Goal: Task Accomplishment & Management: Manage account settings

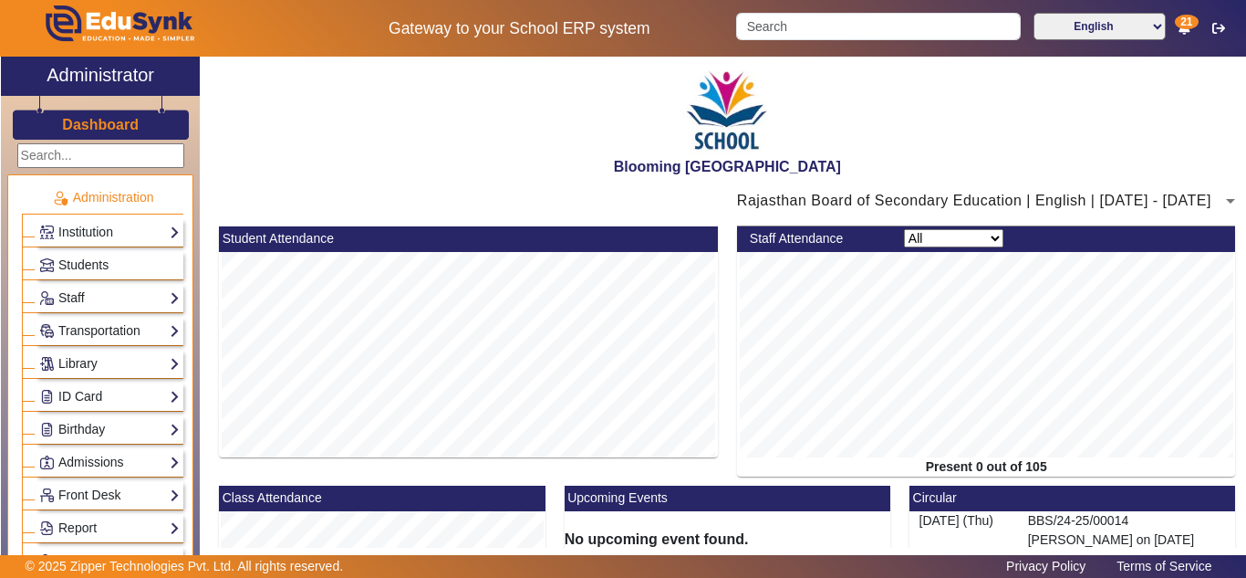
scroll to position [806, 0]
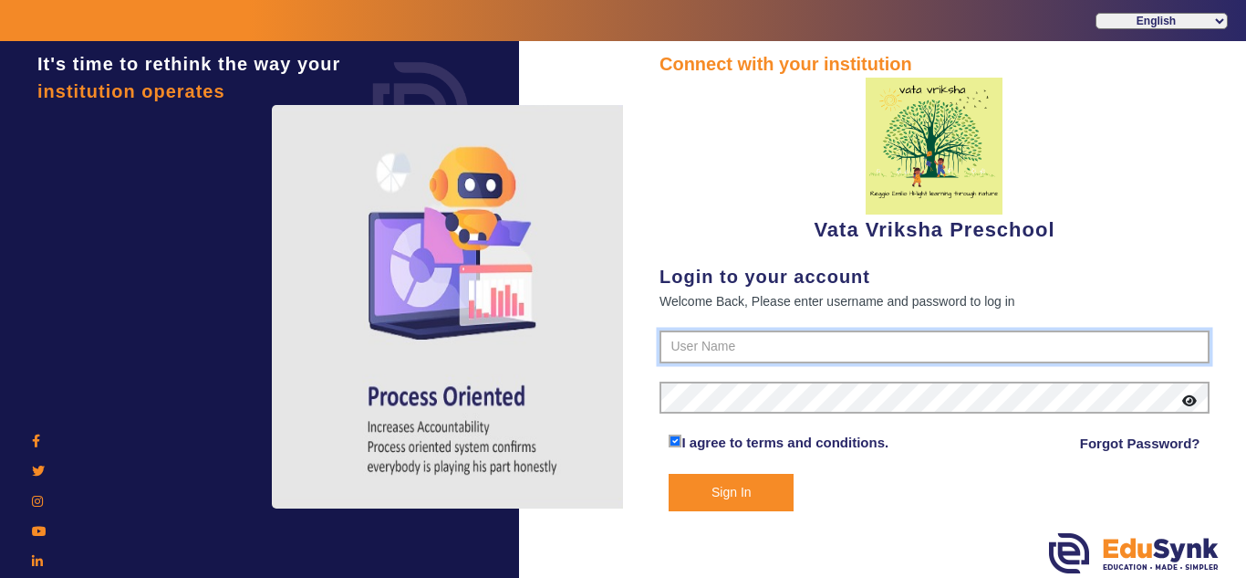
type input "9074270829"
click at [729, 494] on button "Sign In" at bounding box center [731, 492] width 125 height 37
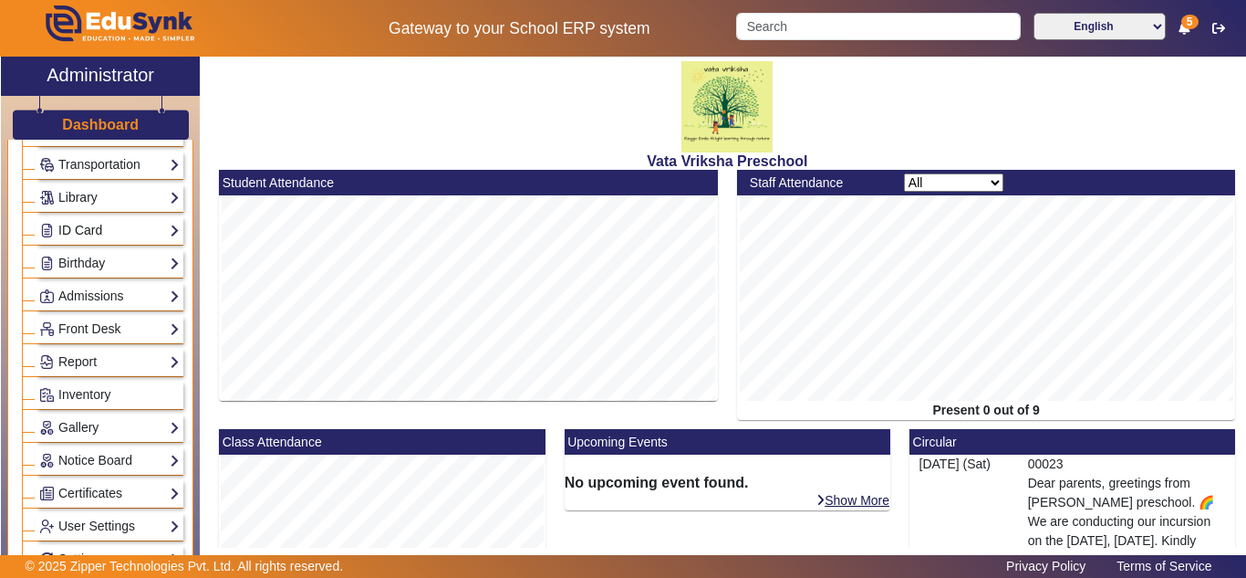
scroll to position [304, 0]
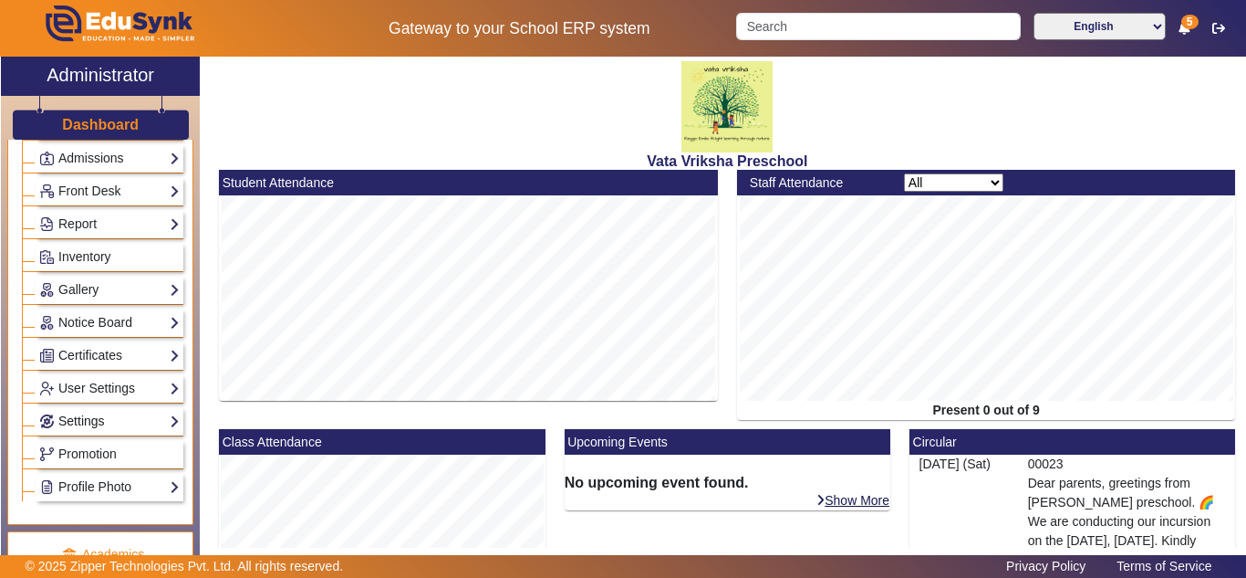
click at [94, 423] on link "Settings" at bounding box center [109, 421] width 141 height 21
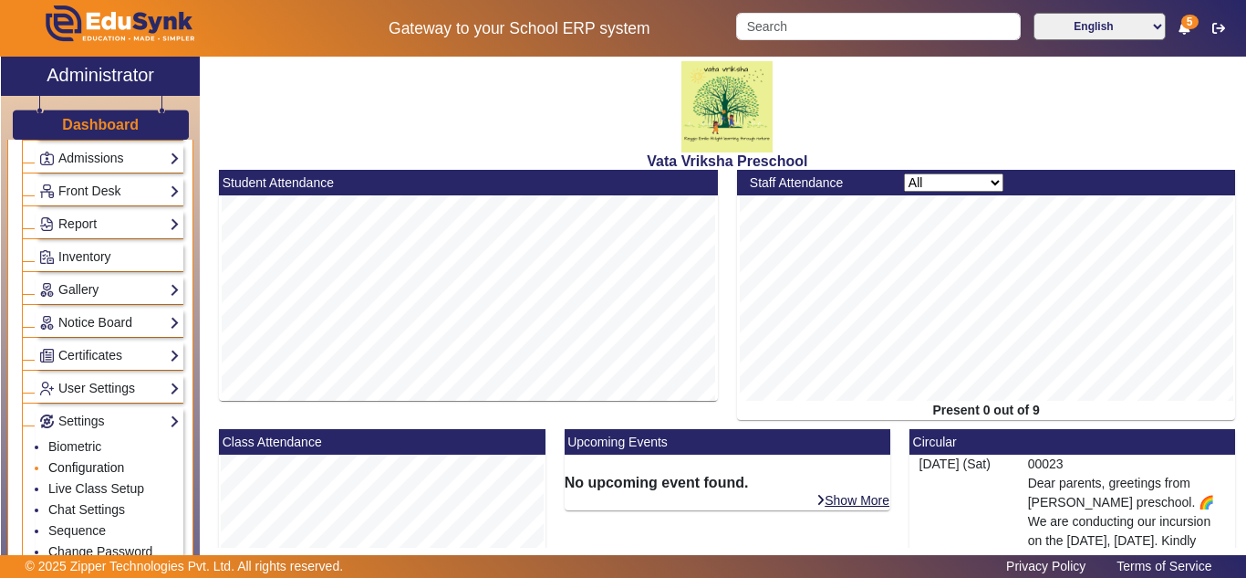
click at [104, 463] on link "Configuration" at bounding box center [86, 467] width 76 height 15
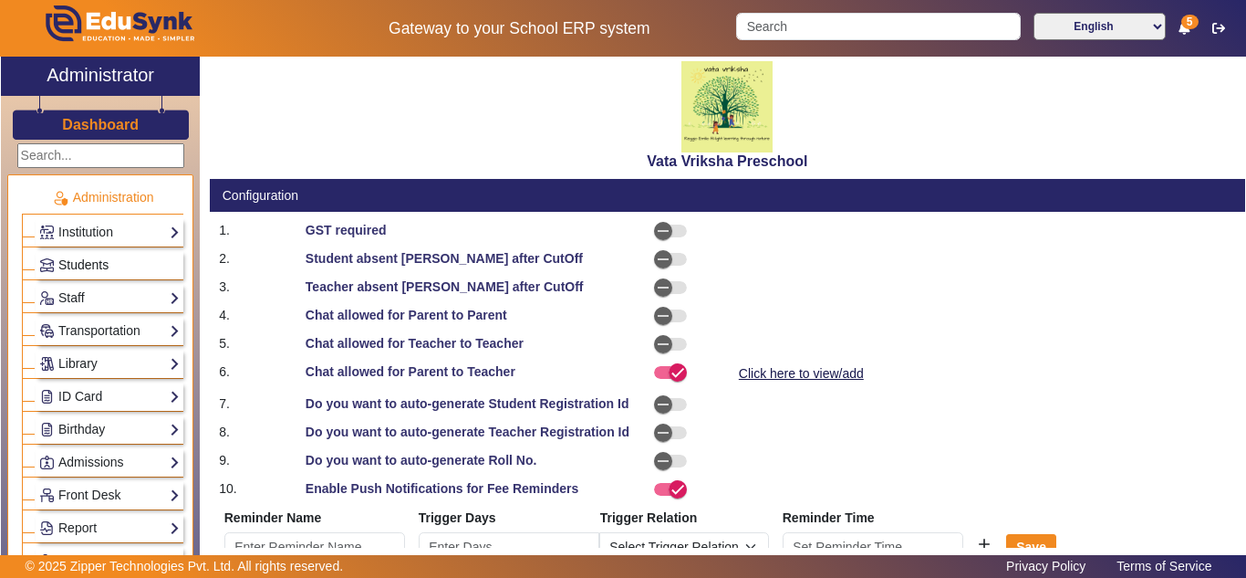
click at [79, 257] on span "Students" at bounding box center [83, 264] width 50 height 15
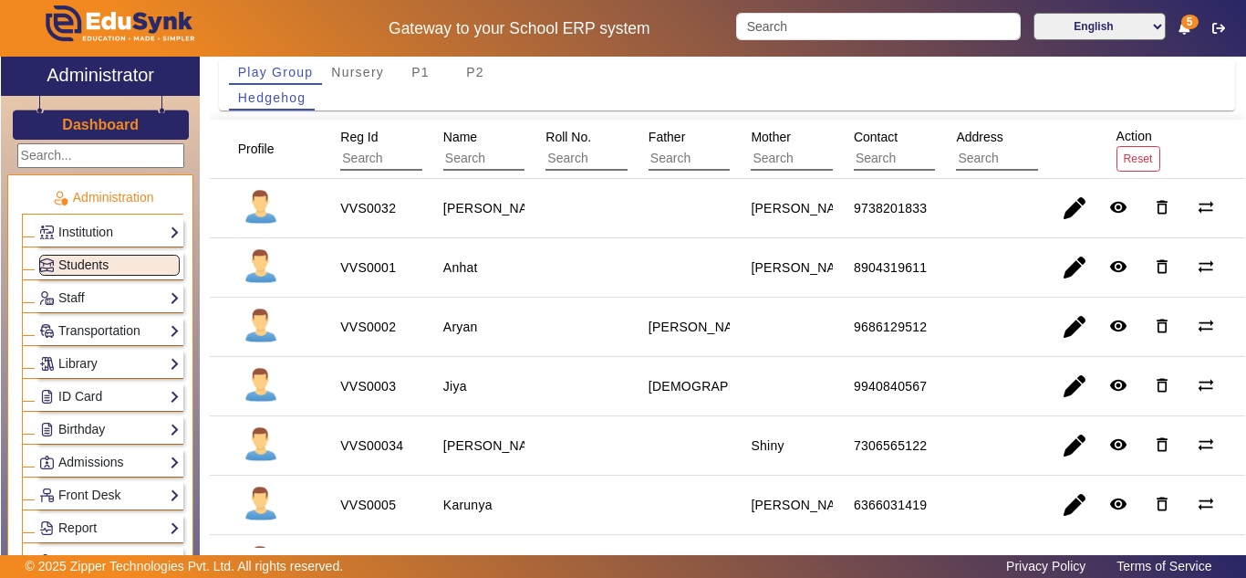
scroll to position [152, 0]
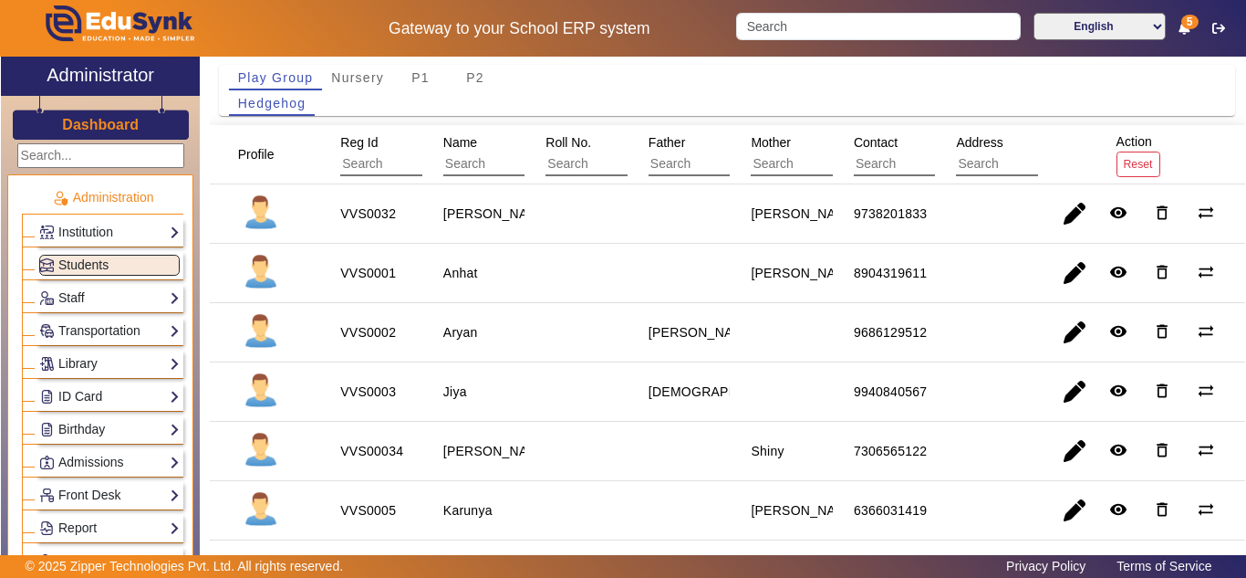
click at [876, 390] on div "9940840567" at bounding box center [890, 391] width 73 height 18
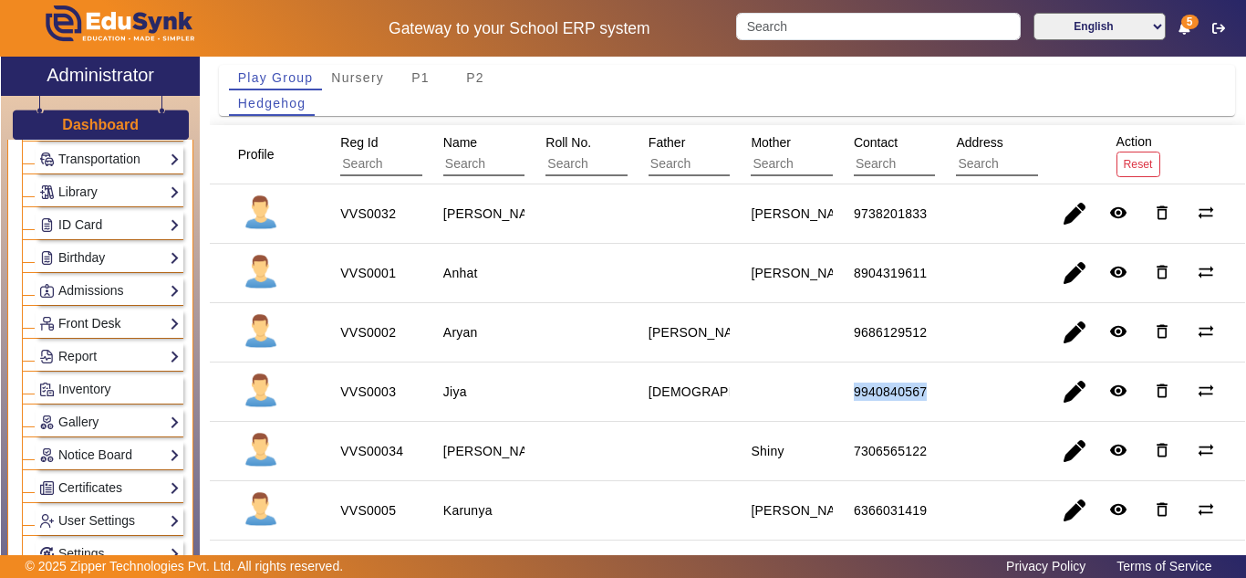
scroll to position [456, 0]
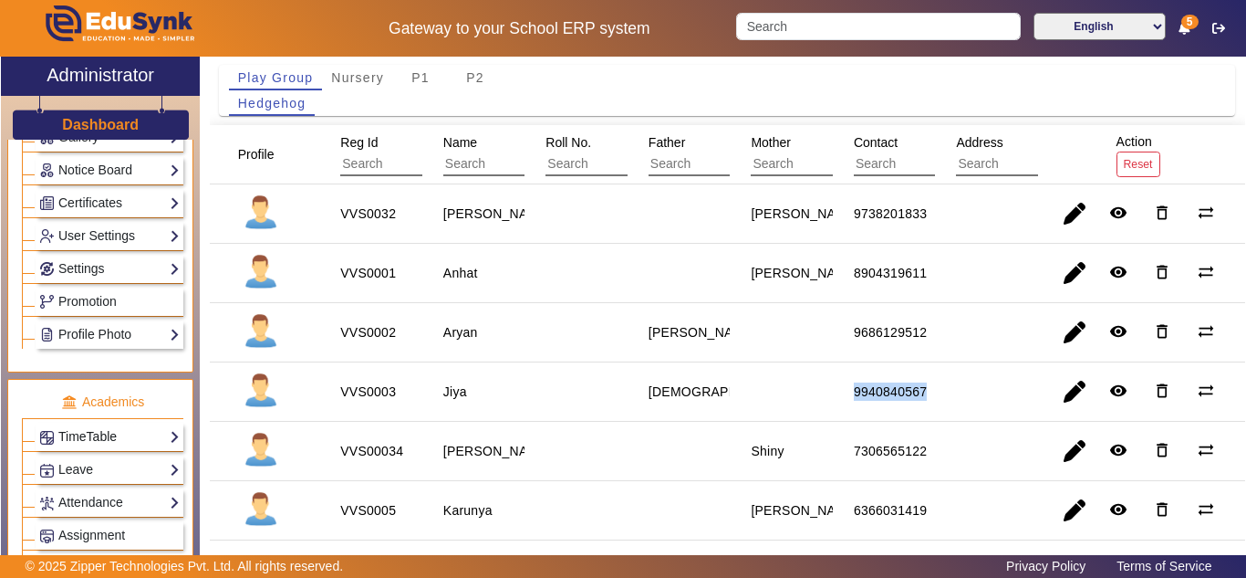
click at [86, 441] on link "TimeTable" at bounding box center [109, 436] width 141 height 21
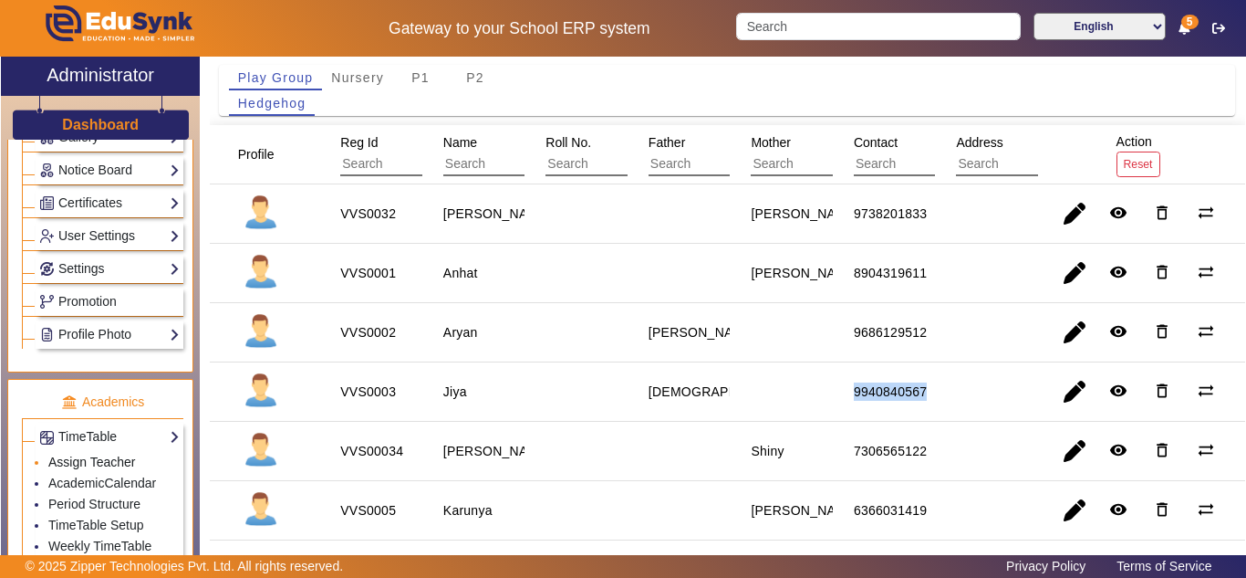
click at [109, 464] on link "Assign Teacher" at bounding box center [91, 461] width 87 height 15
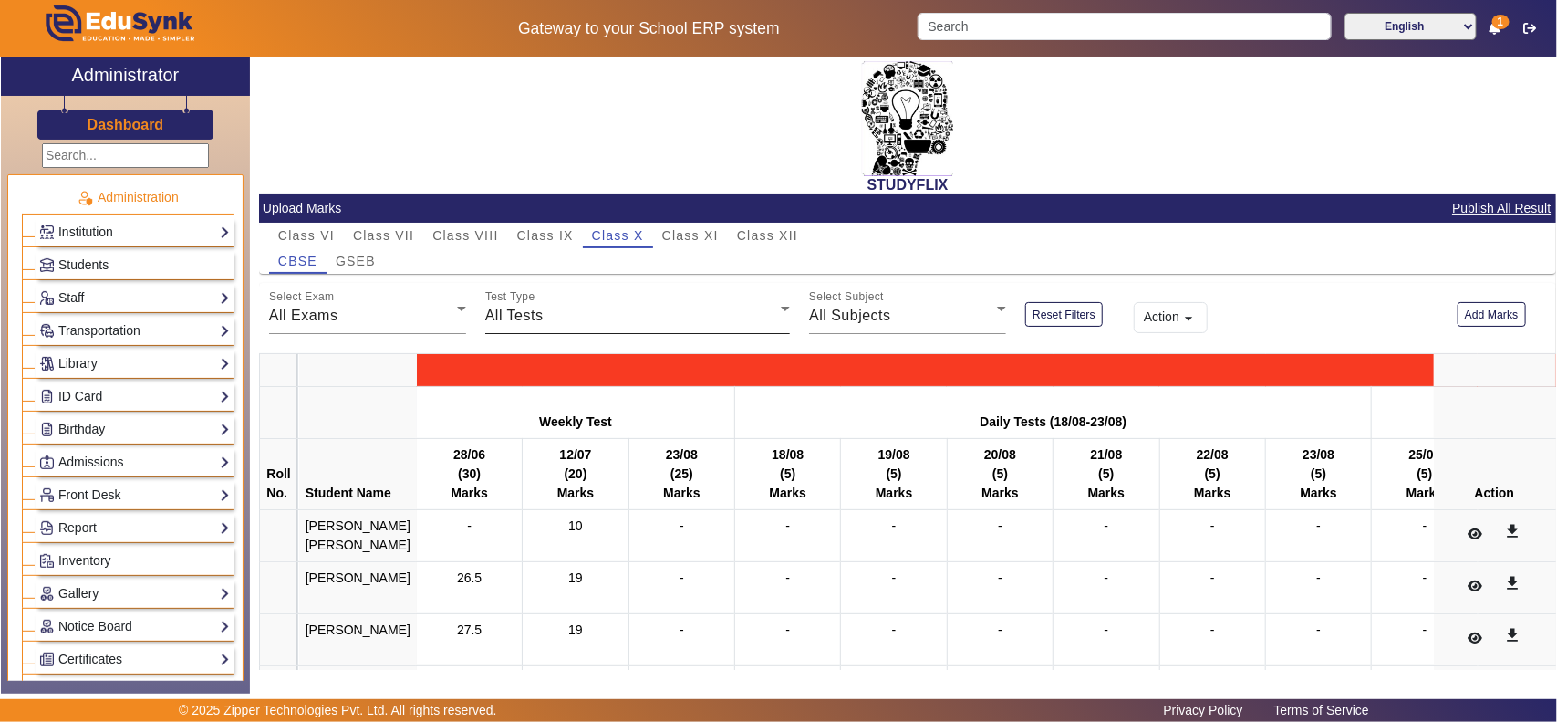
click at [521, 313] on span "All Tests" at bounding box center [514, 315] width 58 height 16
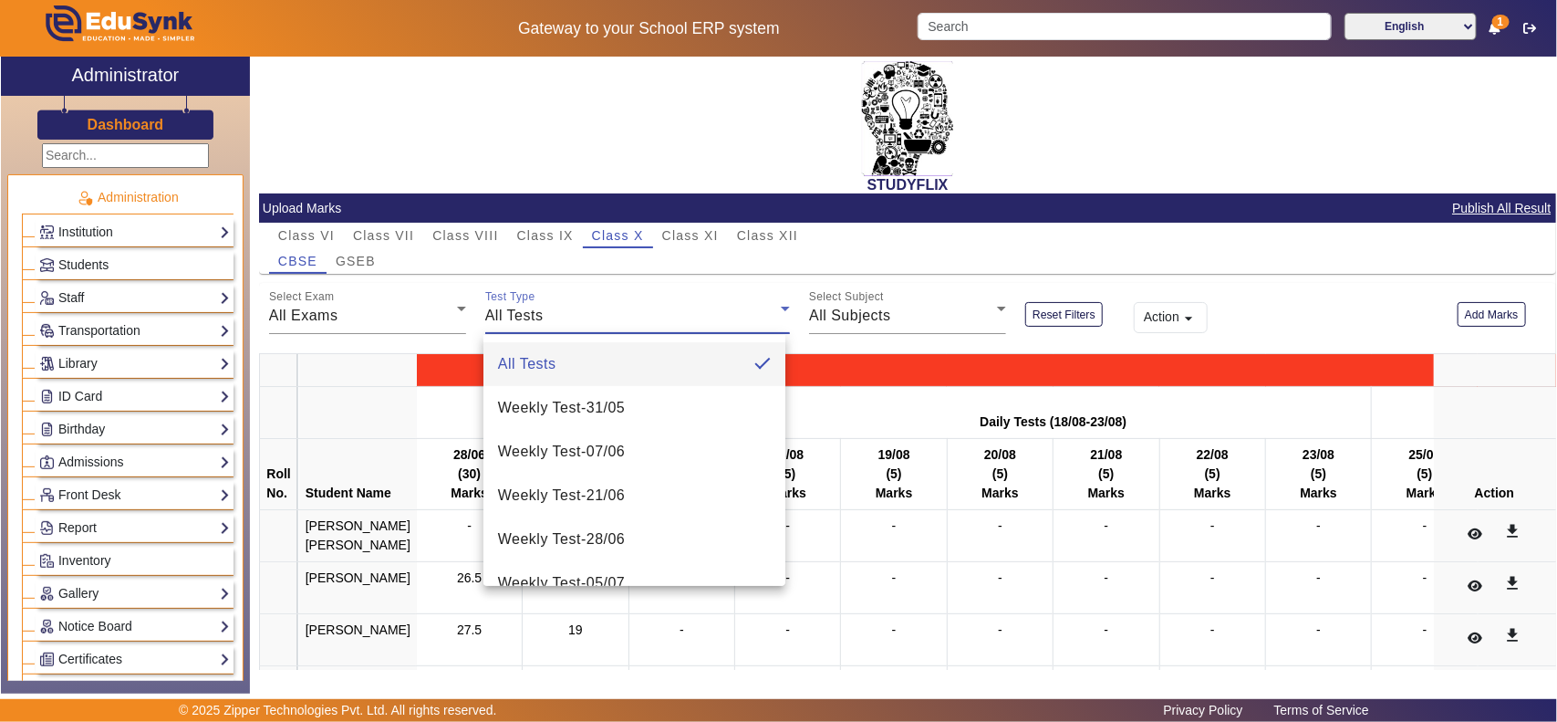
drag, startPoint x: 240, startPoint y: 339, endPoint x: 224, endPoint y: 452, distance: 113.4
click at [224, 452] on div at bounding box center [778, 361] width 1557 height 722
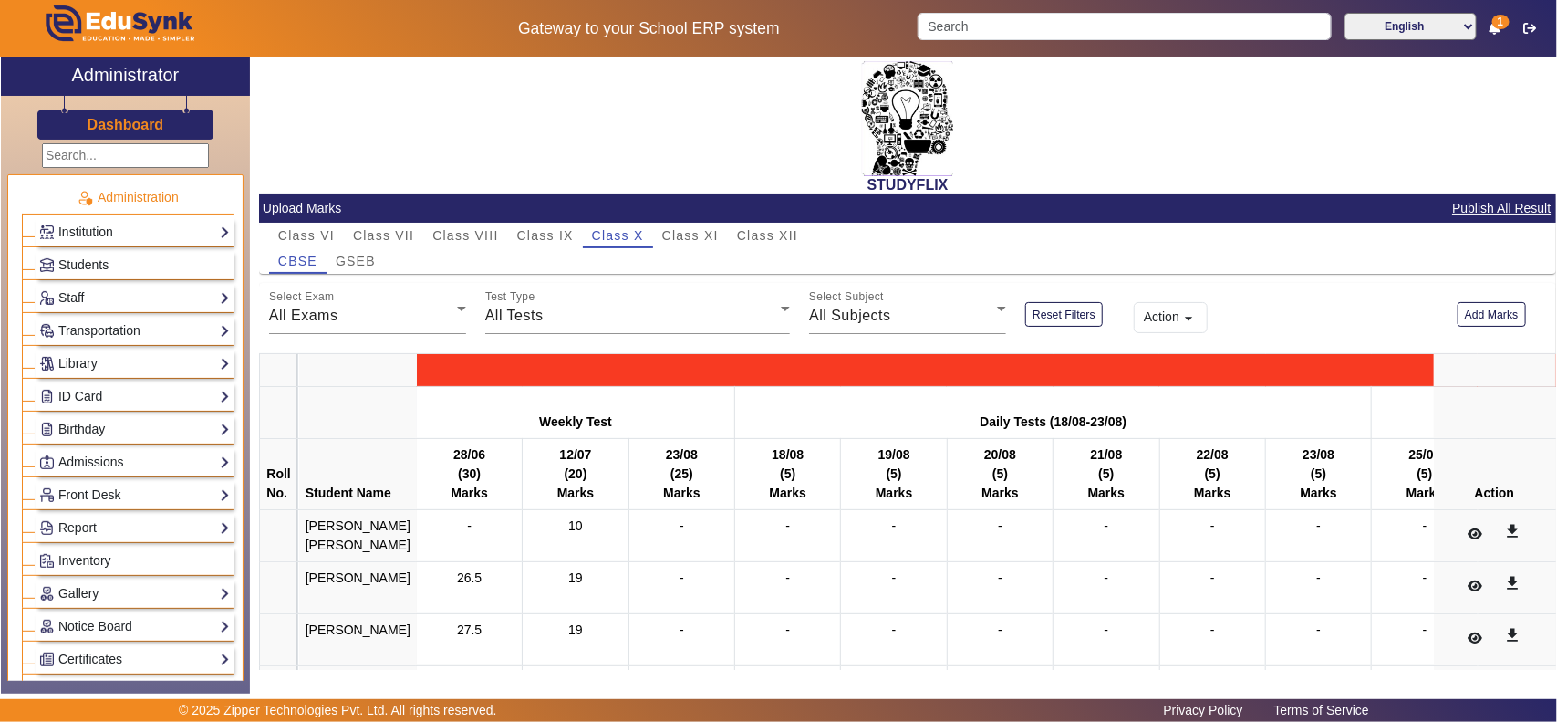
scroll to position [473, 0]
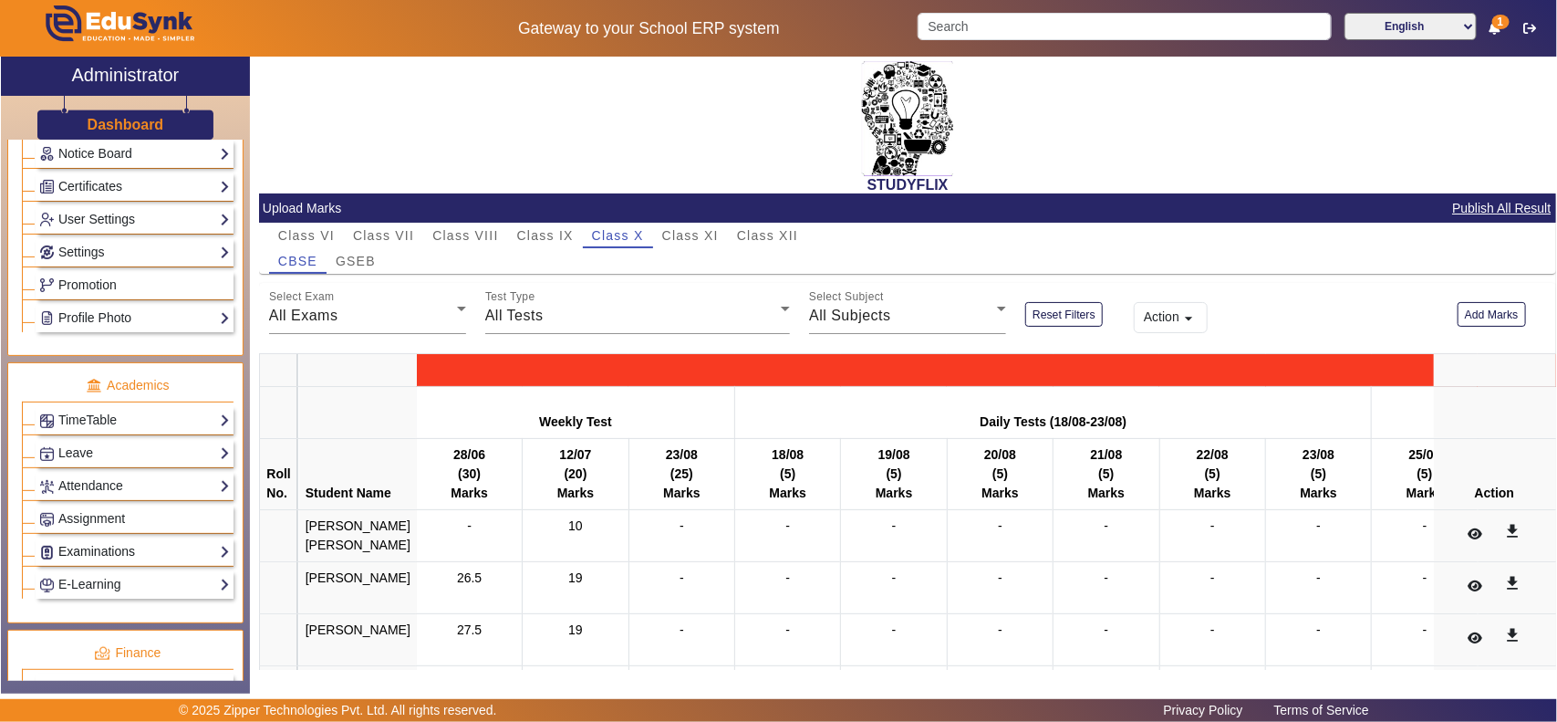
click at [96, 562] on link "Examinations" at bounding box center [134, 551] width 191 height 21
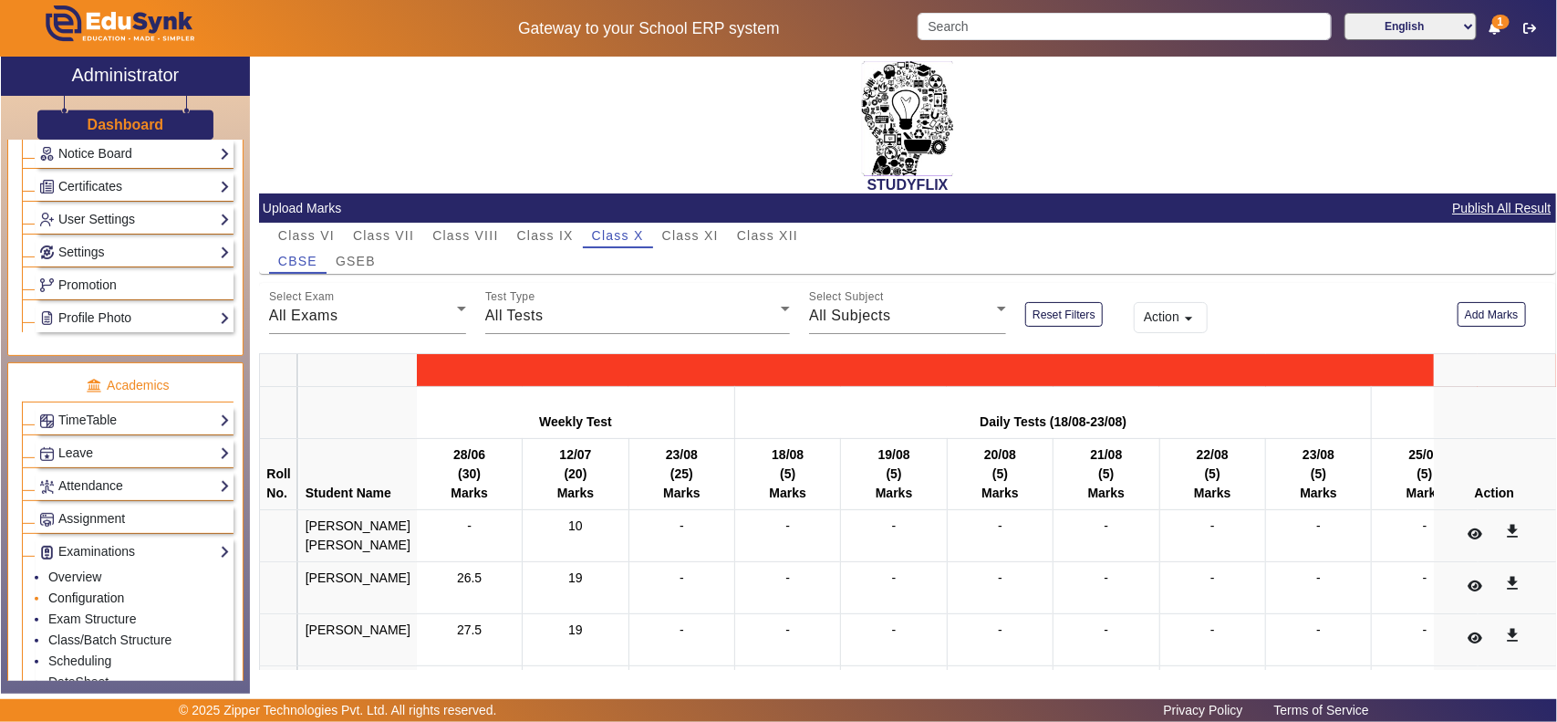
click at [108, 605] on link "Configuration" at bounding box center [86, 597] width 76 height 15
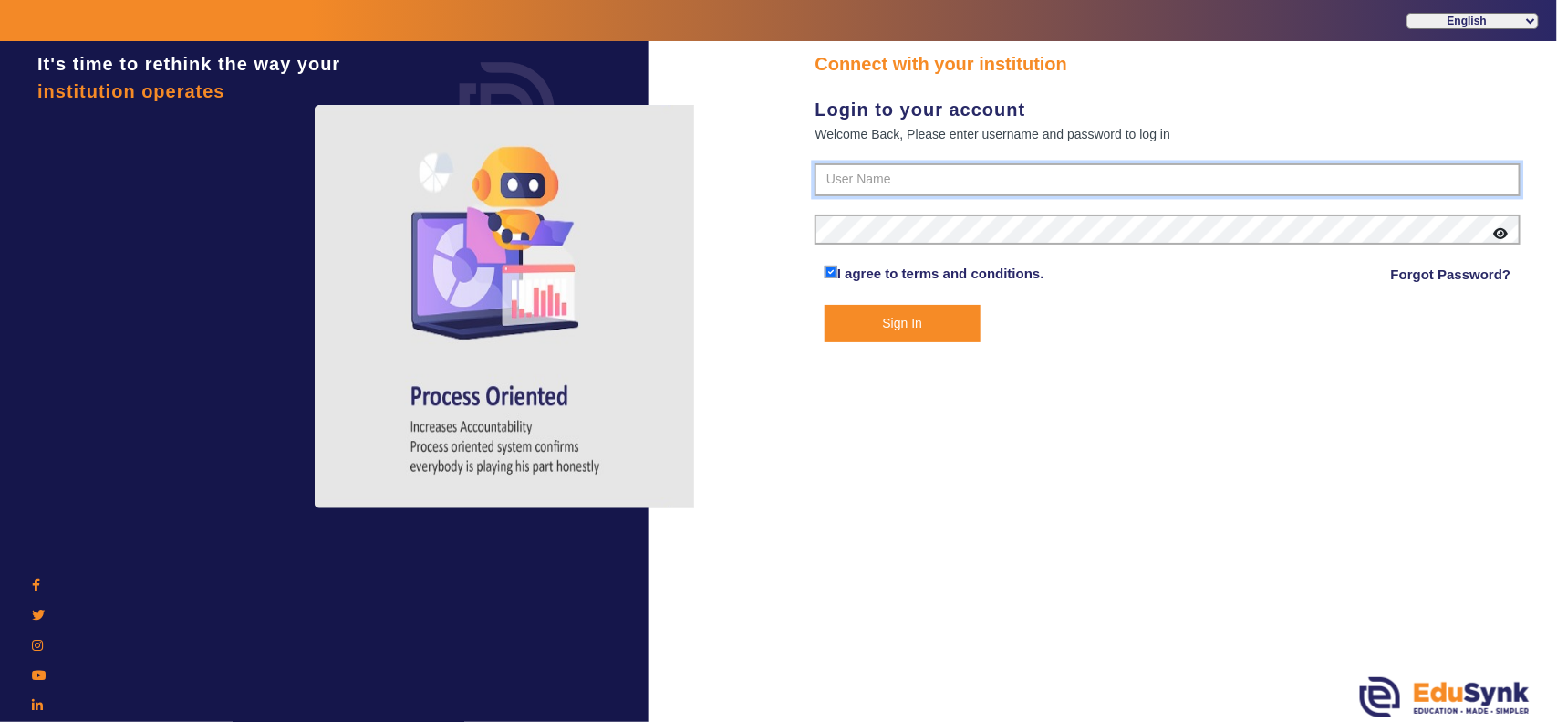
type input "6354922771"
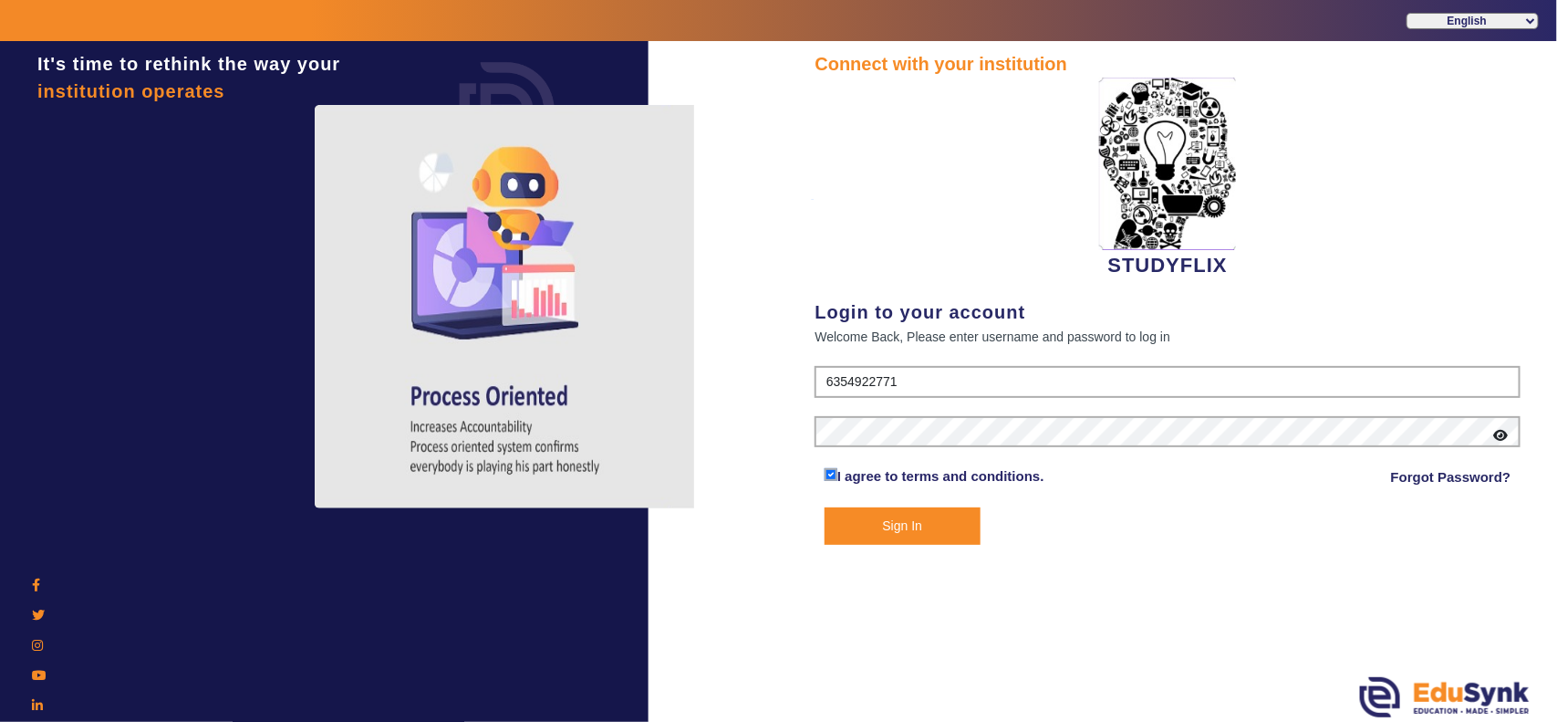
click at [99, 634] on div "It's time to rethink the way your institution operates" at bounding box center [324, 402] width 649 height 722
click at [894, 526] on button "Sign In" at bounding box center [903, 525] width 156 height 37
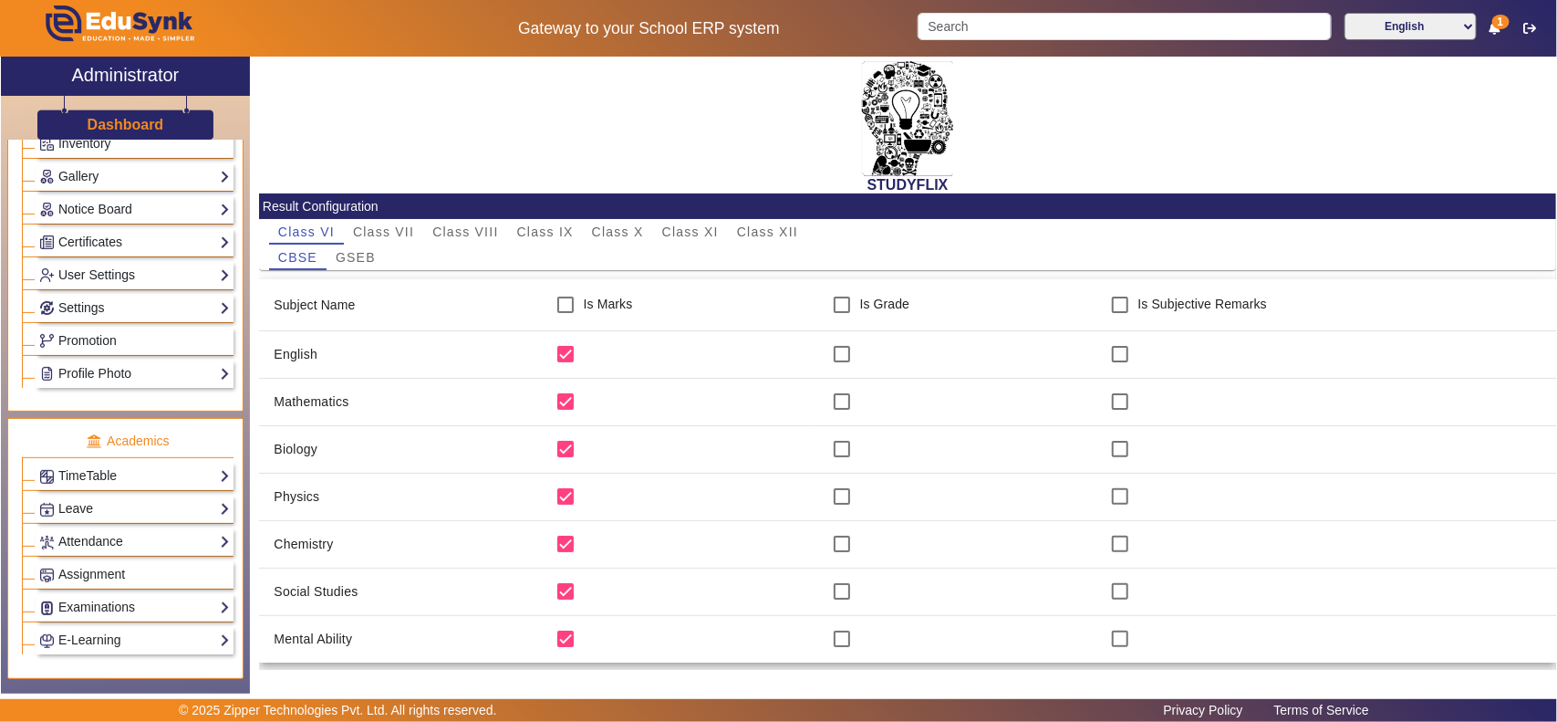
scroll to position [570, 0]
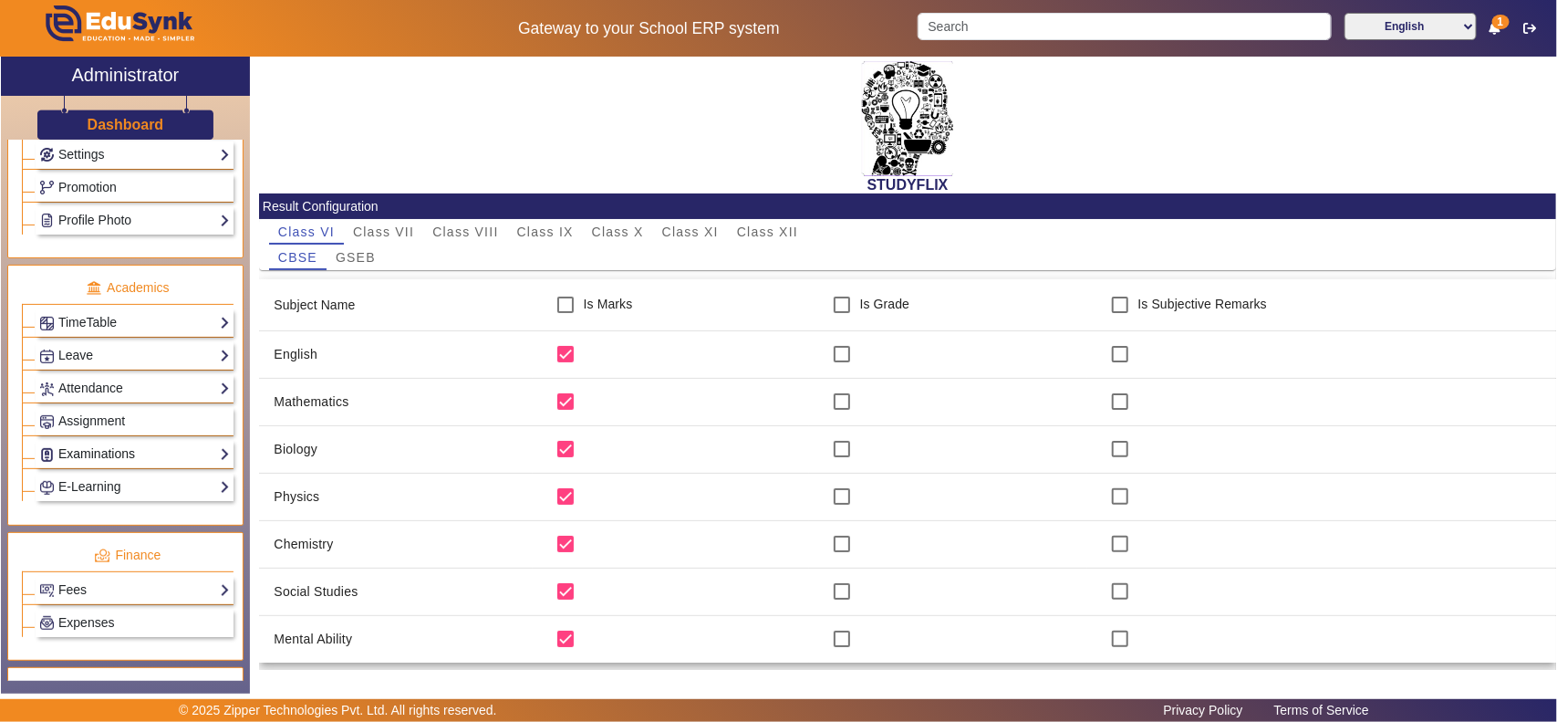
click at [100, 464] on link "Examinations" at bounding box center [134, 453] width 191 height 21
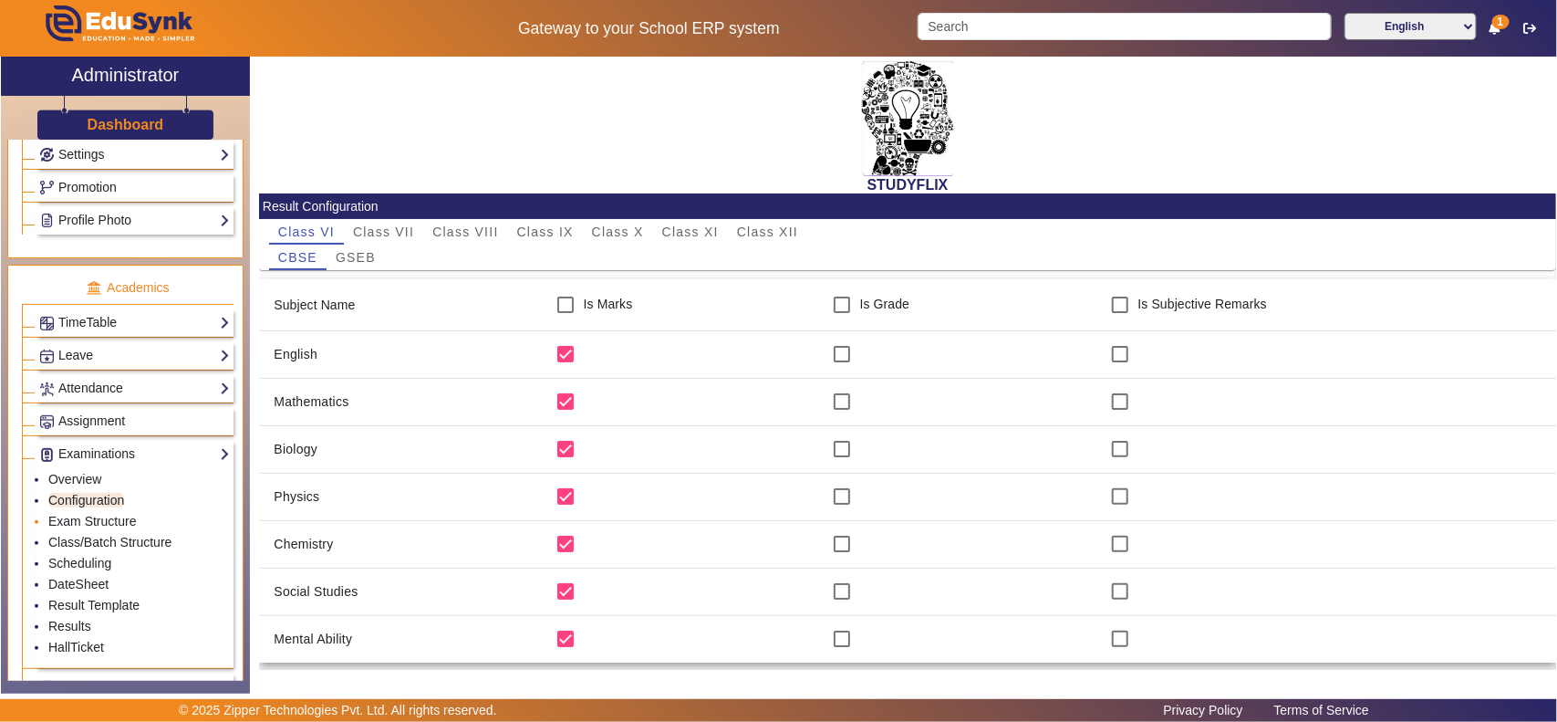
click at [101, 526] on li "Exam Structure" at bounding box center [139, 522] width 182 height 21
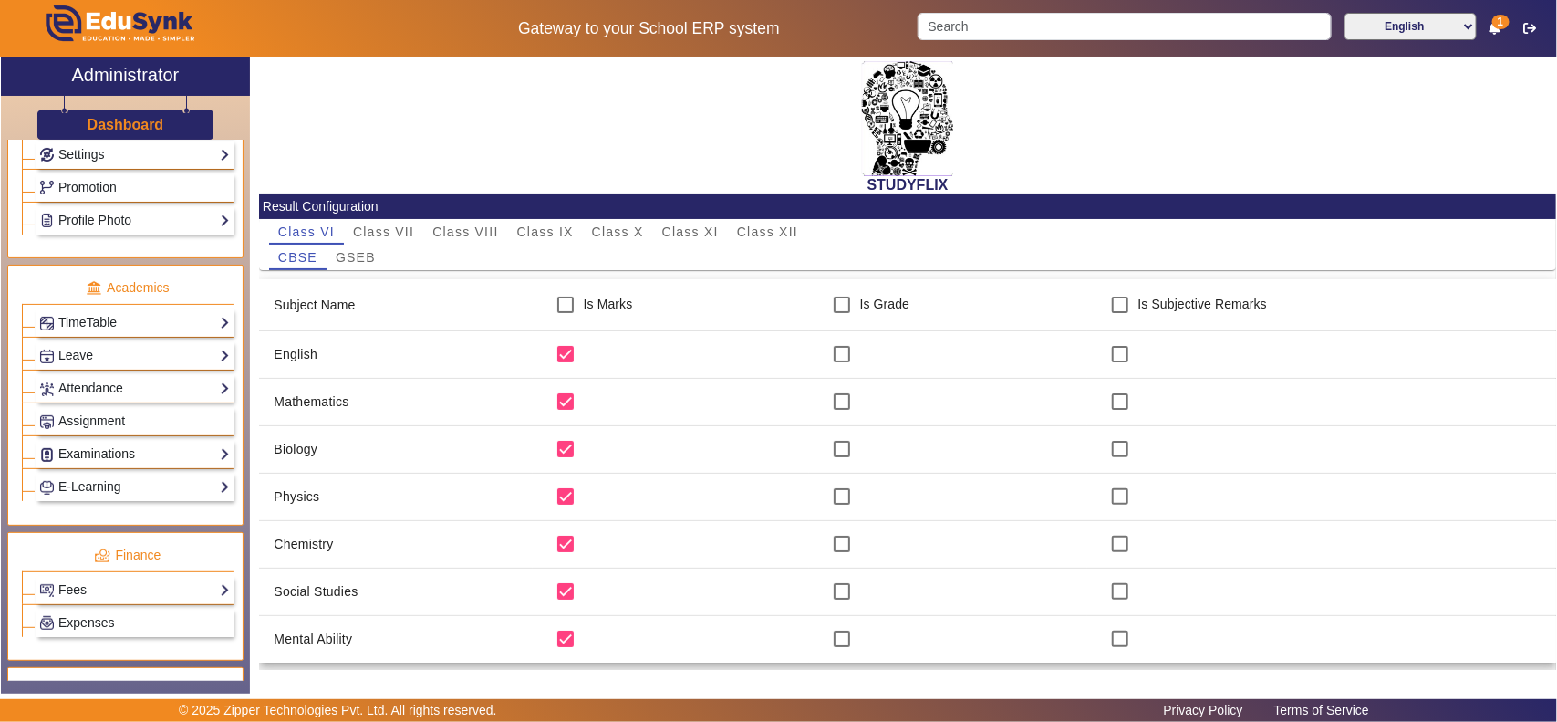
click at [105, 464] on link "Examinations" at bounding box center [134, 453] width 191 height 21
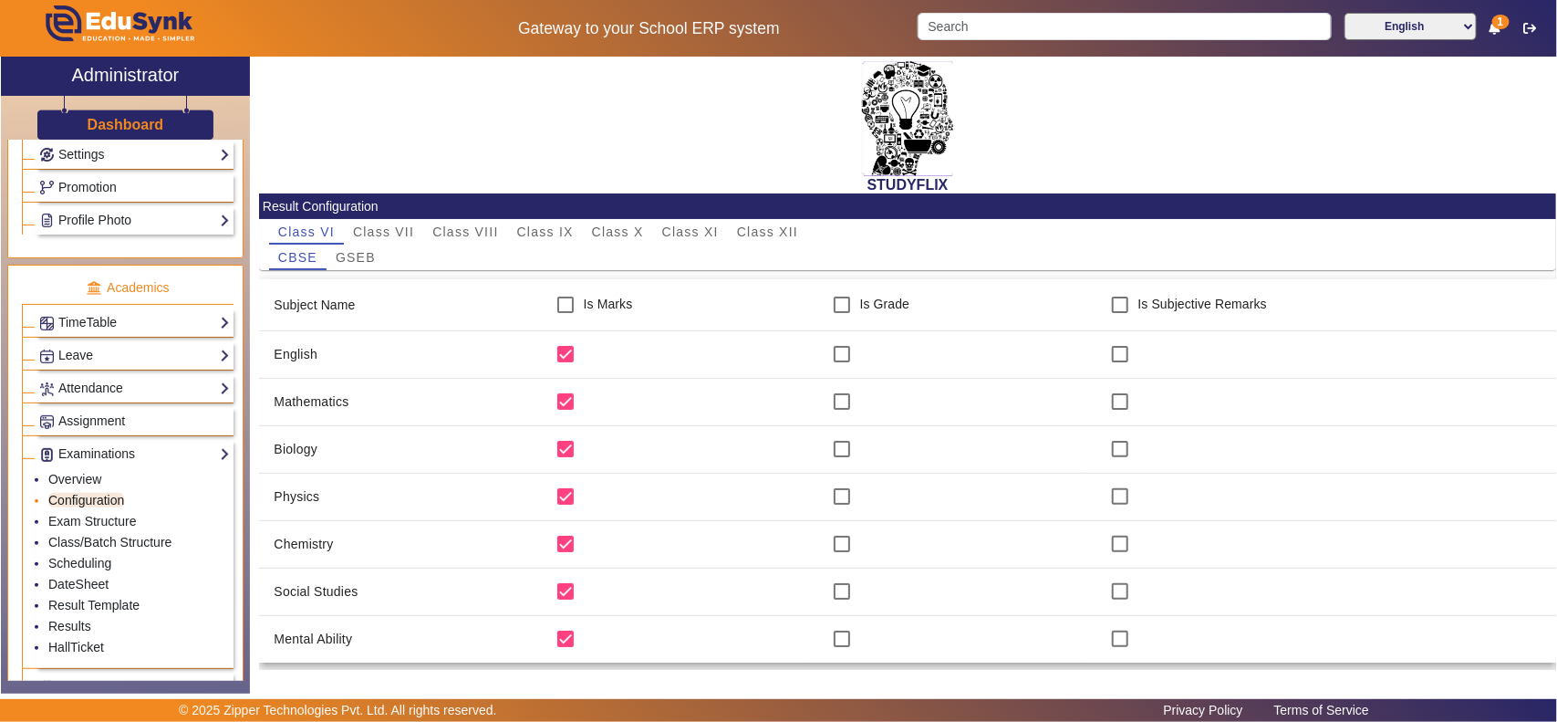
click at [98, 507] on link "Configuration" at bounding box center [86, 500] width 76 height 15
click at [97, 528] on link "Exam Structure" at bounding box center [92, 521] width 88 height 15
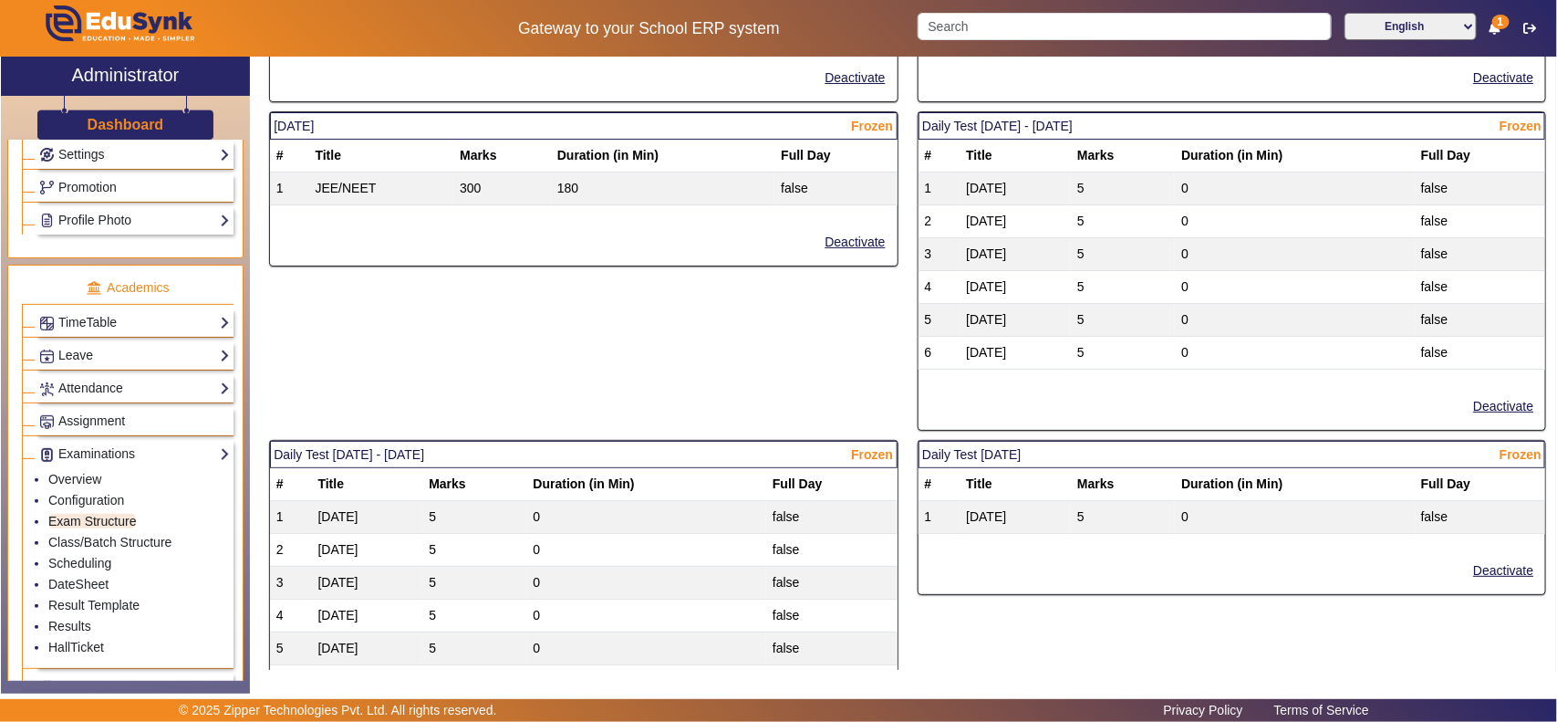
scroll to position [2660, 0]
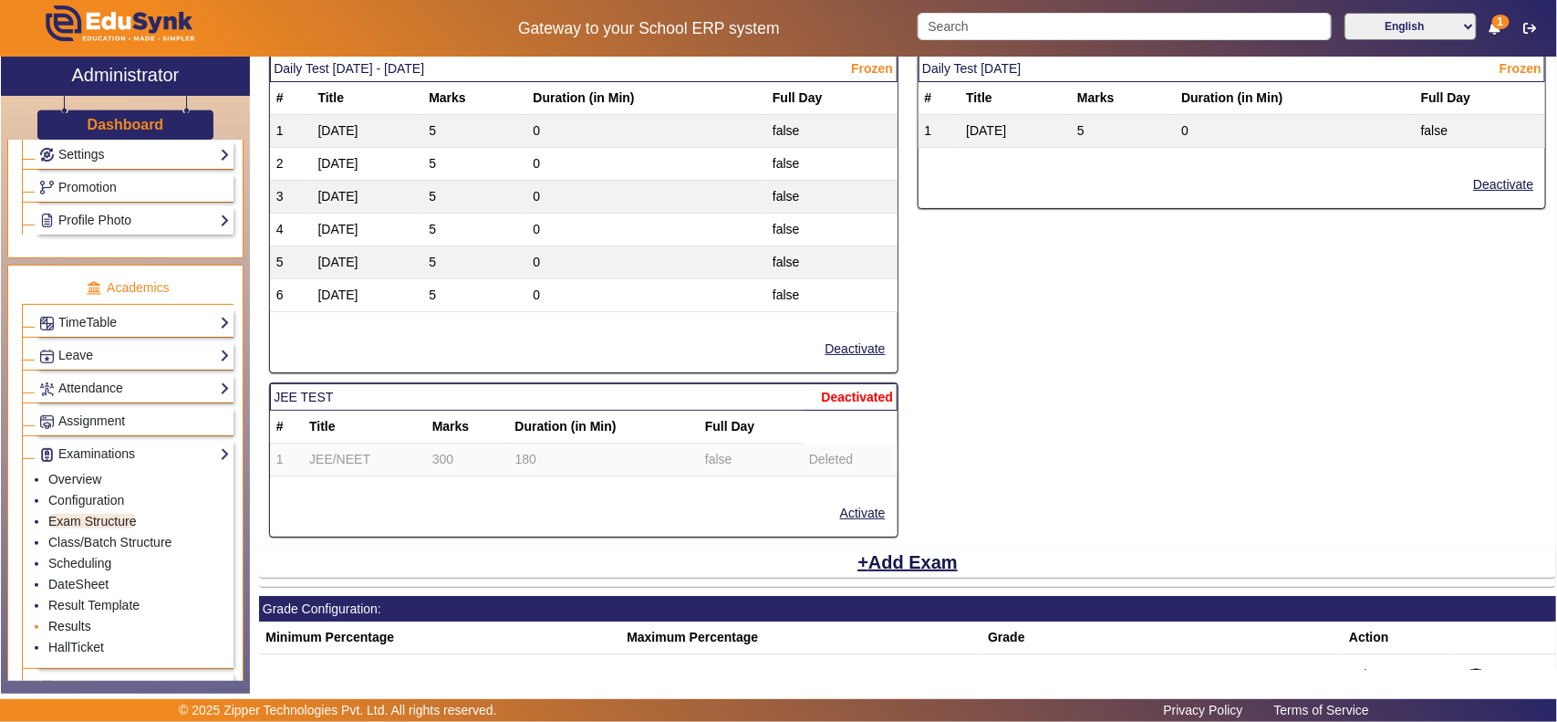
click at [78, 633] on link "Results" at bounding box center [69, 626] width 43 height 15
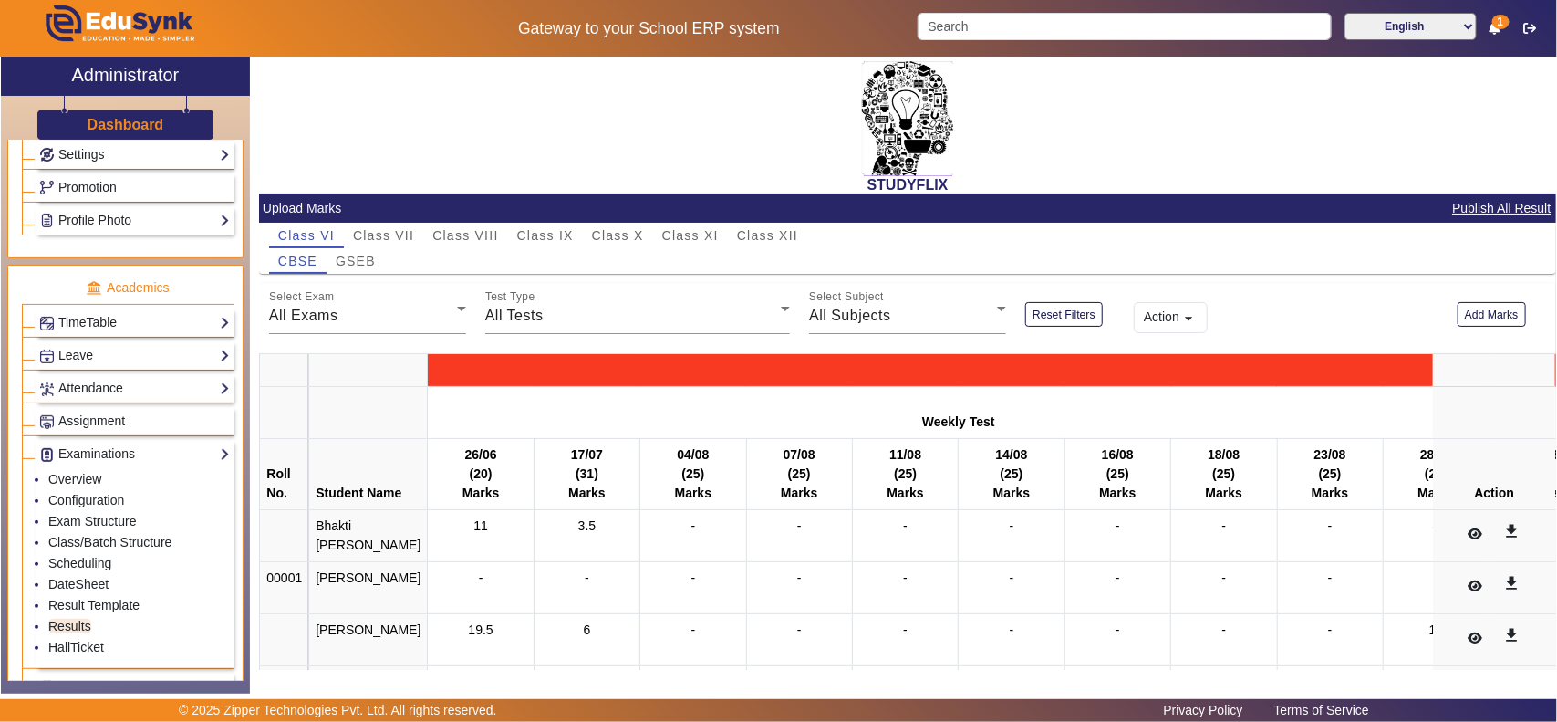
click at [1165, 328] on button "Action arrow_drop_down" at bounding box center [1171, 317] width 75 height 31
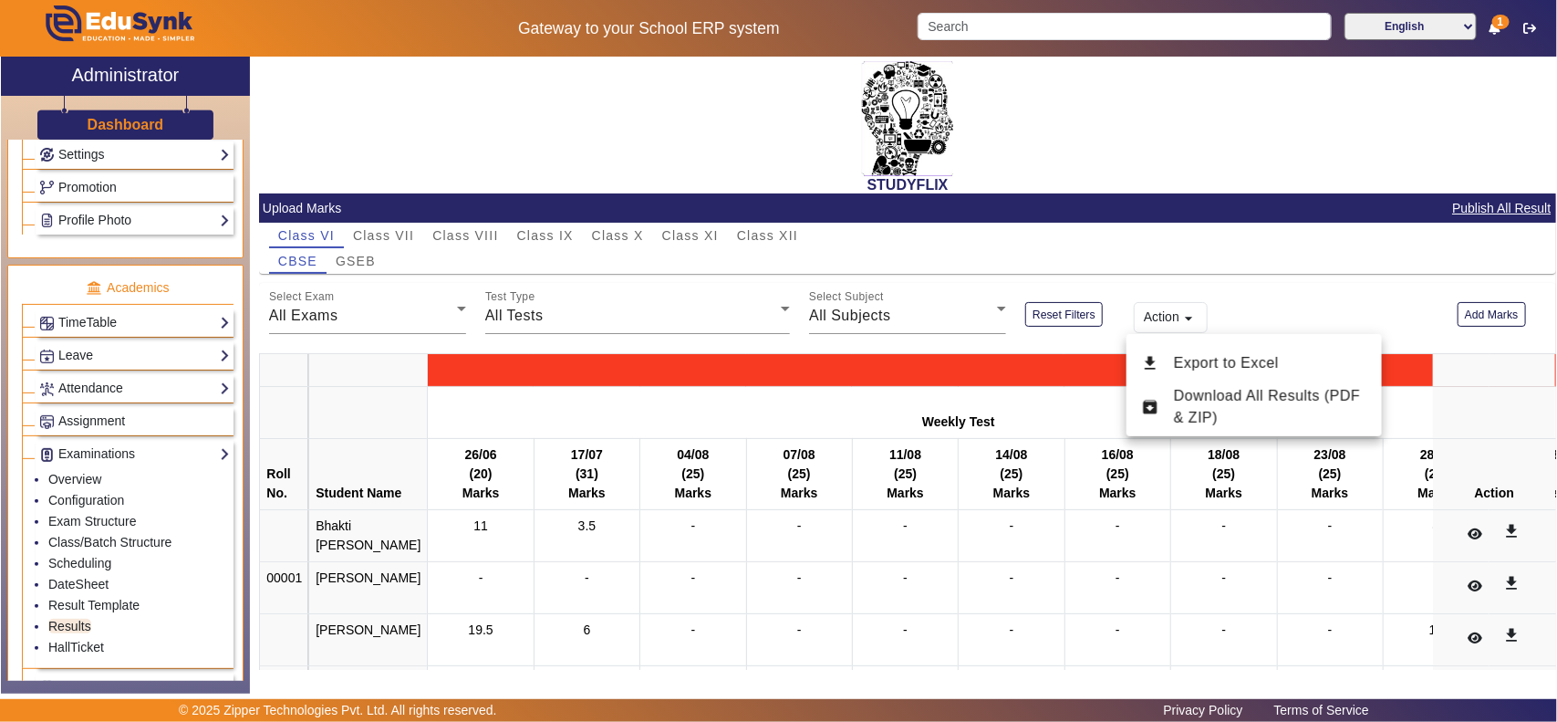
click at [1298, 304] on div at bounding box center [778, 361] width 1557 height 722
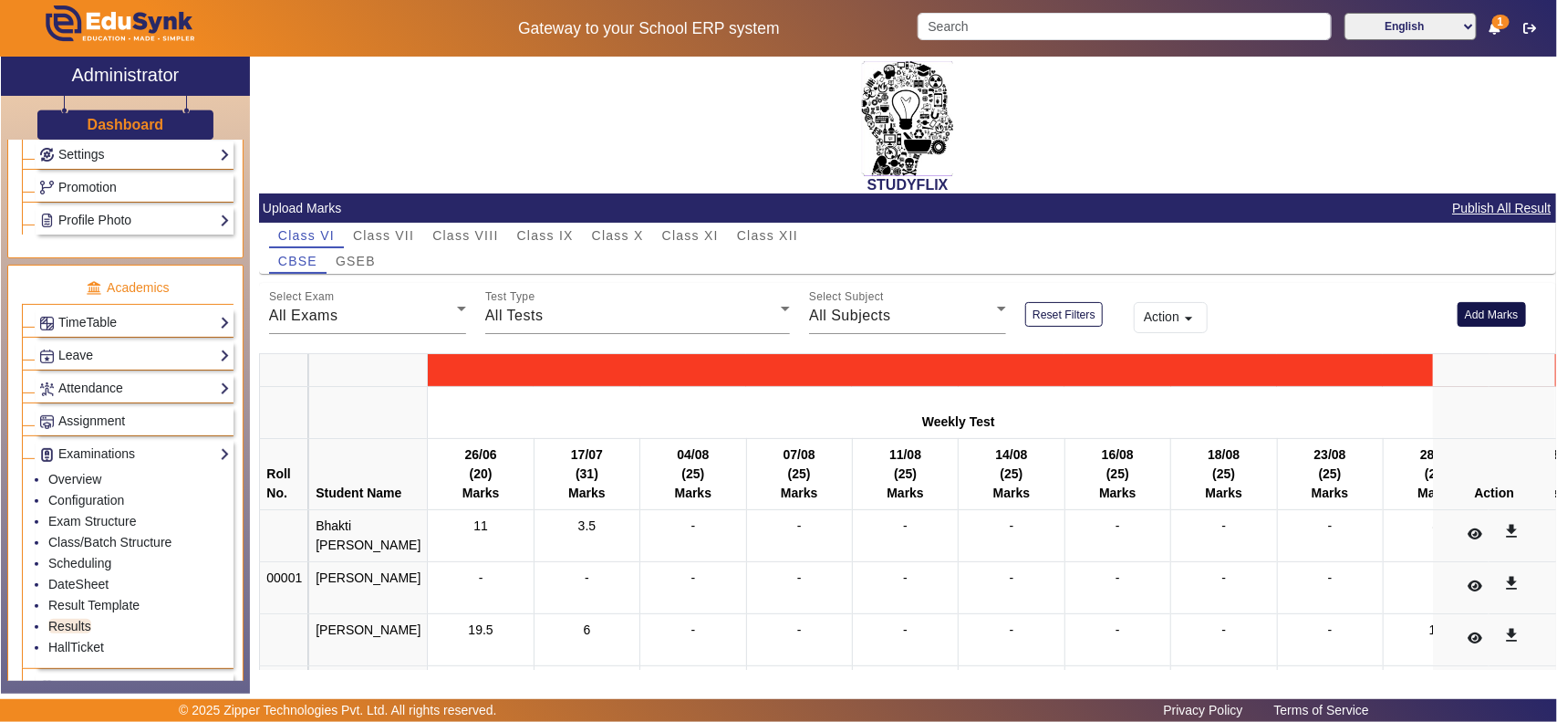
click at [1458, 316] on button "Add Marks" at bounding box center [1492, 314] width 68 height 25
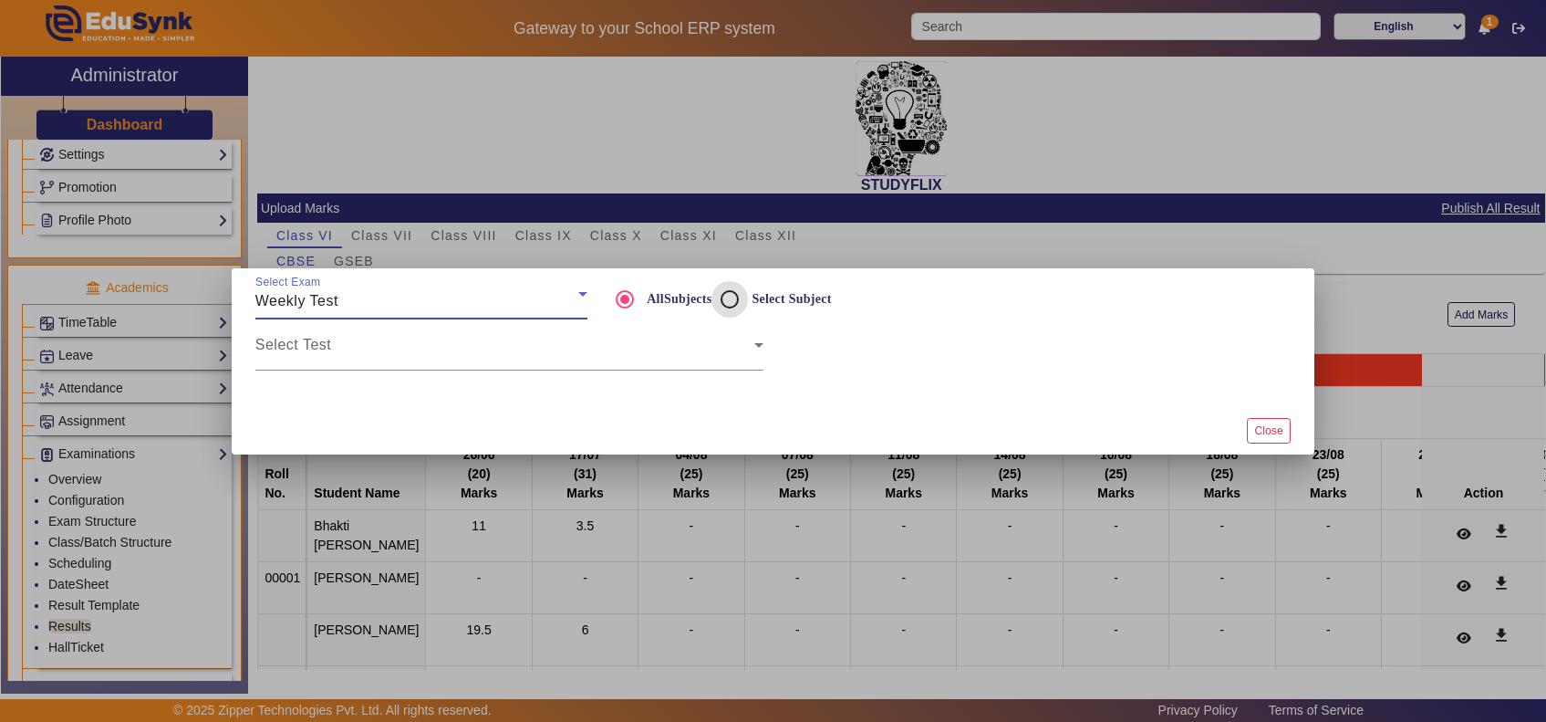
click at [733, 297] on input "Select Subject" at bounding box center [730, 299] width 36 height 36
radio input "true"
click at [1271, 432] on button "Close" at bounding box center [1268, 430] width 43 height 25
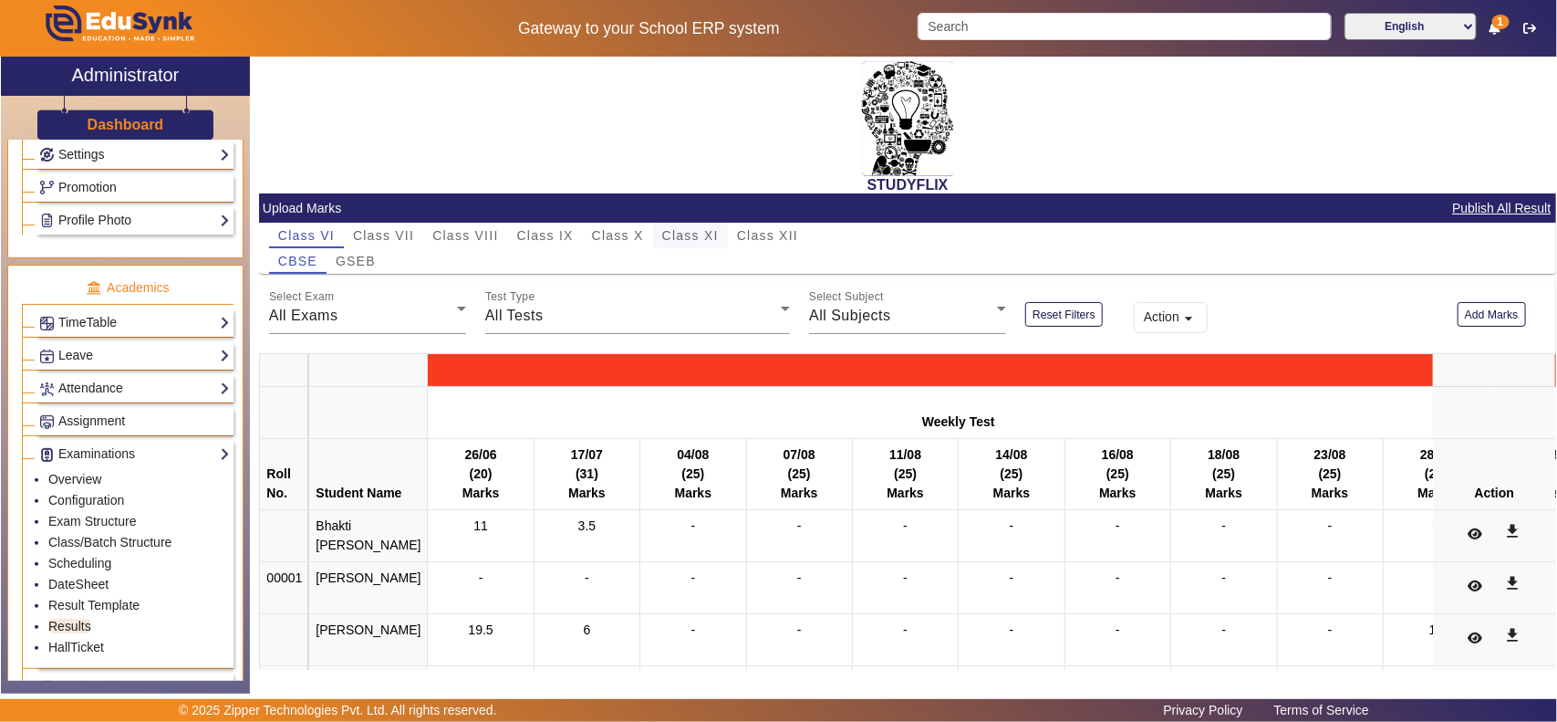
drag, startPoint x: 722, startPoint y: 226, endPoint x: 709, endPoint y: 239, distance: 18.1
click at [725, 226] on div "Class XI" at bounding box center [690, 236] width 75 height 26
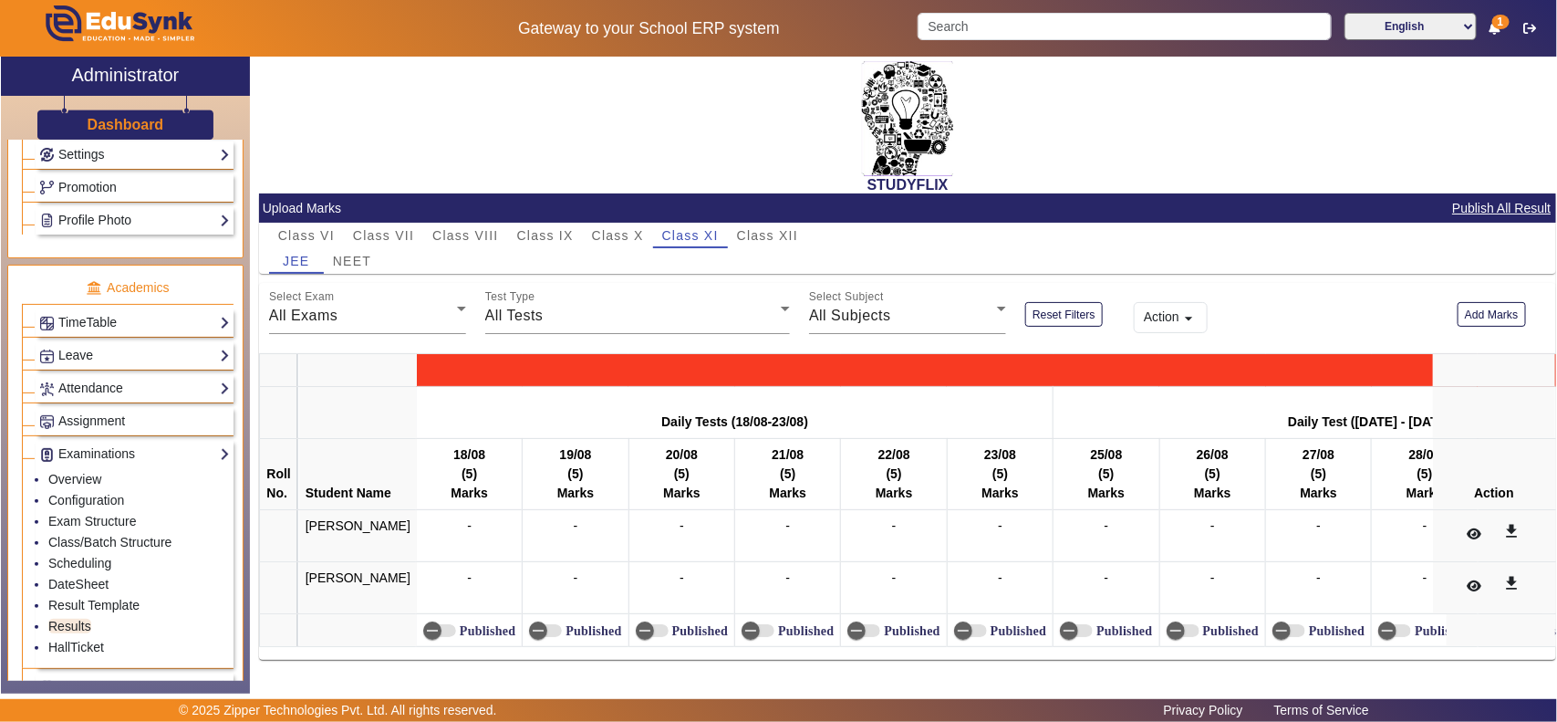
scroll to position [11, 0]
click at [358, 255] on span "NEET" at bounding box center [352, 261] width 38 height 13
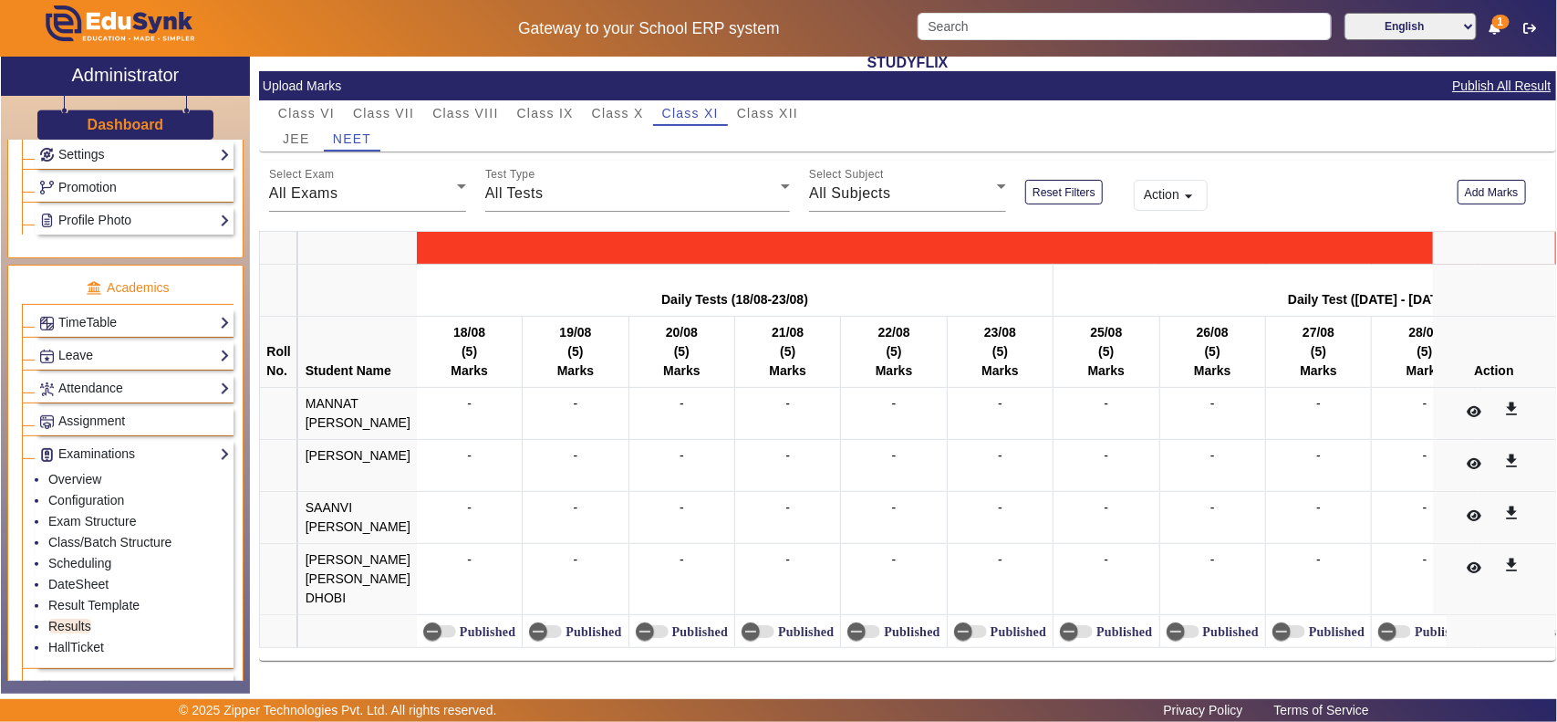
scroll to position [0, 0]
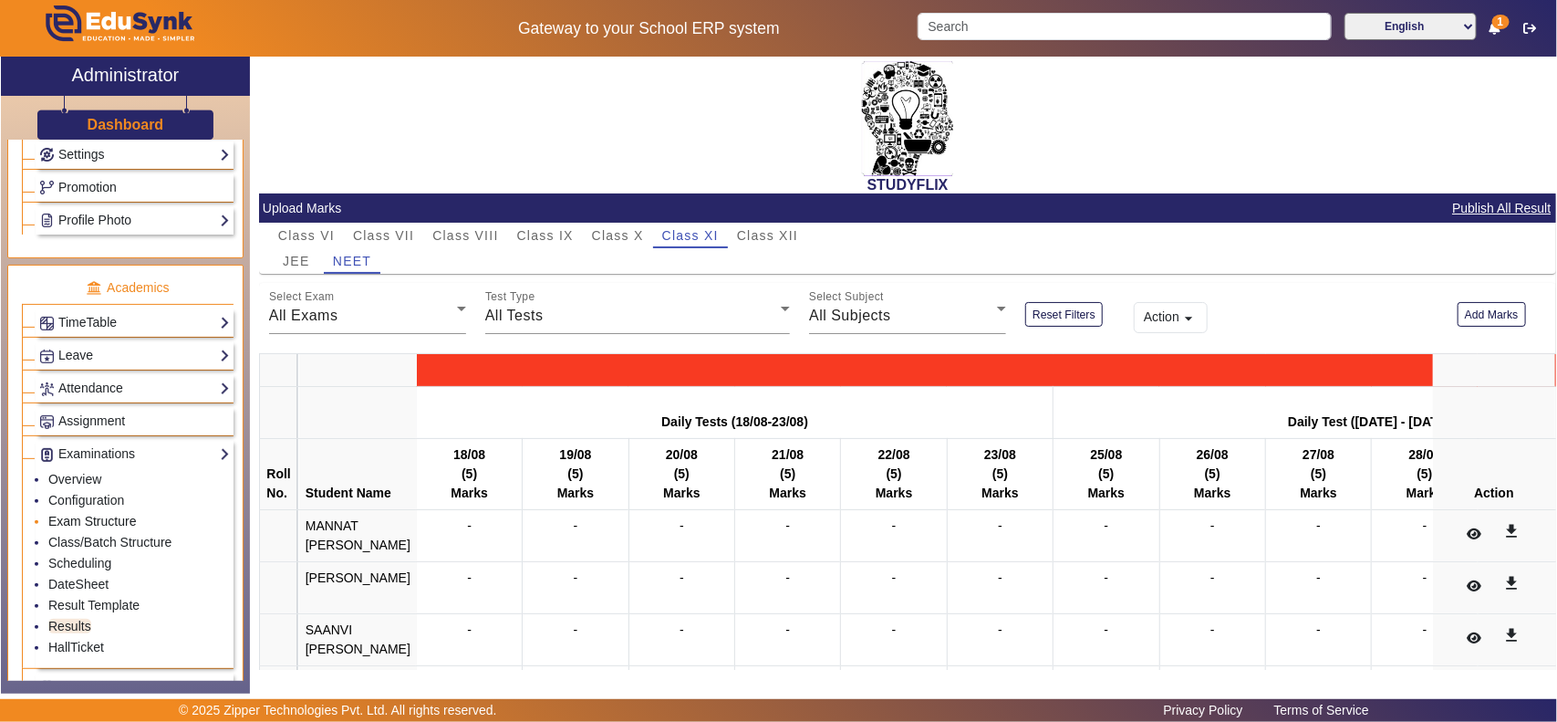
click at [100, 528] on link "Exam Structure" at bounding box center [92, 521] width 88 height 15
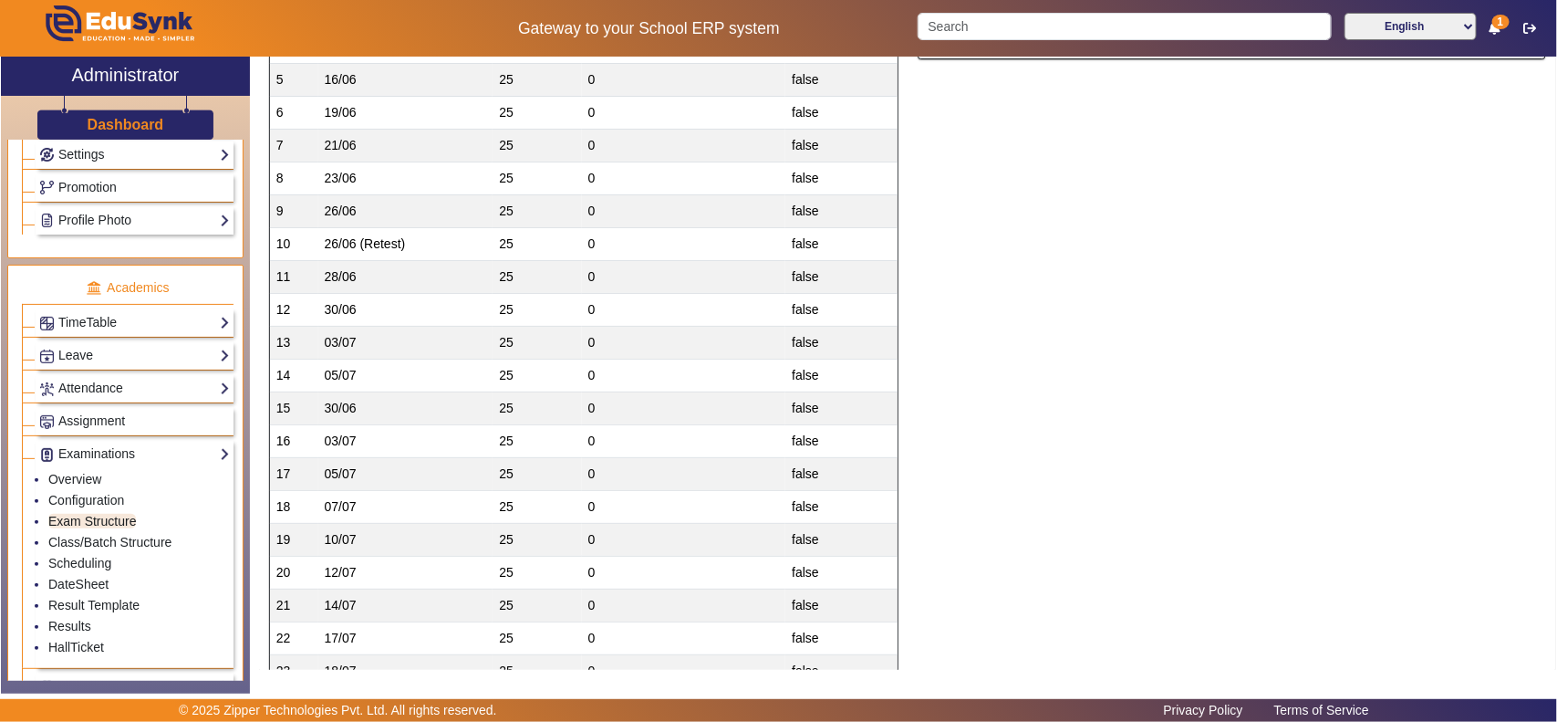
scroll to position [190, 0]
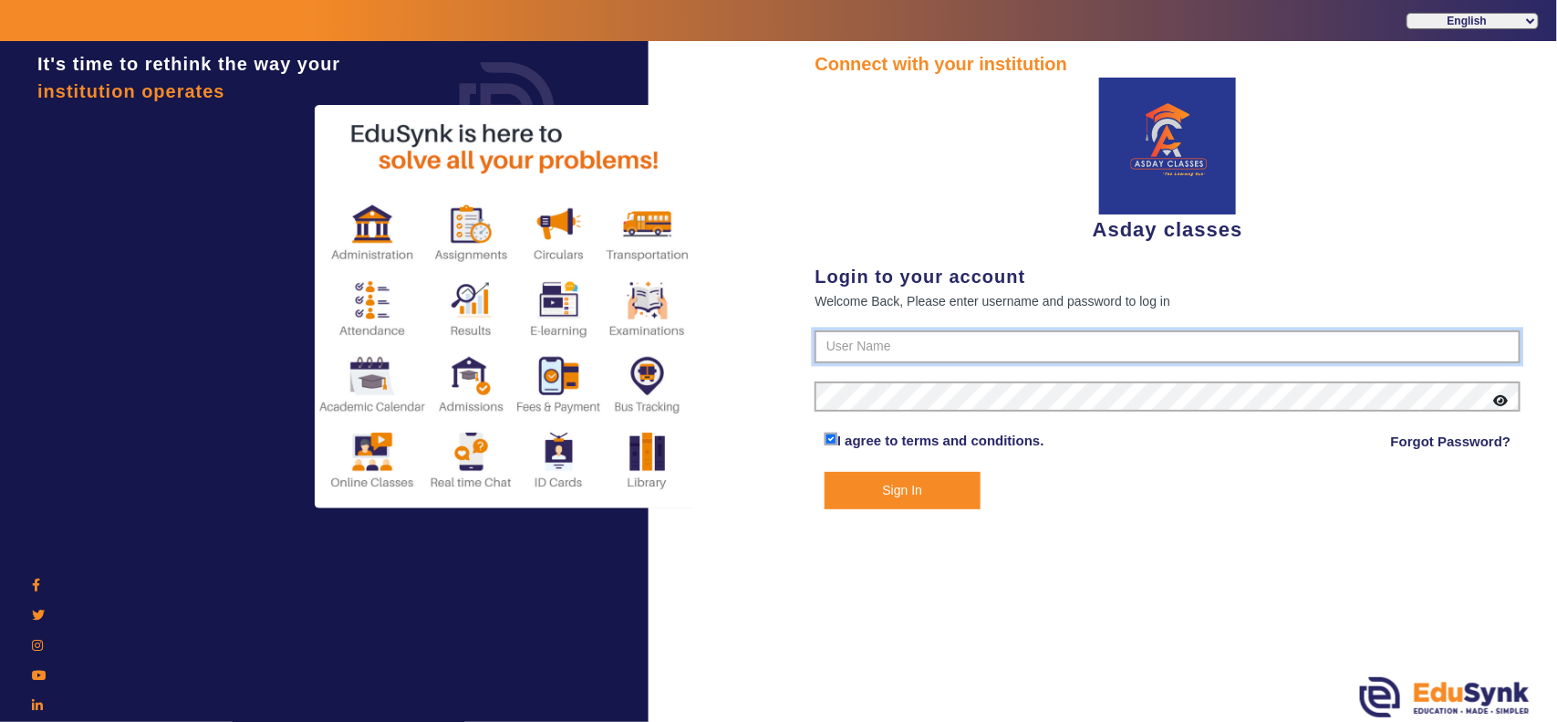
type input "7775077131"
click at [913, 491] on button "Sign In" at bounding box center [903, 490] width 156 height 37
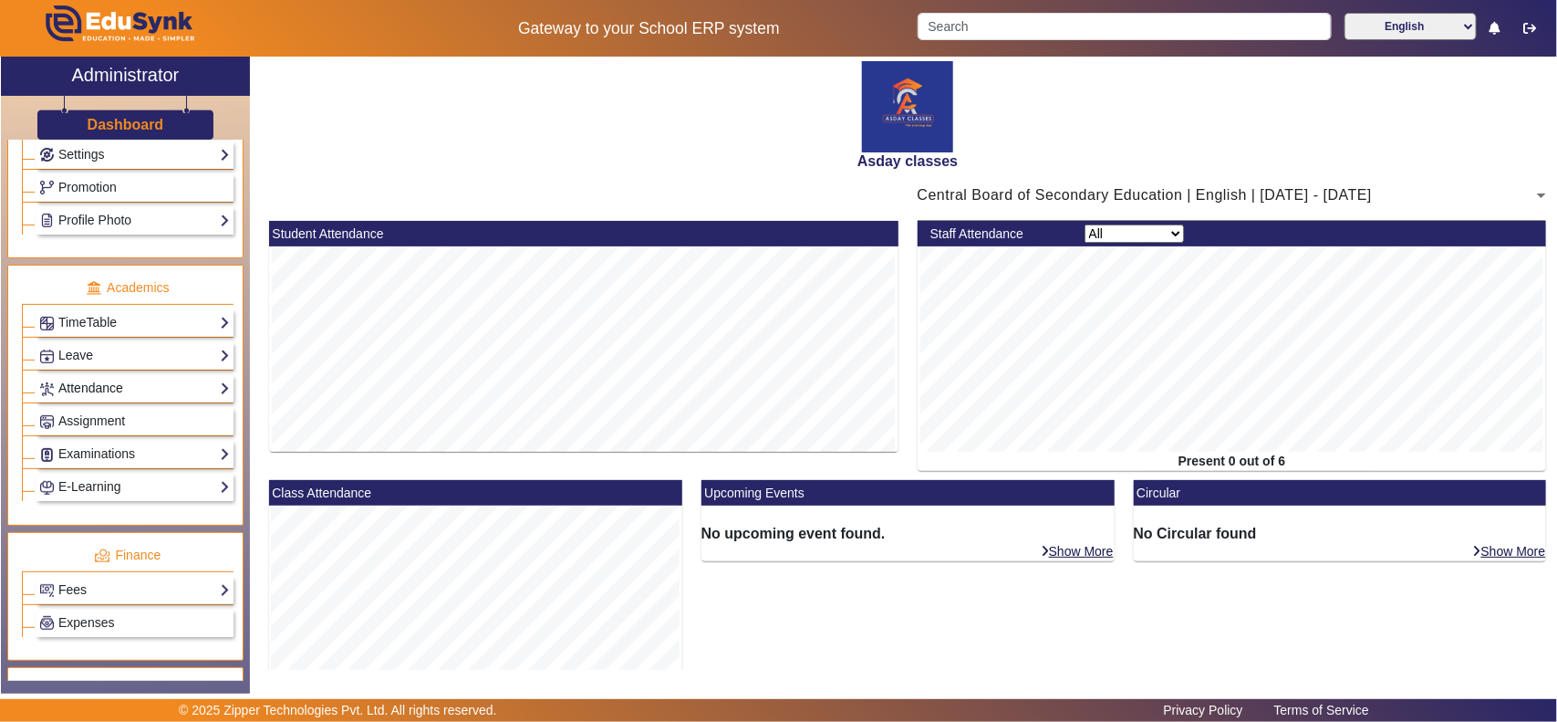
scroll to position [760, 0]
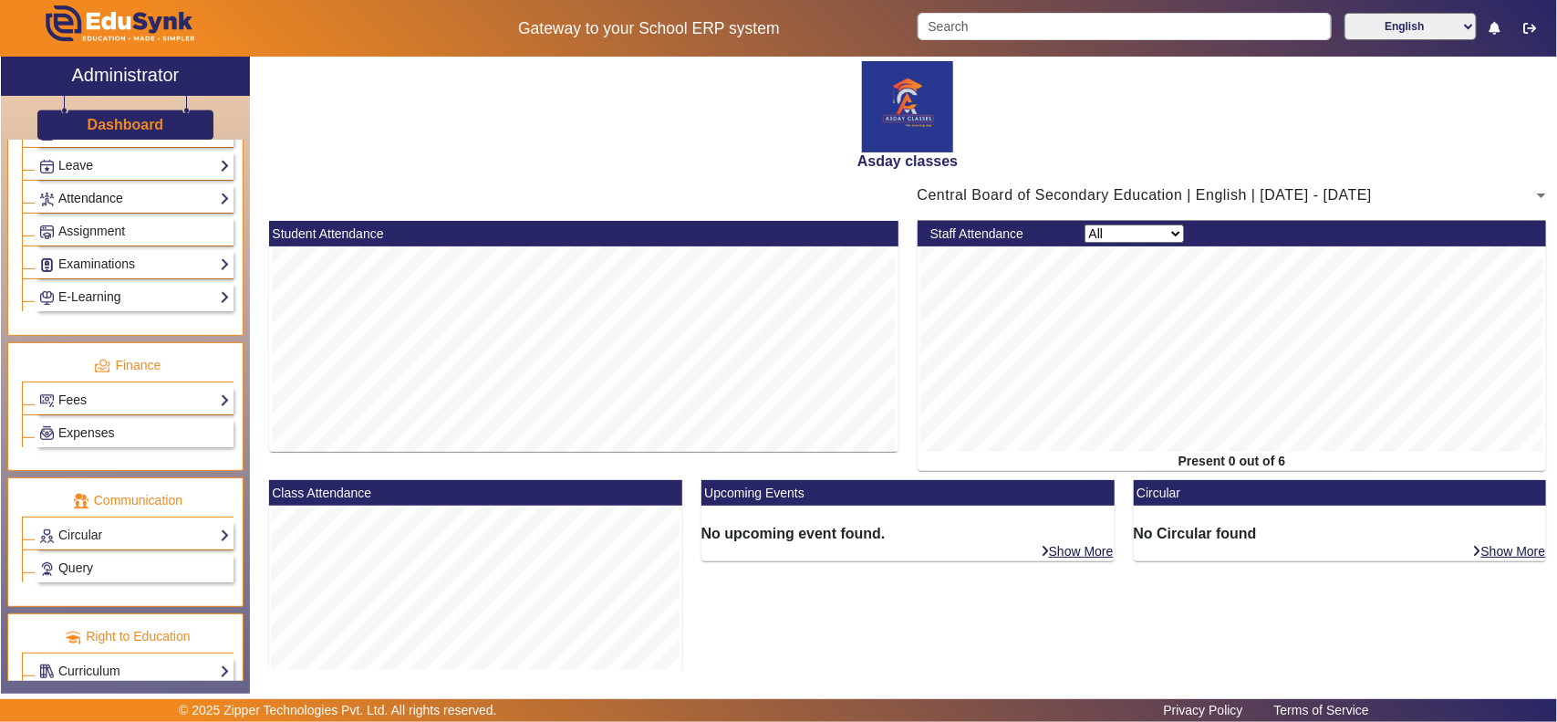
click at [96, 203] on link "Attendance" at bounding box center [134, 198] width 191 height 21
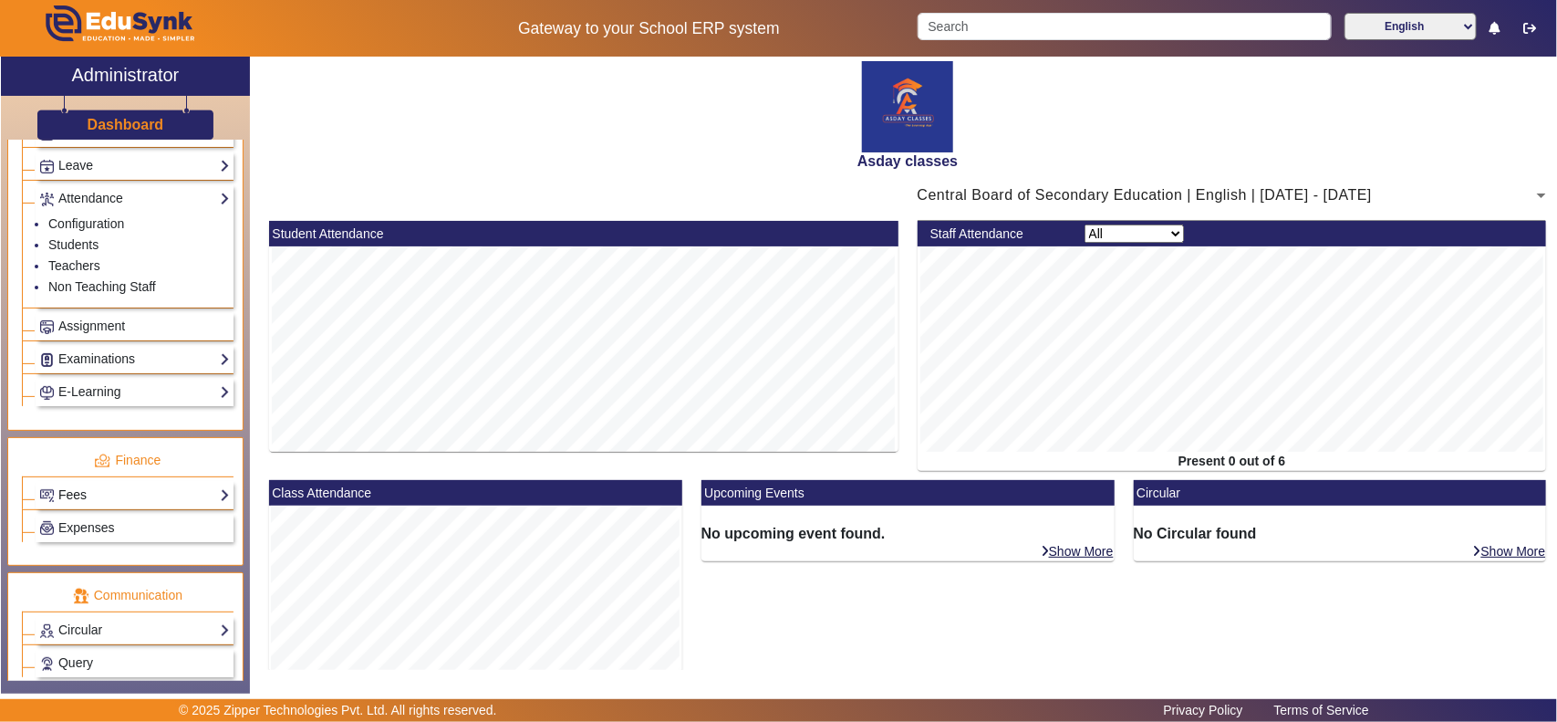
click at [78, 505] on link "Fees" at bounding box center [134, 494] width 191 height 21
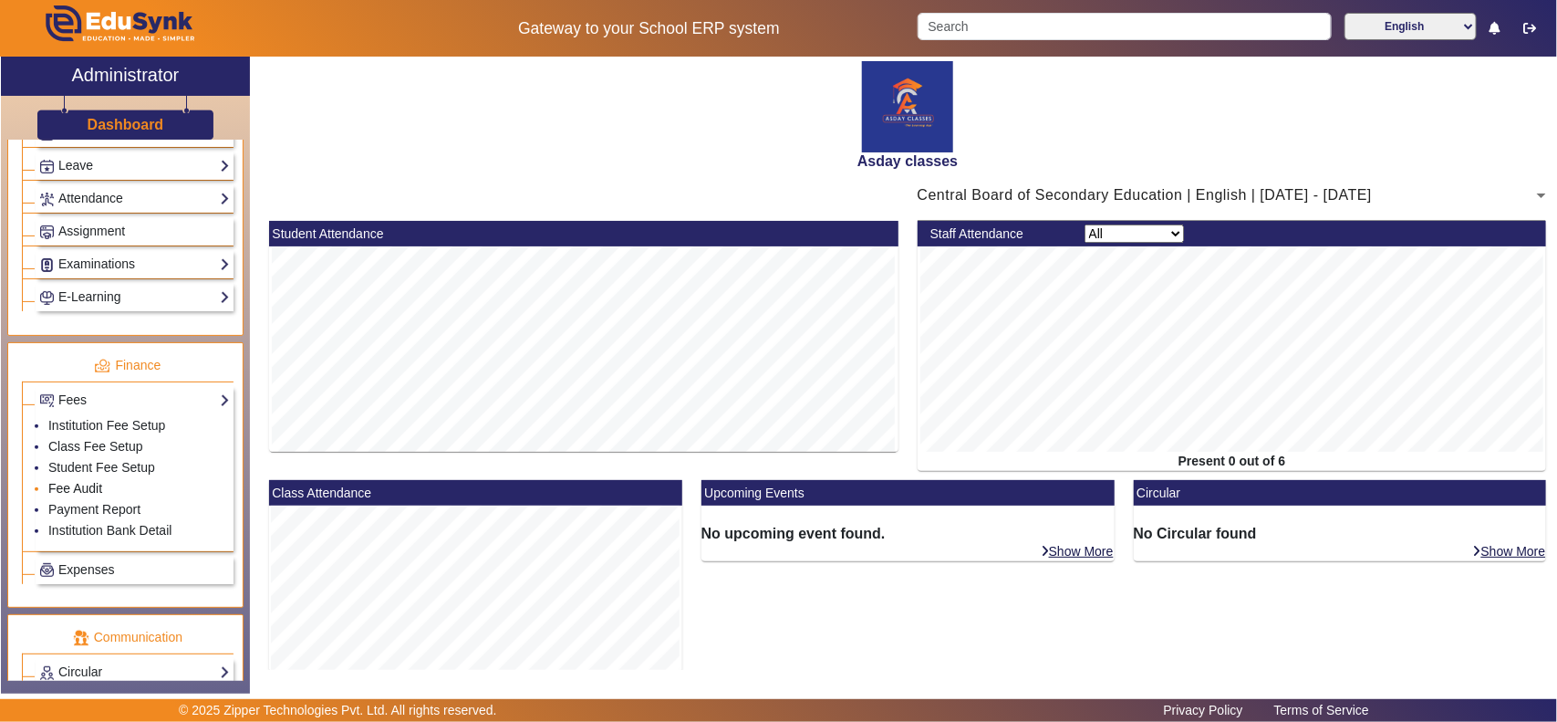
click at [78, 495] on link "Fee Audit" at bounding box center [75, 488] width 54 height 15
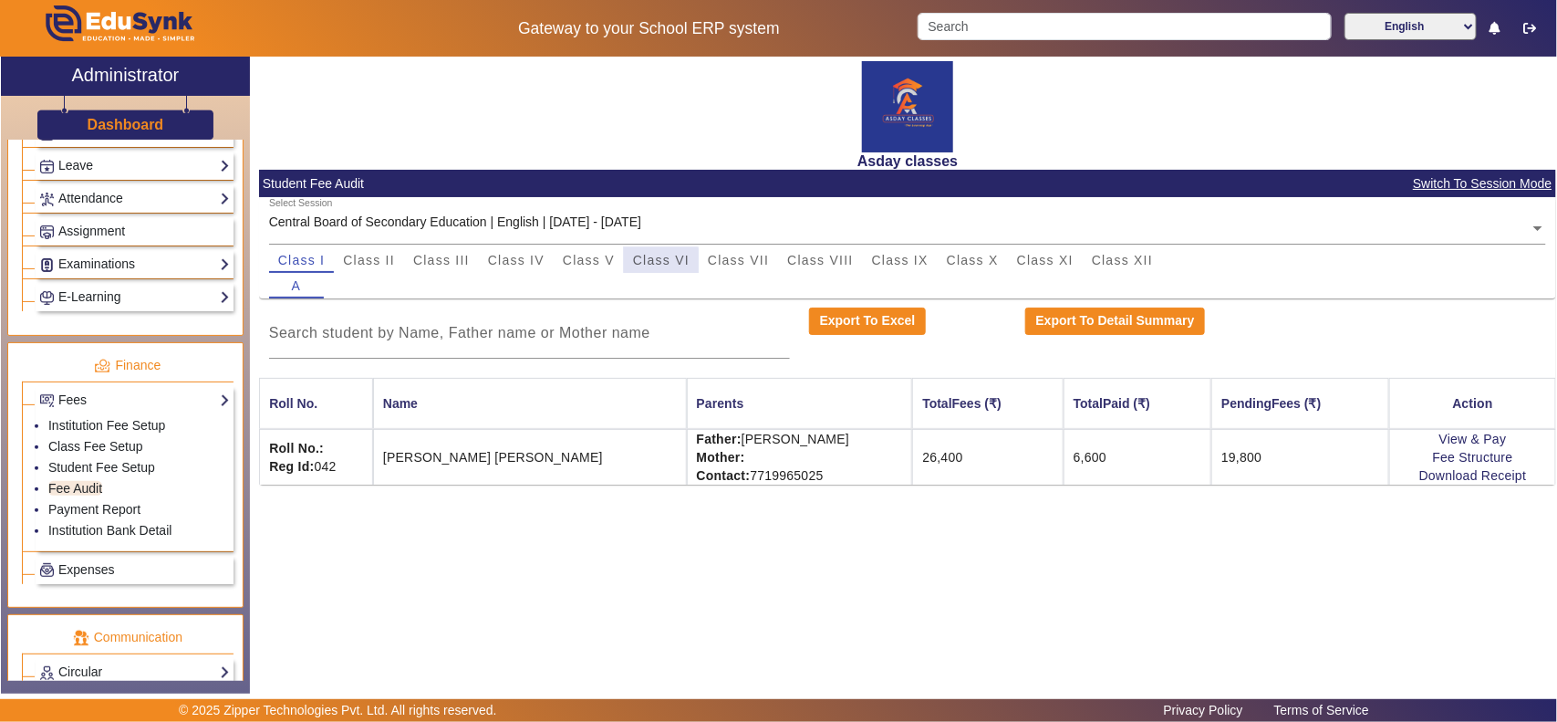
click at [645, 265] on span "Class VI" at bounding box center [661, 260] width 57 height 13
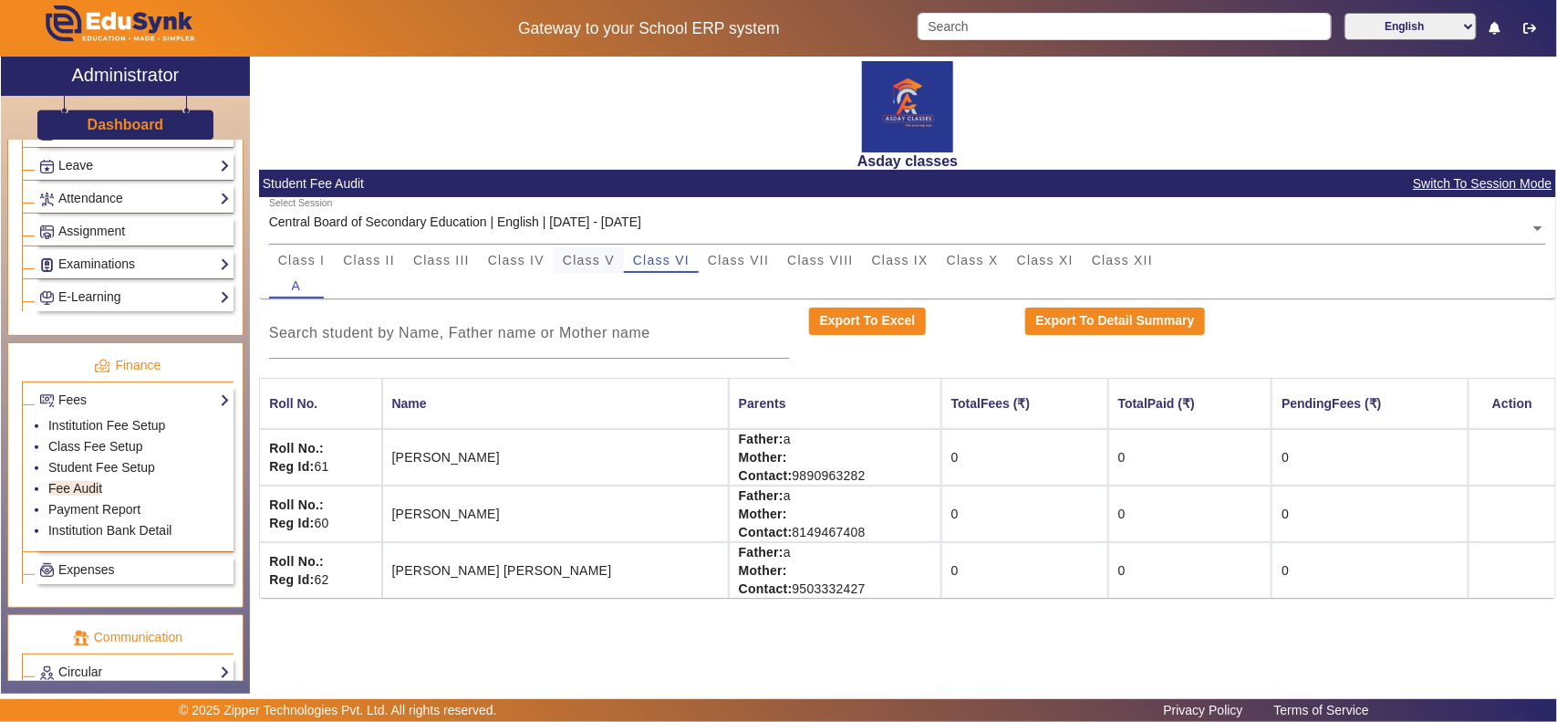
click at [593, 254] on span "Class V" at bounding box center [589, 260] width 52 height 13
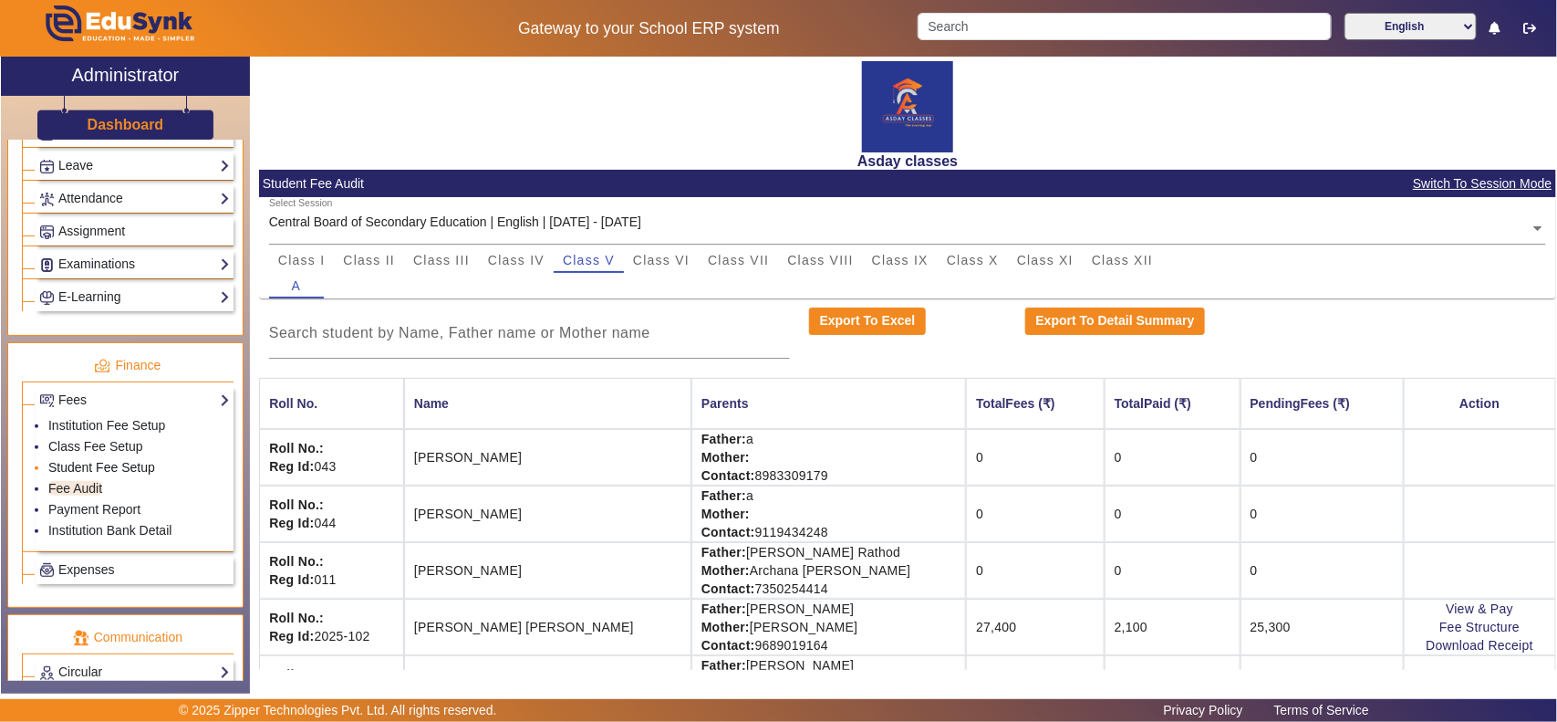
click at [93, 474] on link "Student Fee Setup" at bounding box center [101, 467] width 107 height 15
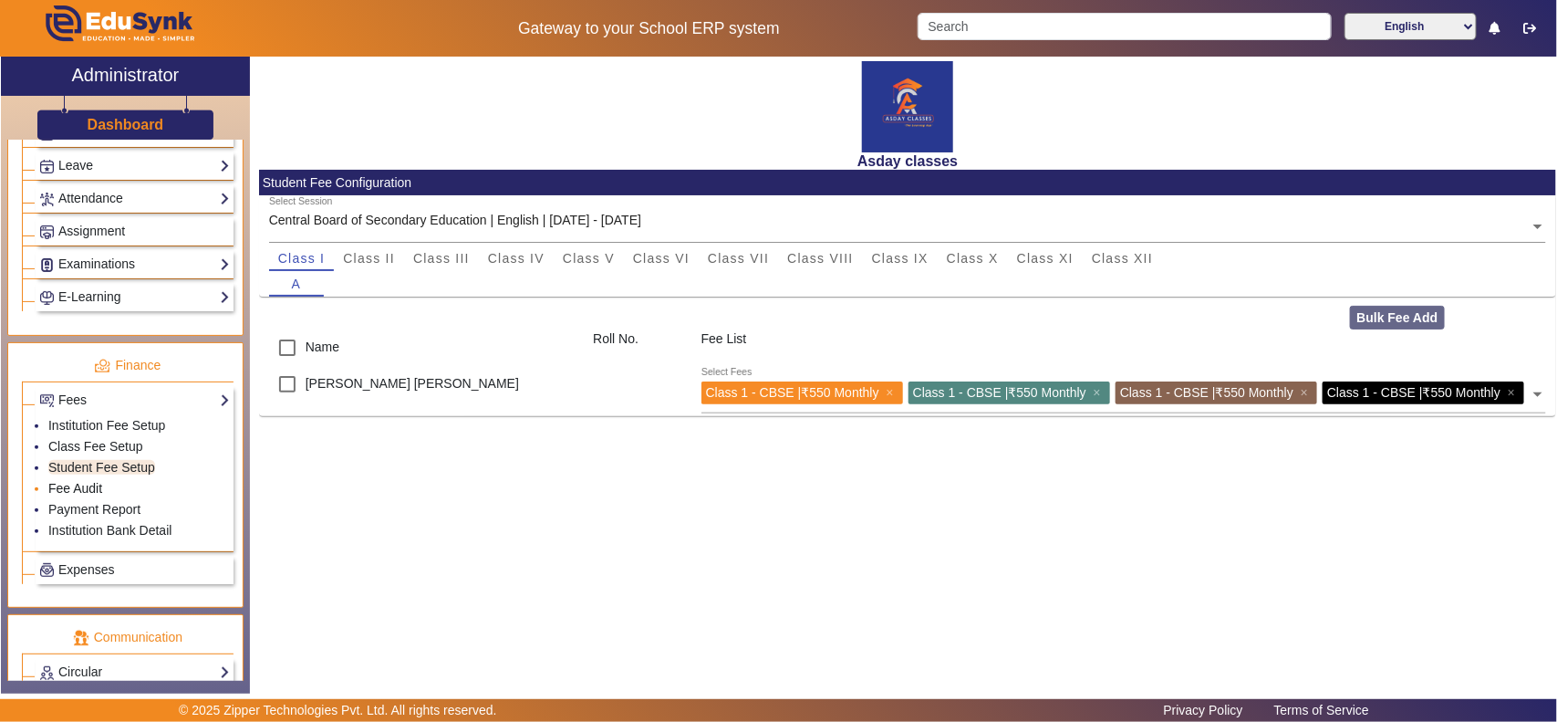
click at [69, 495] on link "Fee Audit" at bounding box center [75, 488] width 54 height 15
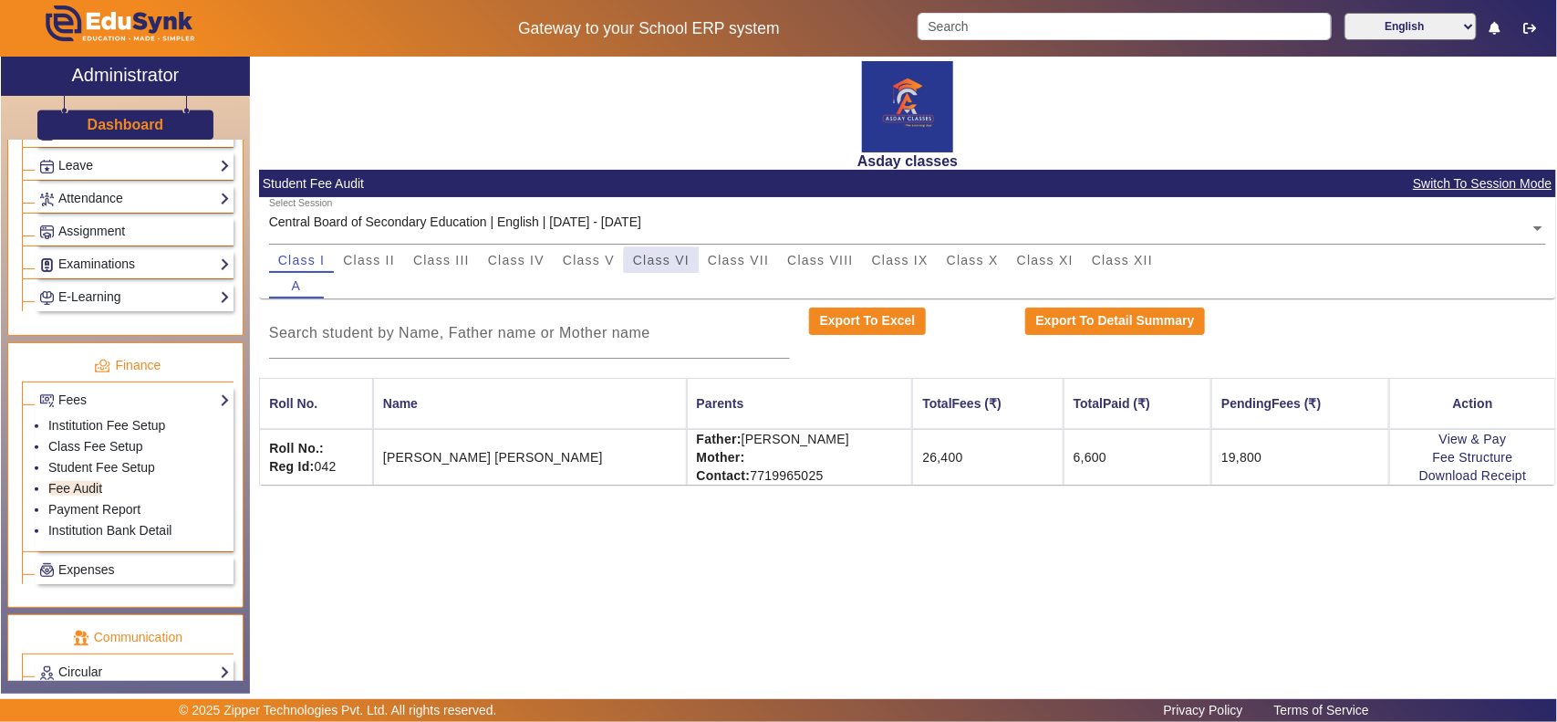
click at [666, 260] on span "Class VI" at bounding box center [661, 260] width 57 height 13
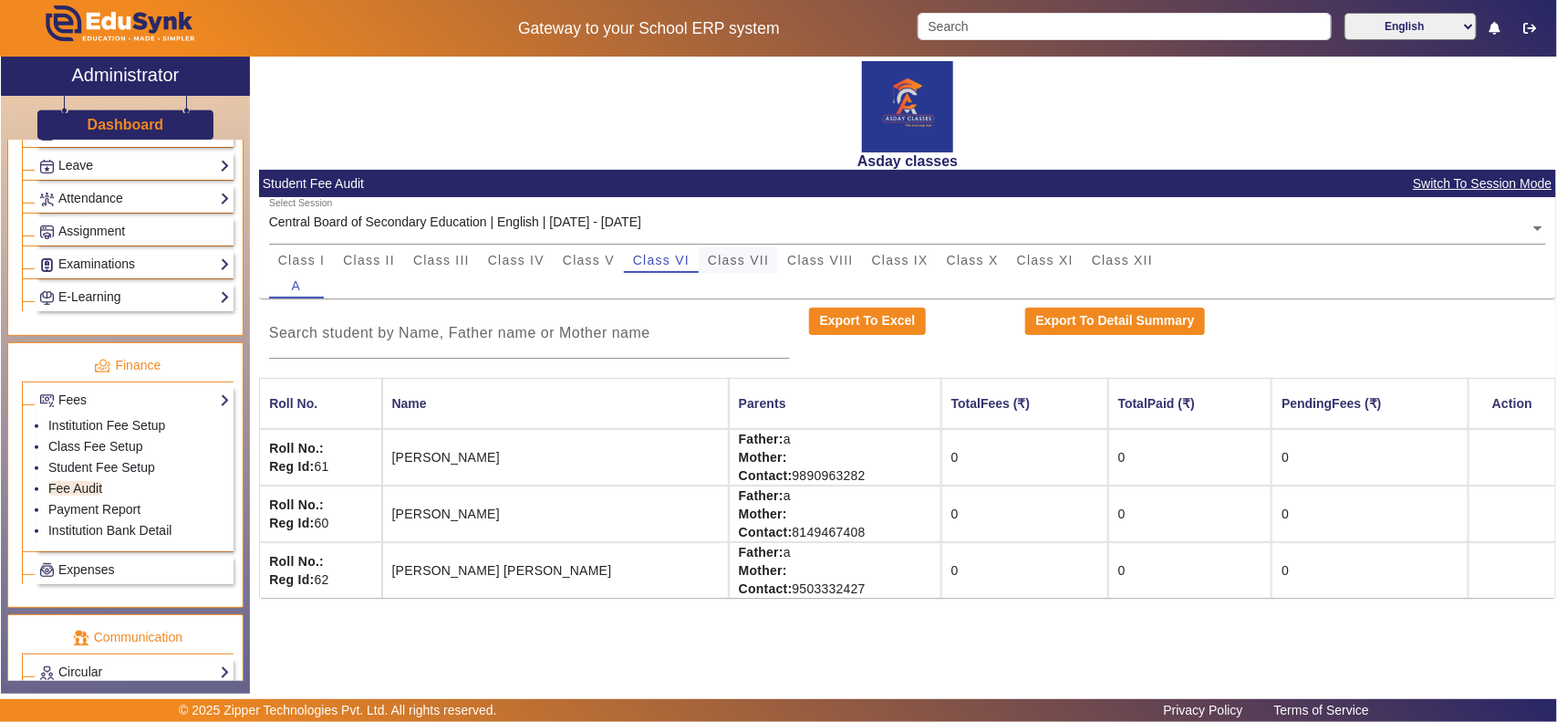
click at [740, 257] on span "Class VII" at bounding box center [738, 260] width 61 height 13
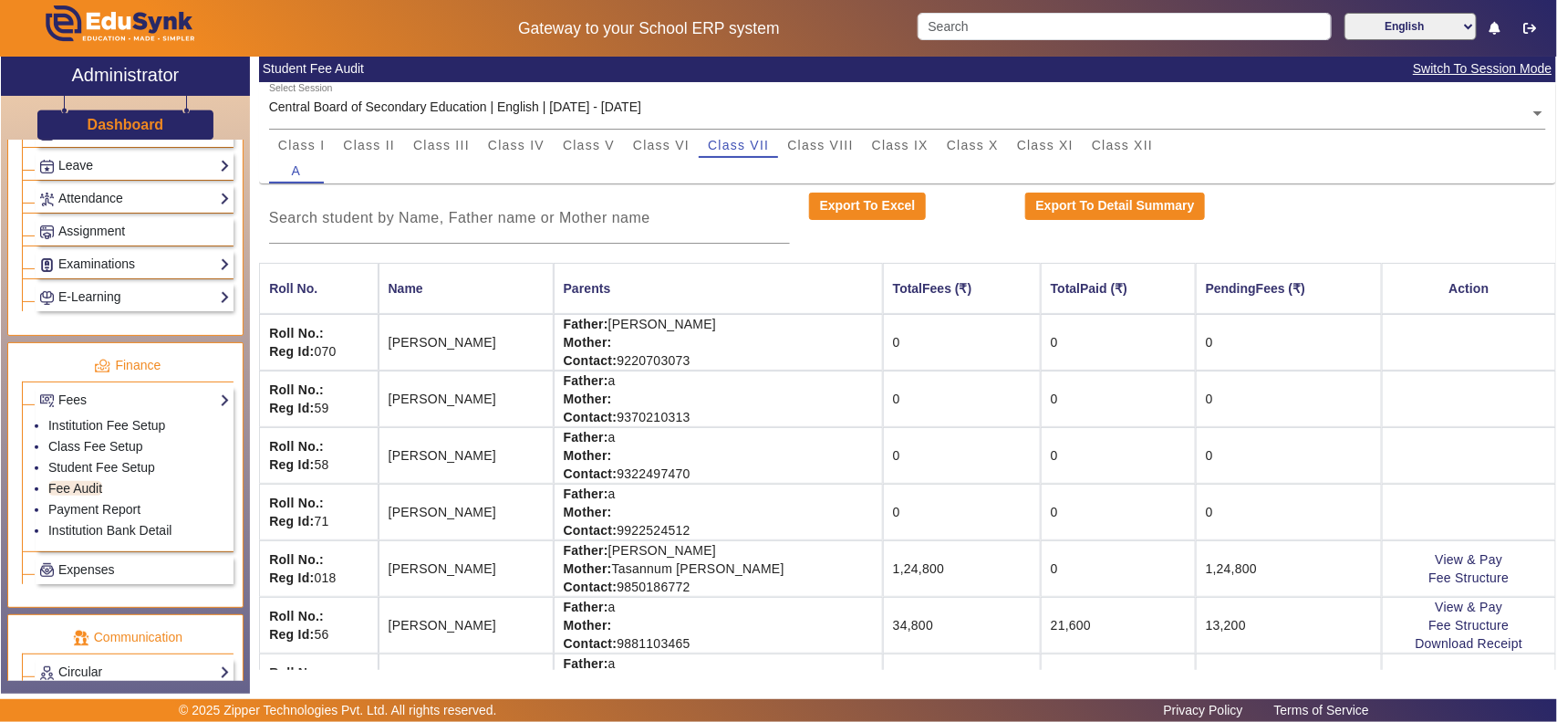
scroll to position [165, 0]
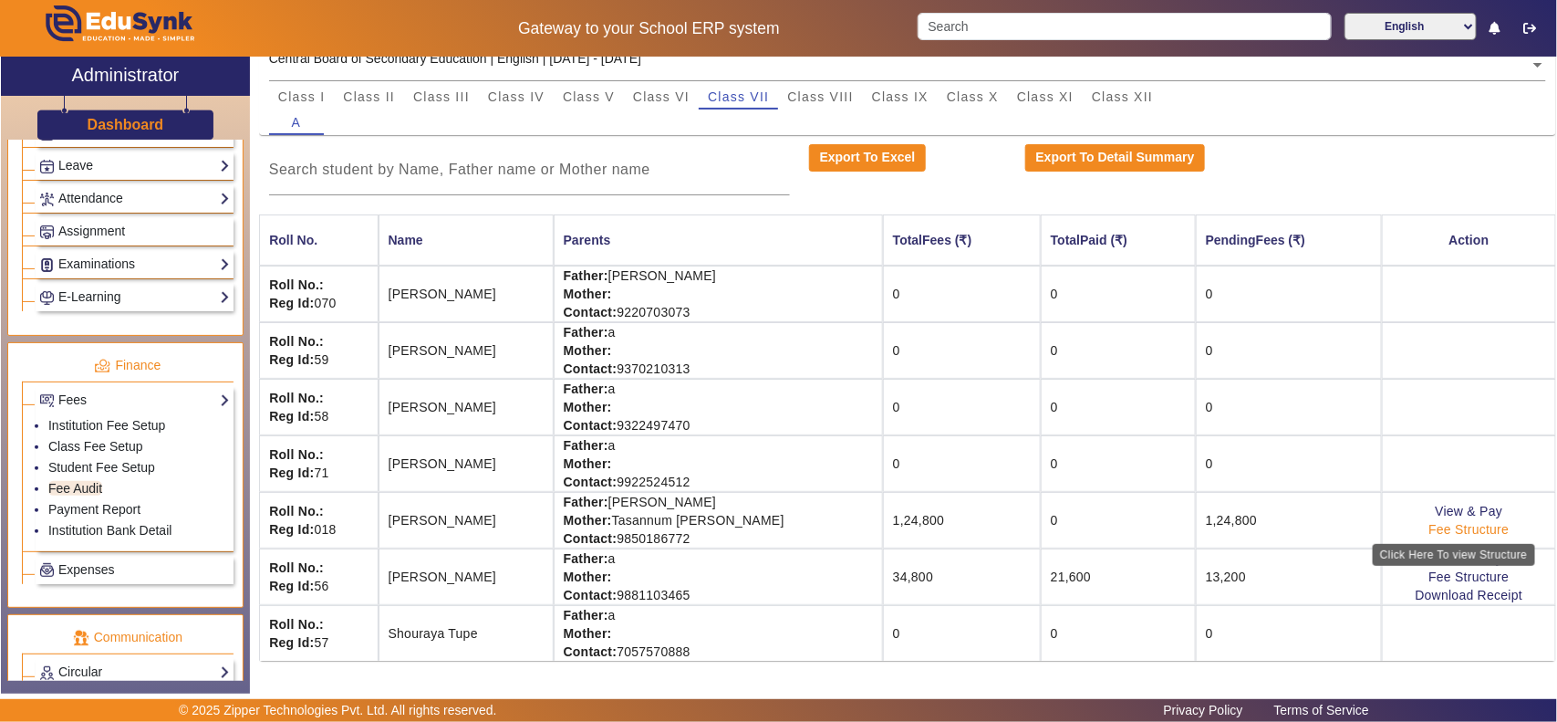
click at [1470, 531] on link "Fee Structure" at bounding box center [1469, 529] width 80 height 15
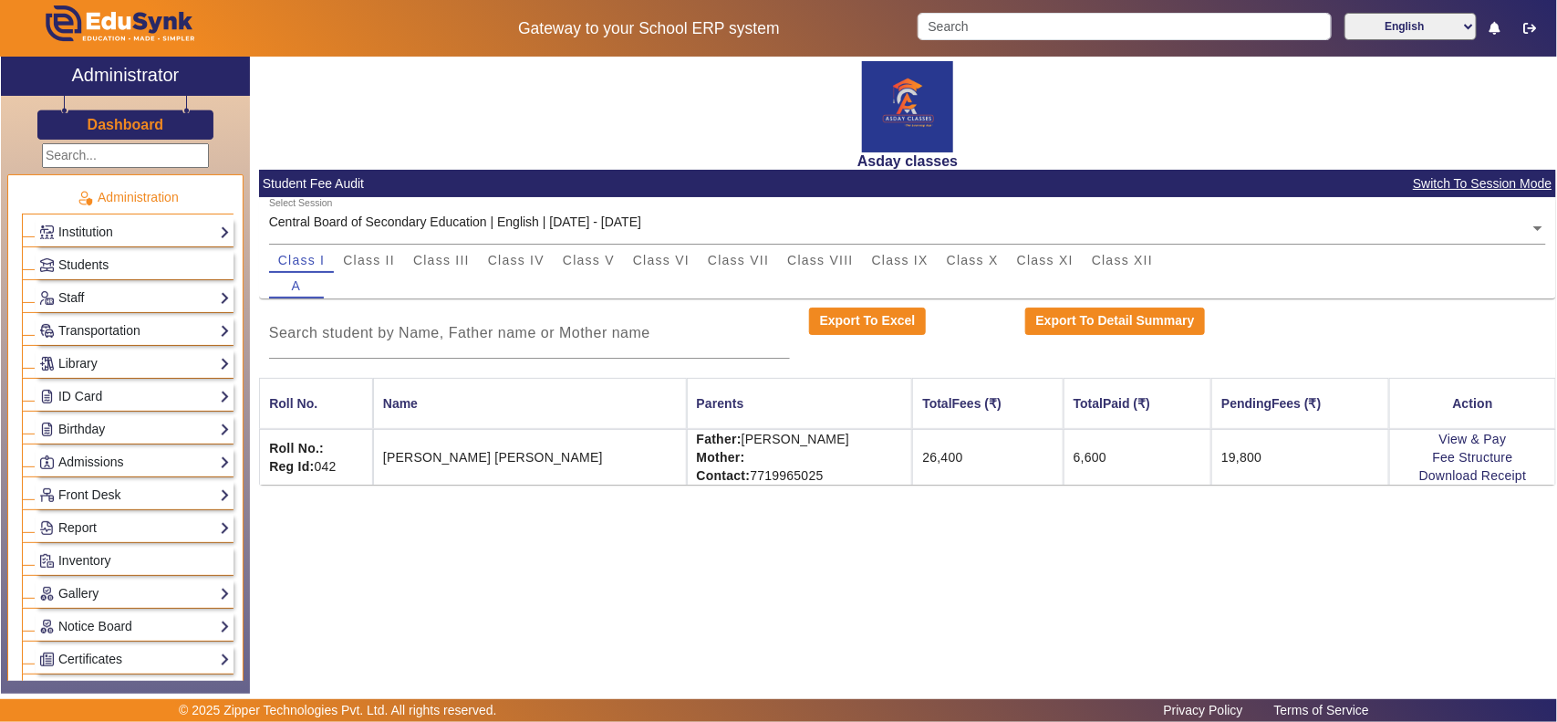
drag, startPoint x: 746, startPoint y: 258, endPoint x: 748, endPoint y: 272, distance: 13.8
click at [746, 258] on span "Class VII" at bounding box center [738, 260] width 61 height 13
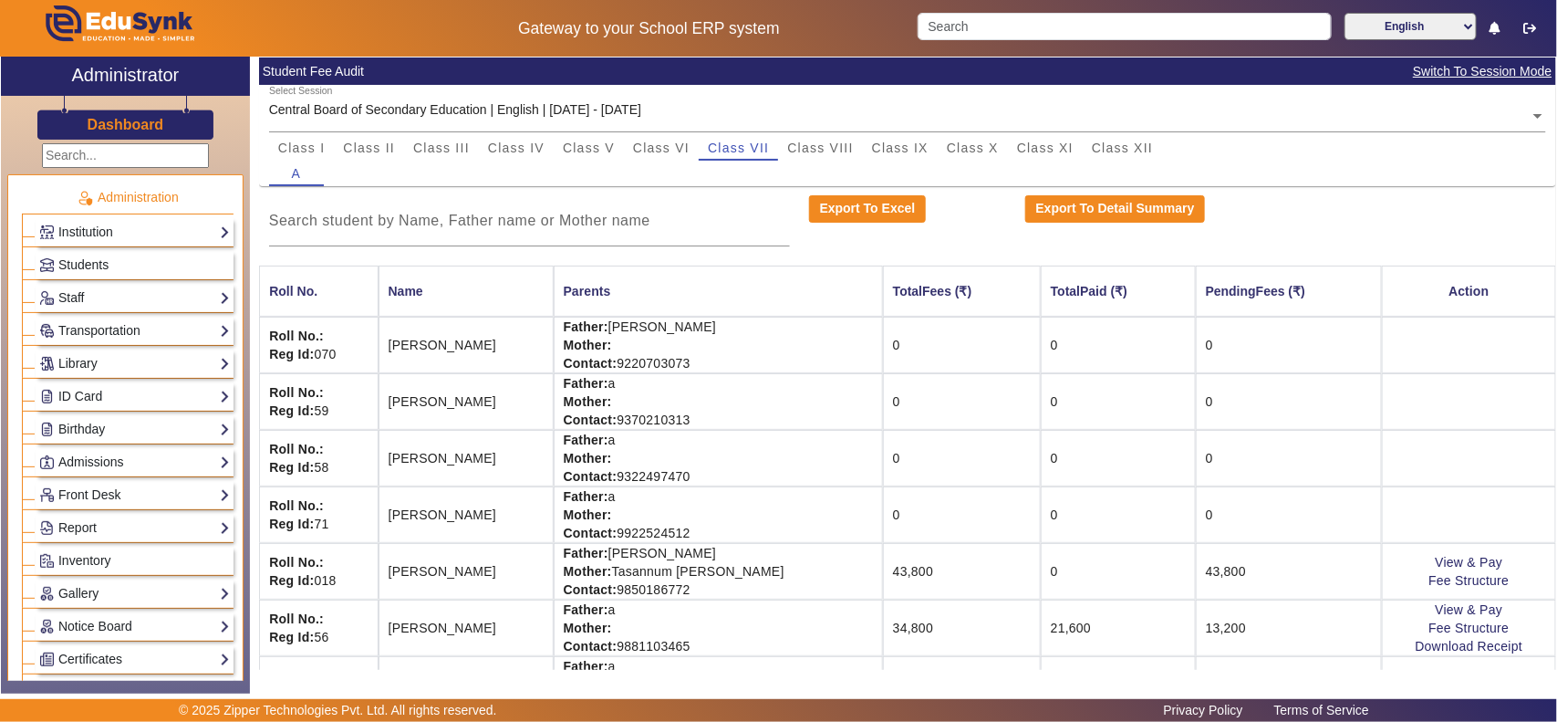
scroll to position [165, 0]
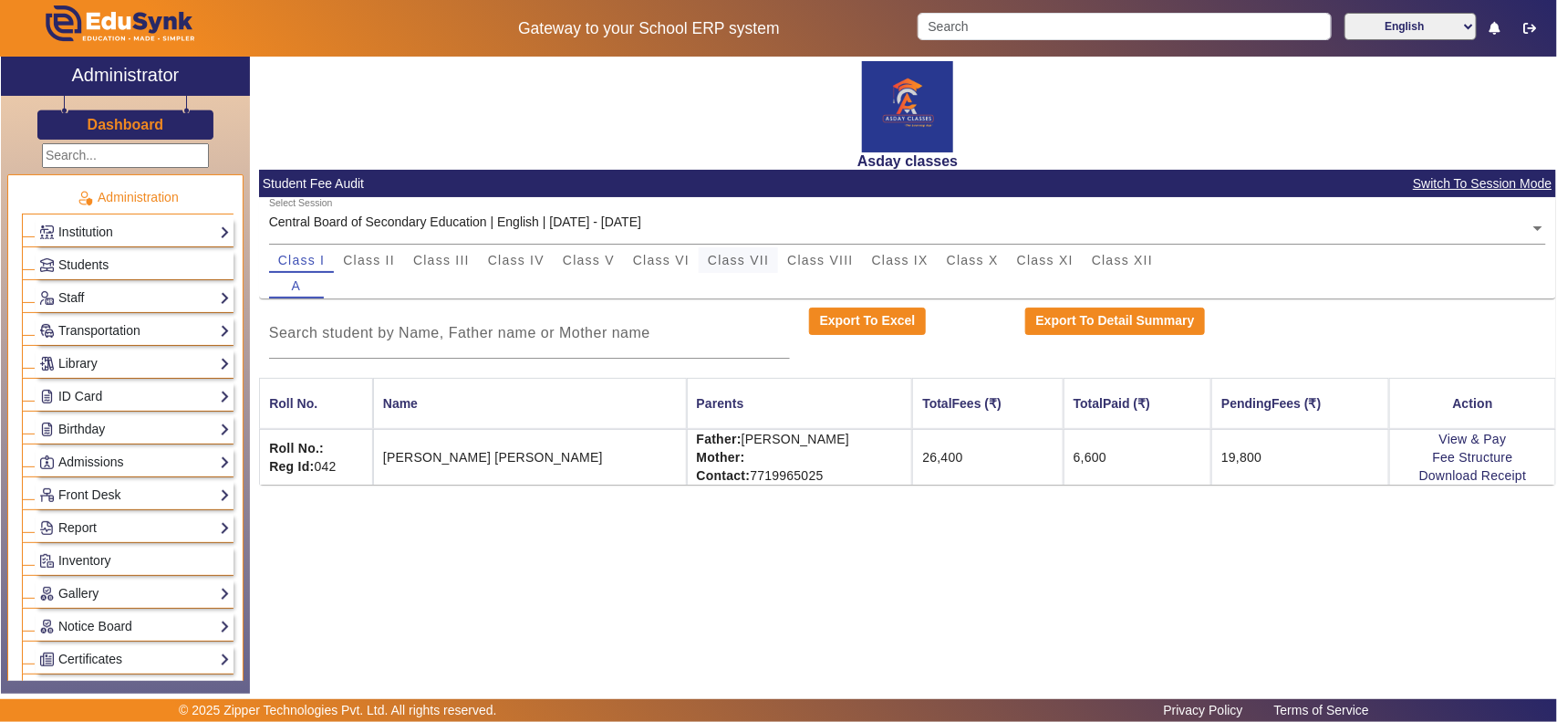
click at [755, 254] on span "Class VII" at bounding box center [738, 260] width 61 height 13
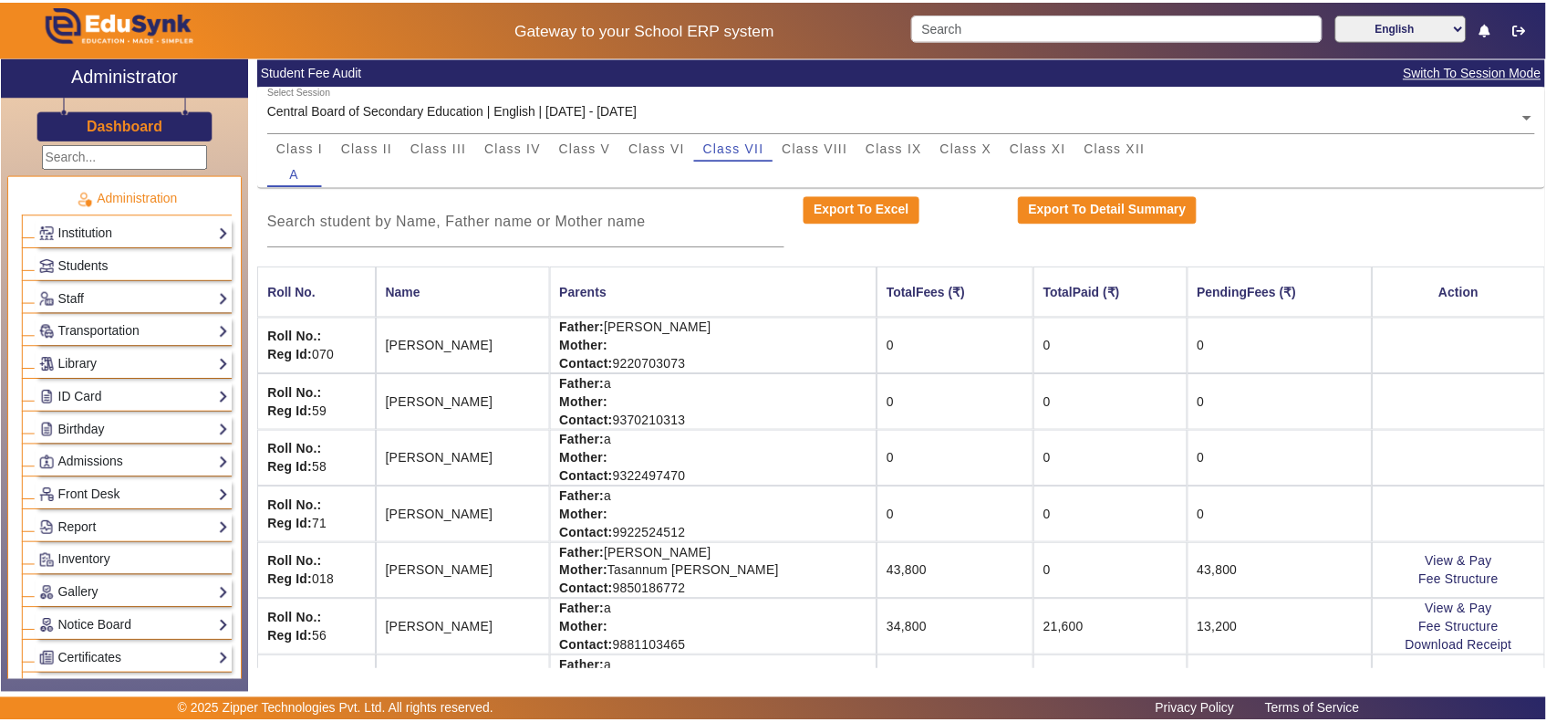
scroll to position [165, 0]
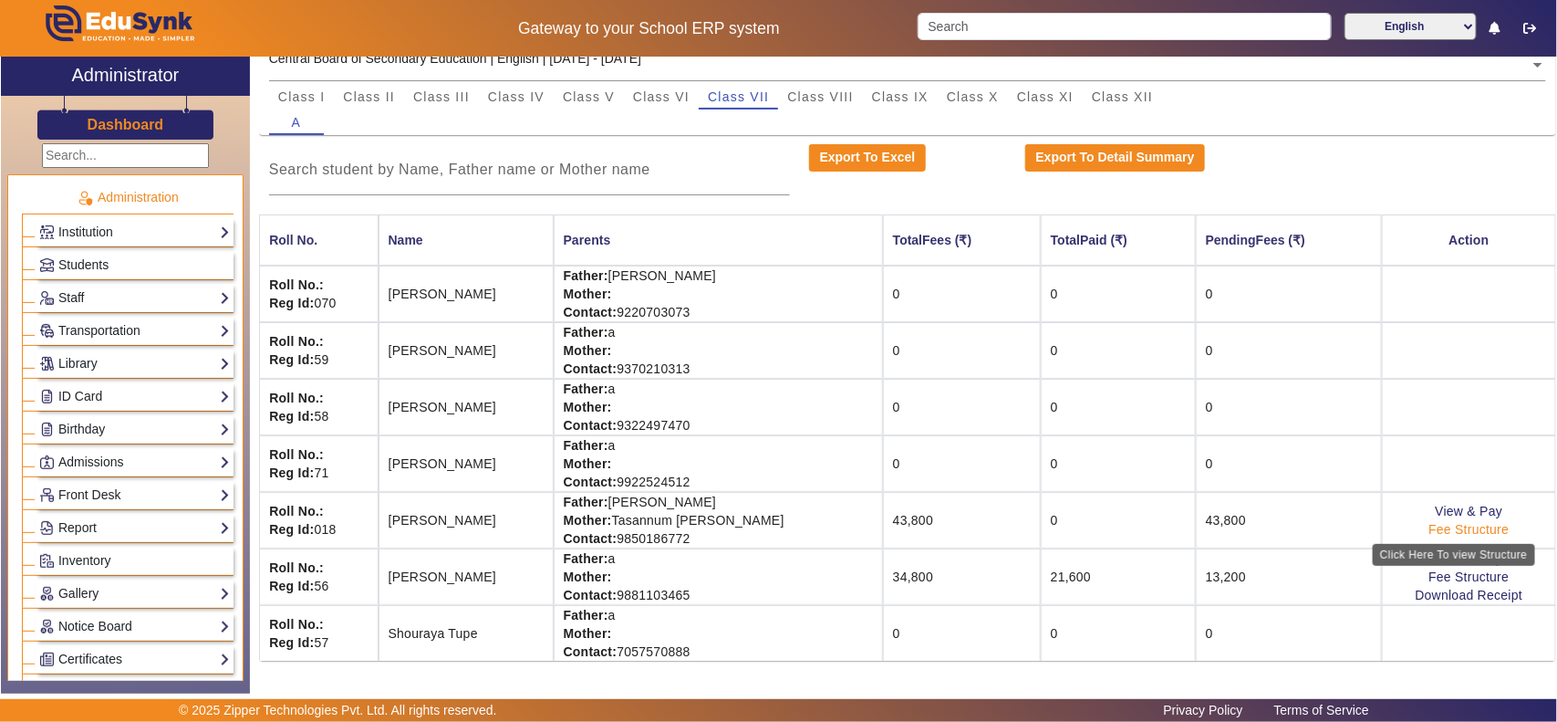
click at [1429, 527] on link "Fee Structure" at bounding box center [1469, 529] width 80 height 15
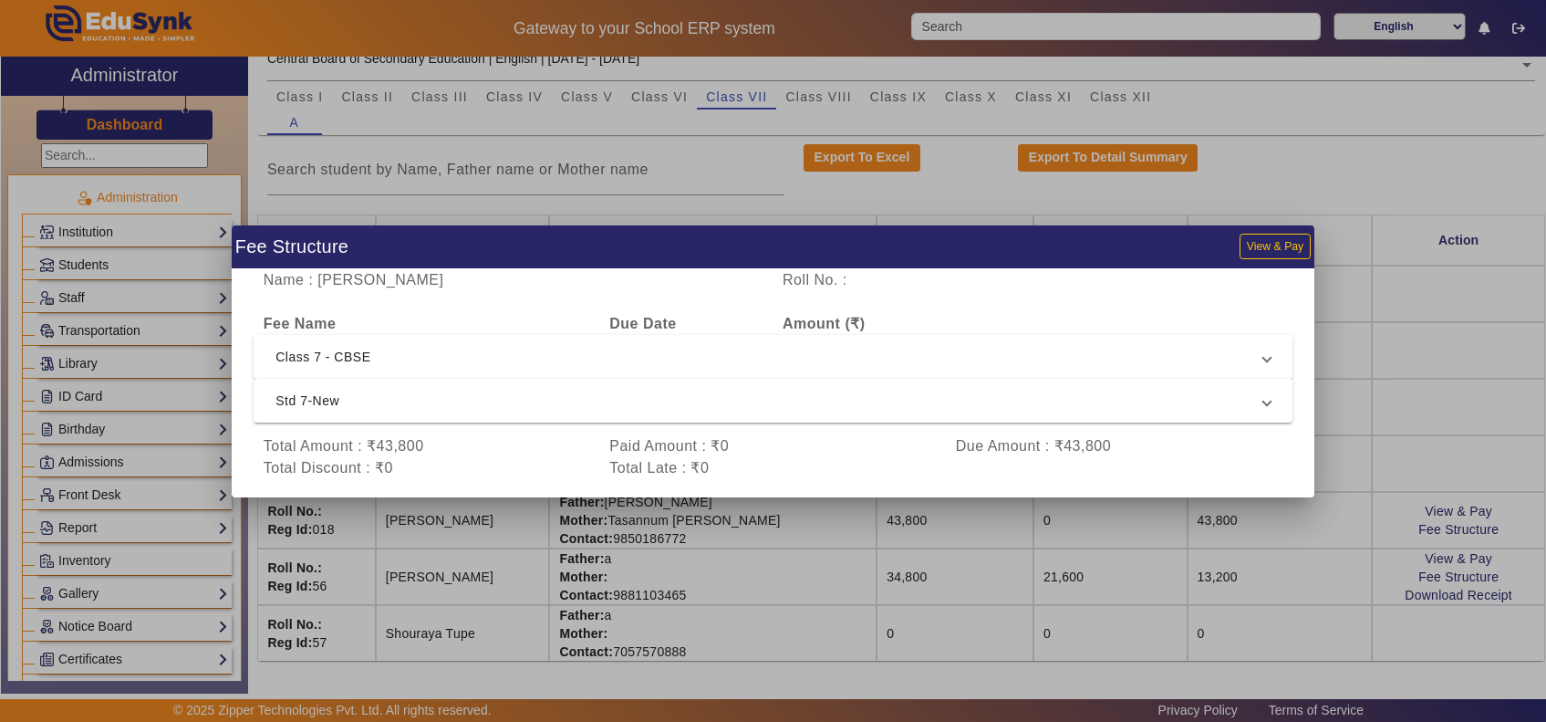
click at [462, 353] on span "Class 7 - CBSE" at bounding box center [770, 357] width 988 height 22
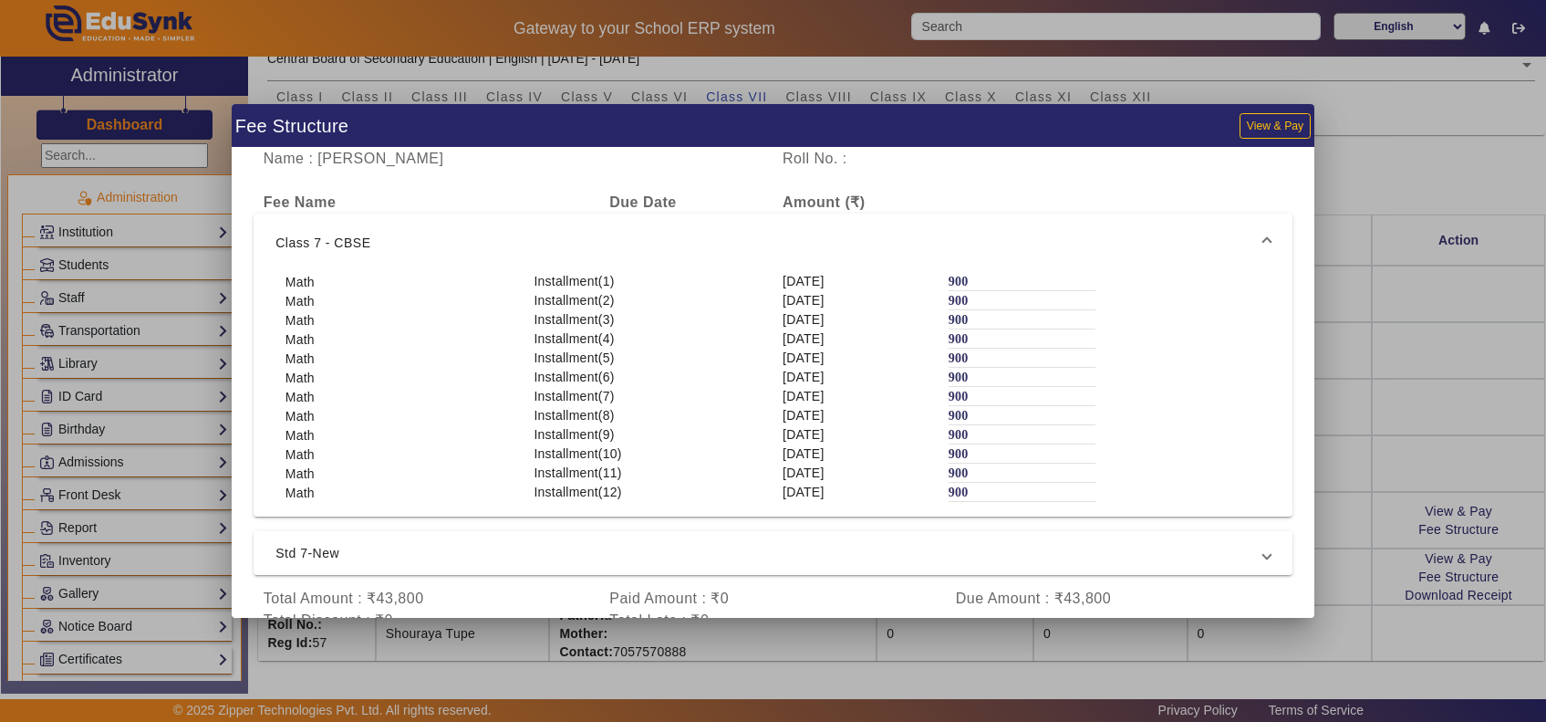
scroll to position [35, 0]
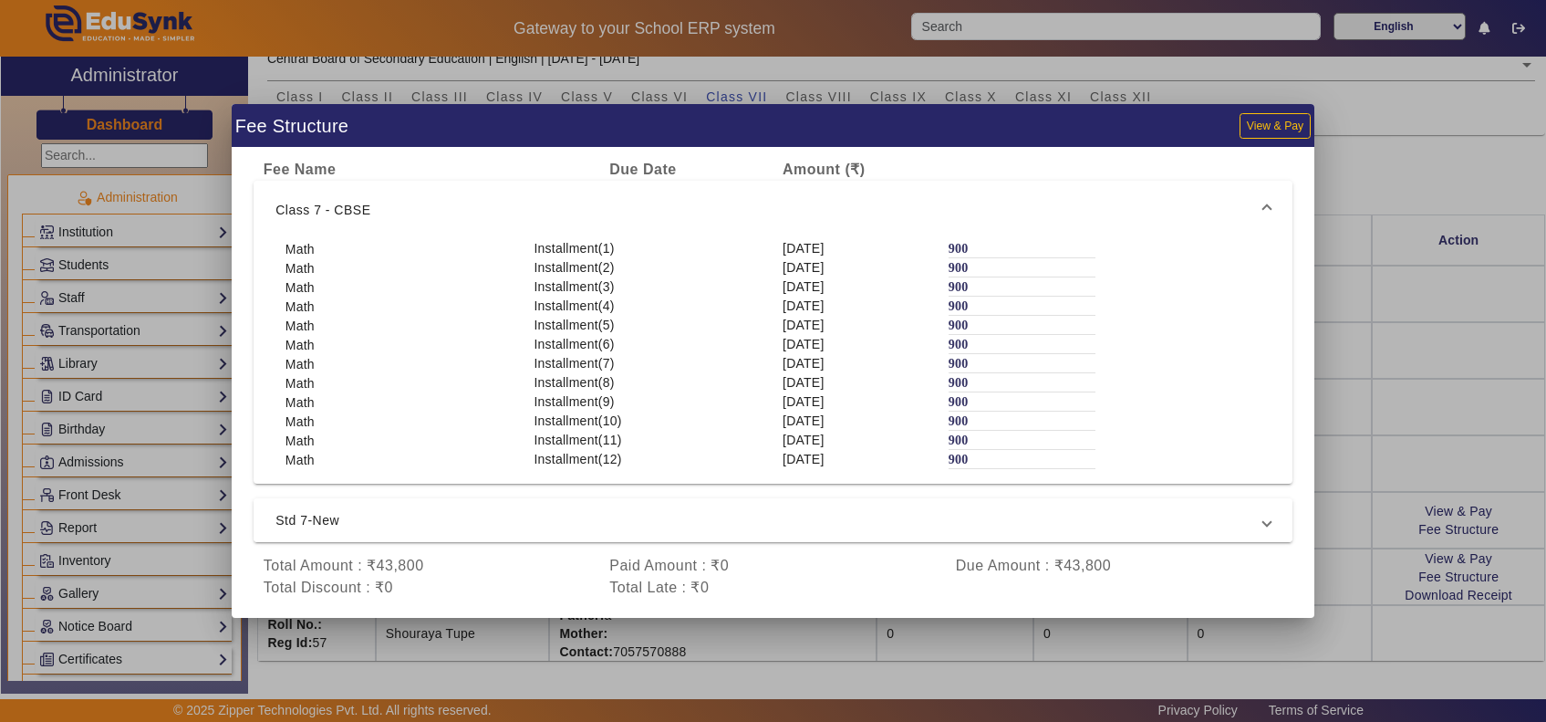
click at [421, 525] on span "Std 7-New" at bounding box center [770, 520] width 988 height 22
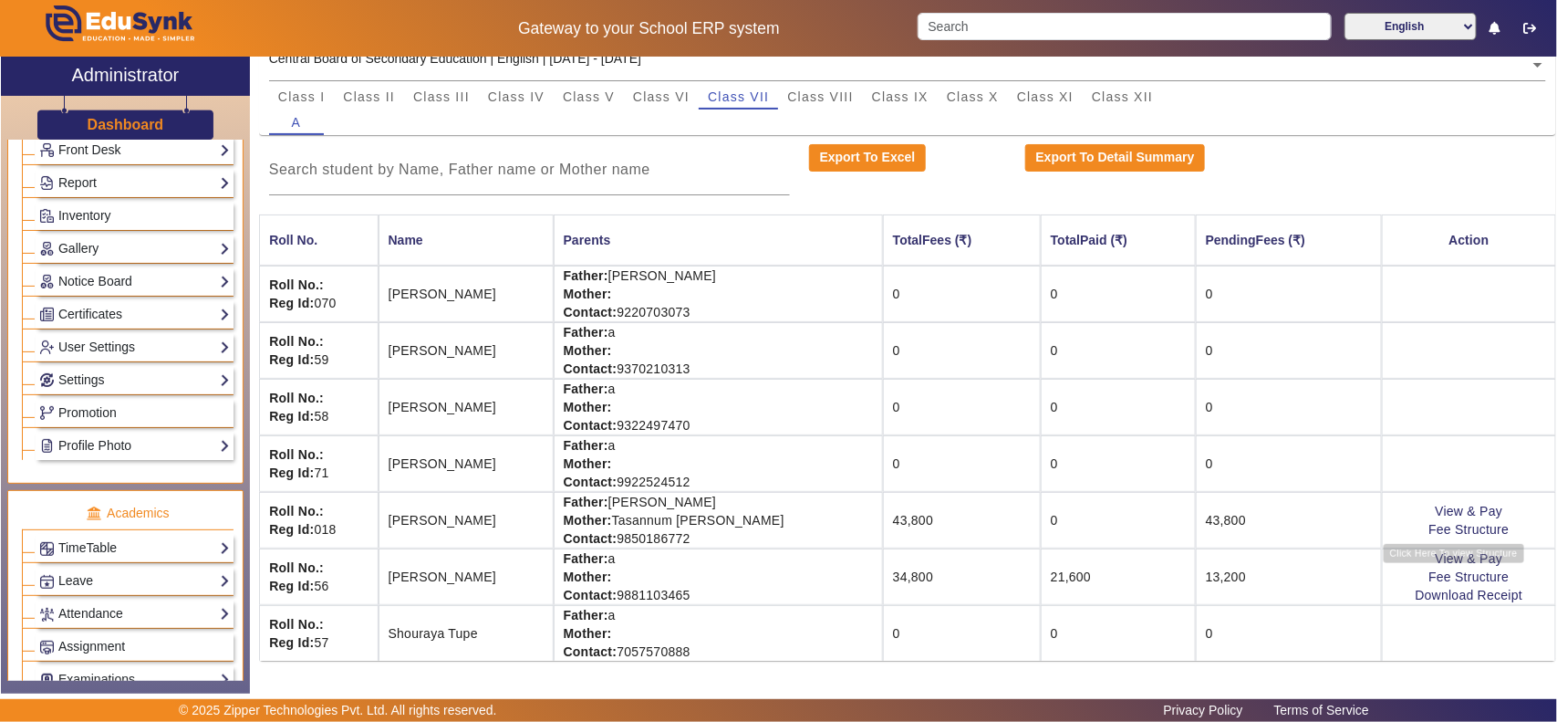
scroll to position [570, 0]
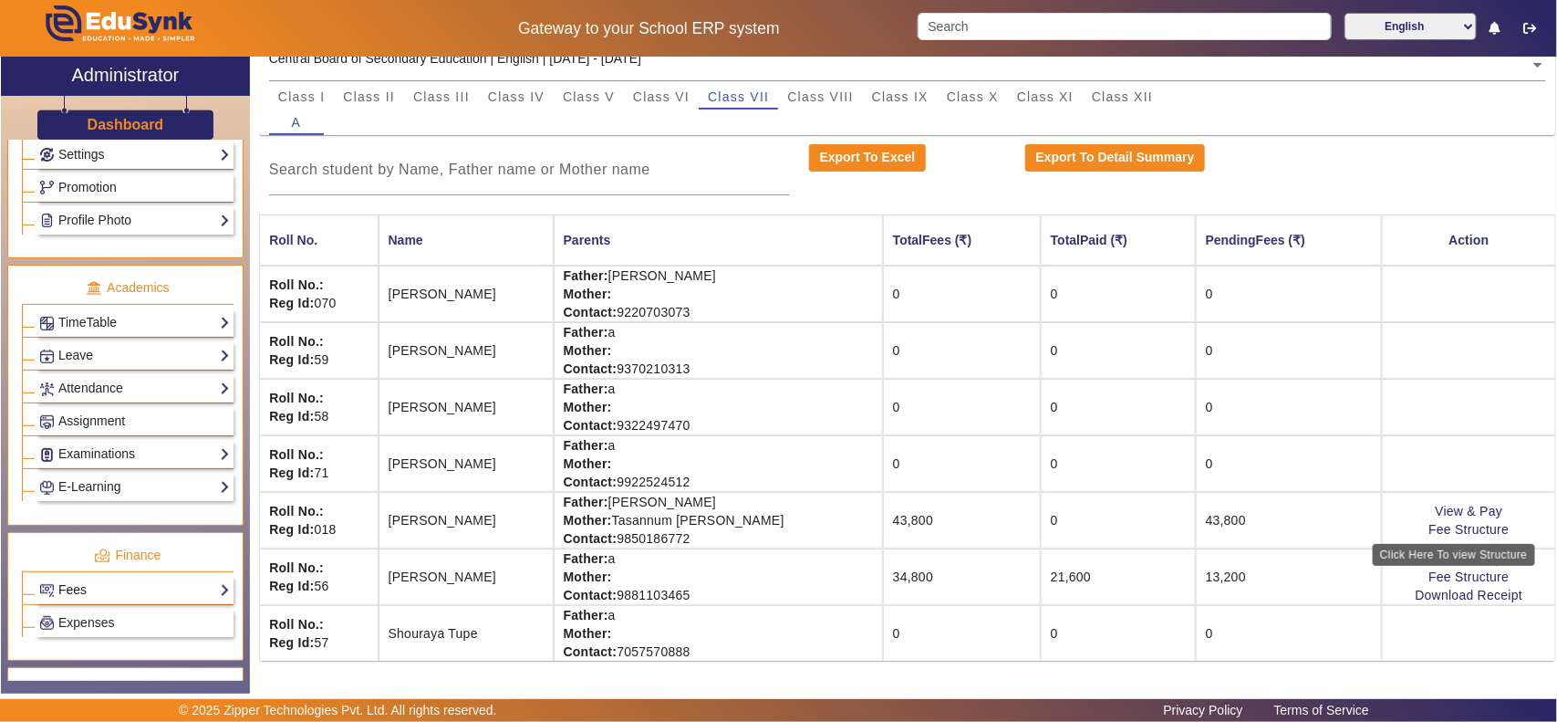
click at [79, 600] on link "Fees" at bounding box center [134, 589] width 191 height 21
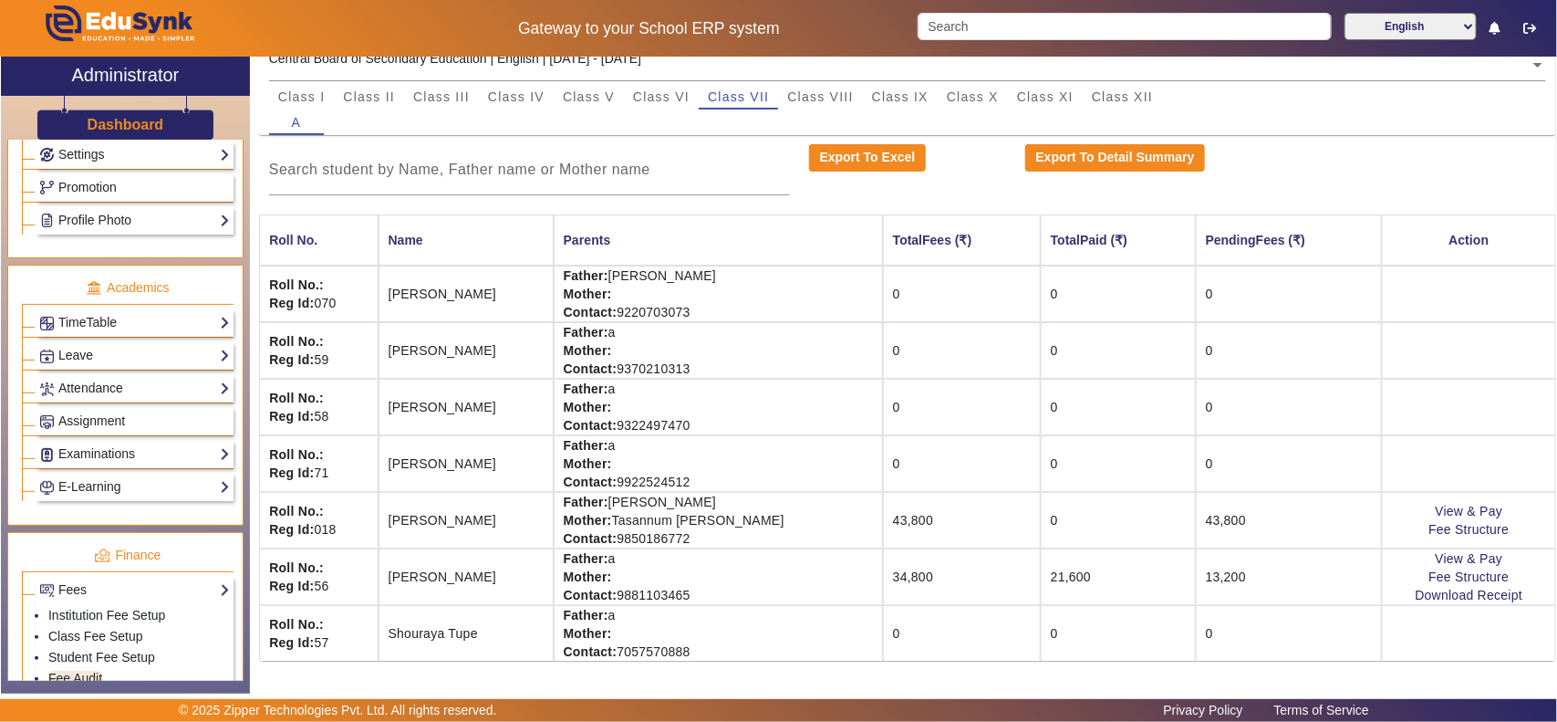
scroll to position [942, 0]
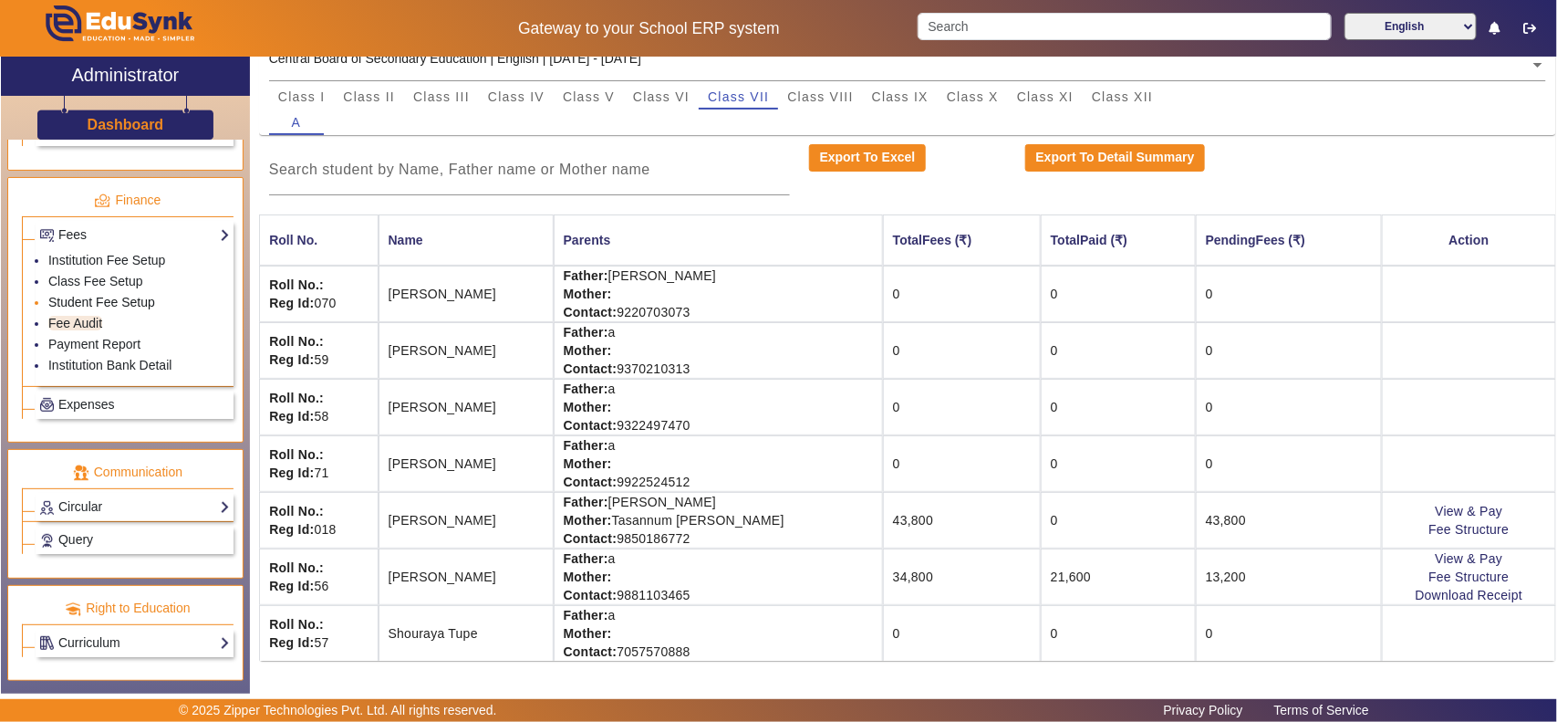
click at [89, 295] on link "Student Fee Setup" at bounding box center [101, 302] width 107 height 15
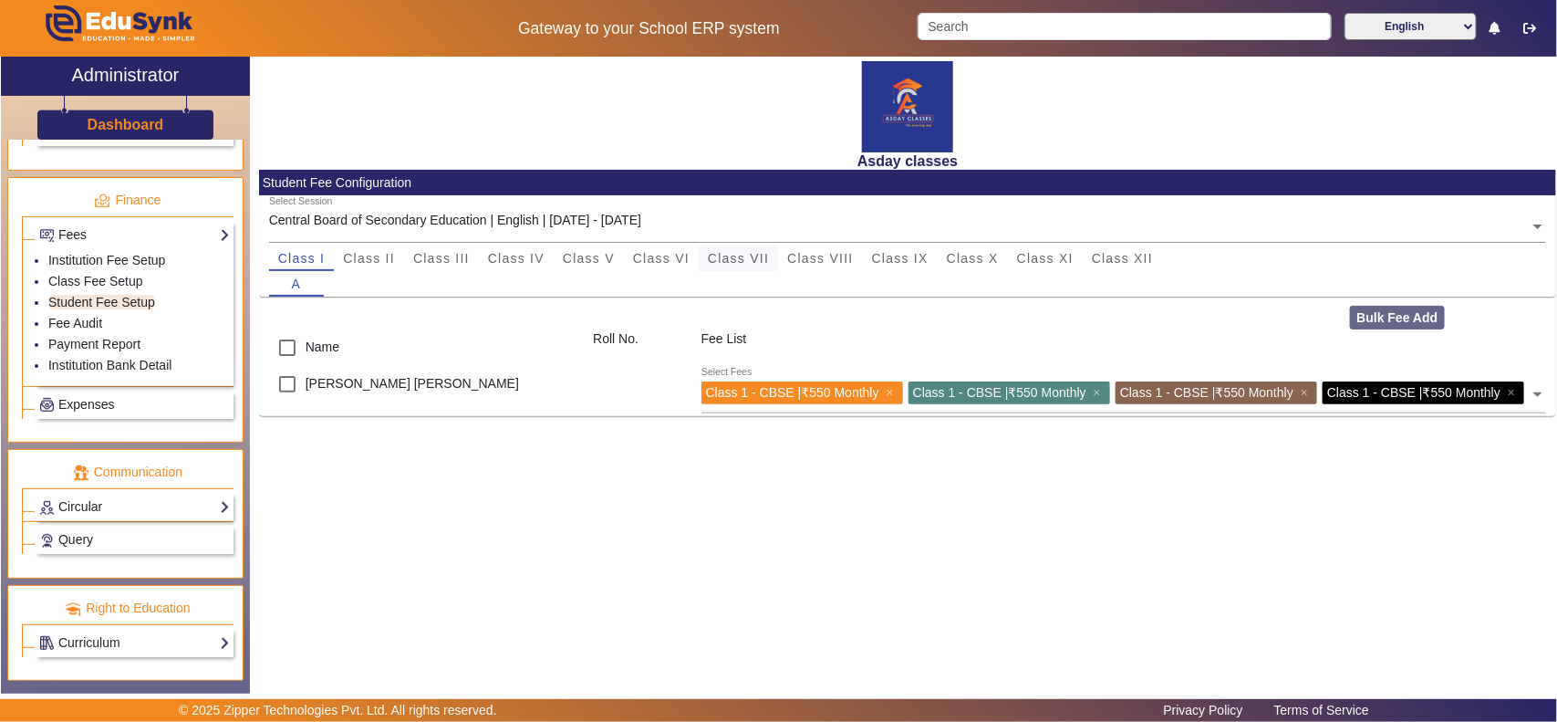
click at [730, 254] on span "Class VII" at bounding box center [738, 258] width 61 height 13
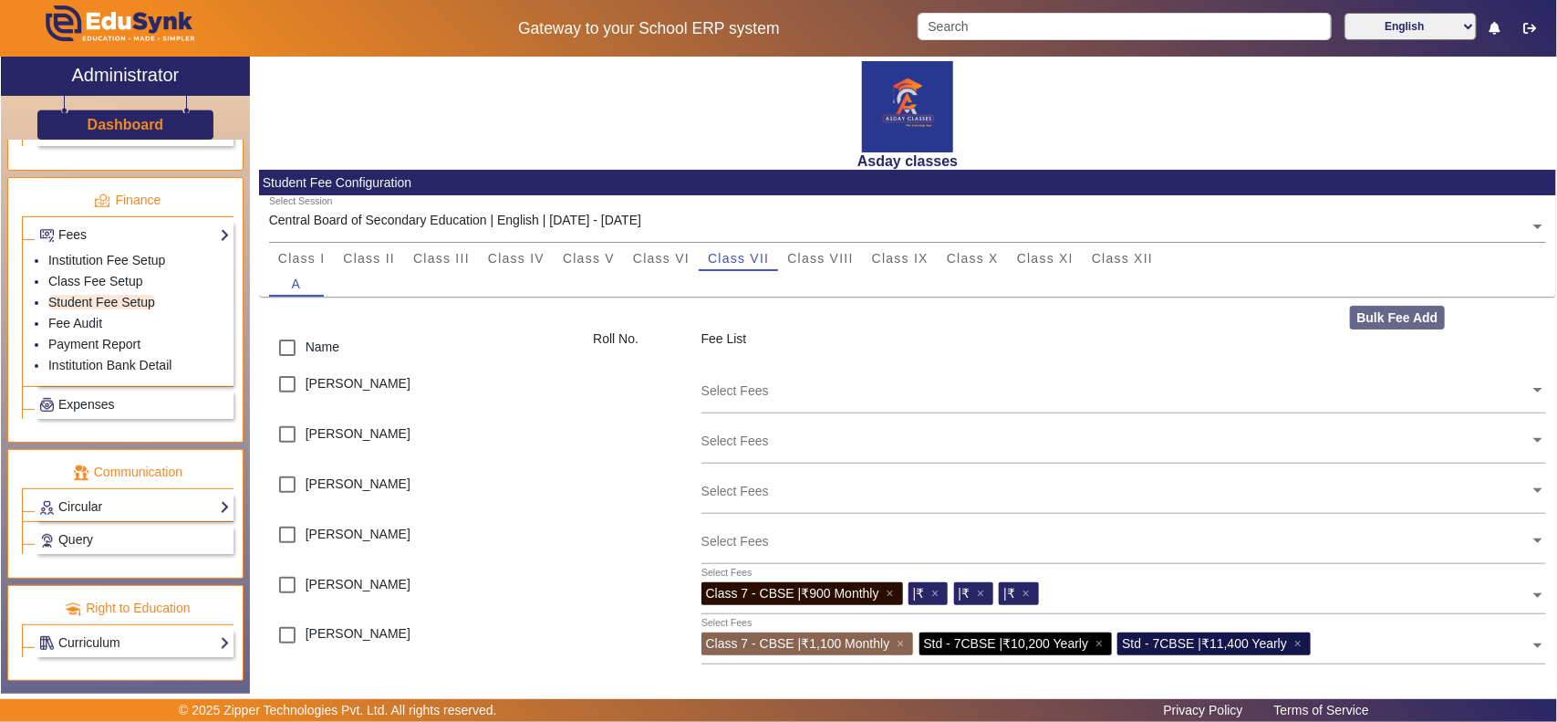
scroll to position [56, 0]
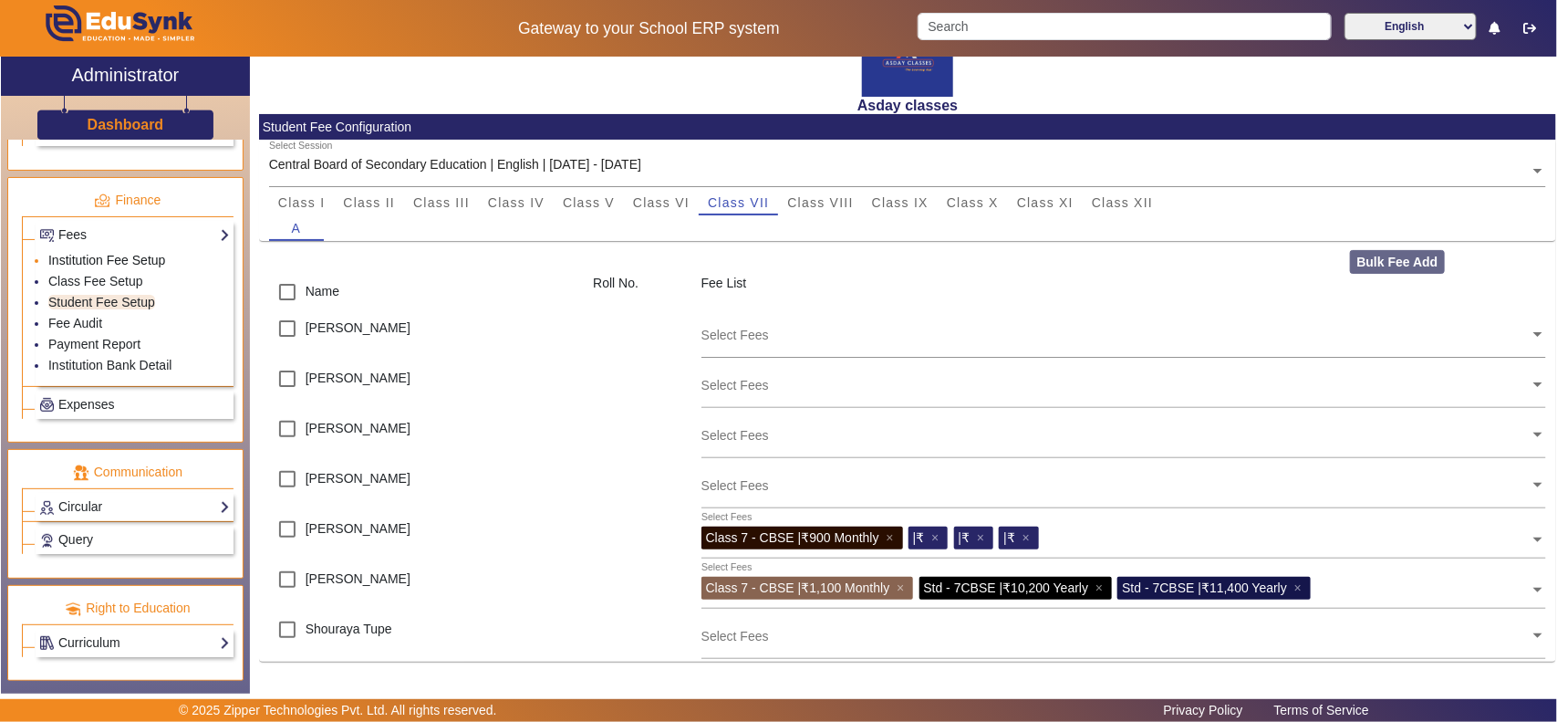
click at [106, 257] on link "Institution Fee Setup" at bounding box center [106, 260] width 117 height 15
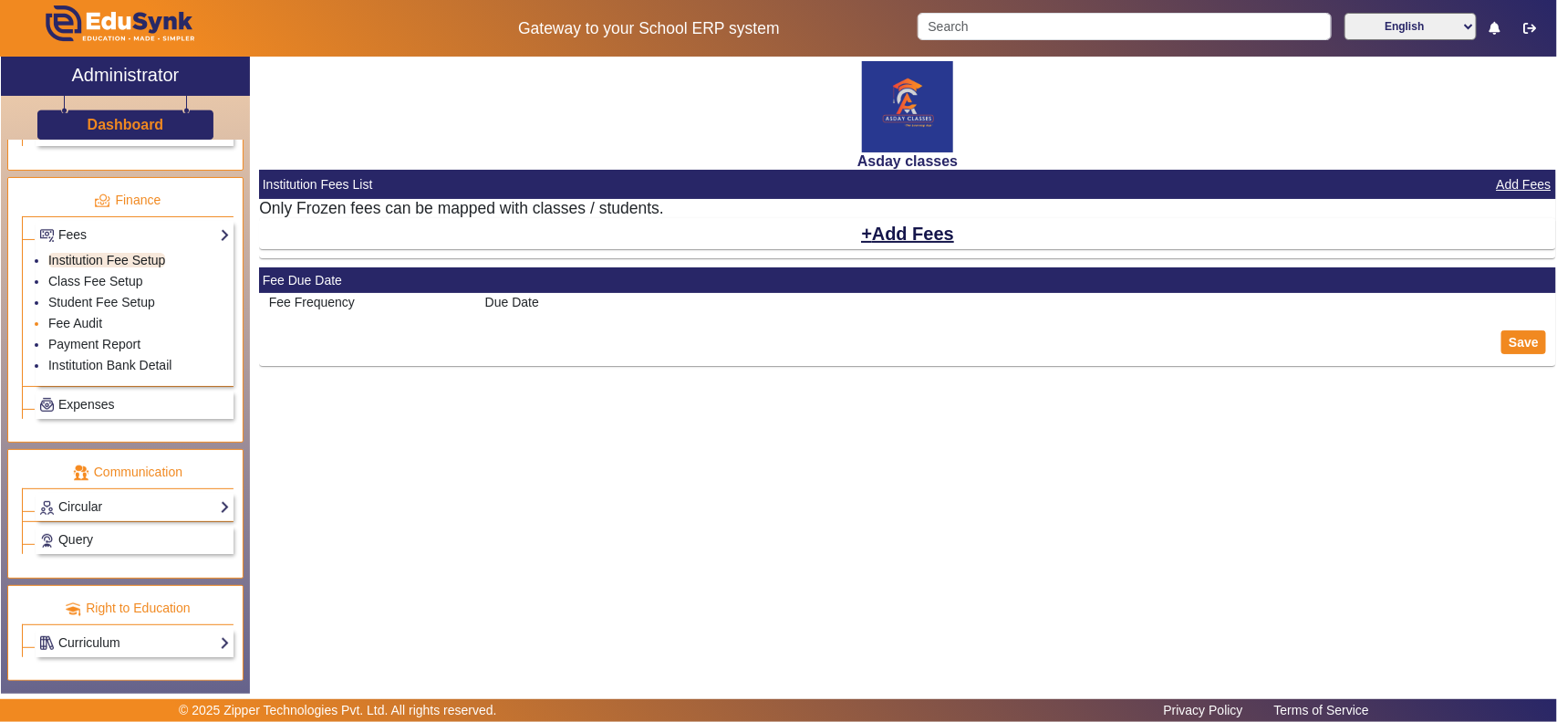
select select "10"
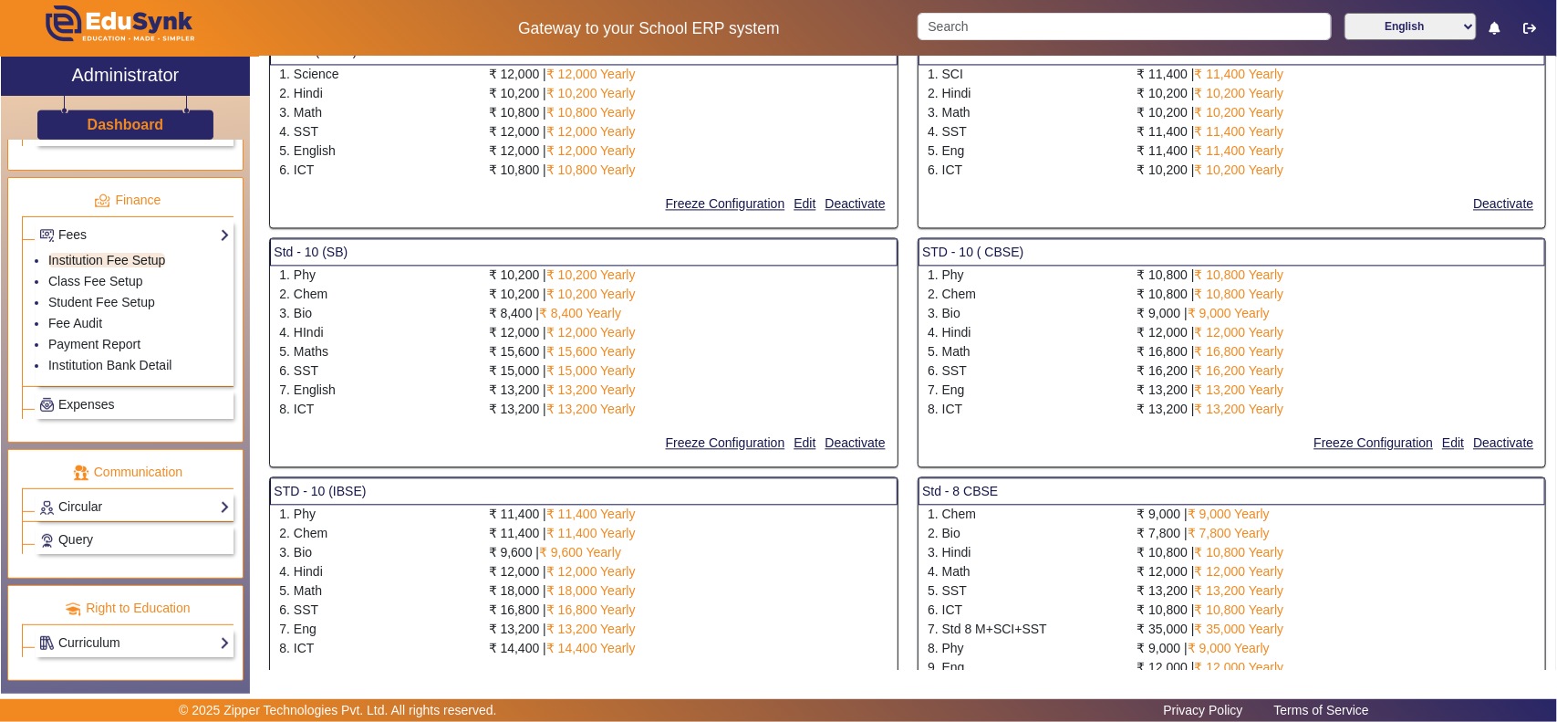
scroll to position [1520, 0]
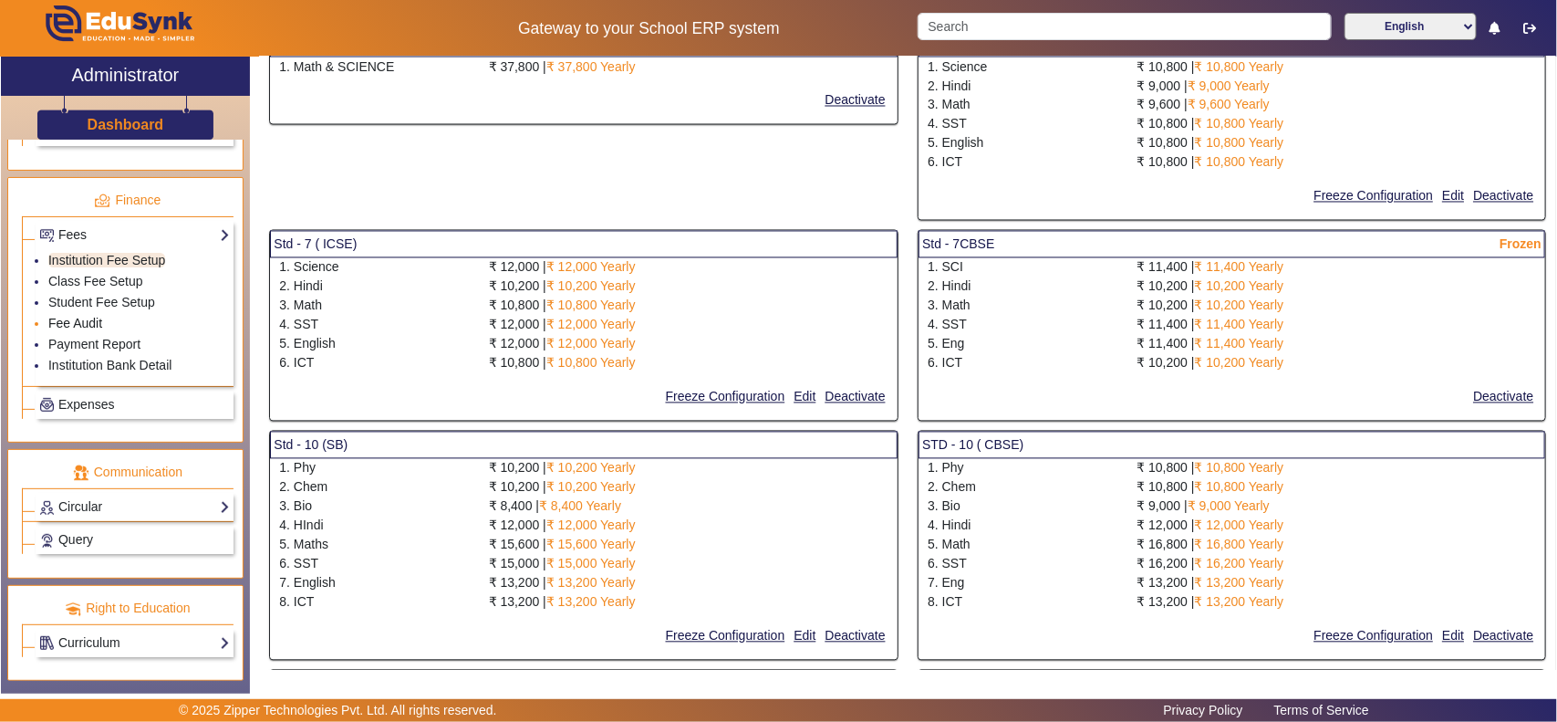
click at [84, 319] on link "Fee Audit" at bounding box center [75, 323] width 54 height 15
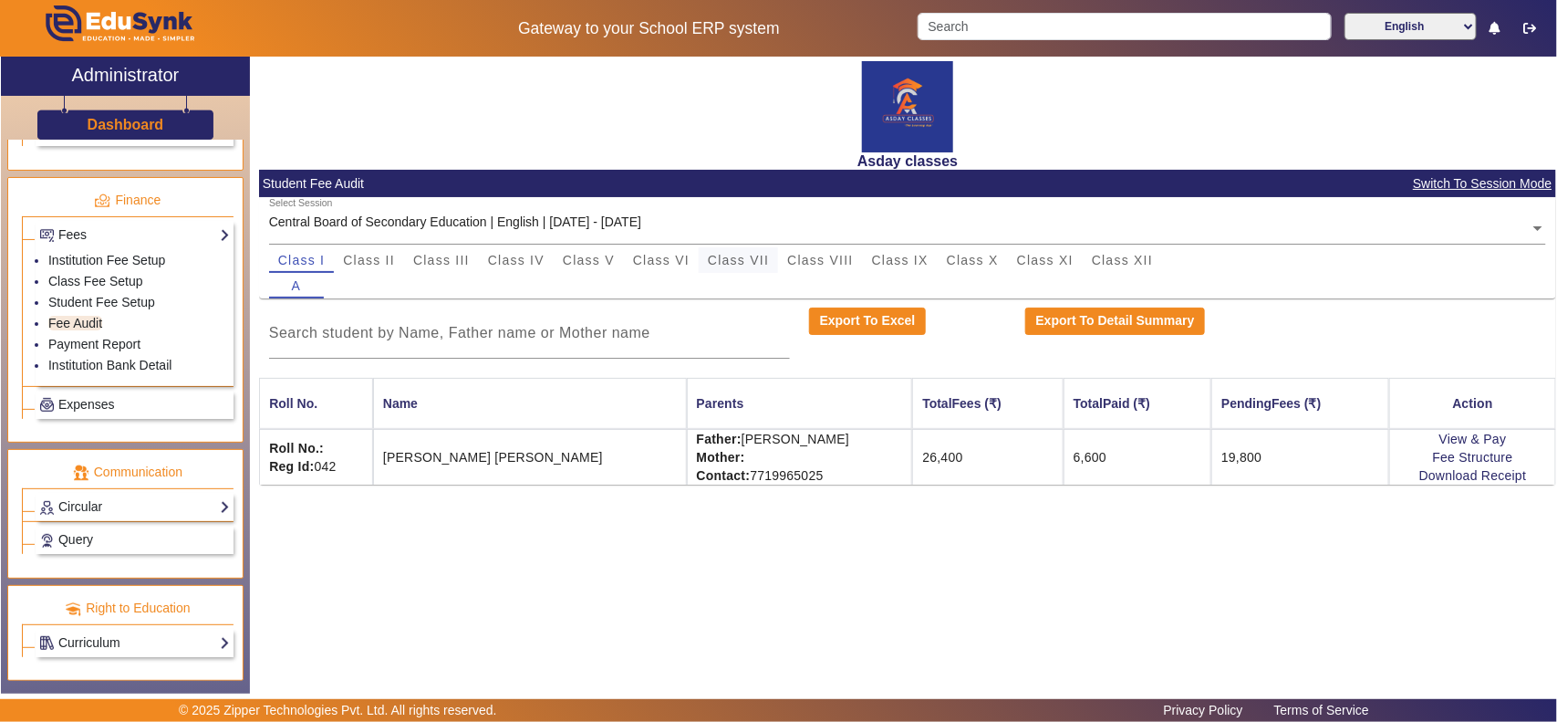
click at [733, 255] on span "Class VII" at bounding box center [738, 260] width 61 height 13
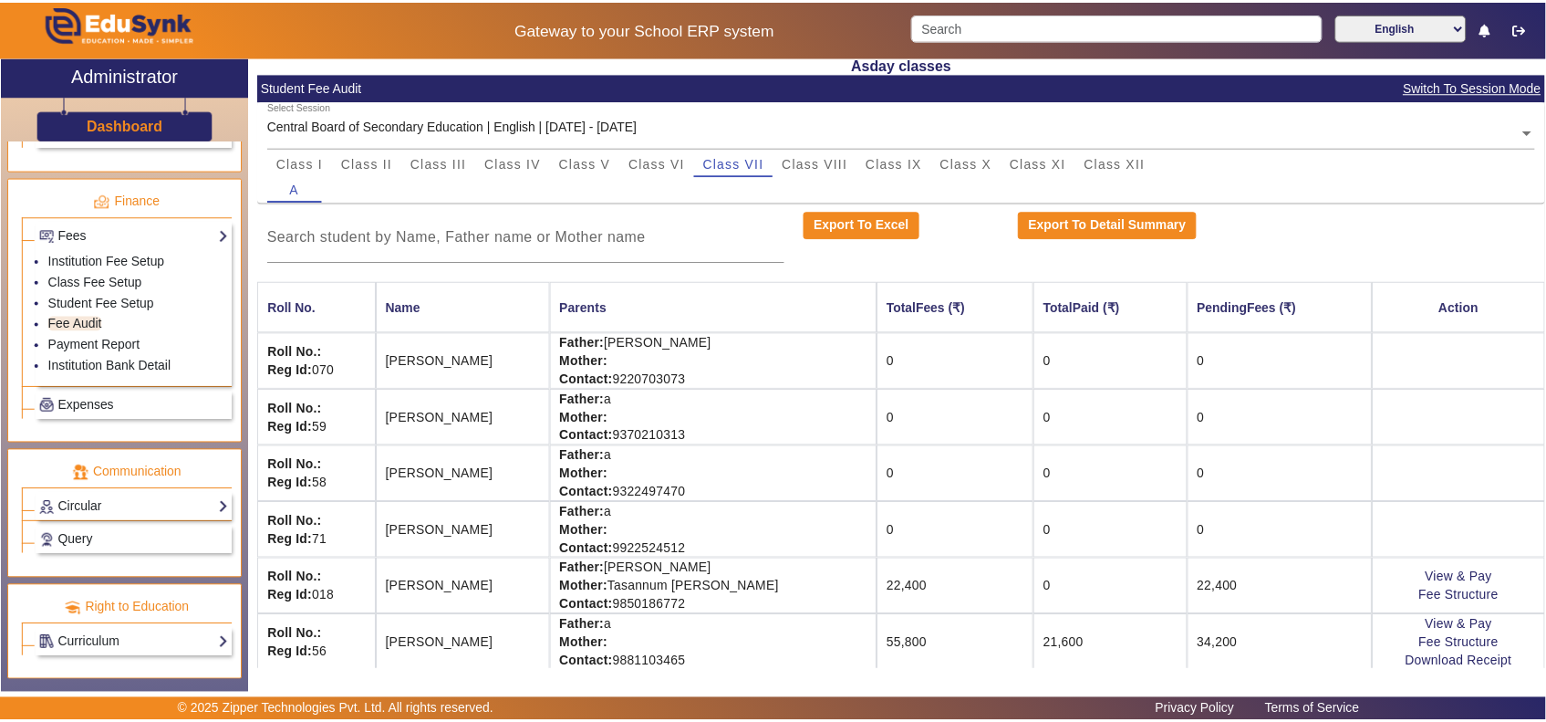
scroll to position [165, 0]
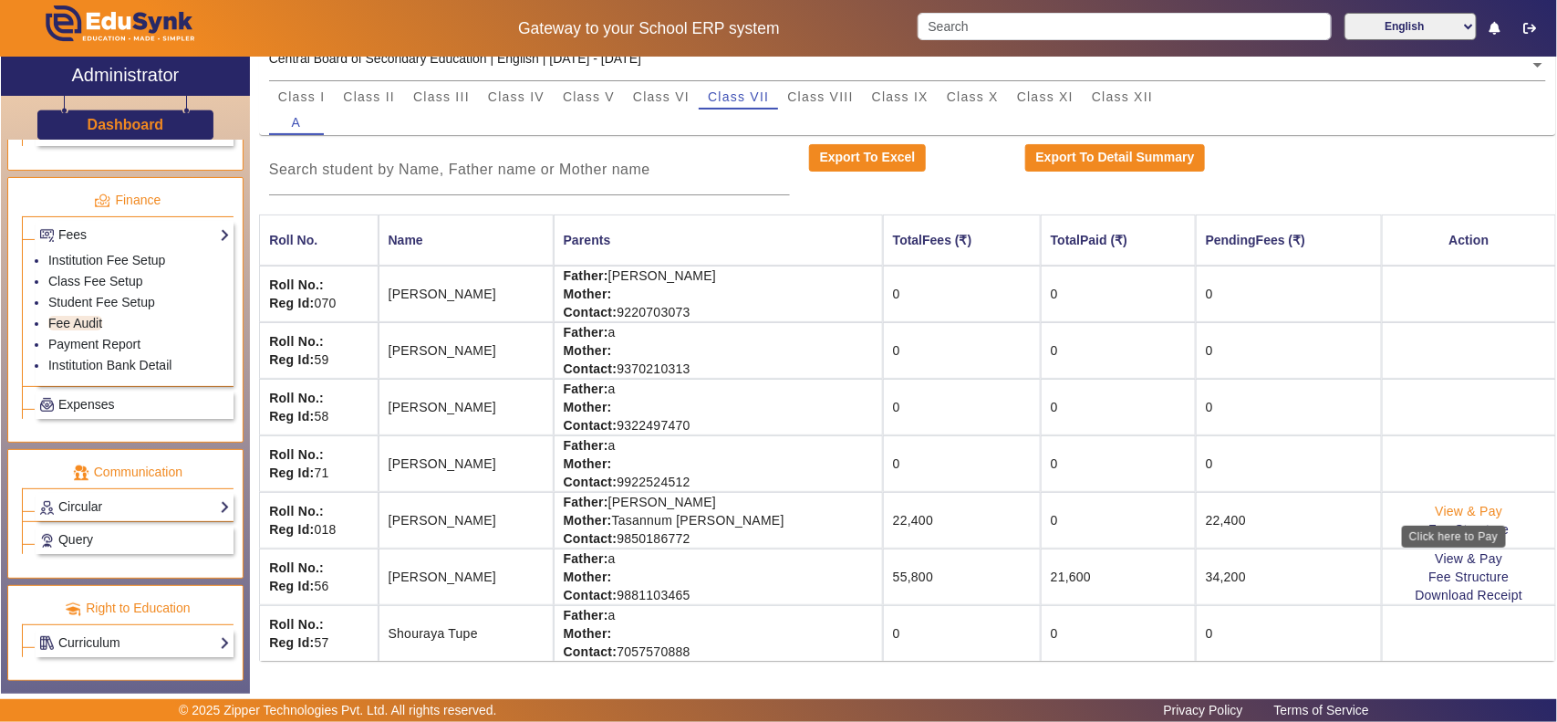
click at [1455, 508] on link "View & Pay" at bounding box center [1470, 511] width 68 height 15
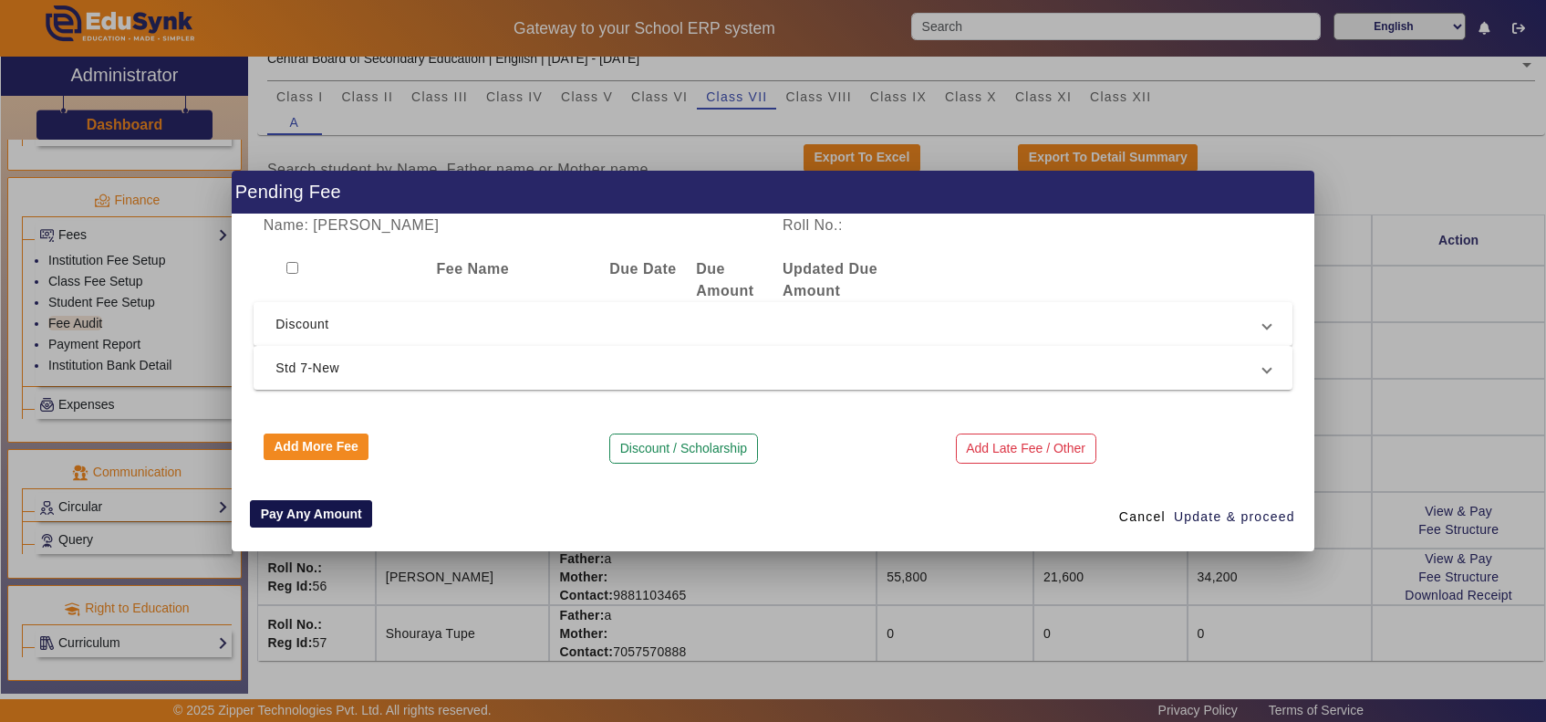
click at [290, 511] on button "Pay Any Amount" at bounding box center [311, 513] width 122 height 27
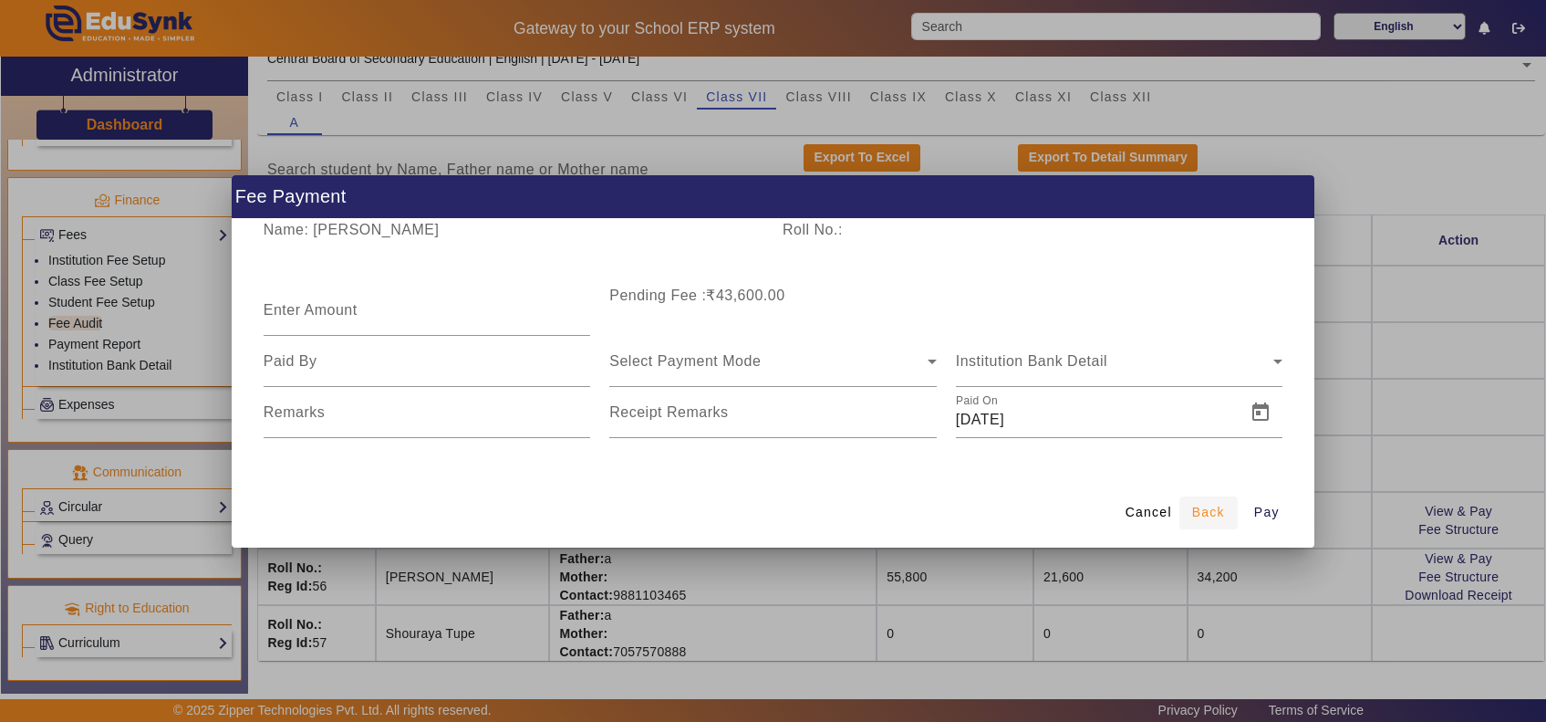
click at [1204, 511] on span "Back" at bounding box center [1208, 512] width 33 height 19
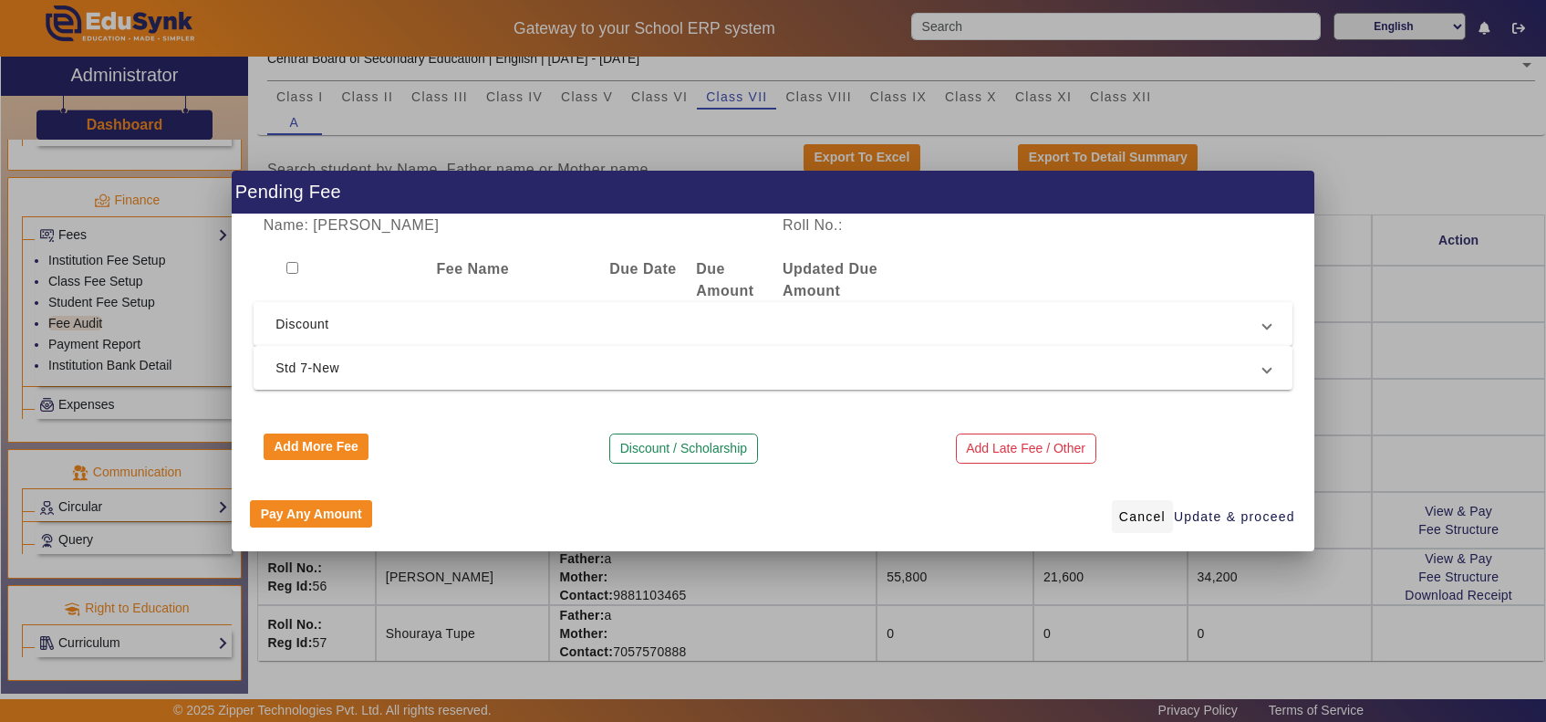
click at [1134, 515] on span "Cancel" at bounding box center [1142, 516] width 47 height 19
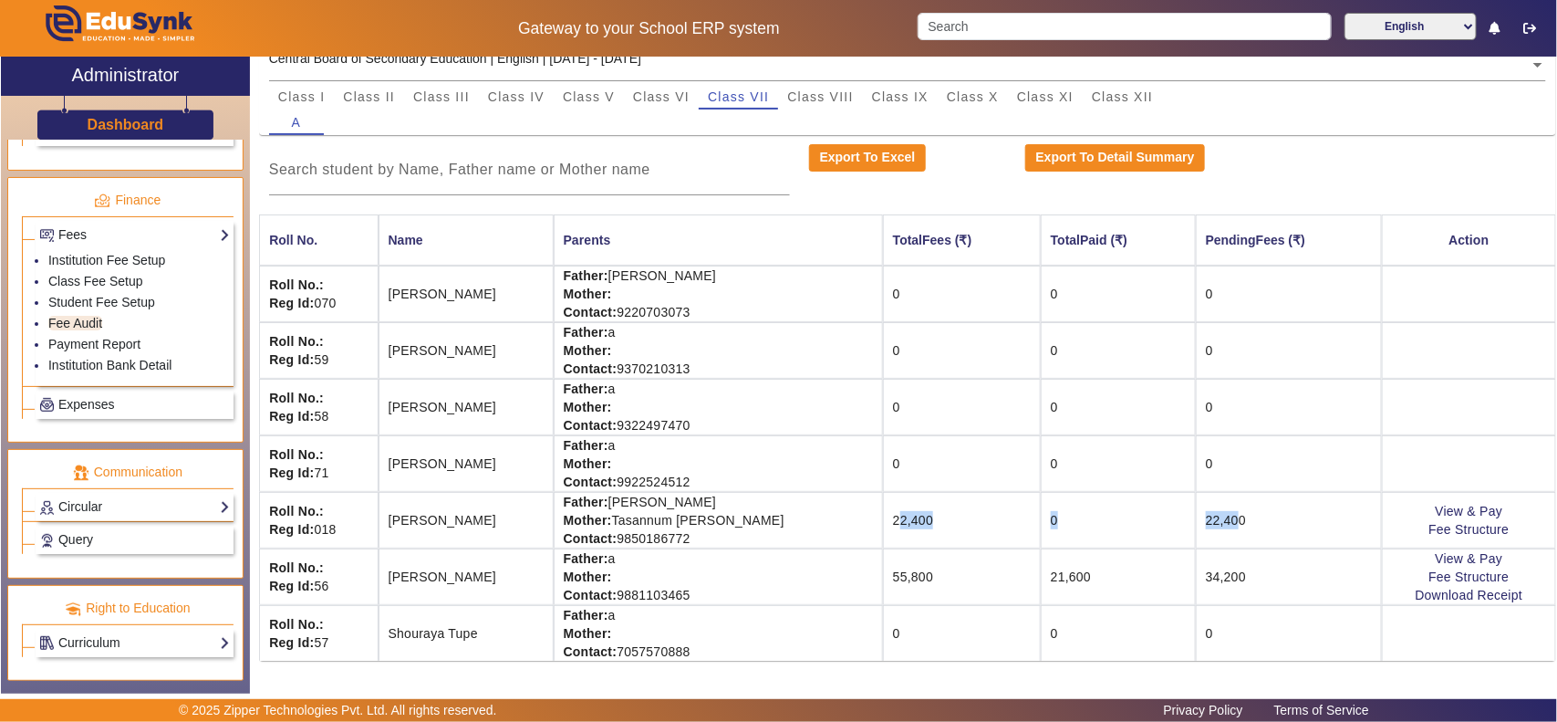
drag, startPoint x: 890, startPoint y: 523, endPoint x: 1228, endPoint y: 515, distance: 337.7
click at [1214, 515] on tr "Roll No.: Reg Id: 018 Jiya Shaikh Father: Ratif Shaikh Mother: Tasannum Ratif S…" at bounding box center [907, 520] width 1297 height 57
click at [1442, 506] on link "View & Pay" at bounding box center [1470, 511] width 68 height 15
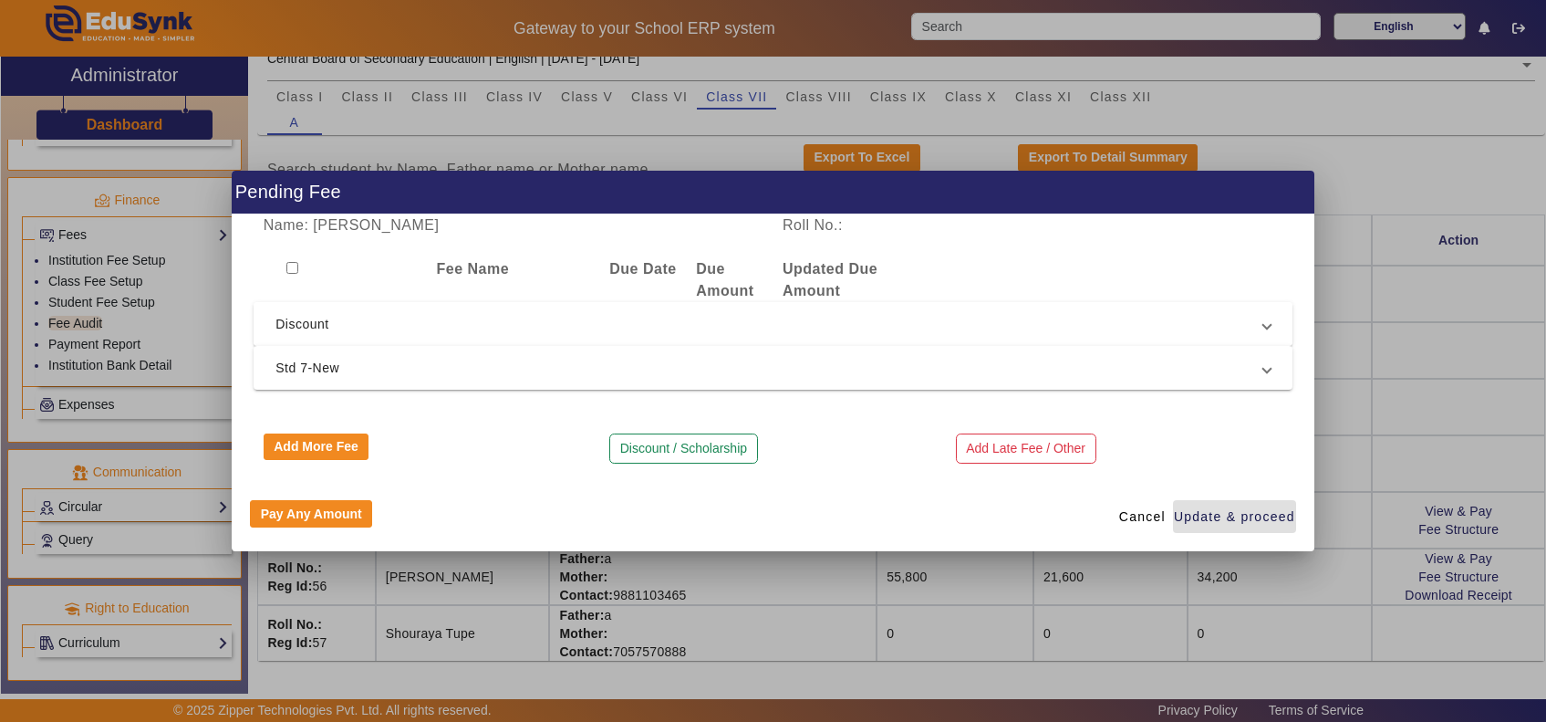
click at [422, 325] on span "Discount" at bounding box center [770, 324] width 988 height 22
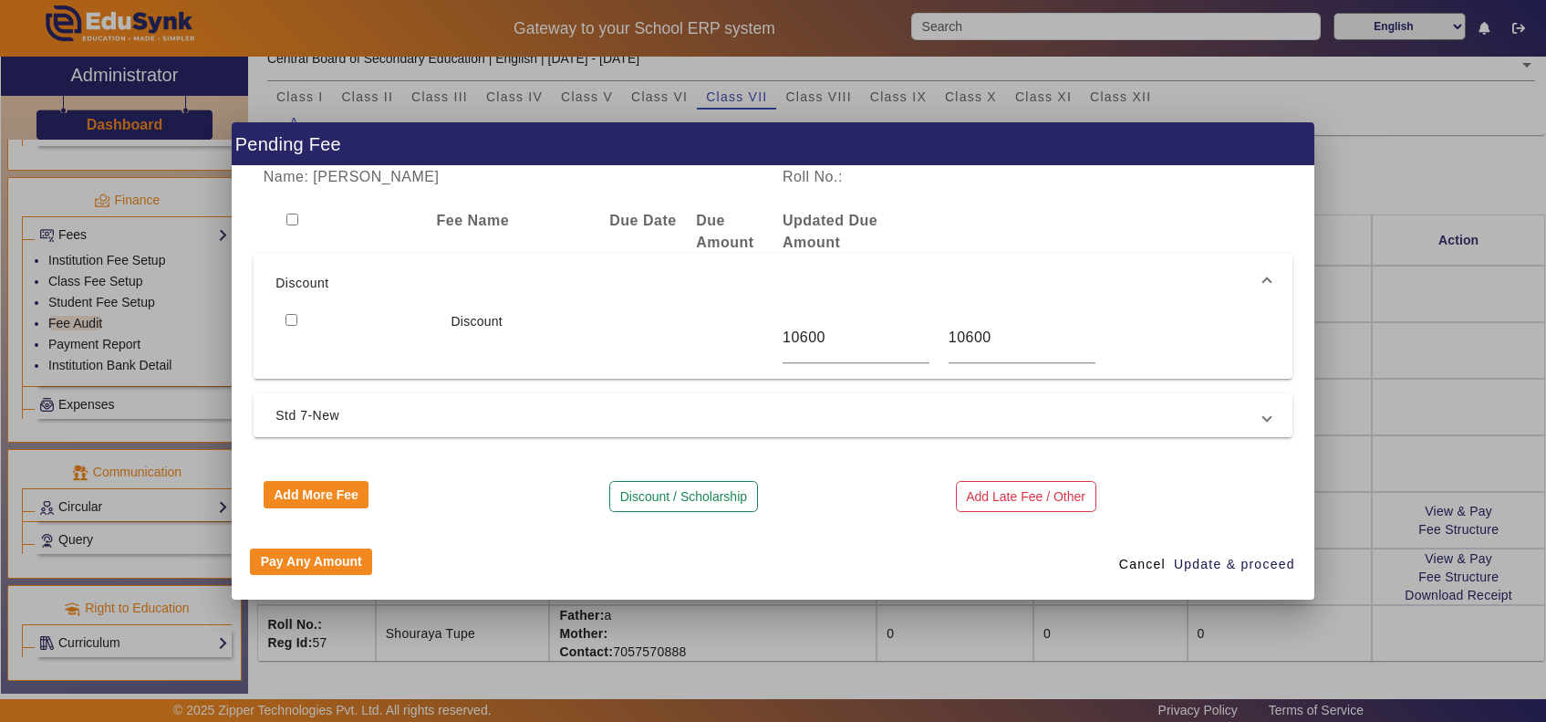
click at [425, 283] on span "Discount" at bounding box center [770, 283] width 988 height 22
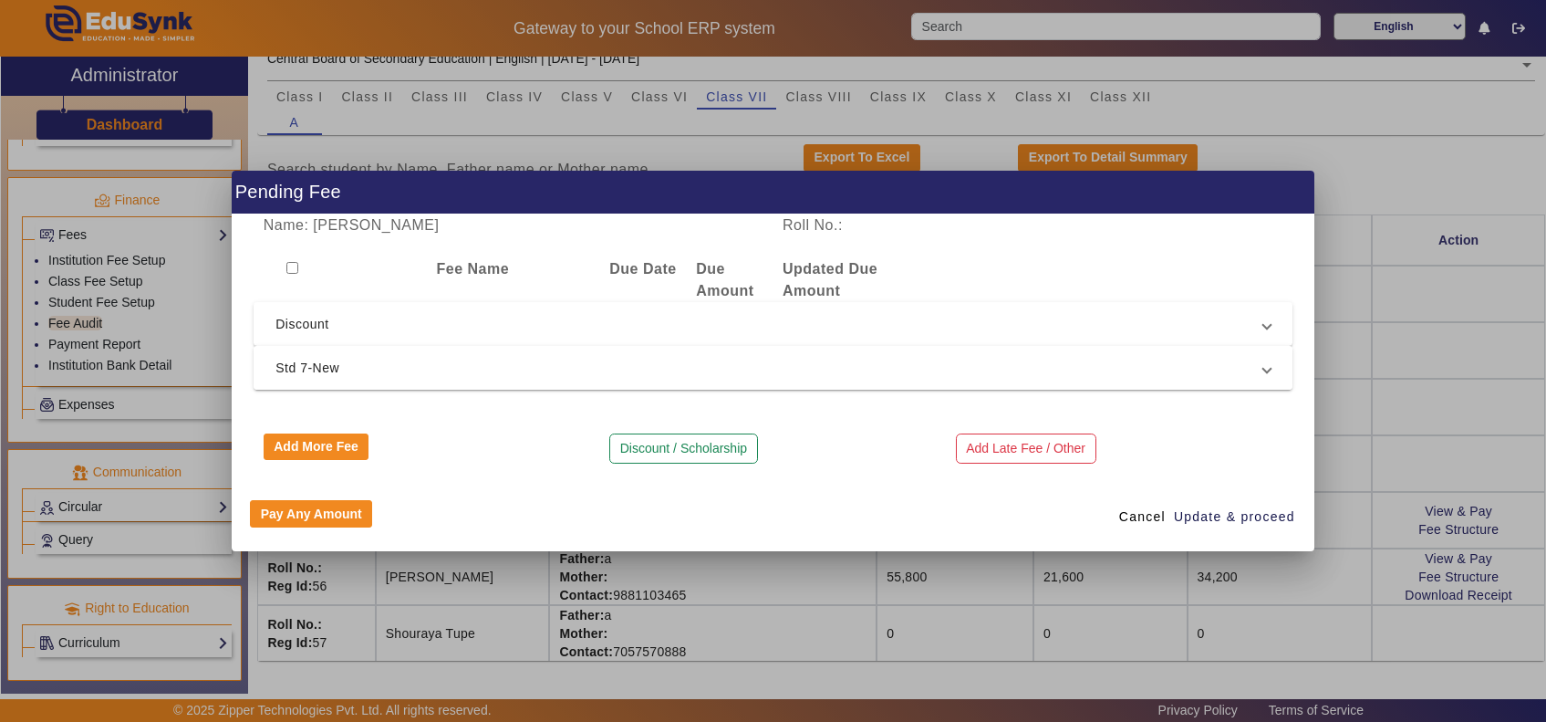
click at [426, 368] on span "Std 7-New" at bounding box center [770, 368] width 988 height 22
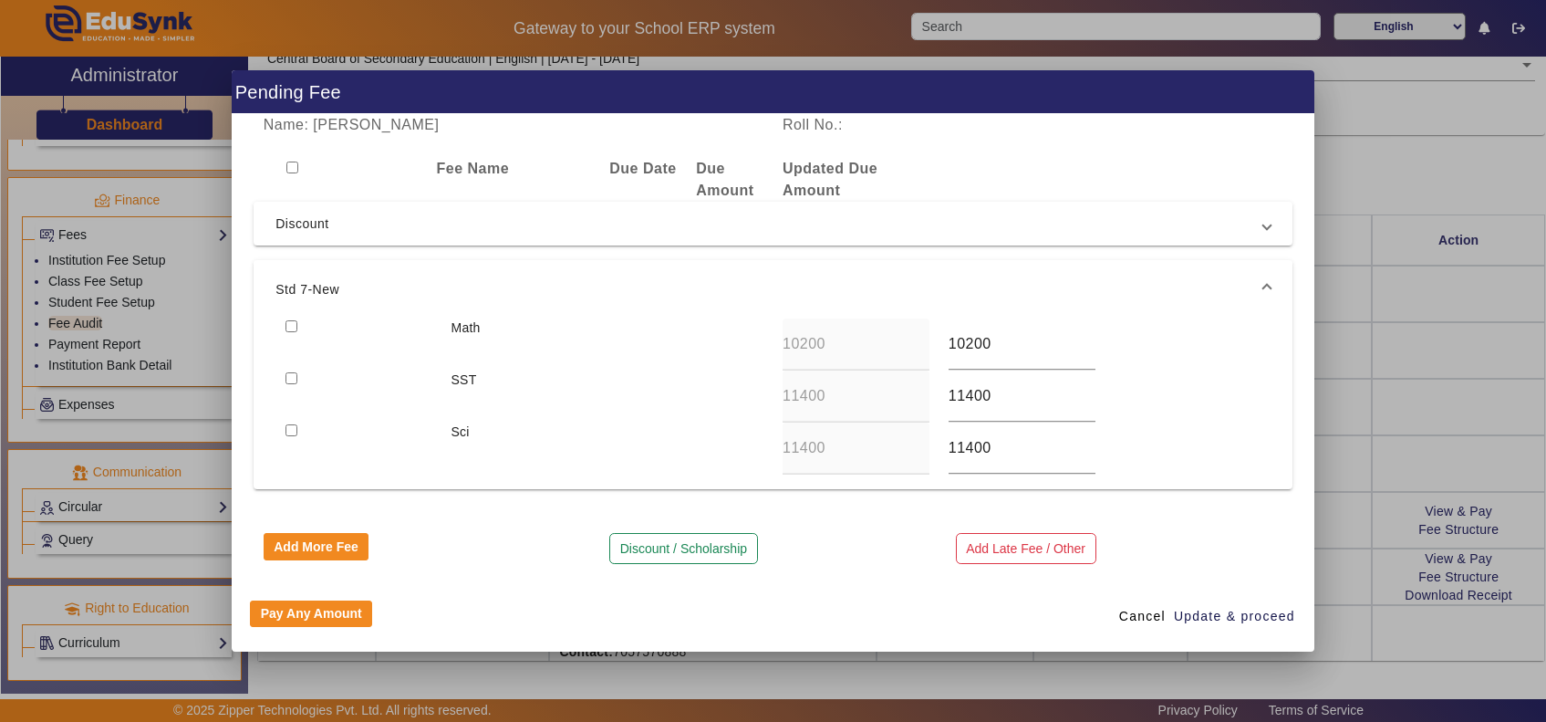
click at [421, 279] on span "Std 7-New" at bounding box center [770, 289] width 988 height 22
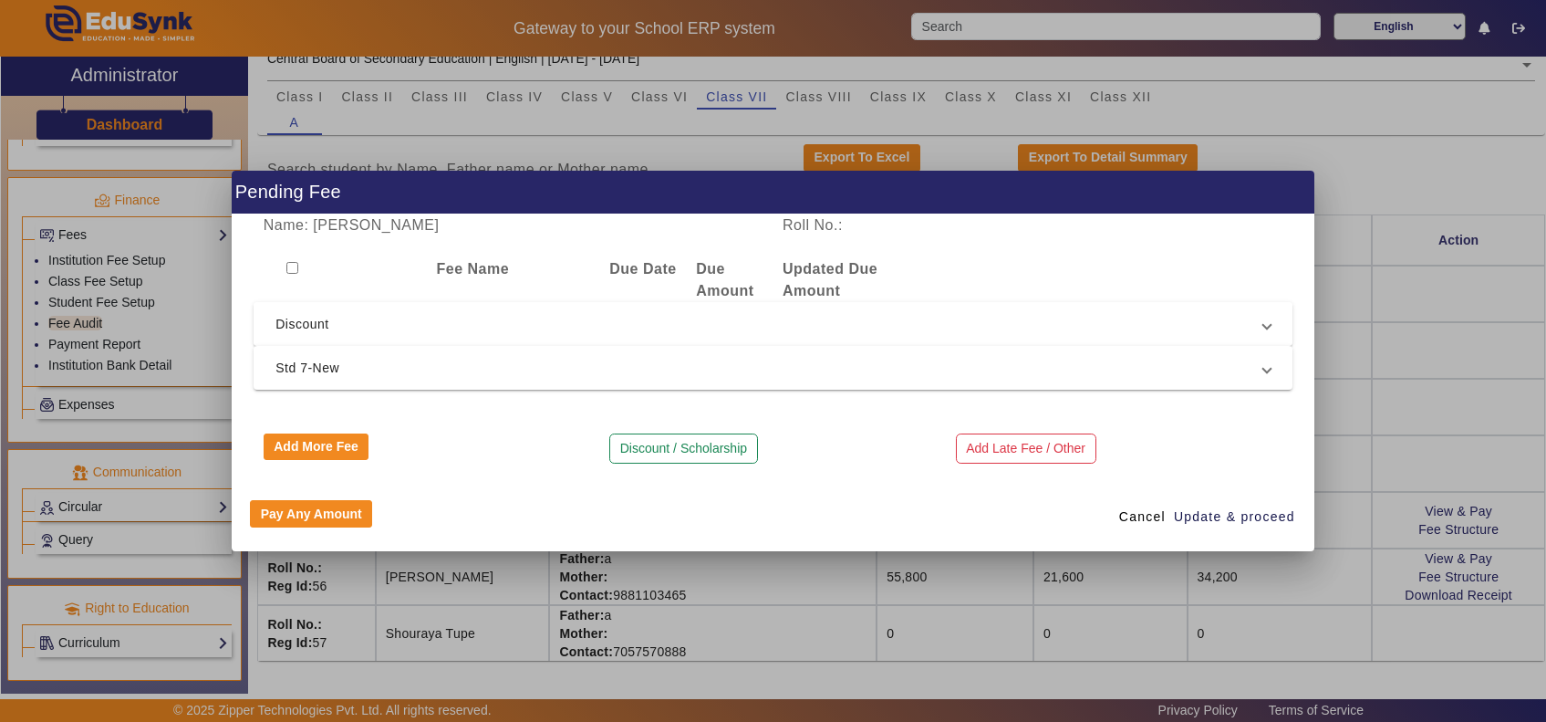
click at [319, 320] on span "Discount" at bounding box center [770, 324] width 988 height 22
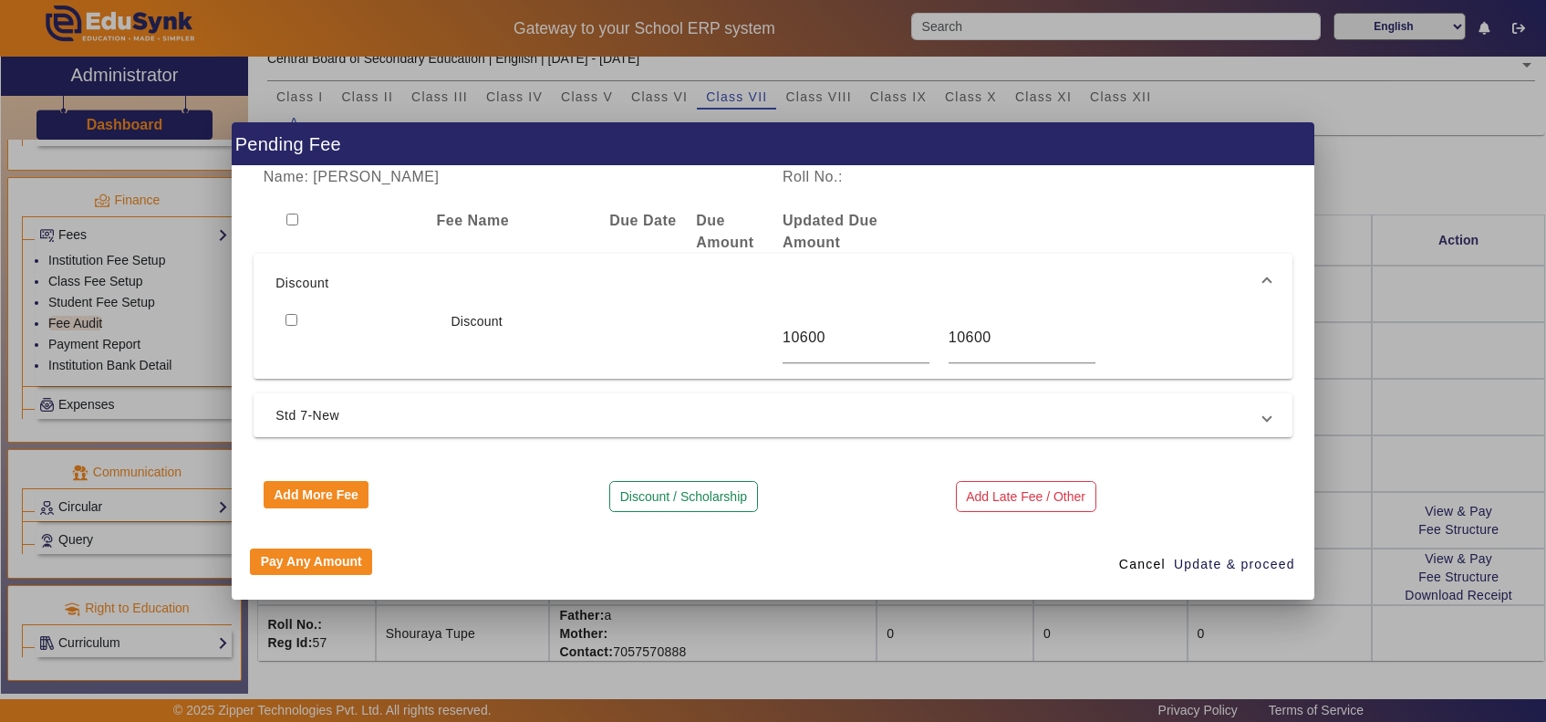
drag, startPoint x: 267, startPoint y: 278, endPoint x: 411, endPoint y: 278, distance: 143.2
click at [411, 278] on mat-expansion-panel-header "Discount" at bounding box center [773, 283] width 1039 height 58
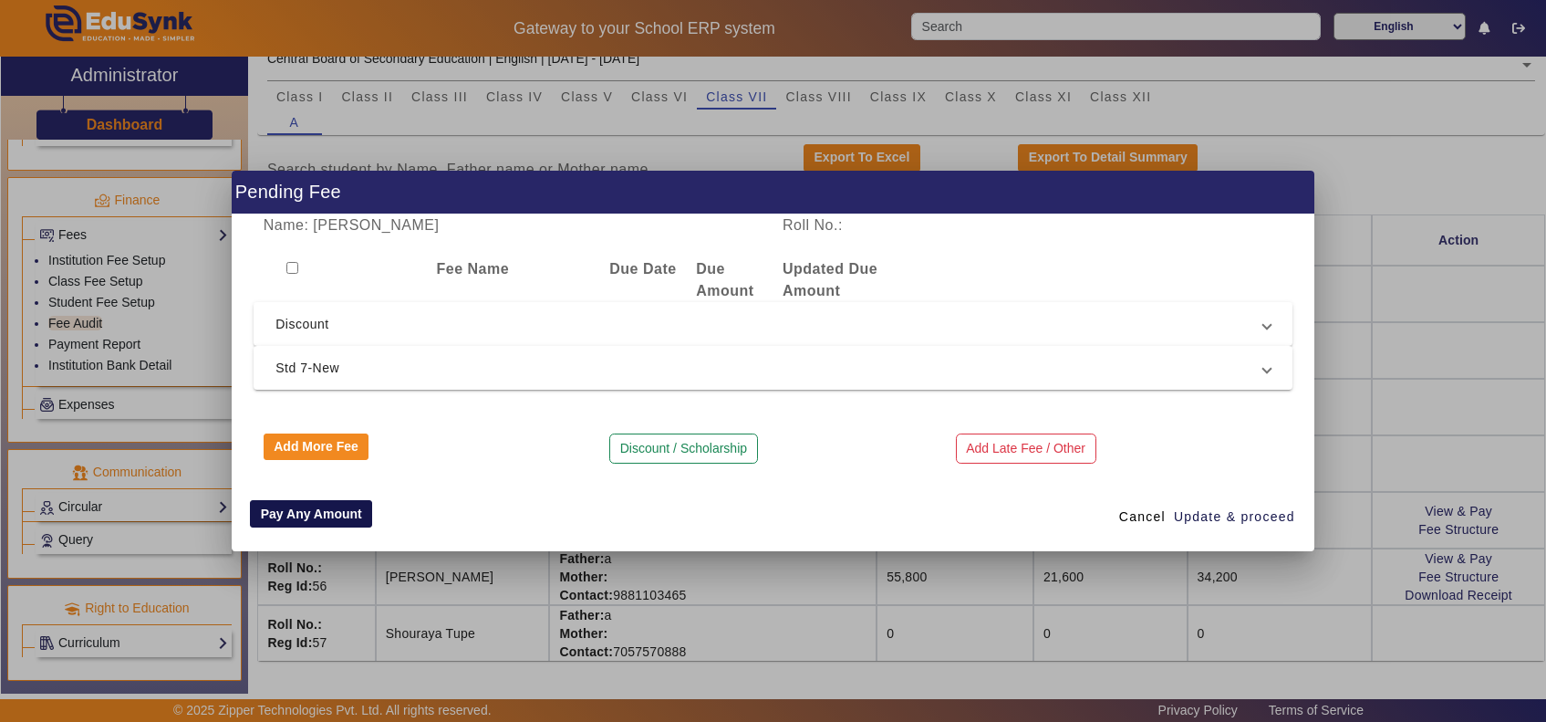
click at [307, 515] on button "Pay Any Amount" at bounding box center [311, 513] width 122 height 27
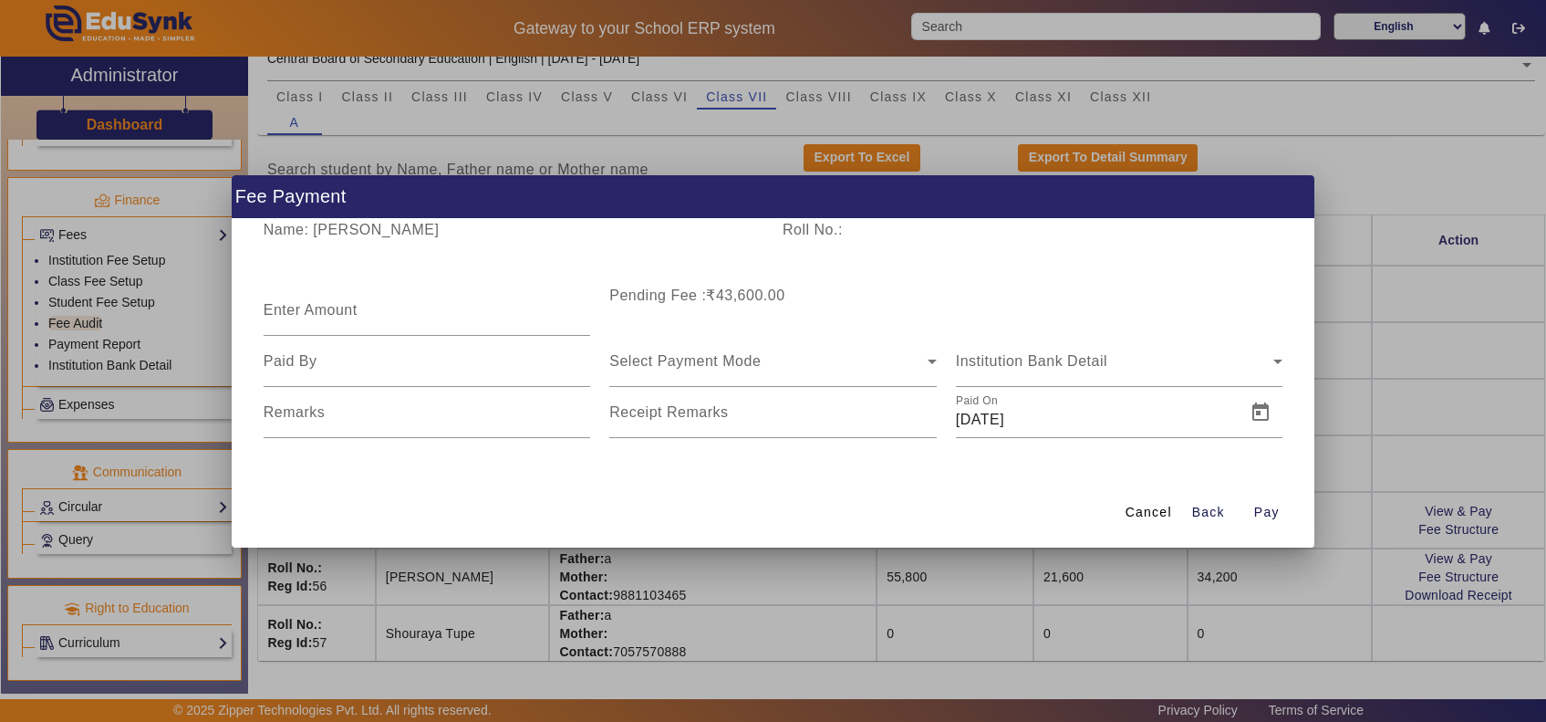
drag, startPoint x: 736, startPoint y: 293, endPoint x: 753, endPoint y: 295, distance: 16.5
click at [823, 292] on div "Pending Fee :₹43,600.00" at bounding box center [773, 310] width 347 height 51
drag, startPoint x: 704, startPoint y: 293, endPoint x: 818, endPoint y: 292, distance: 114.1
click at [818, 292] on div "Pending Fee :₹43,600.00" at bounding box center [773, 310] width 347 height 51
click at [1163, 514] on span "Cancel" at bounding box center [1149, 512] width 47 height 19
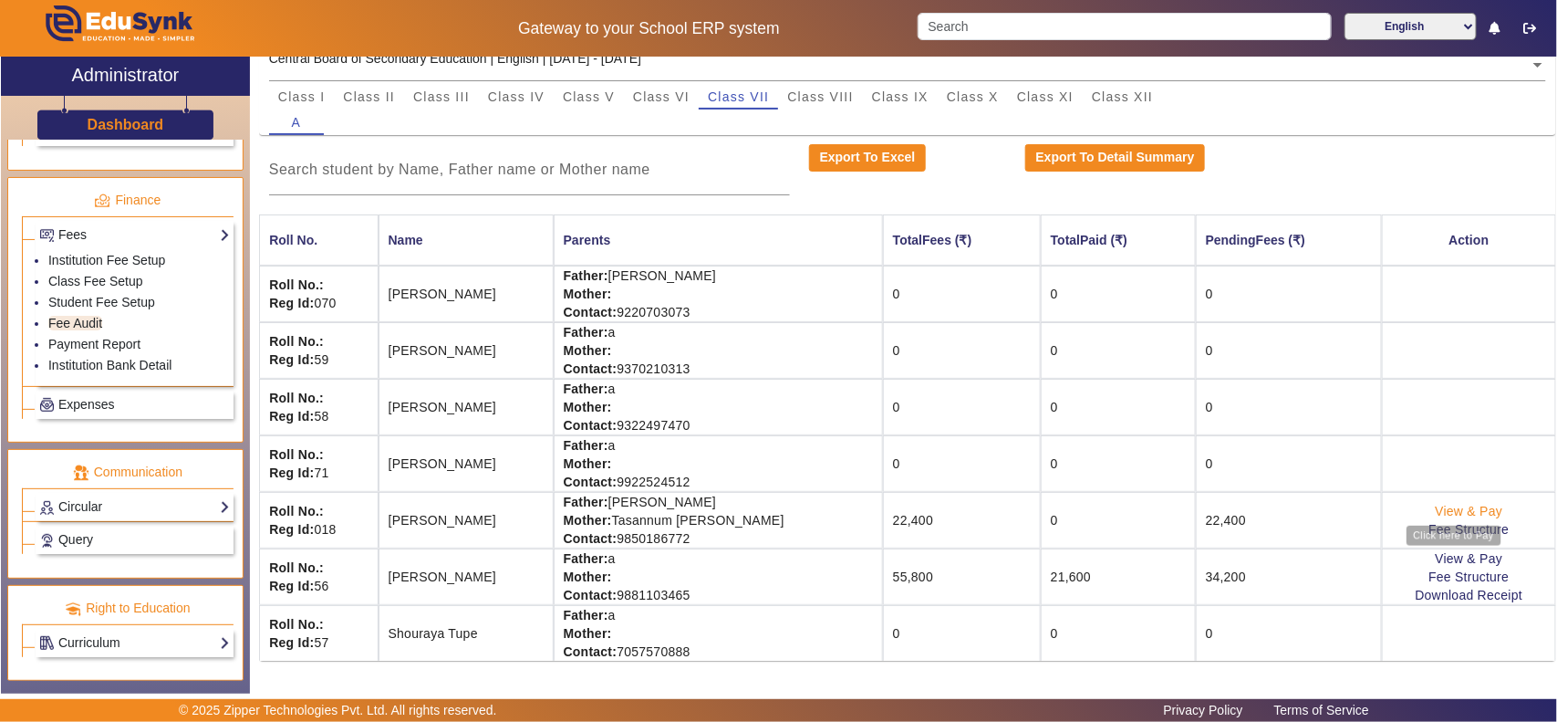
click at [1440, 507] on link "View & Pay" at bounding box center [1470, 511] width 68 height 15
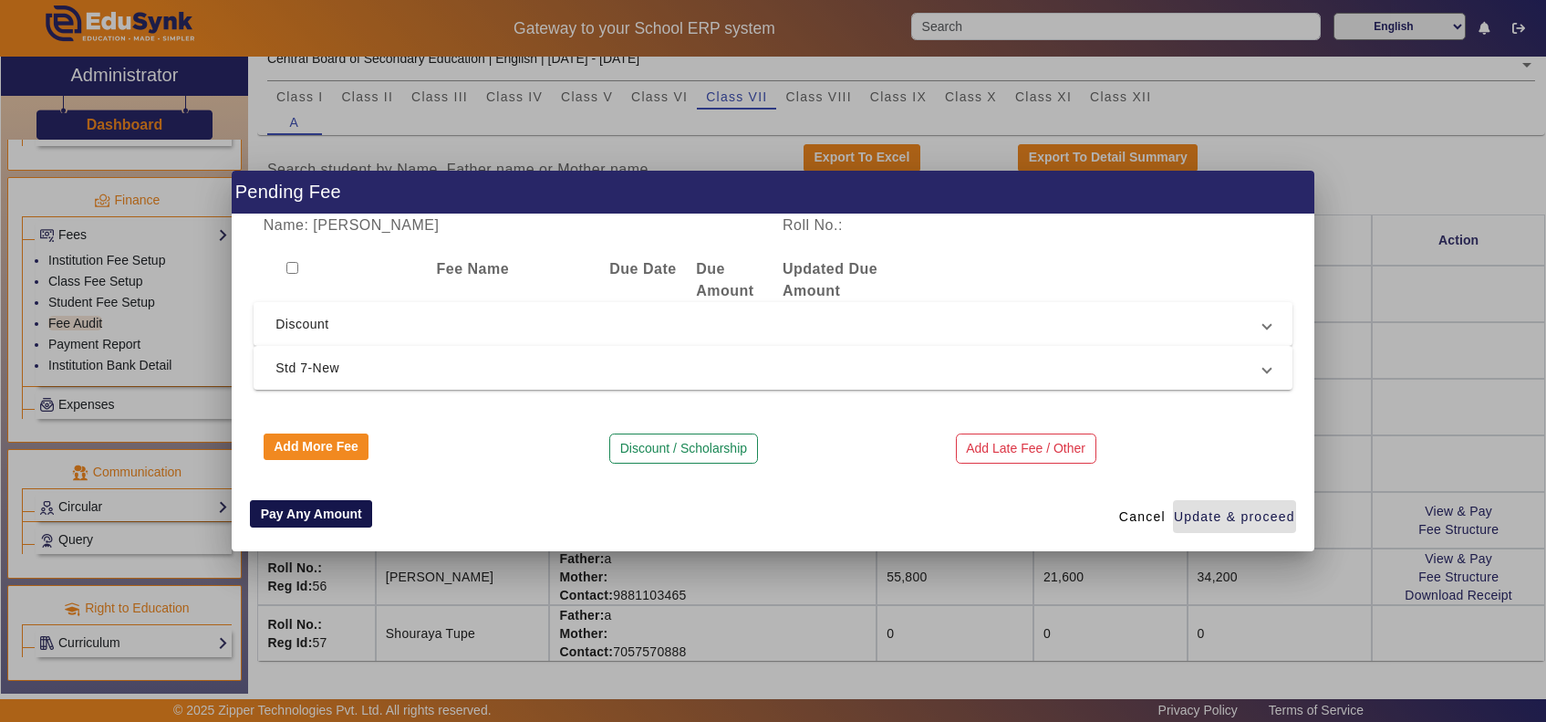
click at [276, 513] on button "Pay Any Amount" at bounding box center [311, 513] width 122 height 27
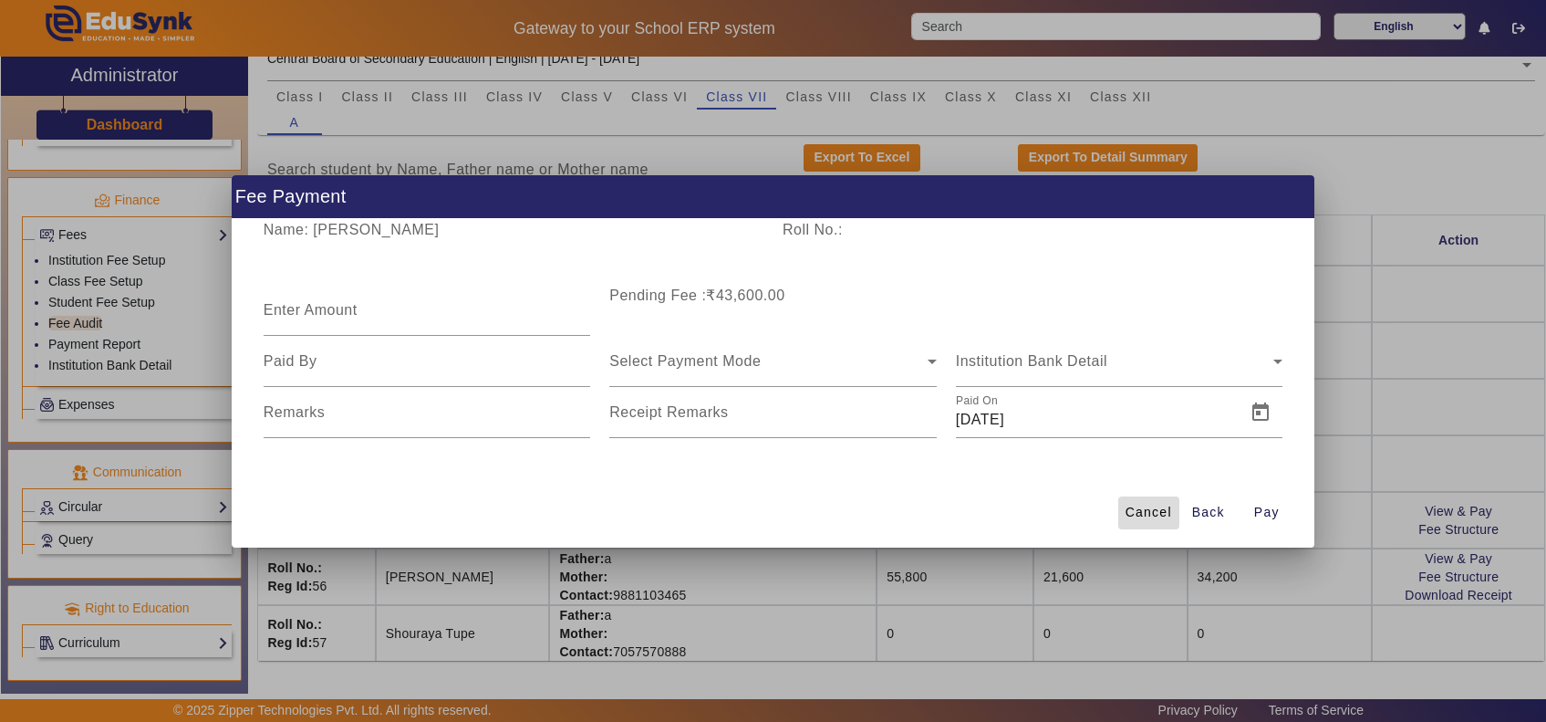
click at [1152, 518] on span "Cancel" at bounding box center [1149, 512] width 47 height 19
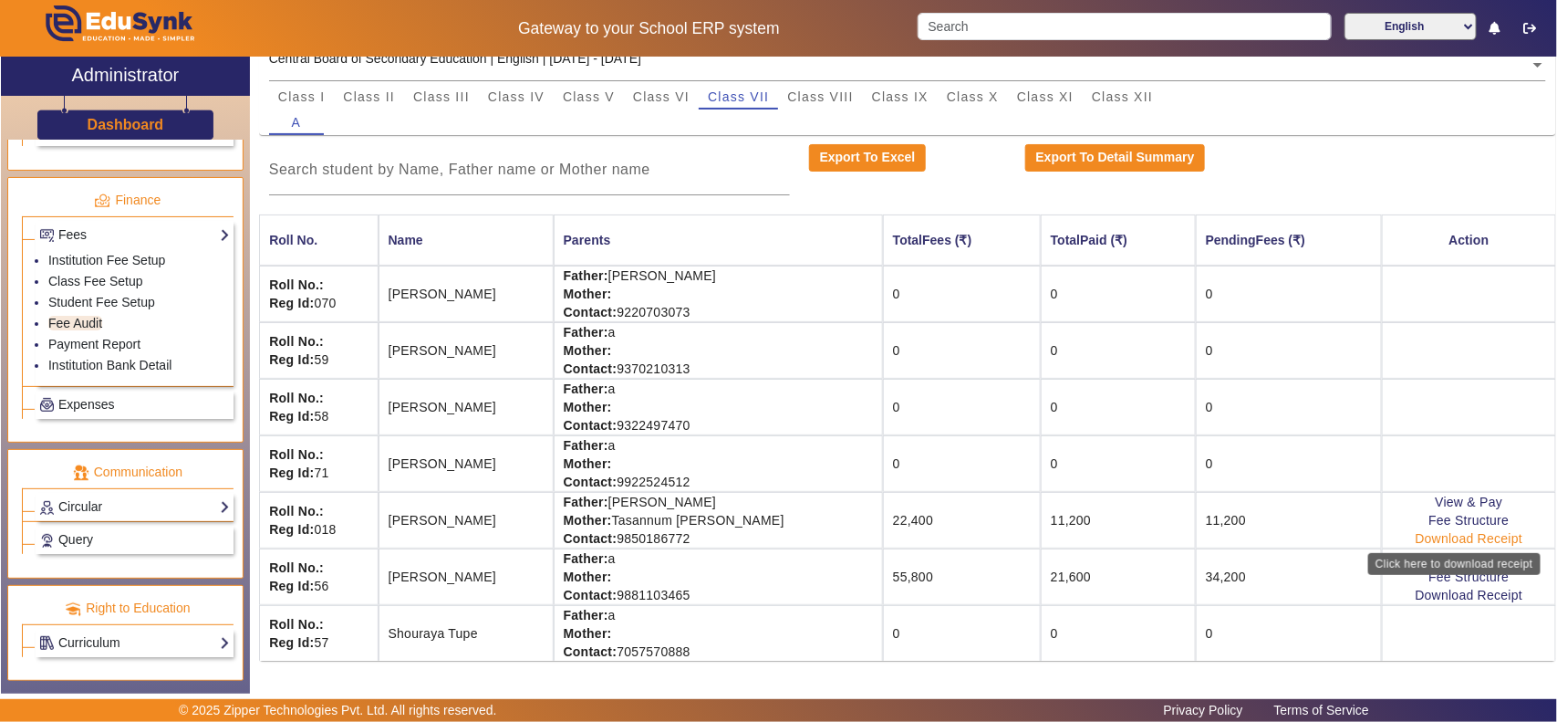
click at [1442, 540] on link "Download Receipt" at bounding box center [1470, 538] width 108 height 15
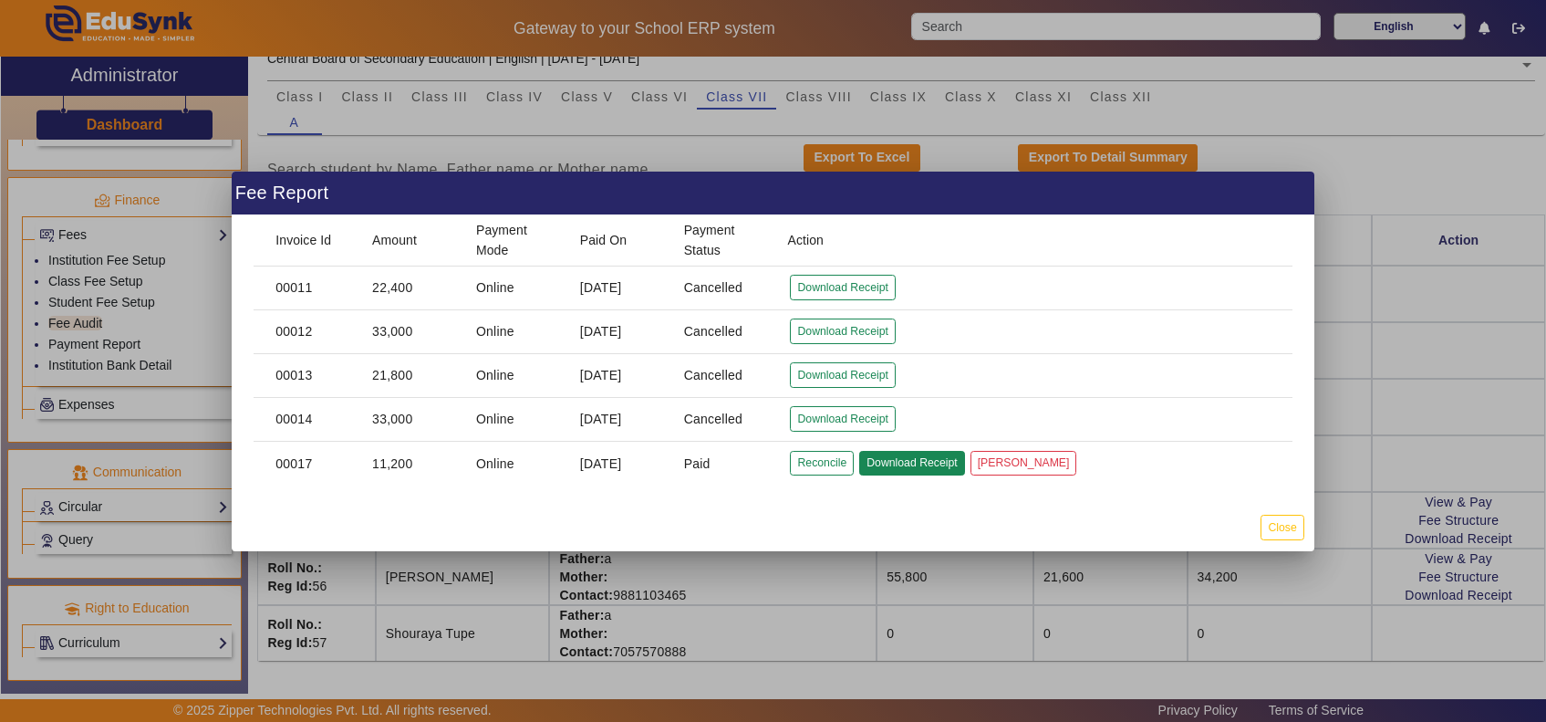
click at [892, 467] on button "Download Receipt" at bounding box center [911, 463] width 105 height 25
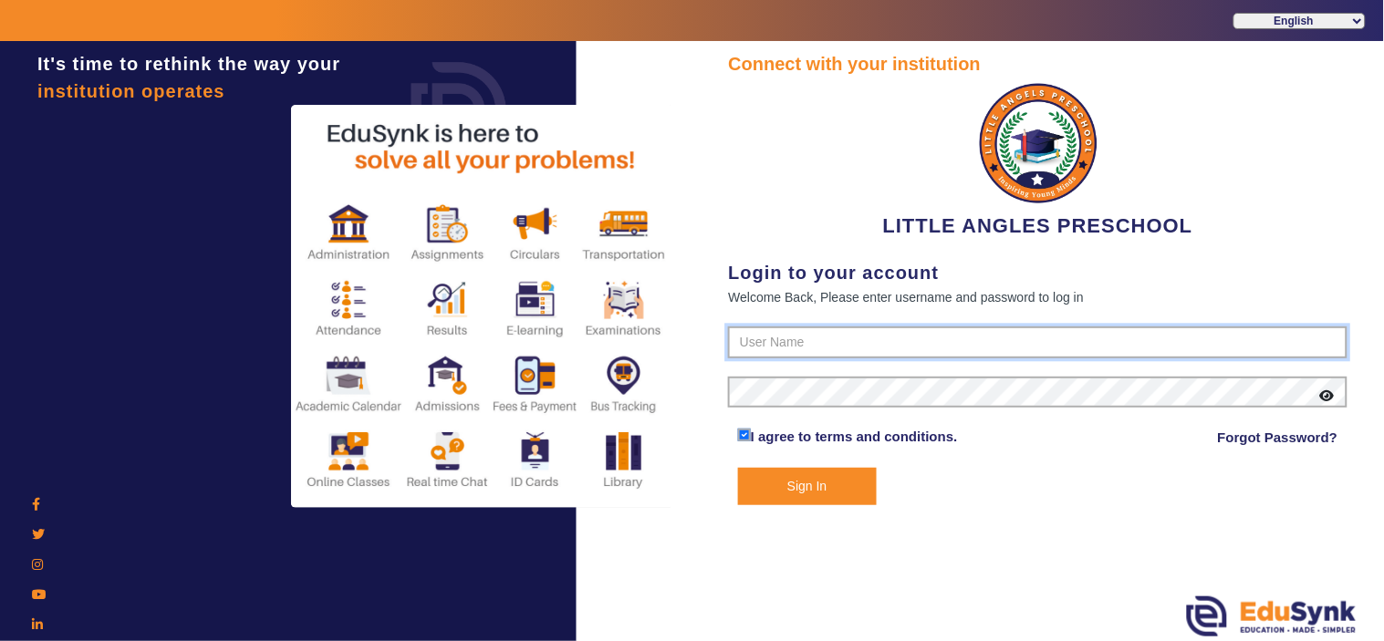
type input "9764614644"
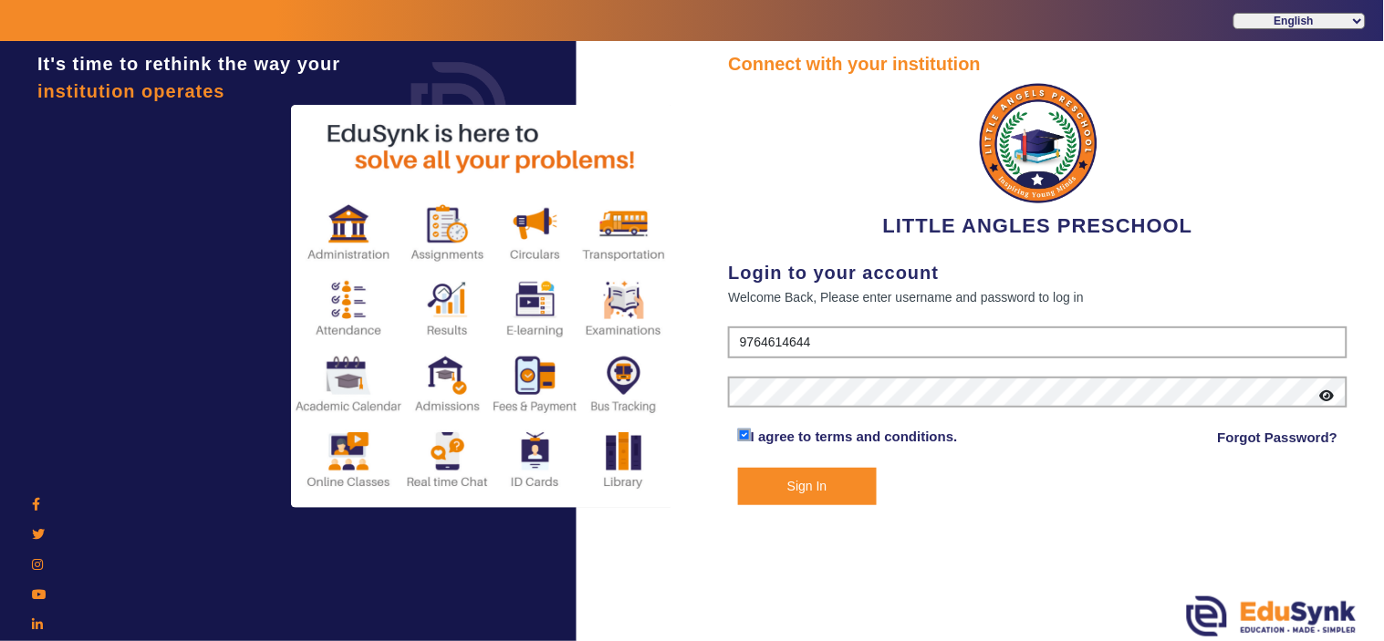
click at [810, 481] on button "Sign In" at bounding box center [807, 486] width 139 height 37
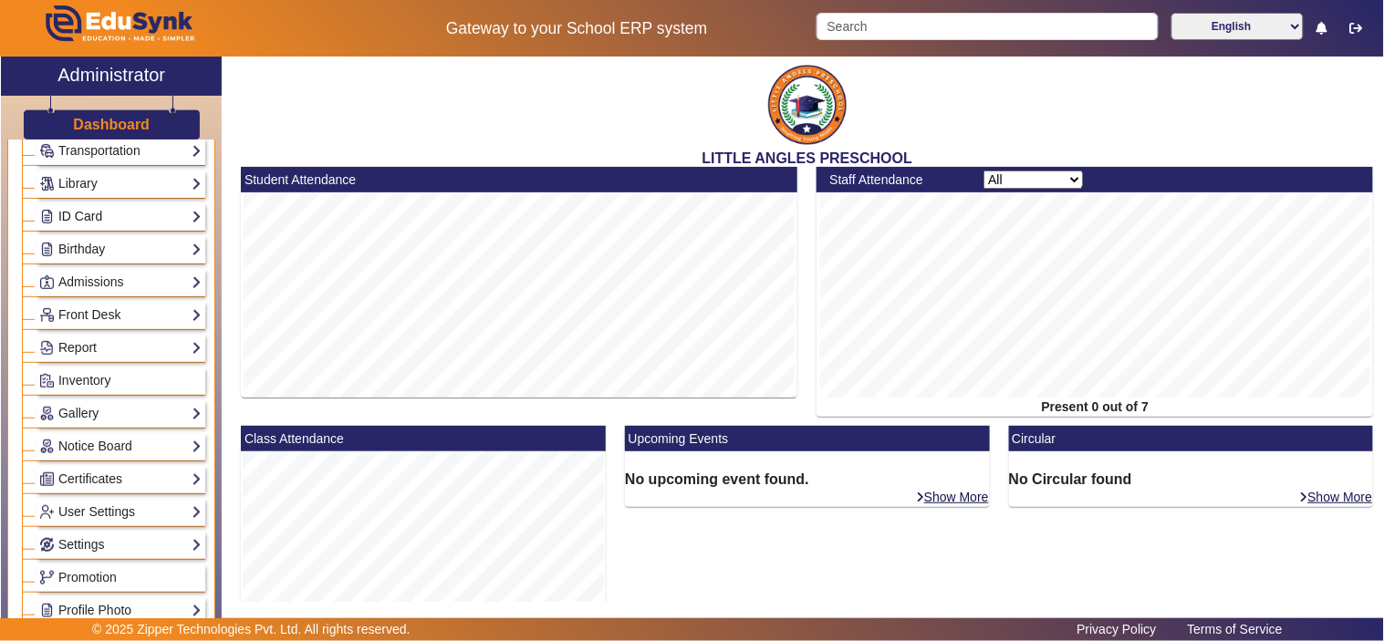
scroll to position [338, 0]
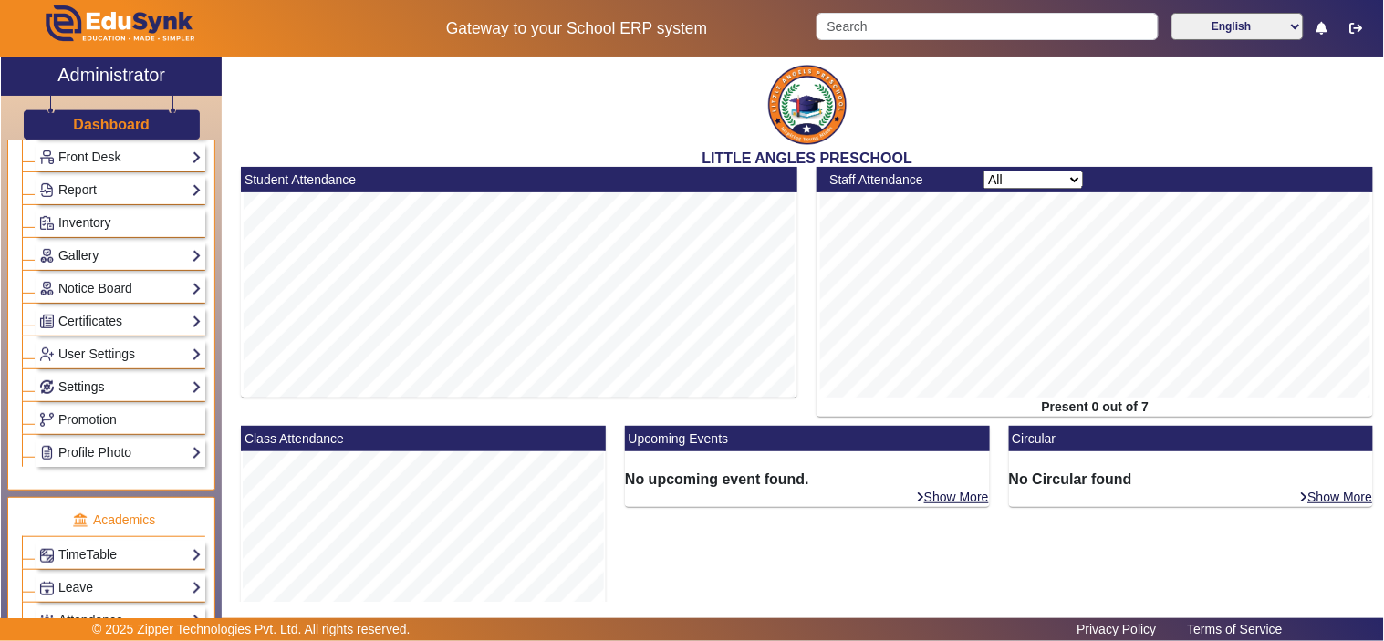
click at [80, 390] on link "Settings" at bounding box center [120, 387] width 162 height 21
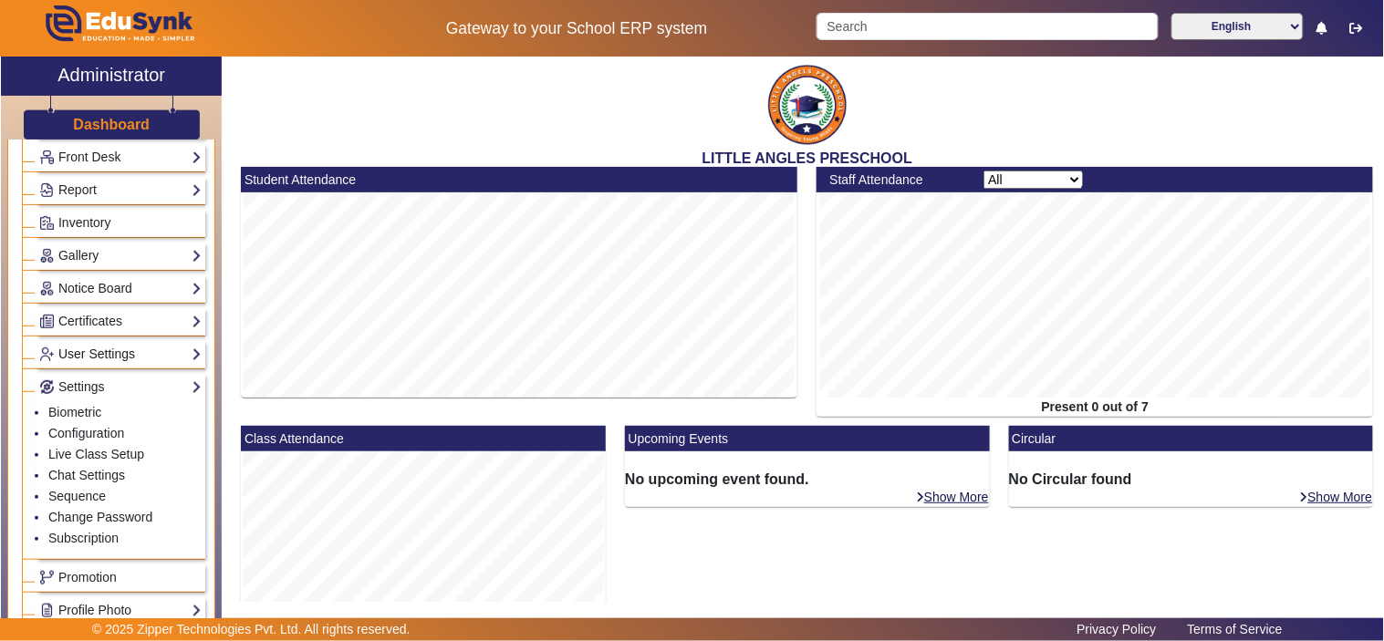
click at [96, 362] on link "User Settings" at bounding box center [120, 354] width 162 height 21
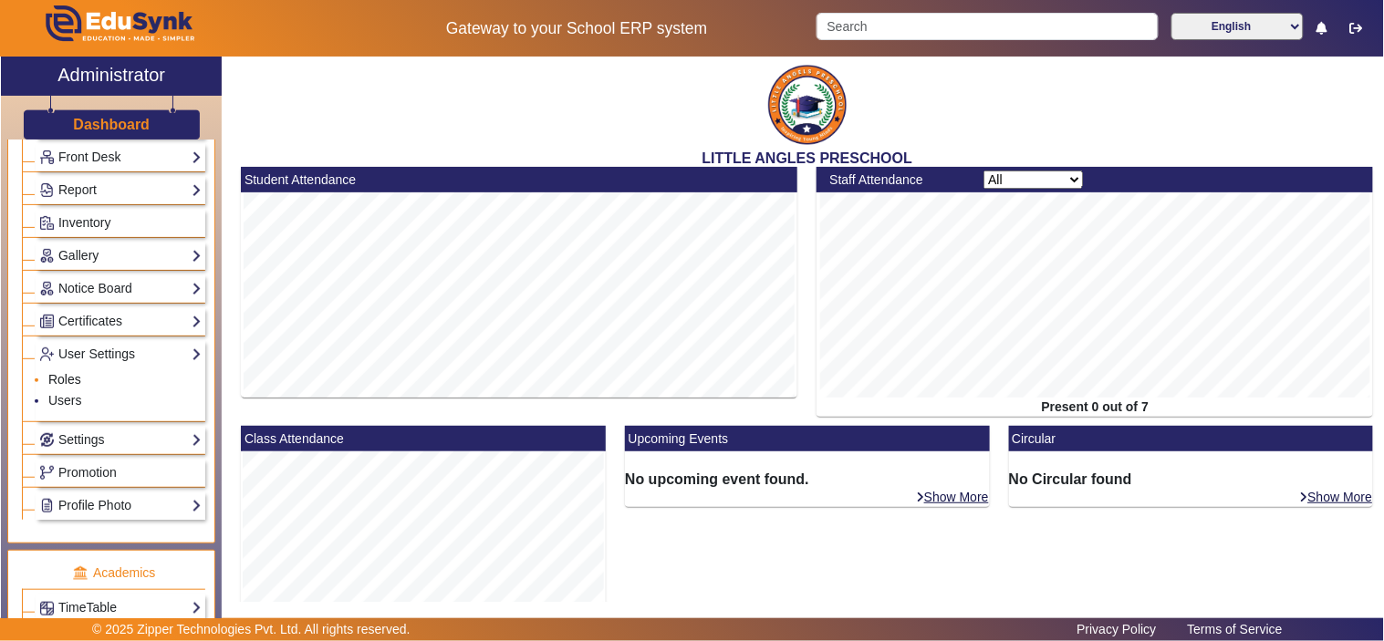
click at [65, 381] on link "Roles" at bounding box center [64, 379] width 33 height 15
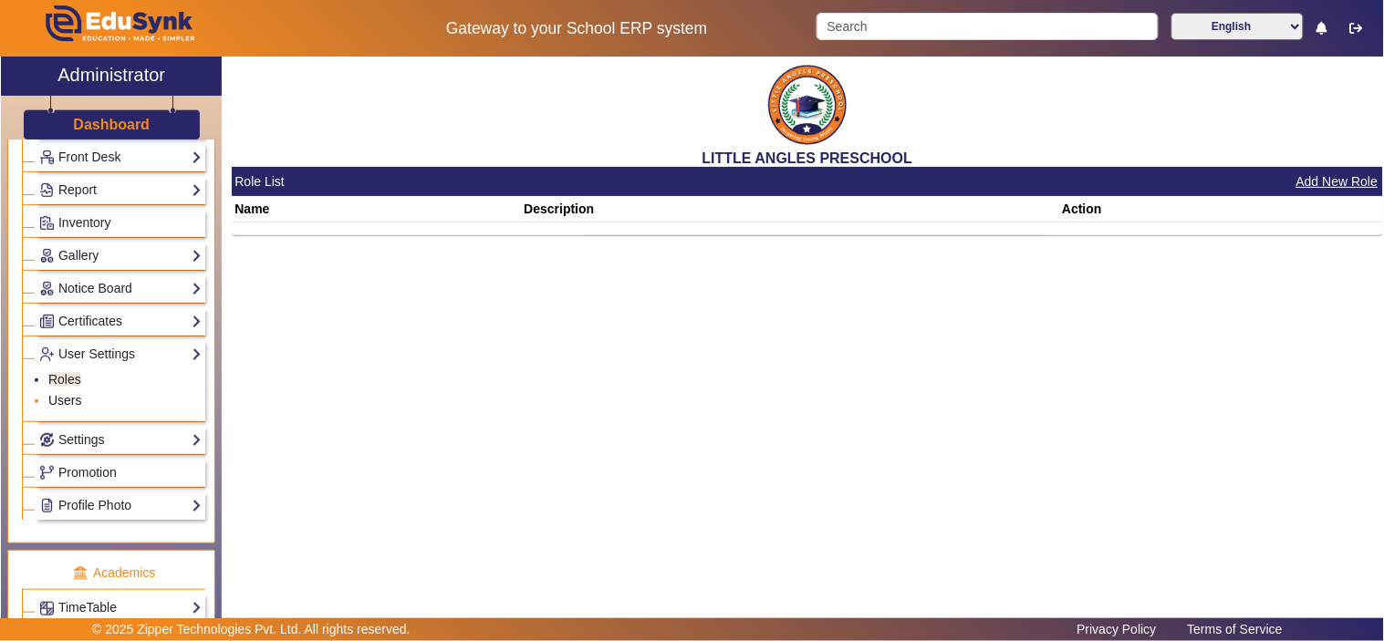
click at [68, 403] on link "Users" at bounding box center [65, 400] width 34 height 15
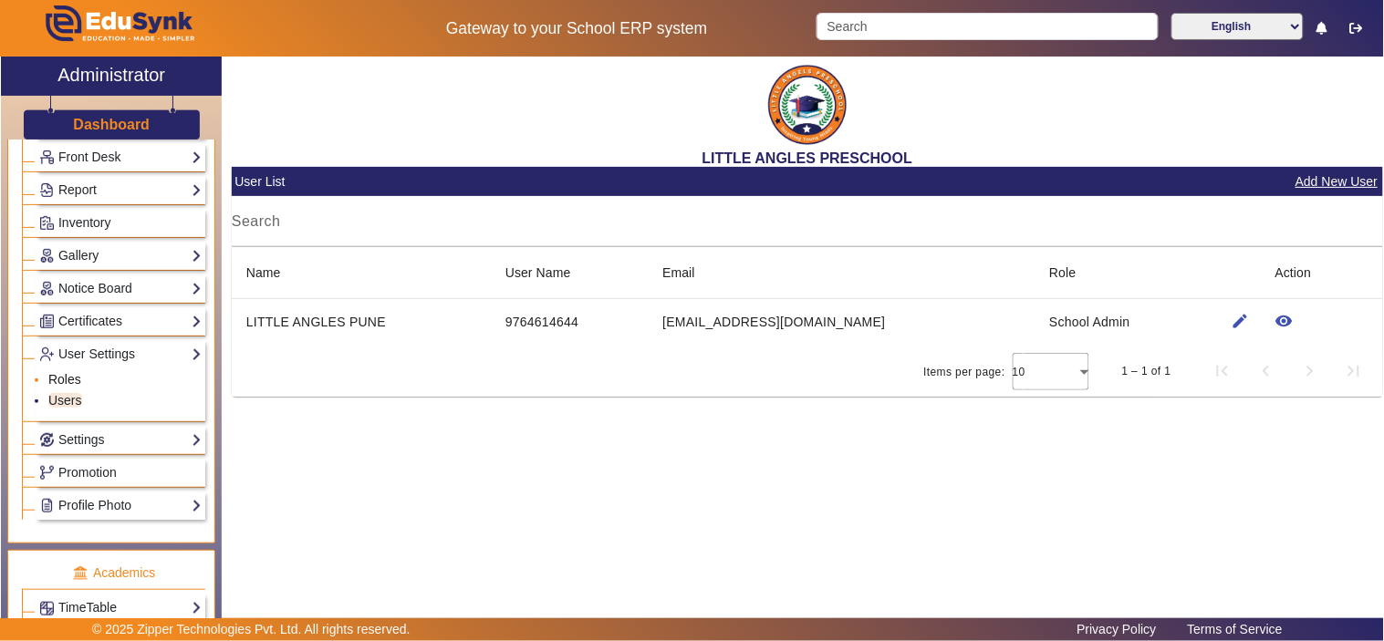
click at [62, 378] on link "Roles" at bounding box center [64, 379] width 33 height 15
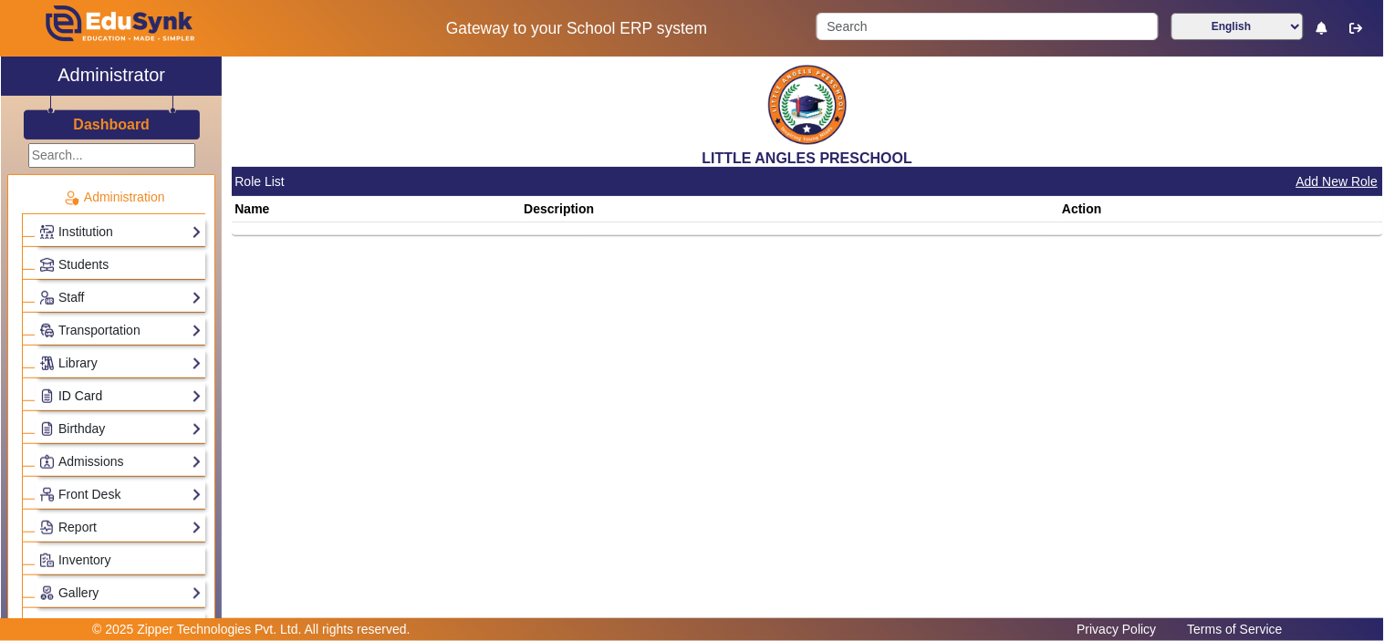
click at [107, 392] on link "ID Card" at bounding box center [120, 396] width 162 height 21
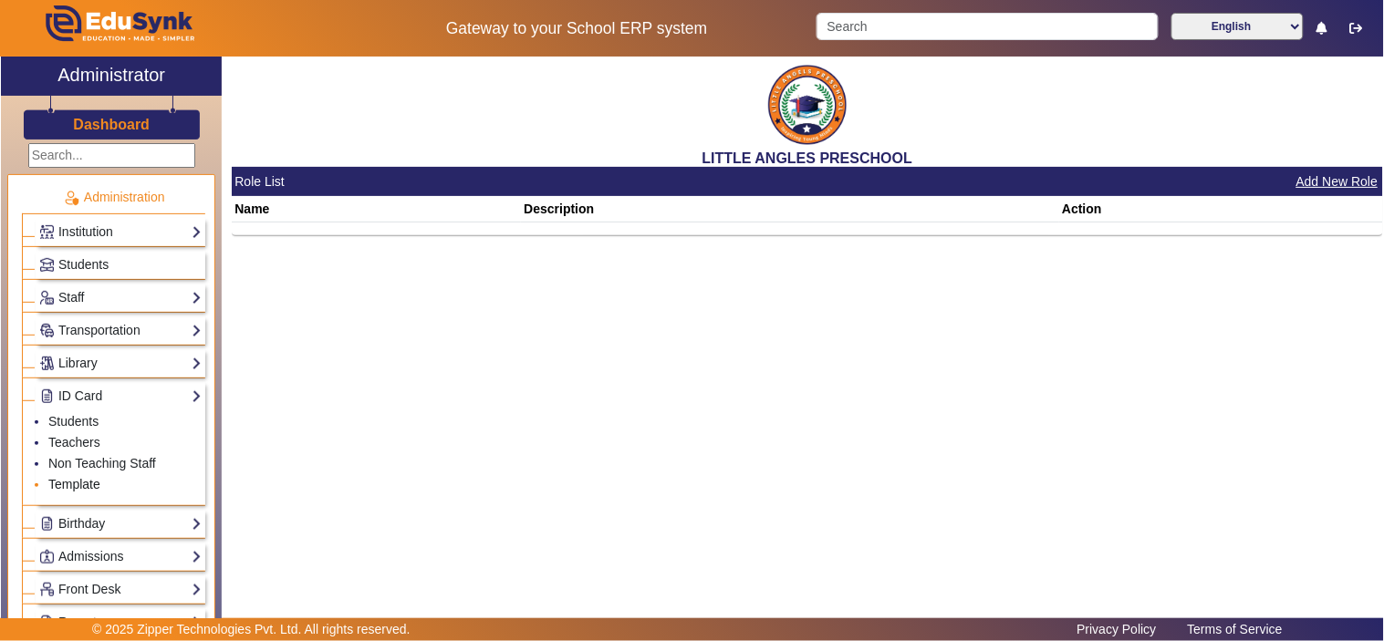
click at [83, 487] on link "Template" at bounding box center [74, 484] width 52 height 15
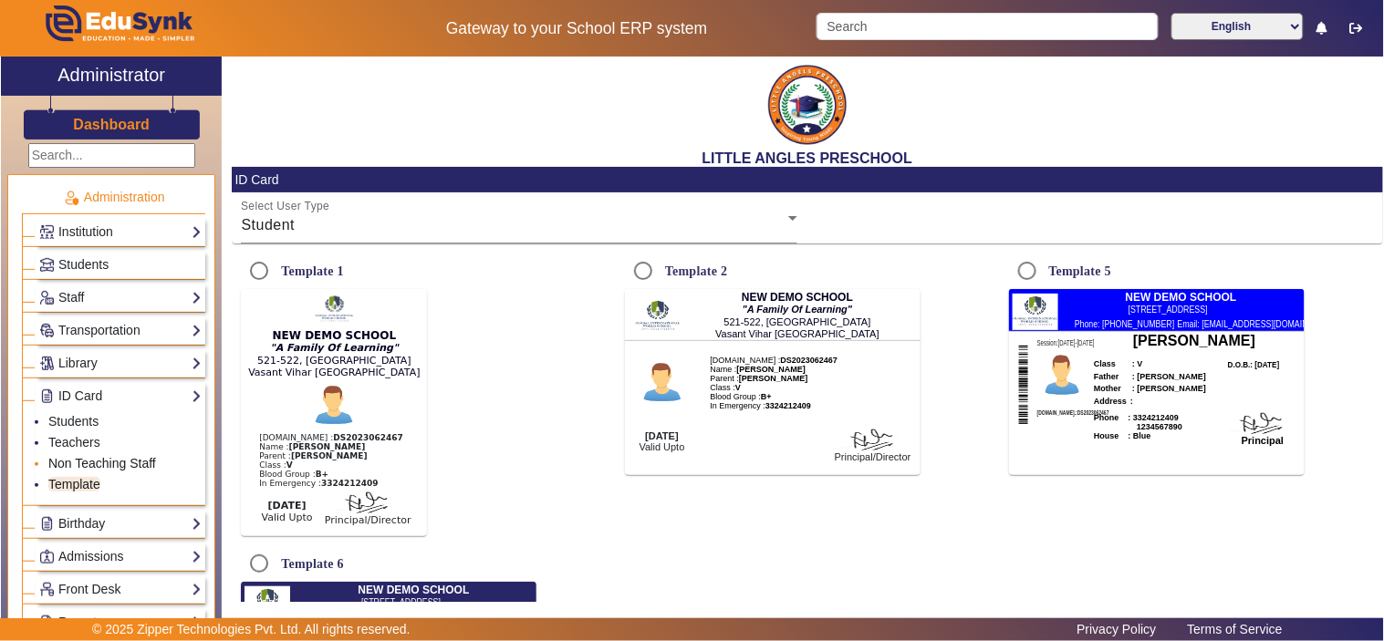
radio input "true"
click at [265, 577] on input "Template 6" at bounding box center [259, 564] width 36 height 36
radio input "true"
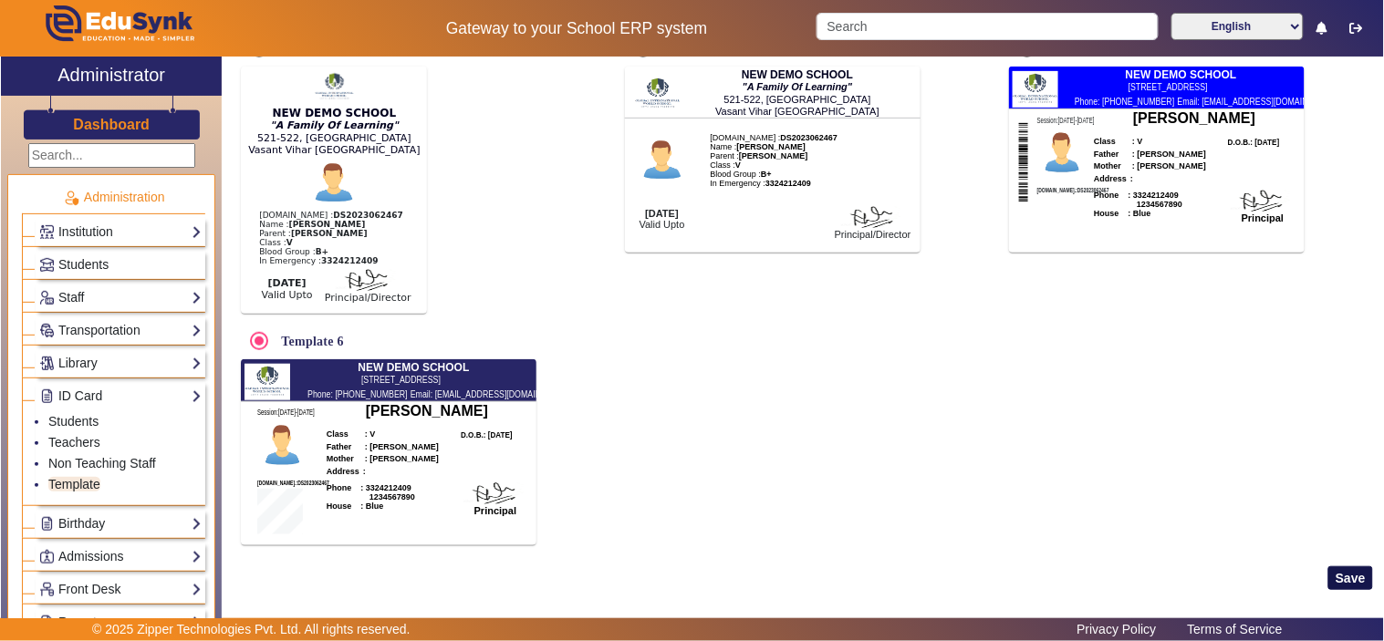
click at [1343, 584] on button "Save" at bounding box center [1350, 579] width 45 height 24
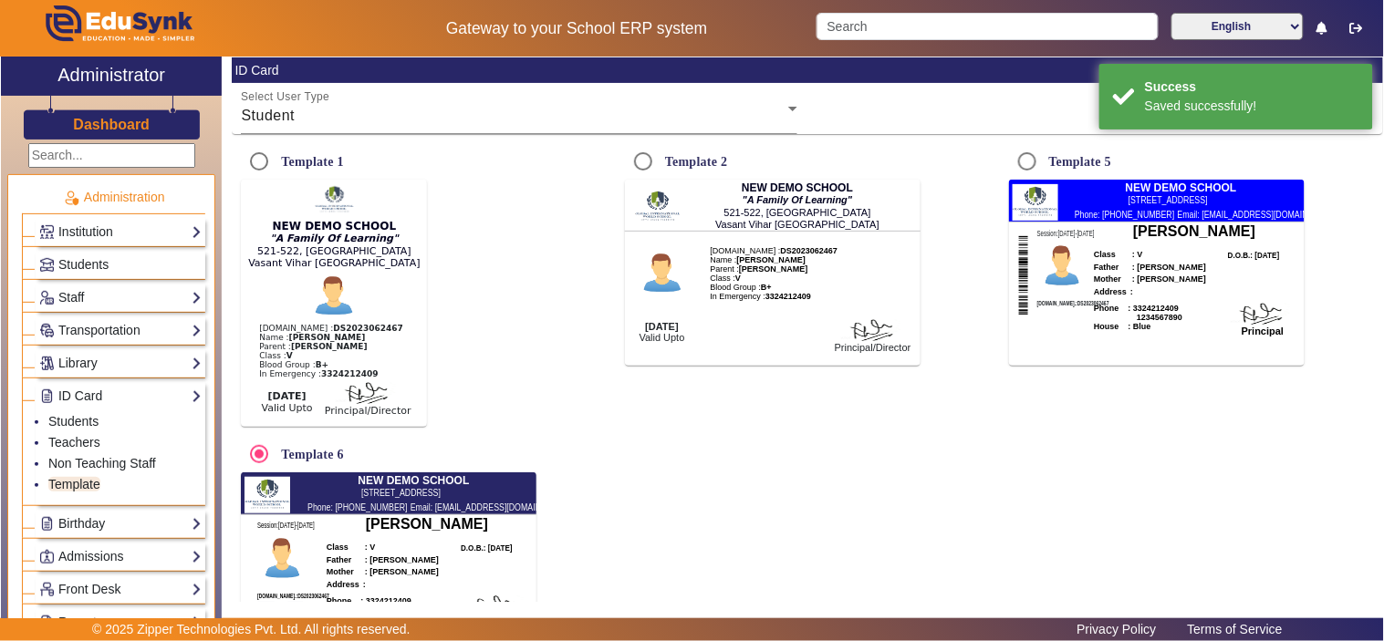
scroll to position [0, 0]
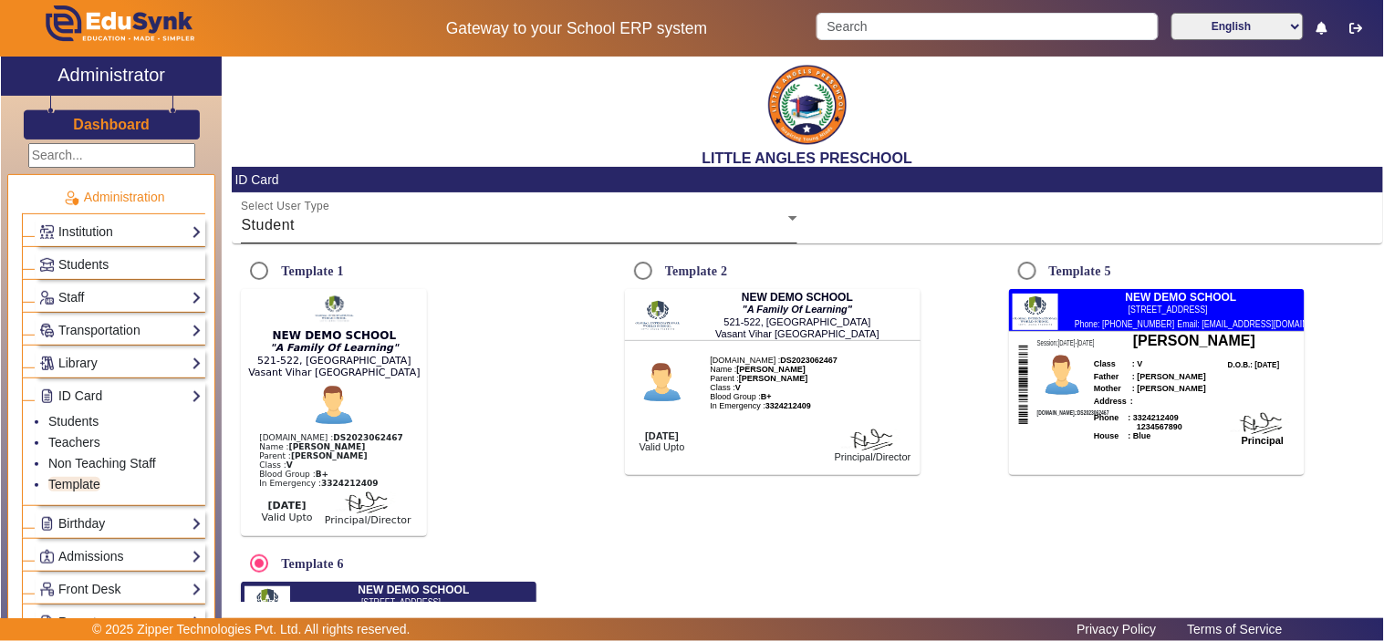
click at [387, 226] on div "Student" at bounding box center [514, 225] width 547 height 22
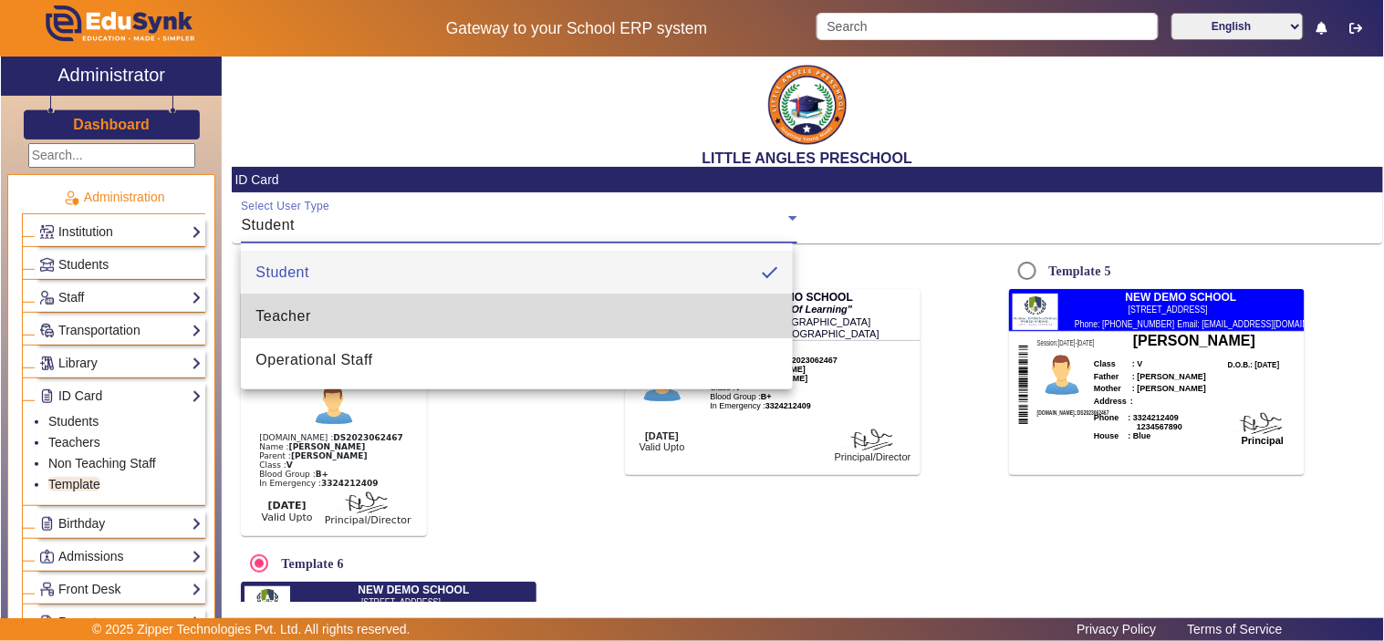
click at [344, 321] on mat-option "Teacher" at bounding box center [517, 317] width 552 height 44
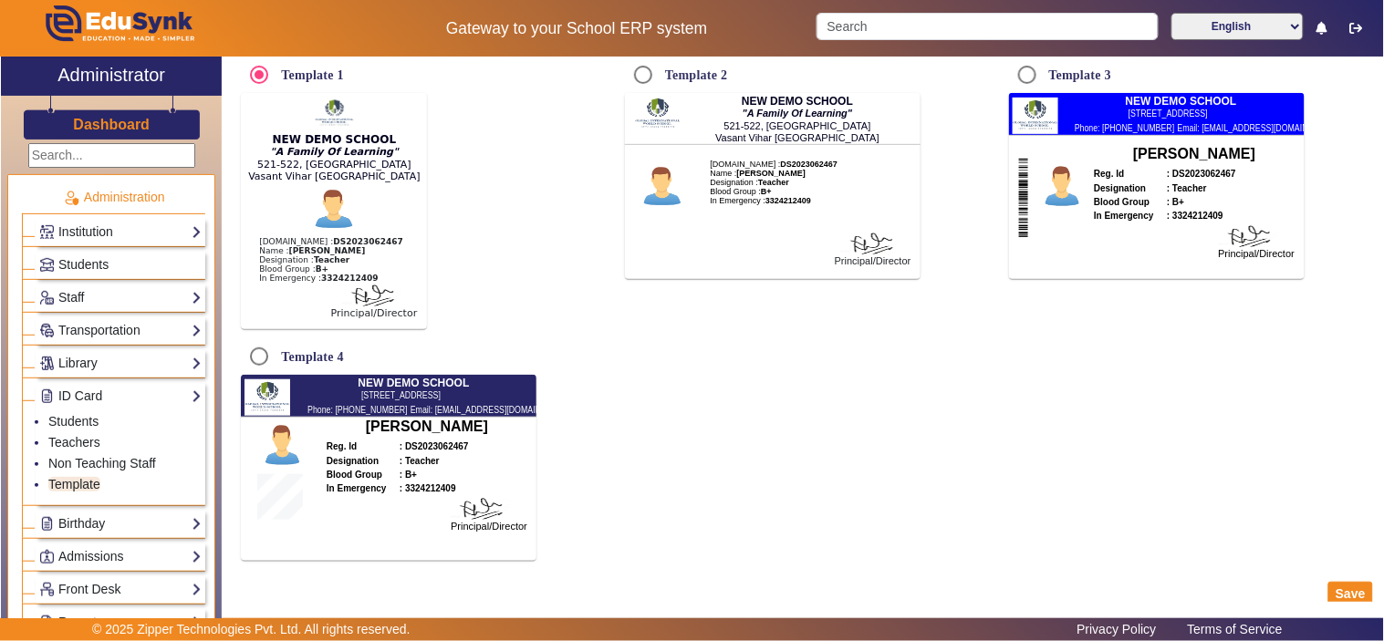
scroll to position [222, 0]
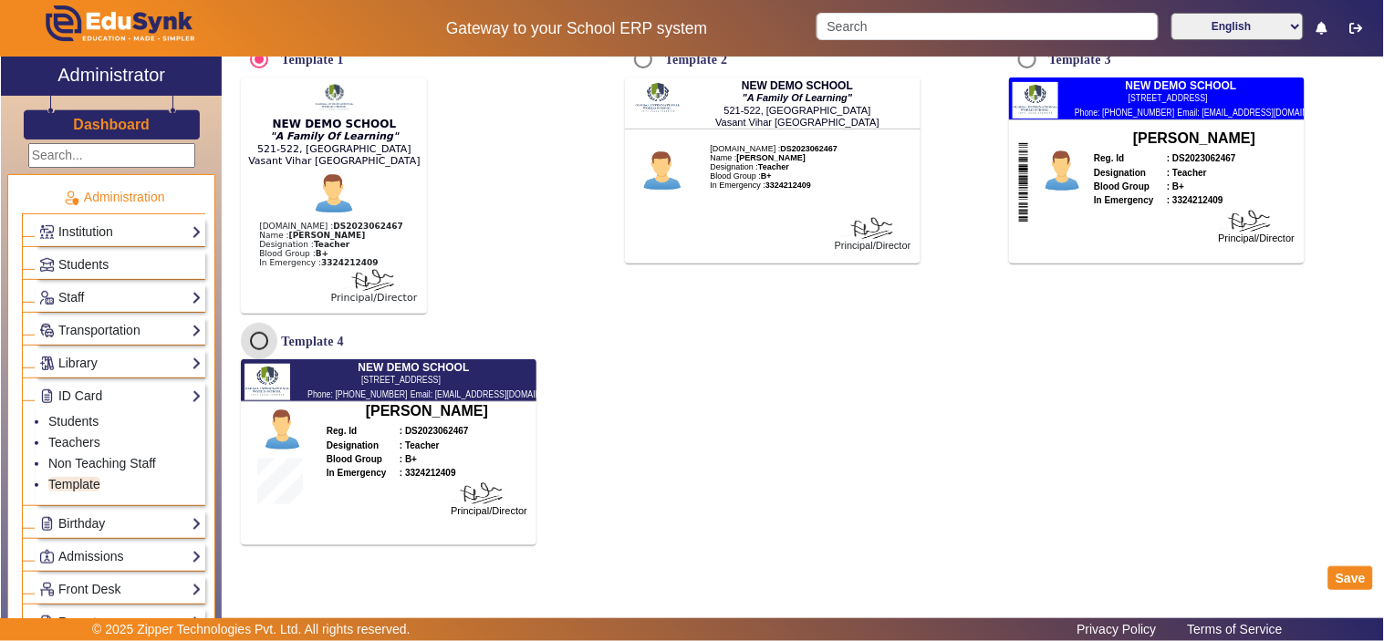
click at [253, 345] on input "Template 4" at bounding box center [259, 341] width 36 height 36
radio input "true"
click at [1338, 576] on button "Save" at bounding box center [1350, 579] width 45 height 24
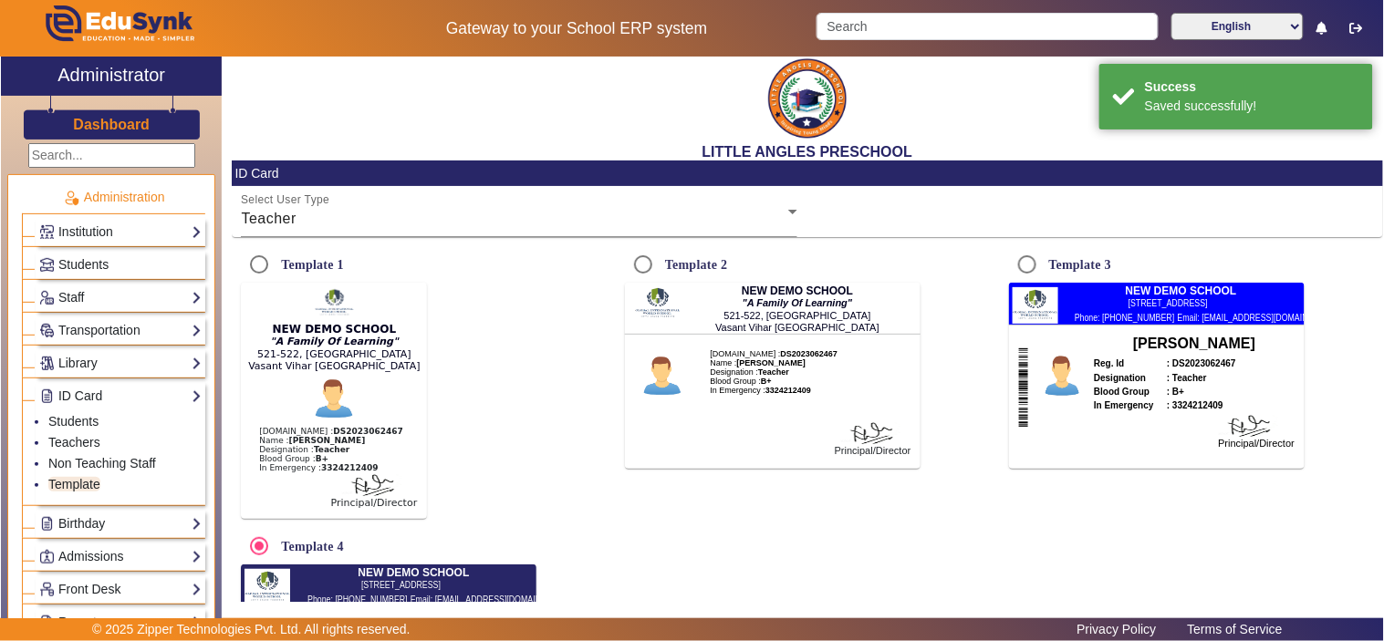
scroll to position [0, 0]
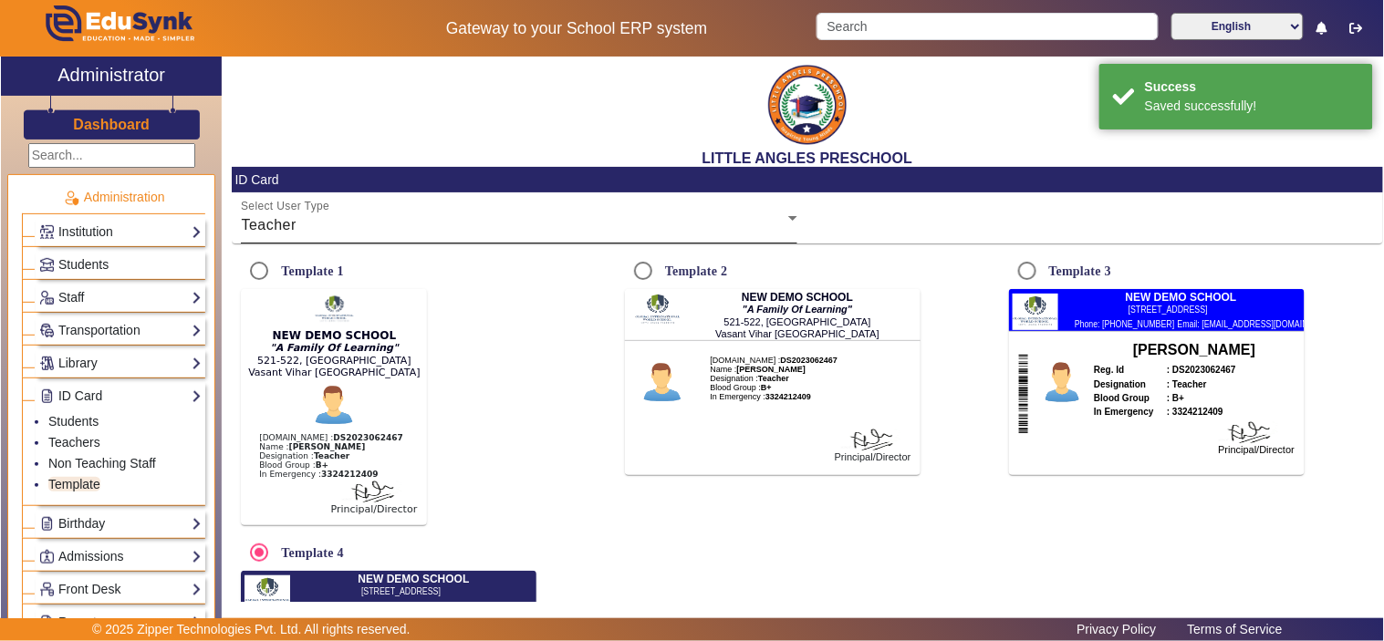
click at [332, 224] on div "Teacher" at bounding box center [514, 225] width 547 height 22
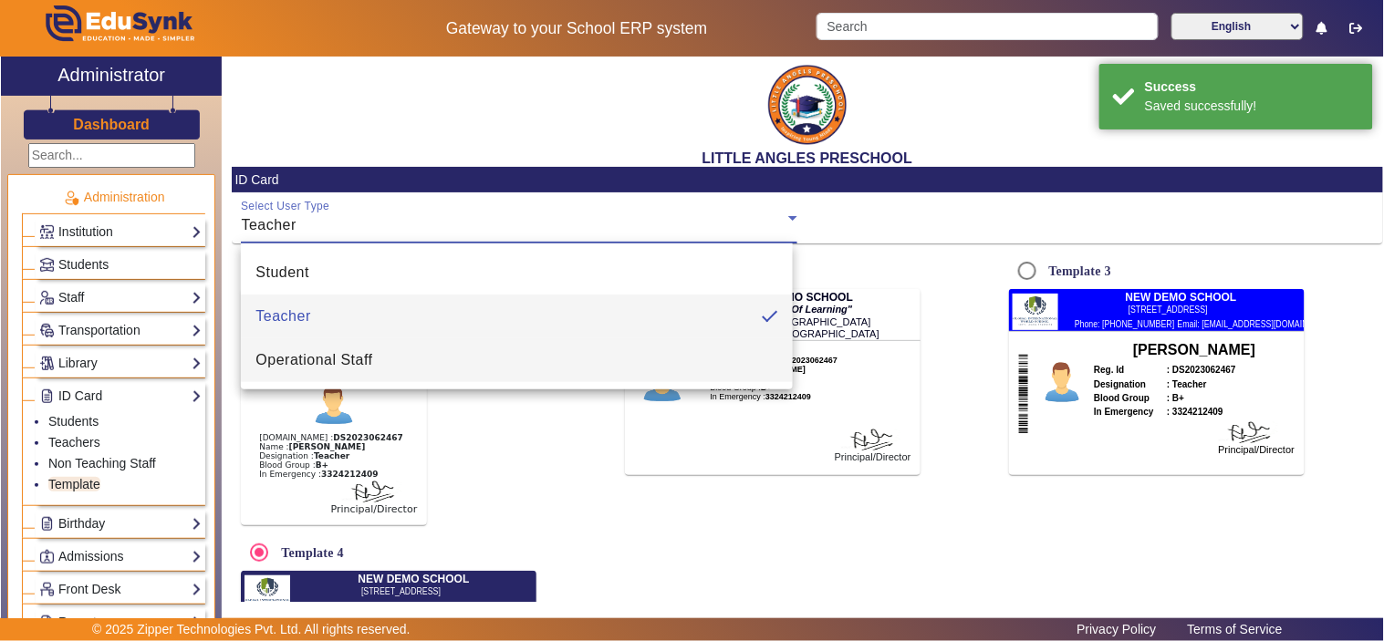
click at [297, 348] on mat-option "Operational Staff" at bounding box center [517, 360] width 552 height 44
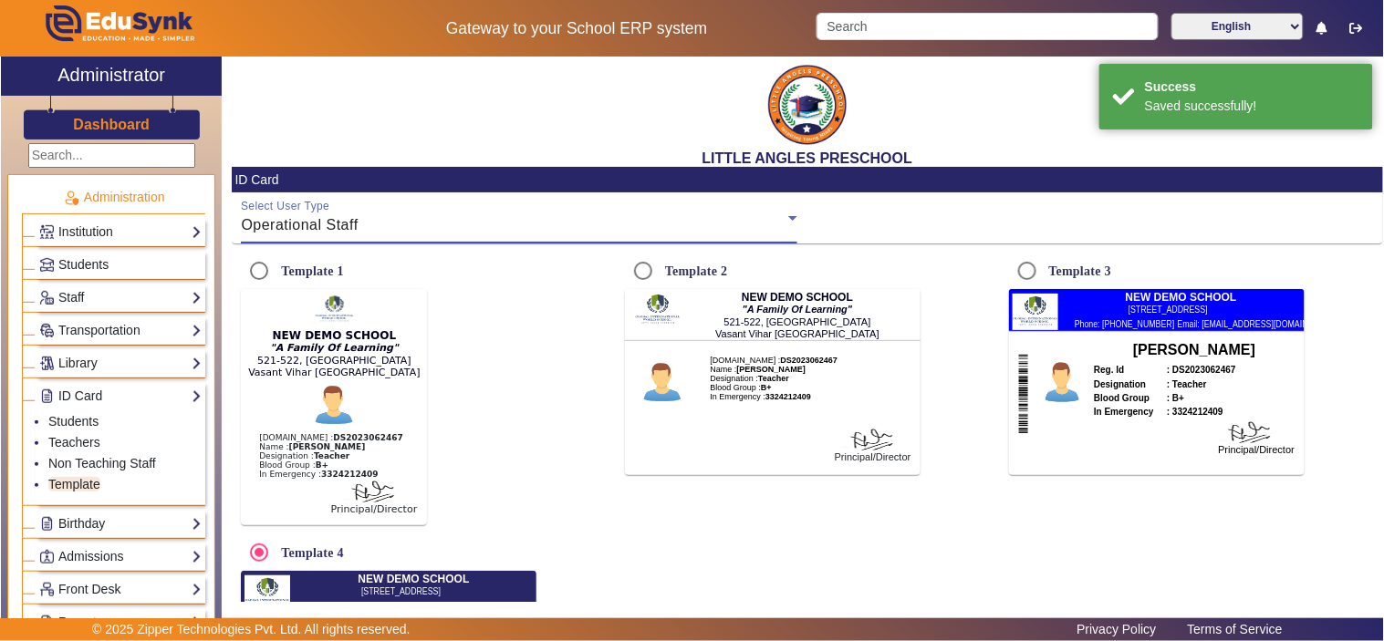
radio input "true"
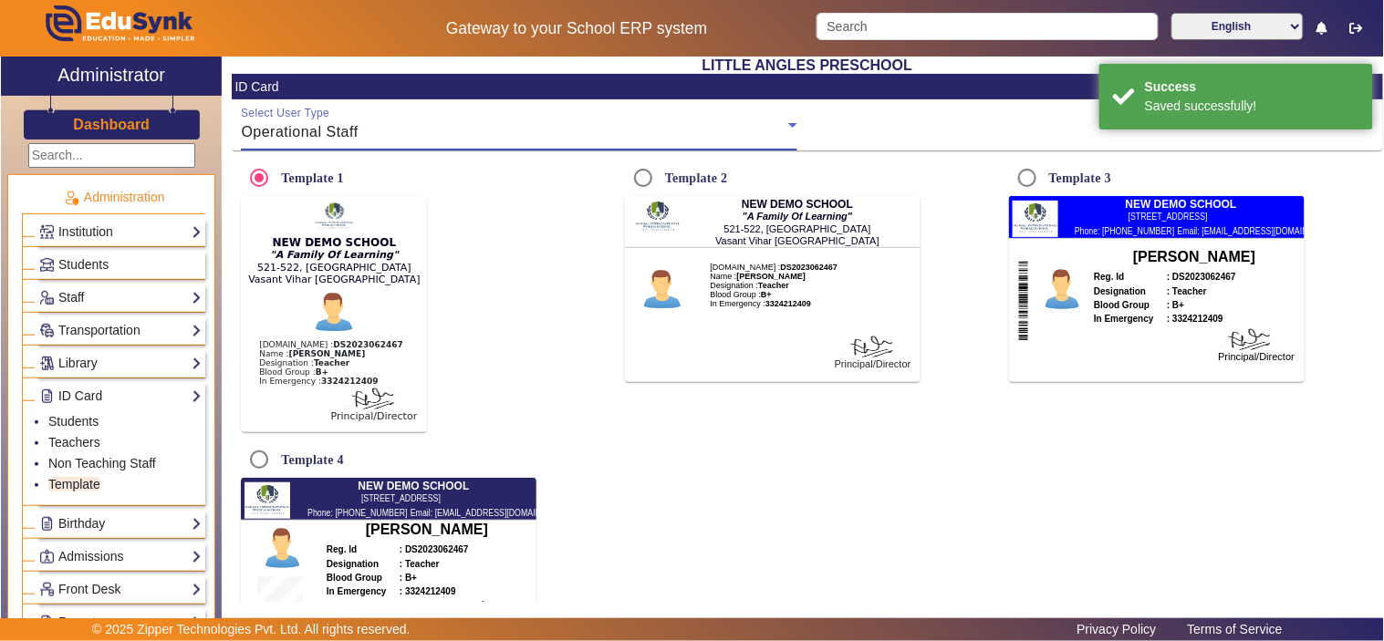
scroll to position [222, 0]
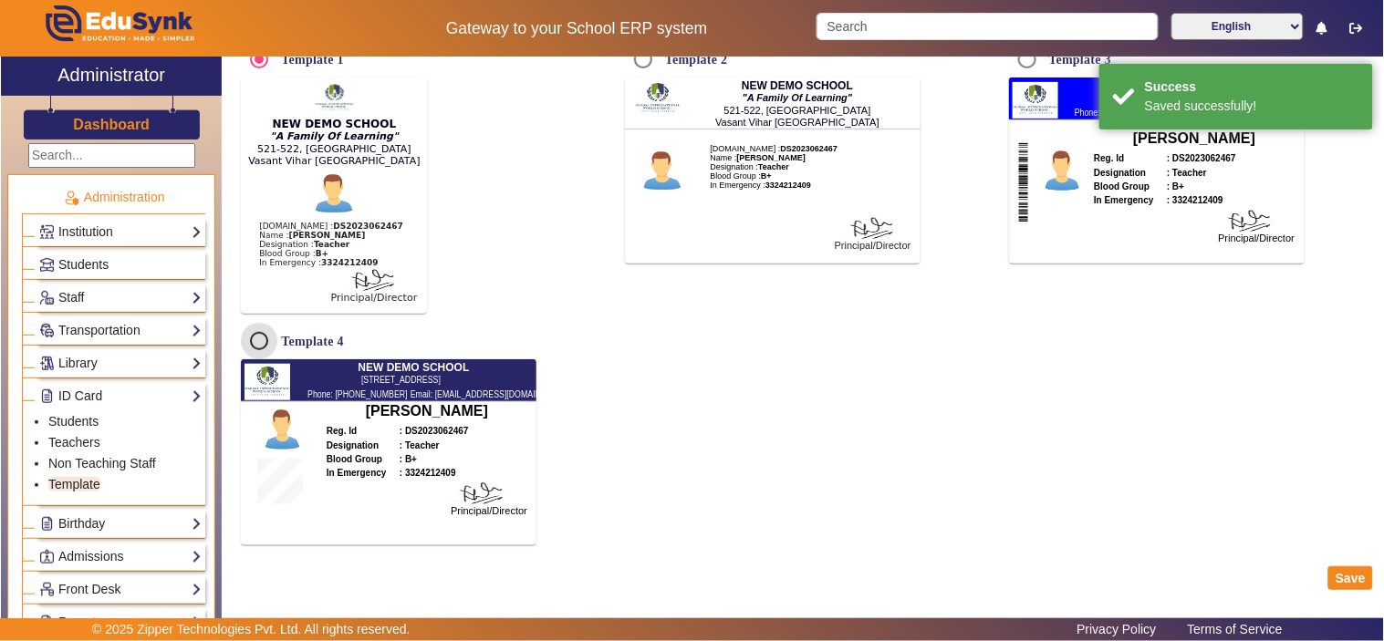
click at [262, 339] on input "Template 4" at bounding box center [259, 341] width 36 height 36
radio input "true"
click at [1335, 579] on button "Save" at bounding box center [1350, 579] width 45 height 24
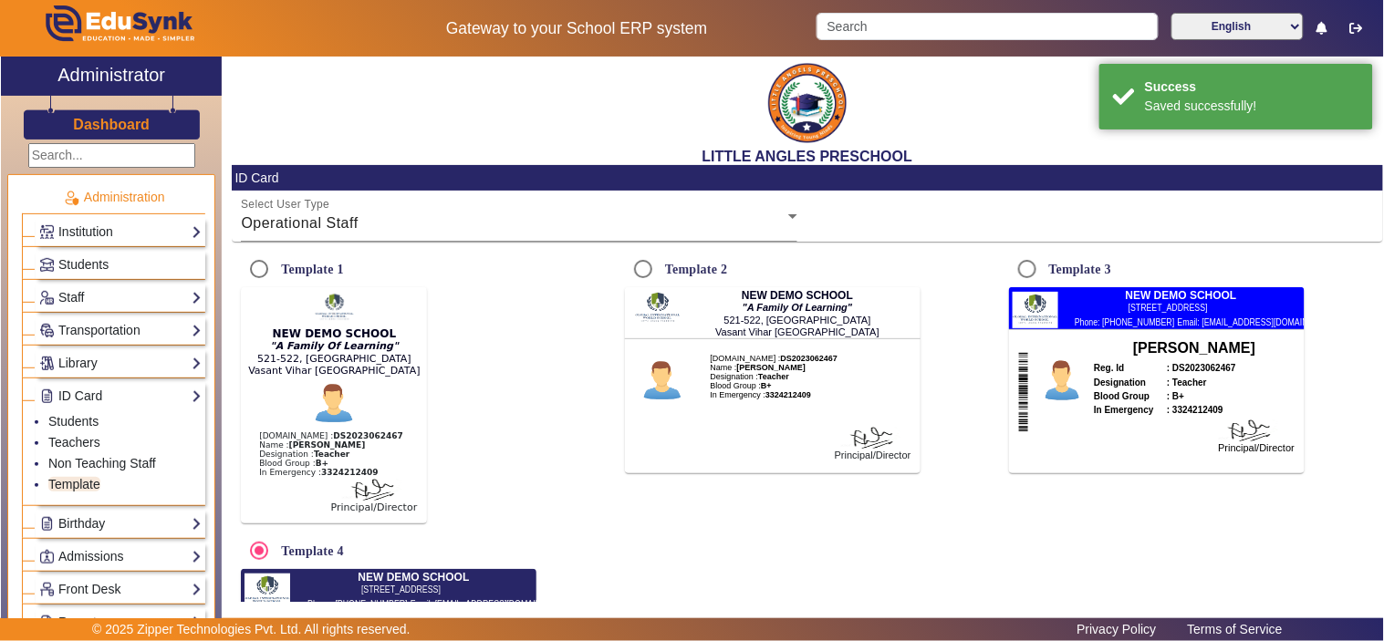
scroll to position [0, 0]
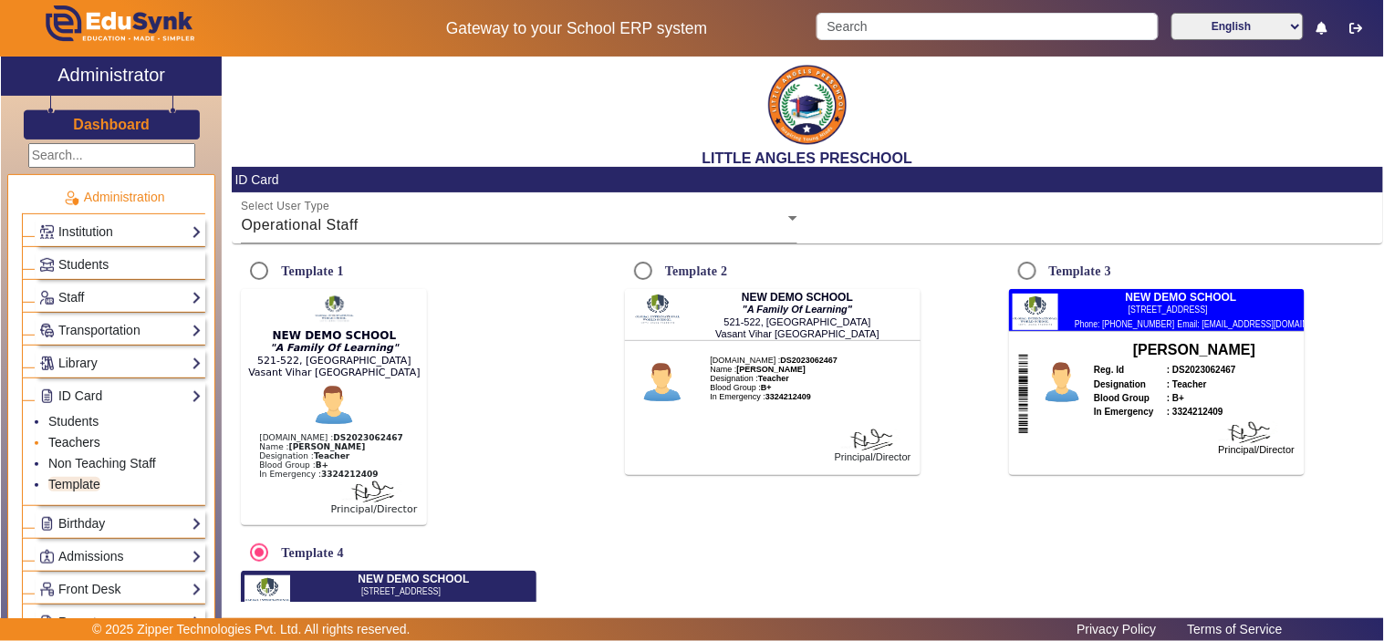
click at [79, 439] on link "Teachers" at bounding box center [74, 442] width 52 height 15
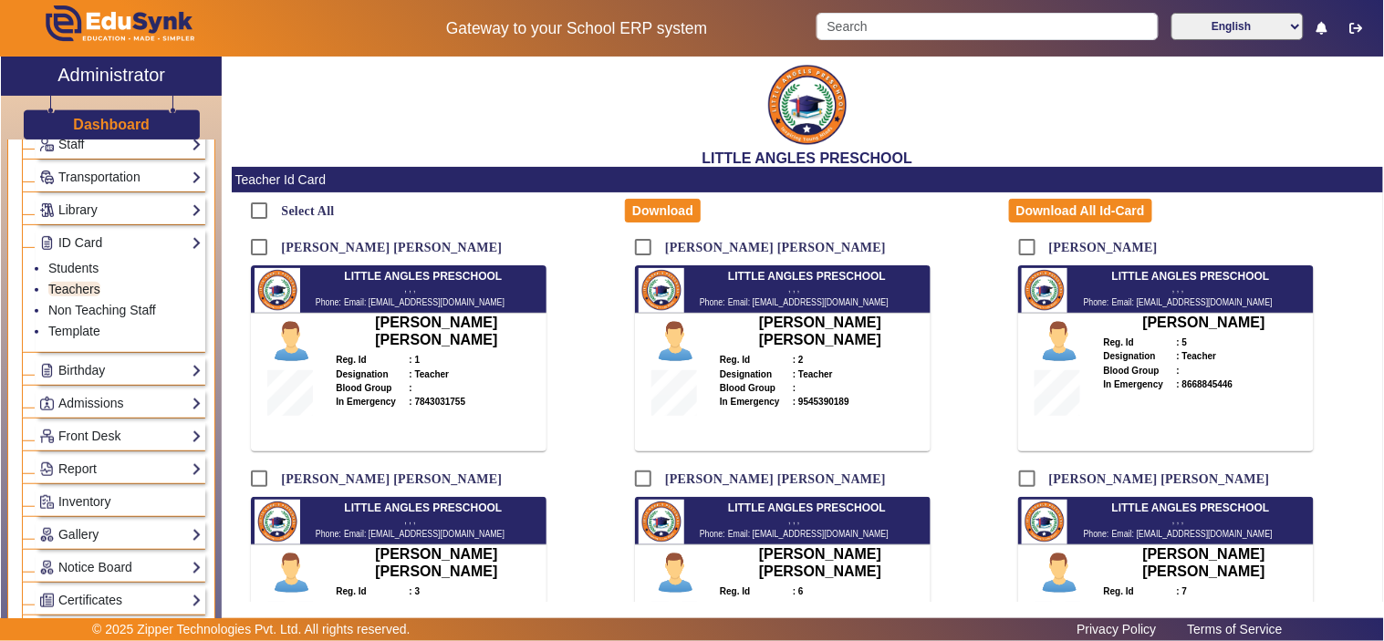
scroll to position [338, 0]
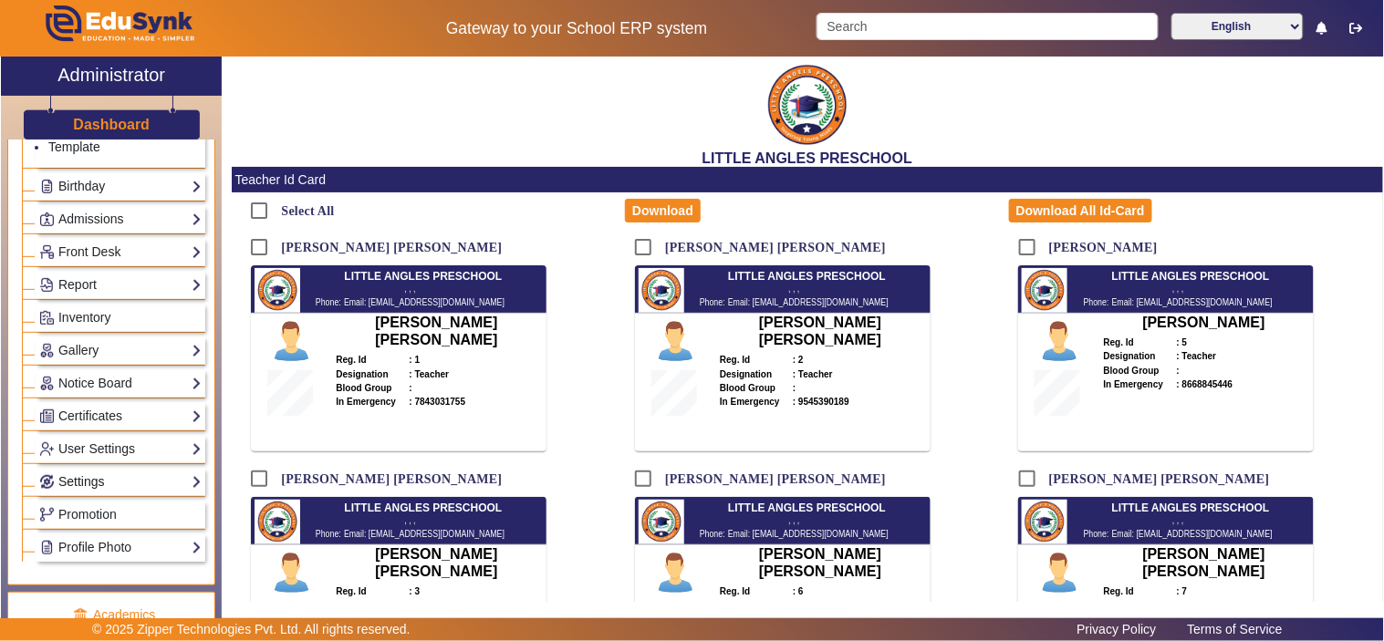
click at [109, 450] on link "User Settings" at bounding box center [120, 449] width 162 height 21
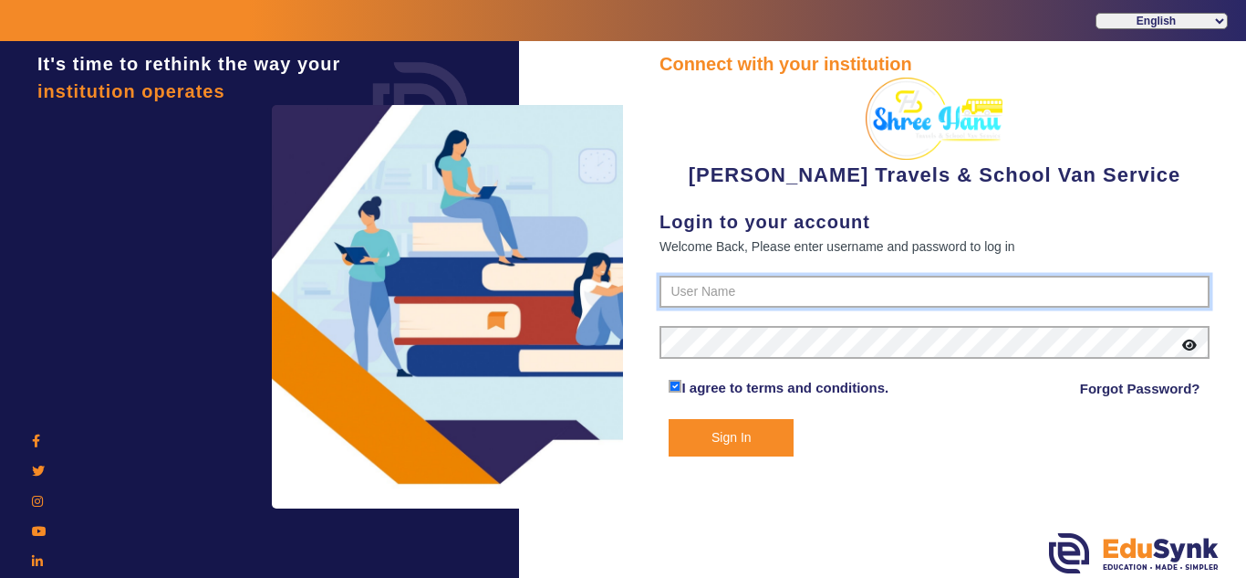
type input "9713429926"
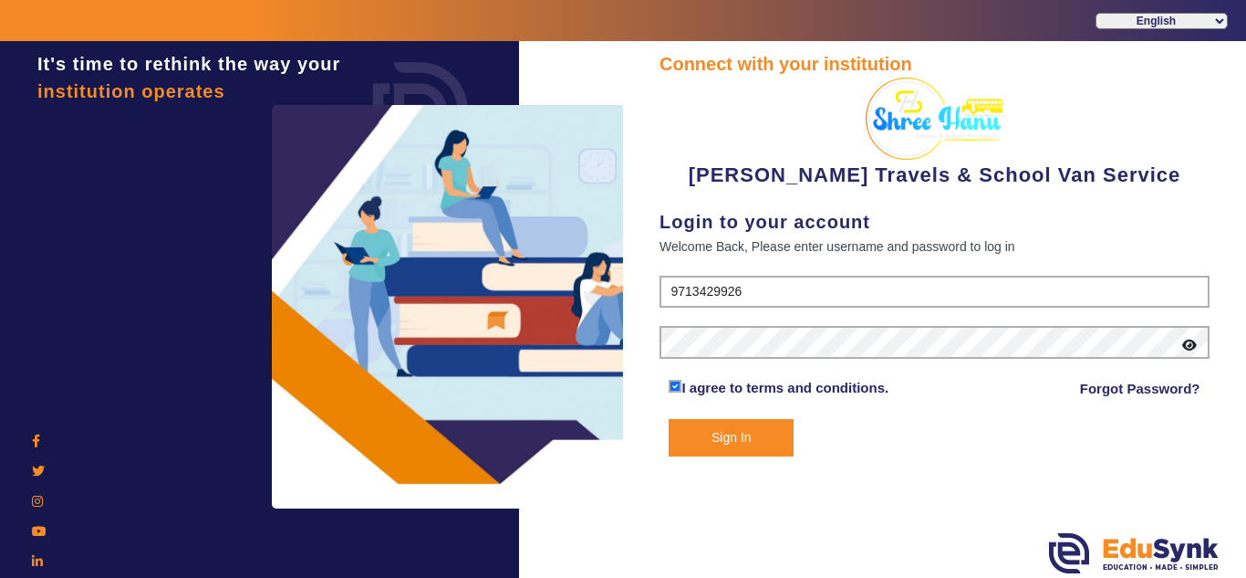
click at [738, 438] on button "Sign In" at bounding box center [731, 437] width 125 height 37
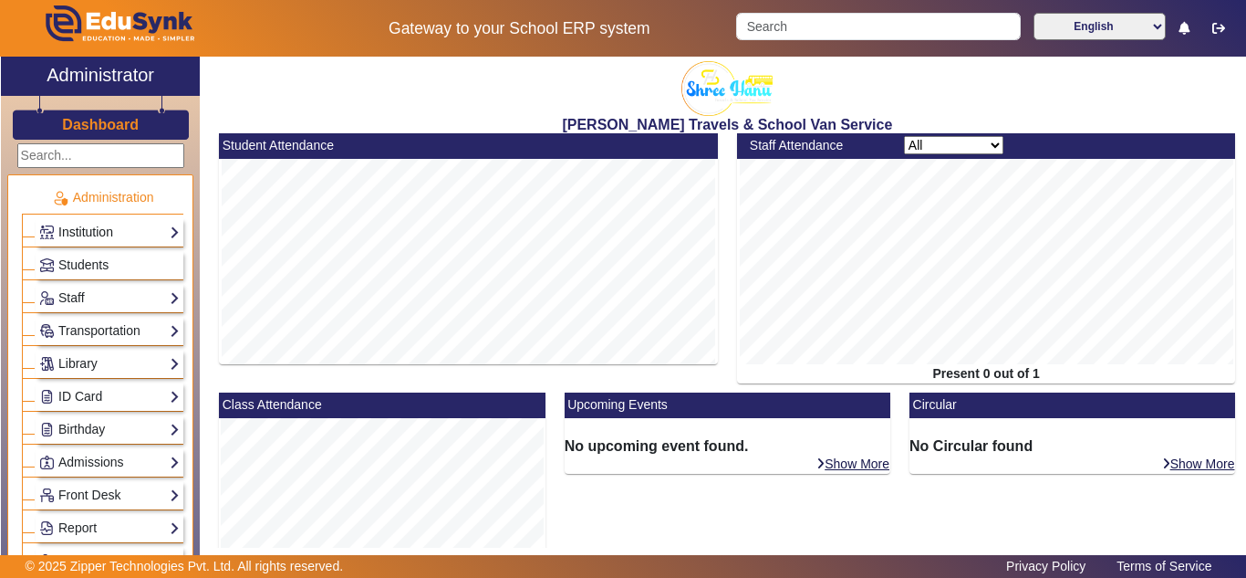
click at [99, 232] on link "Institution" at bounding box center [109, 232] width 141 height 21
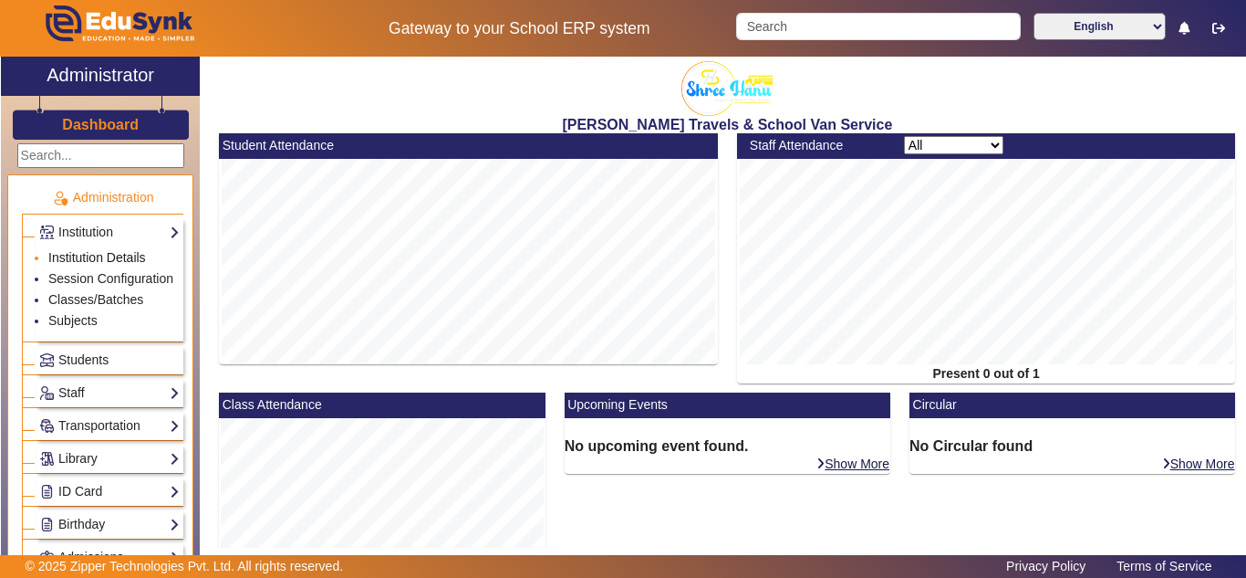
click at [77, 258] on link "Institution Details" at bounding box center [97, 257] width 98 height 15
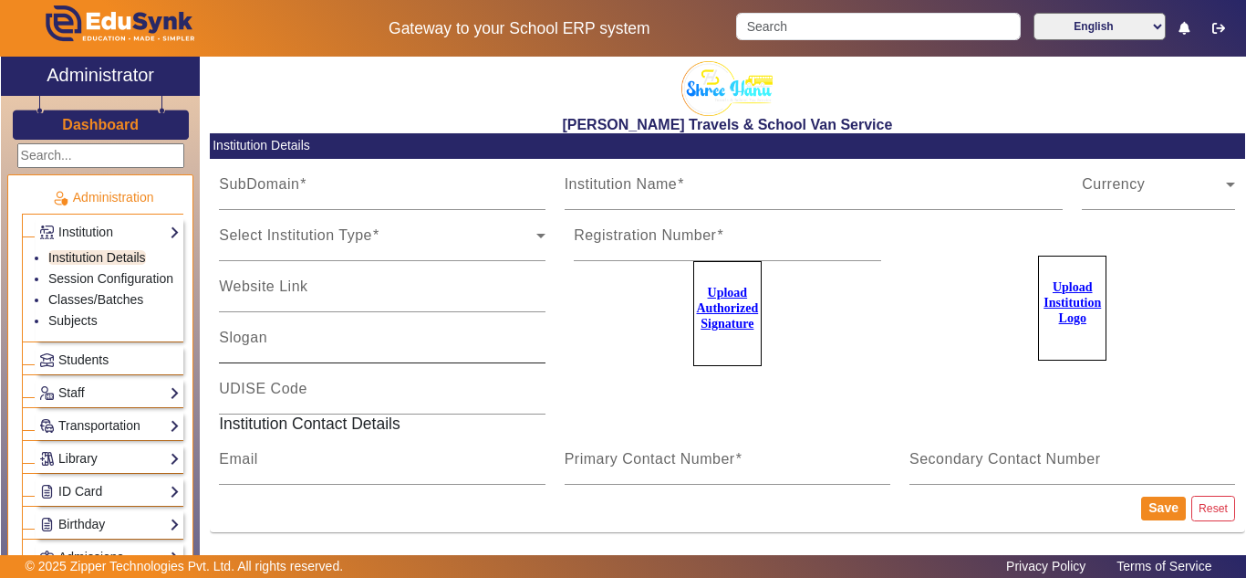
type input "shreehanu"
type input "Shree Hanu Travels & School Van Service"
type input "Your Children, Our Responsibility"
type input "NA"
type input "1207kartik@gmail.com"
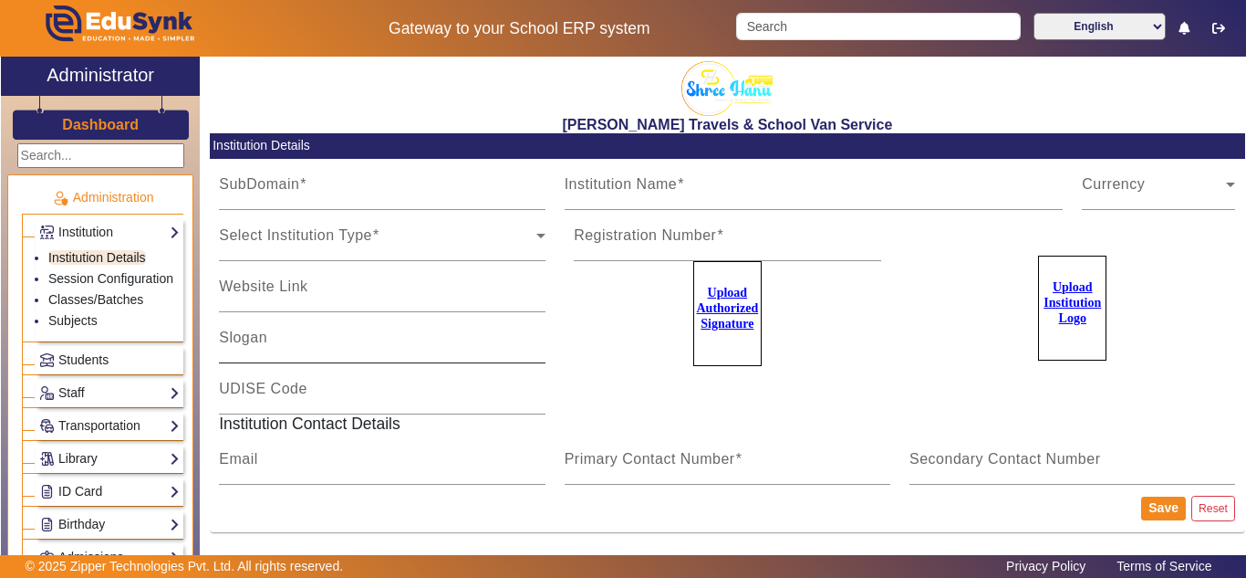
type input "9713429926"
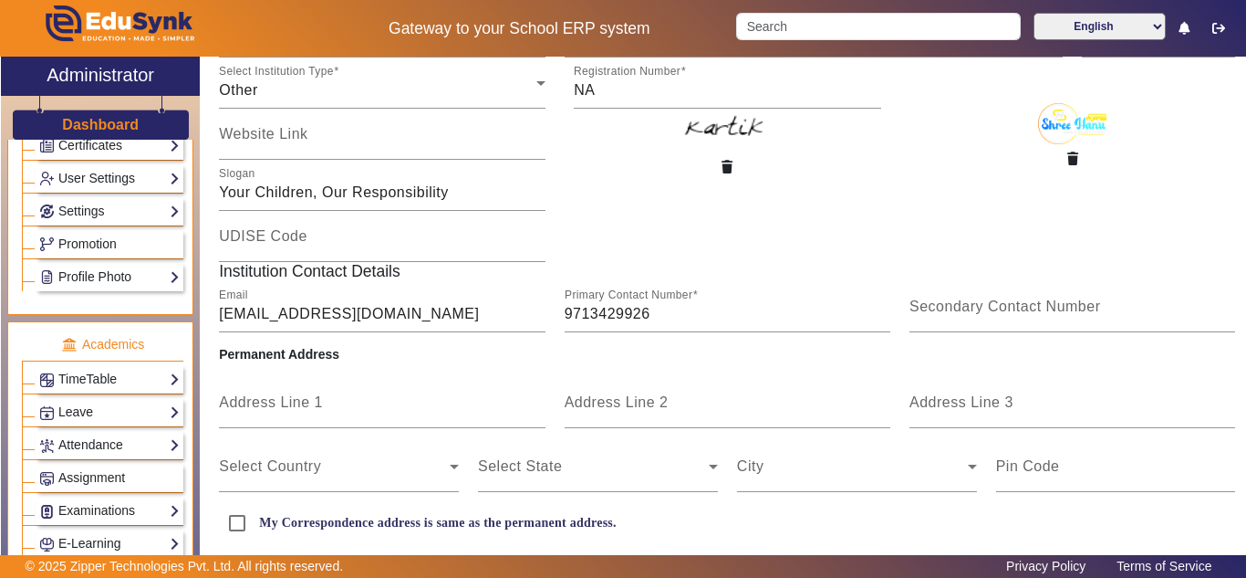
scroll to position [760, 0]
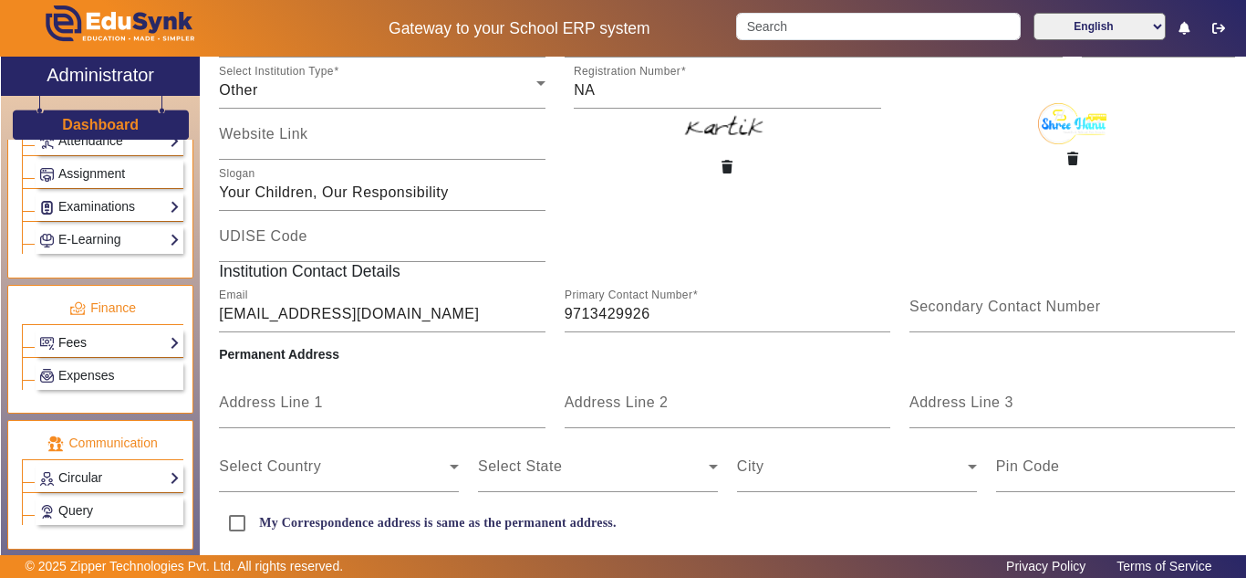
click at [77, 353] on link "Fees" at bounding box center [109, 342] width 141 height 21
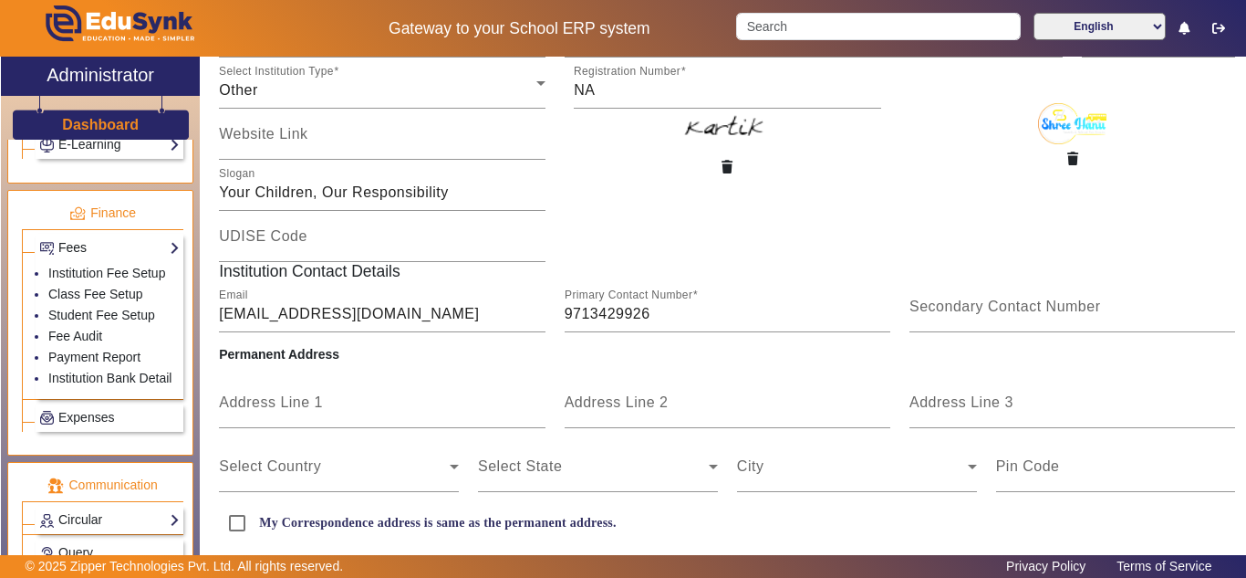
scroll to position [798, 0]
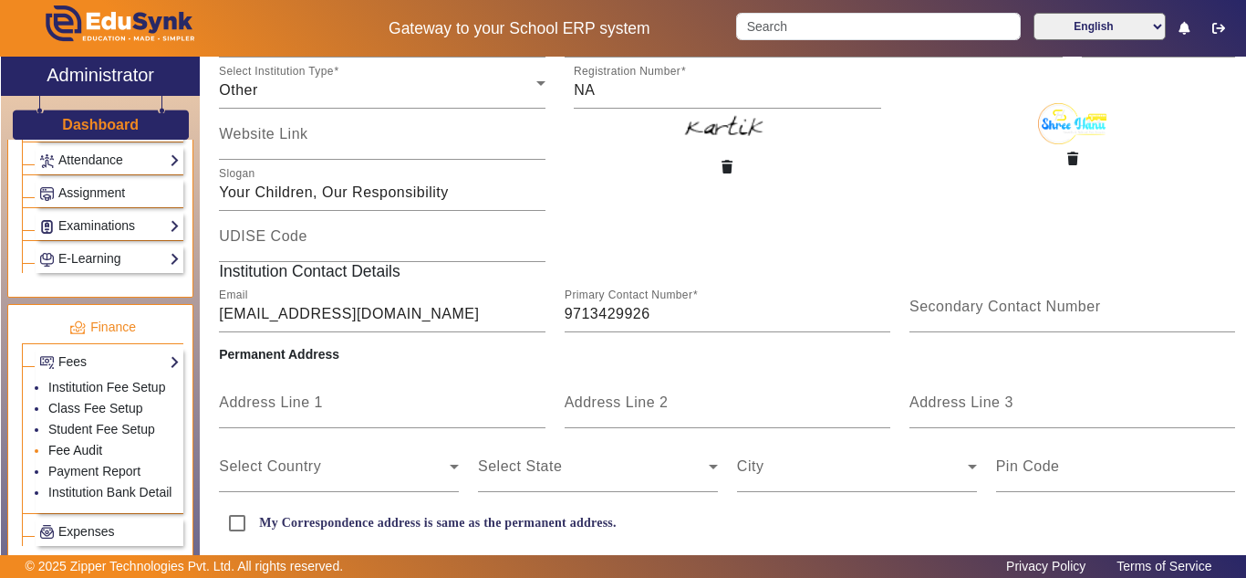
click at [83, 453] on link "Fee Audit" at bounding box center [75, 450] width 54 height 15
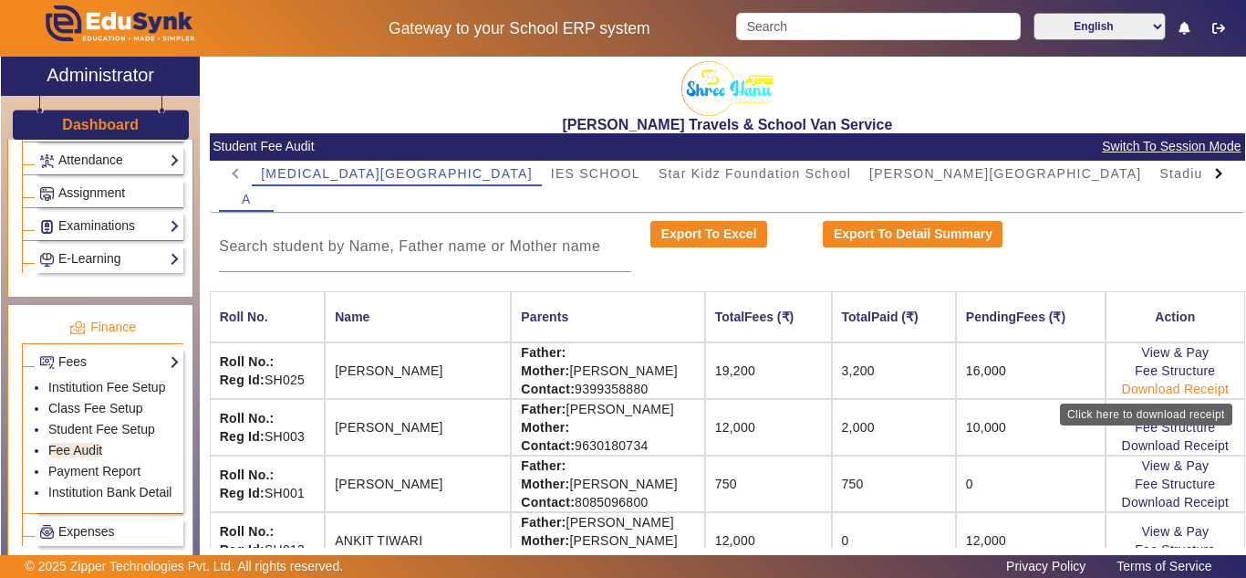
click at [1158, 391] on link "Download Receipt" at bounding box center [1176, 388] width 108 height 15
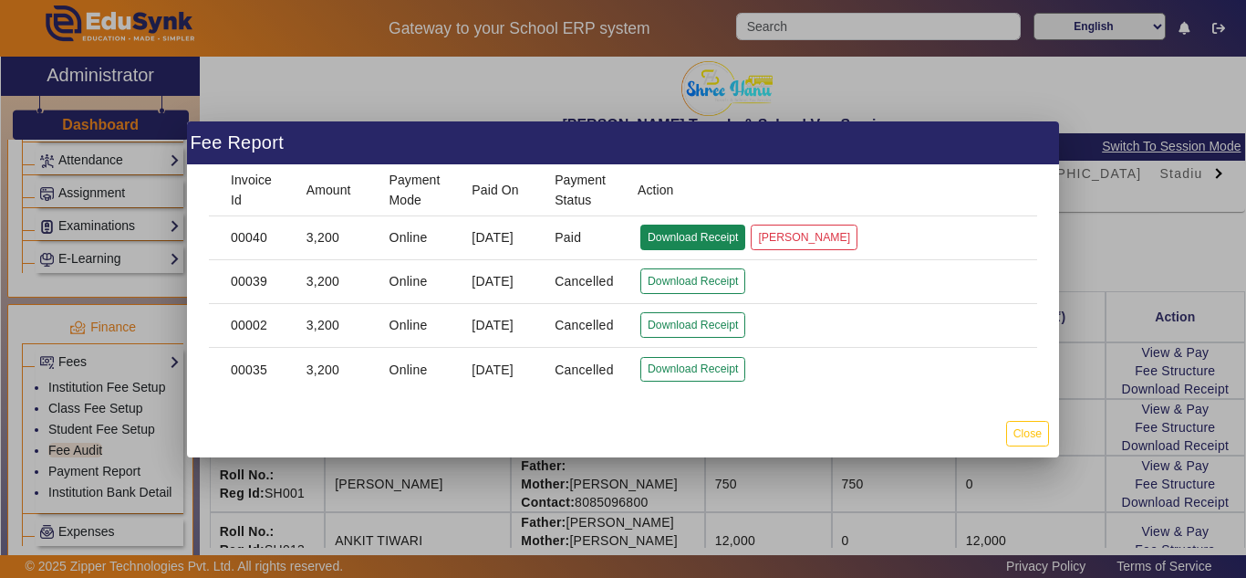
click at [706, 234] on button "Download Receipt" at bounding box center [692, 236] width 105 height 25
click at [1033, 429] on button "Close" at bounding box center [1027, 433] width 43 height 25
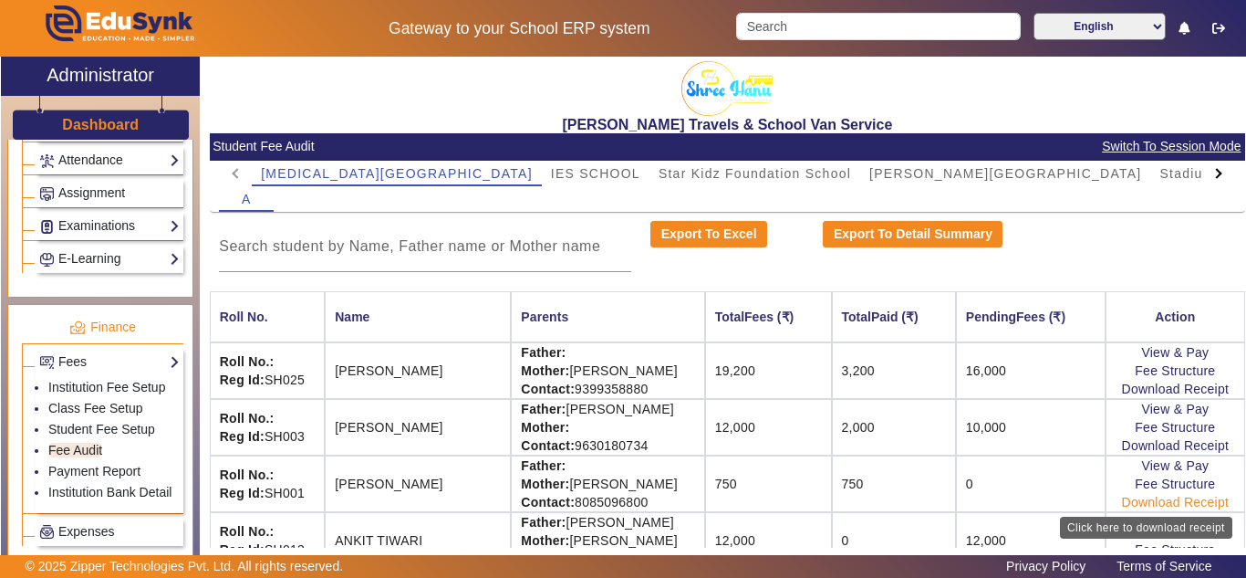
click at [1174, 504] on link "Download Receipt" at bounding box center [1176, 502] width 108 height 15
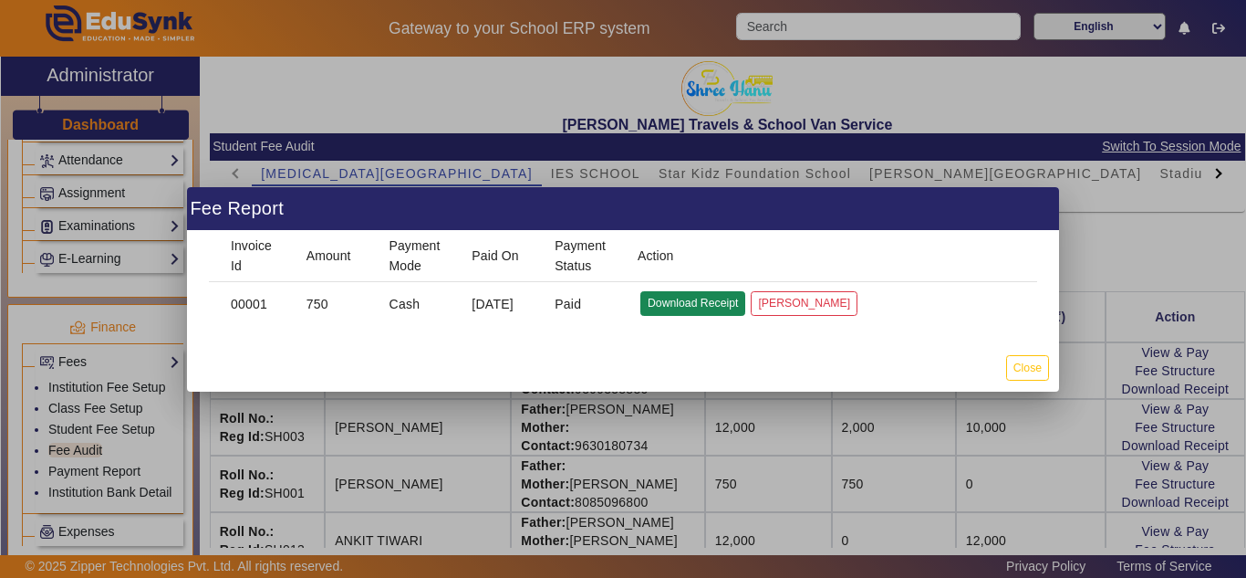
click at [660, 305] on button "Download Receipt" at bounding box center [692, 303] width 105 height 25
click at [1023, 361] on button "Close" at bounding box center [1027, 367] width 43 height 25
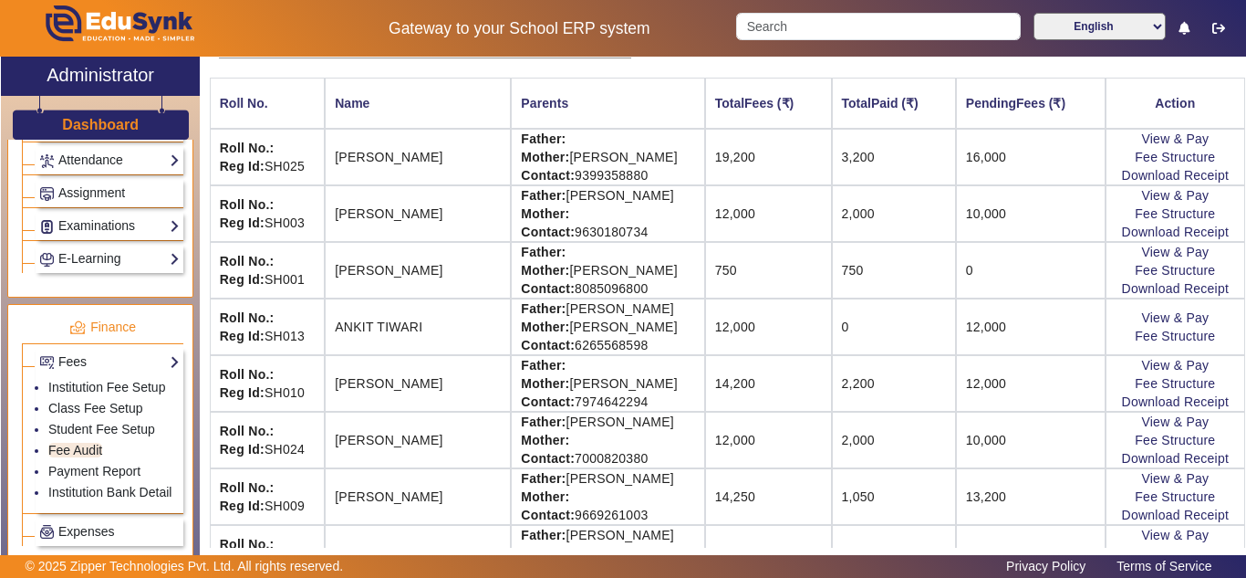
scroll to position [609, 0]
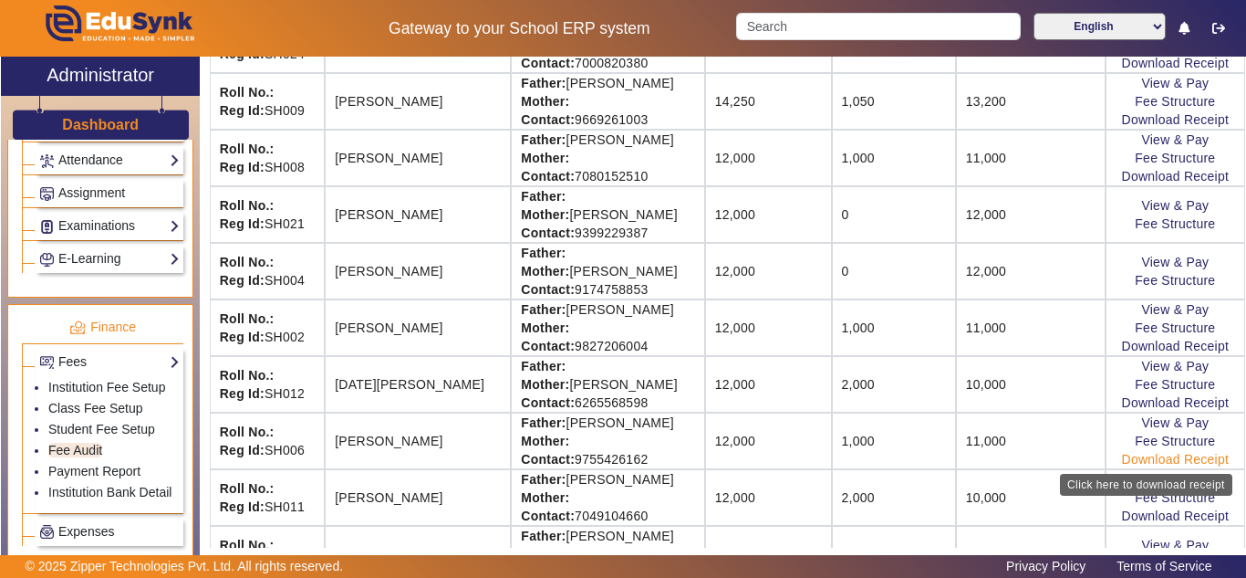
click at [1166, 459] on link "Download Receipt" at bounding box center [1176, 459] width 108 height 15
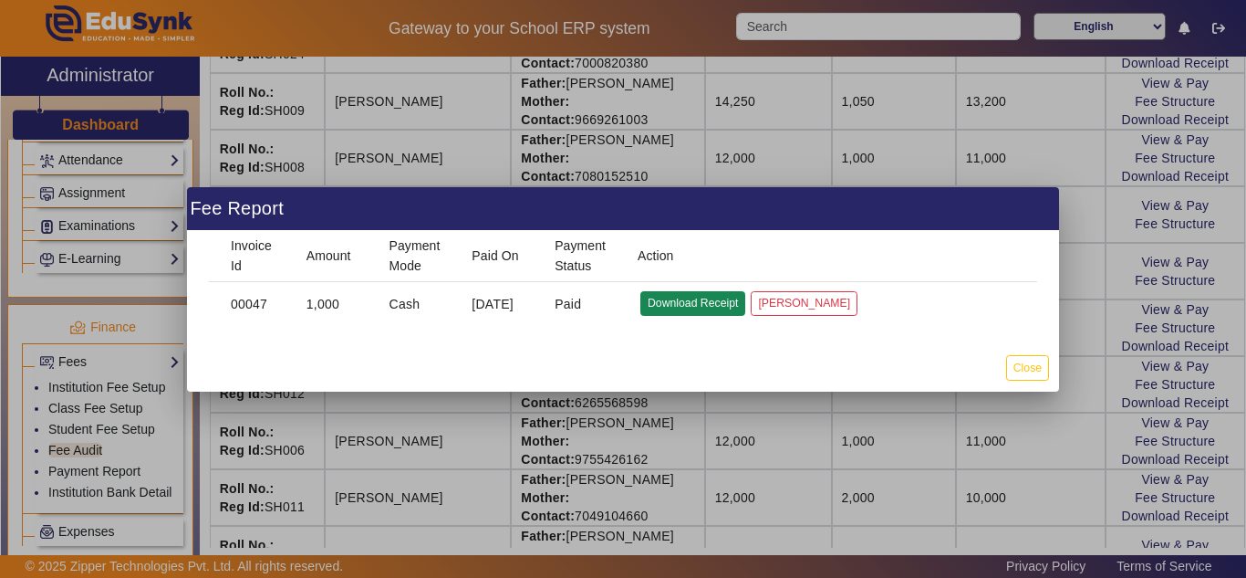
click at [679, 304] on button "Download Receipt" at bounding box center [692, 303] width 105 height 25
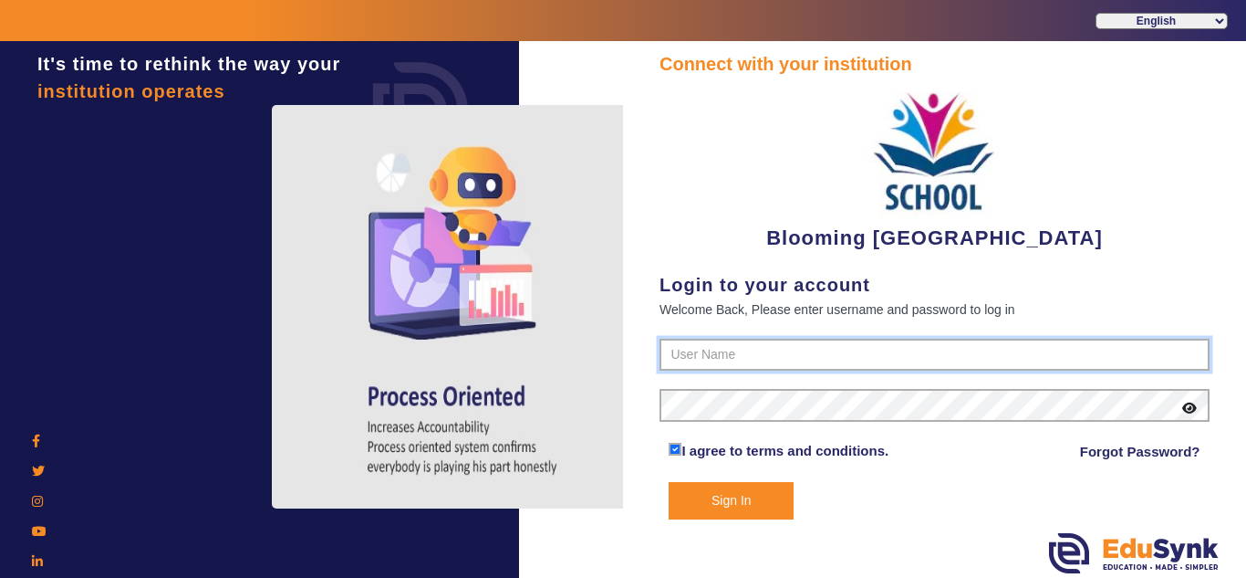
type input "4141419999"
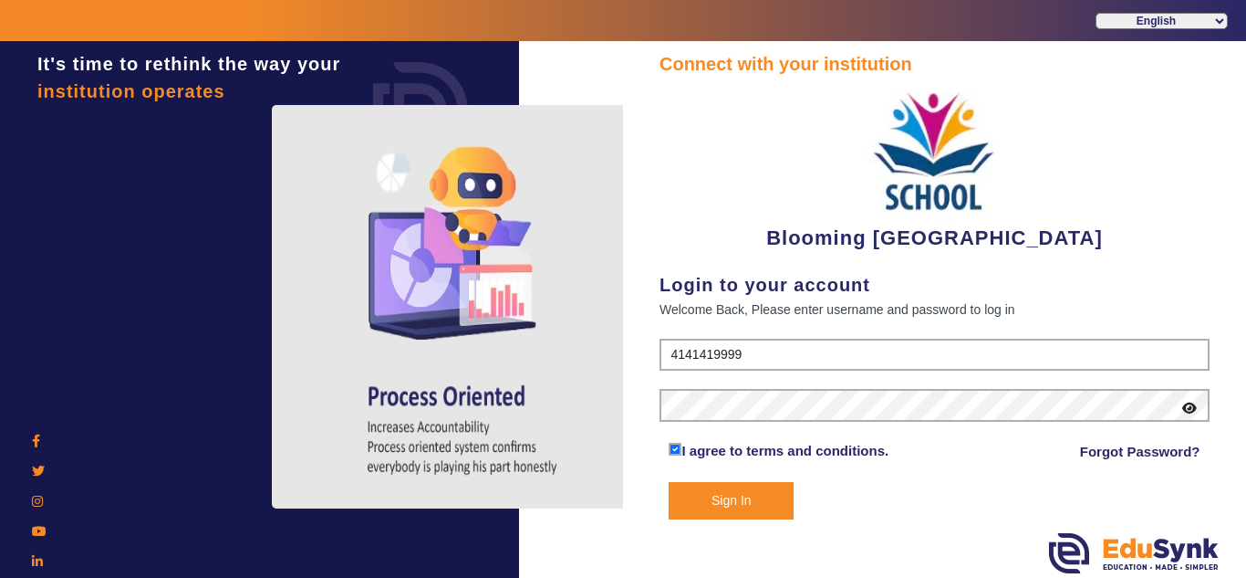
click at [721, 510] on button "Sign In" at bounding box center [731, 500] width 125 height 37
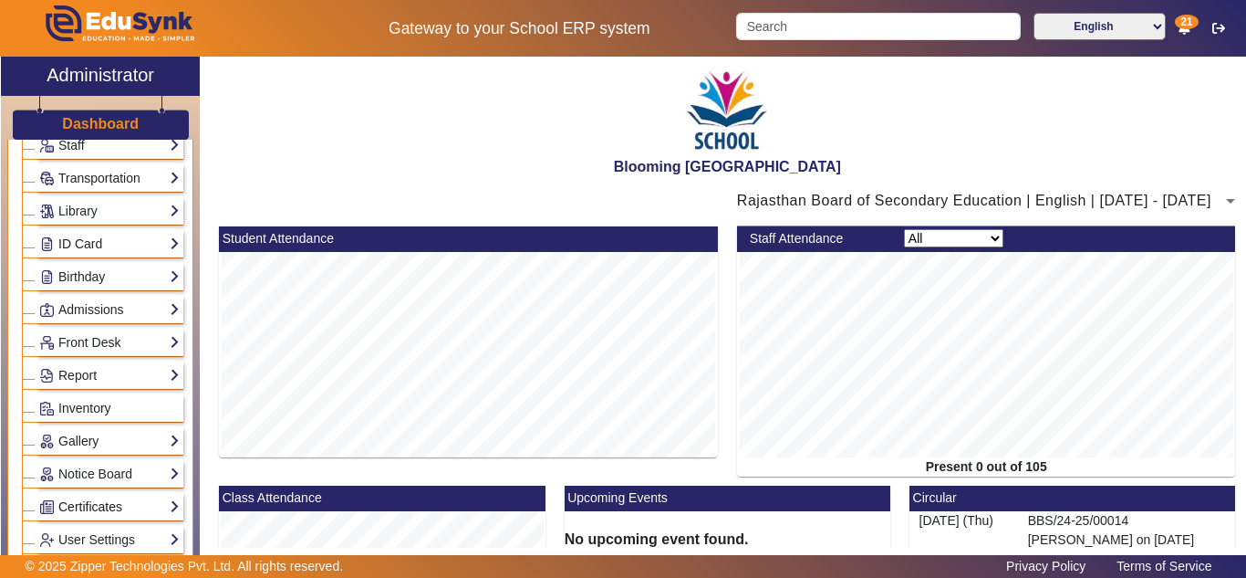
scroll to position [304, 0]
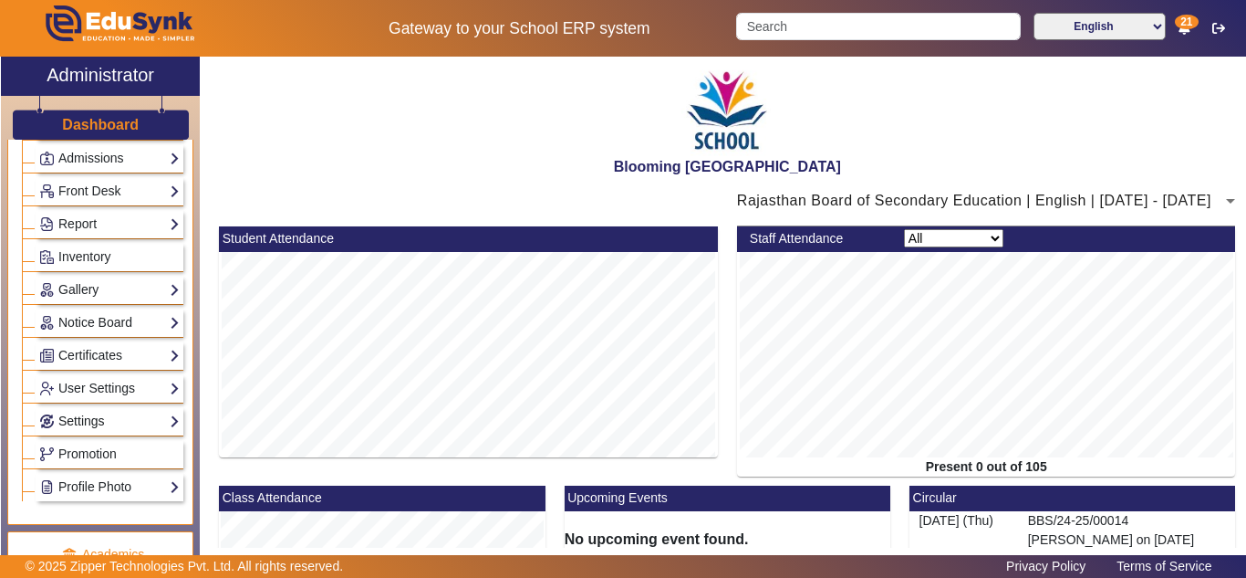
click at [87, 419] on link "Settings" at bounding box center [109, 421] width 141 height 21
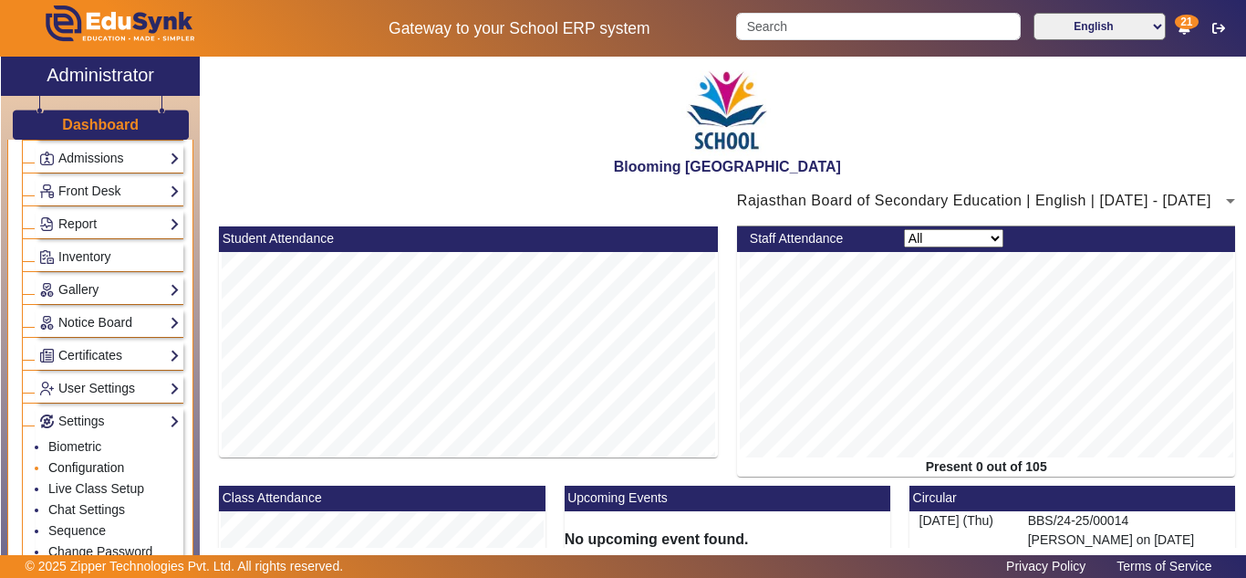
click at [97, 470] on link "Configuration" at bounding box center [86, 467] width 76 height 15
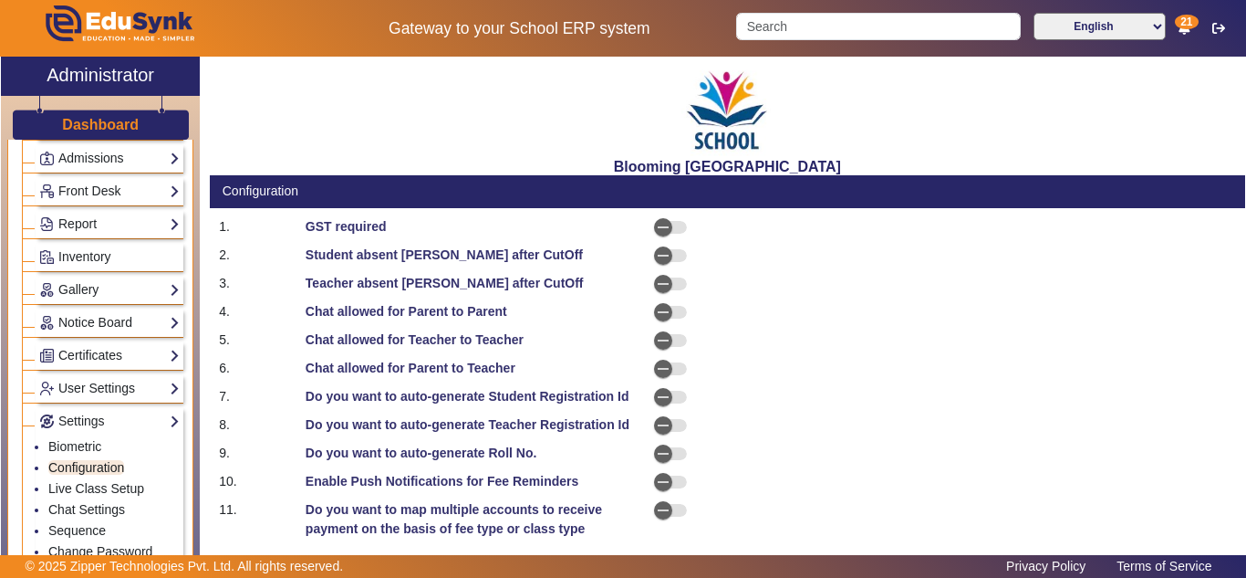
select select "BeforeDueDate"
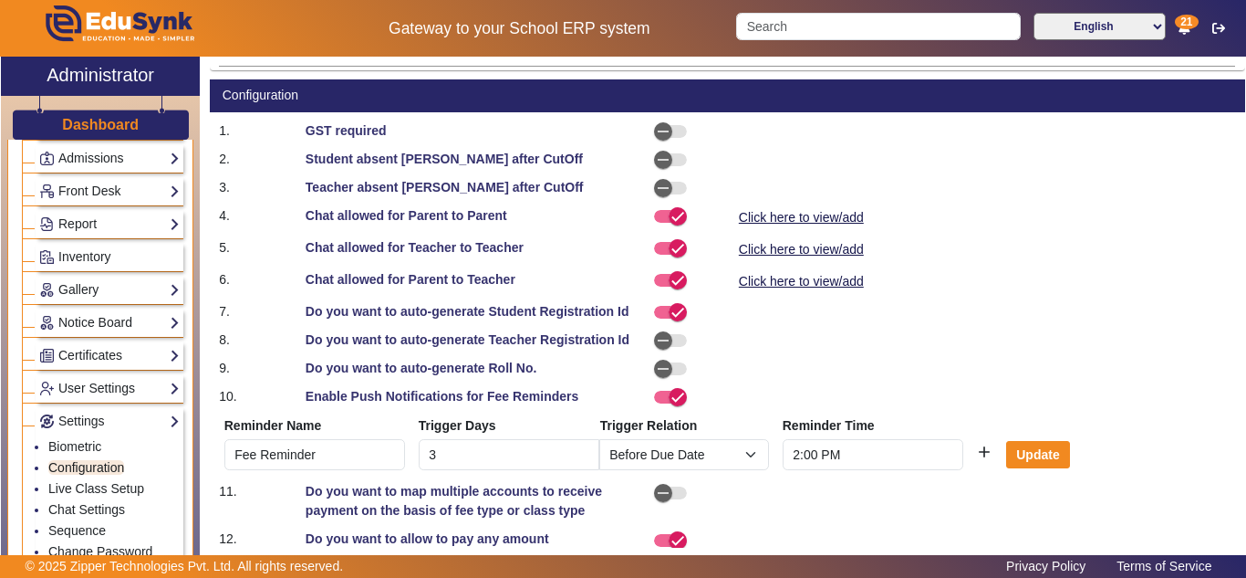
scroll to position [260, 0]
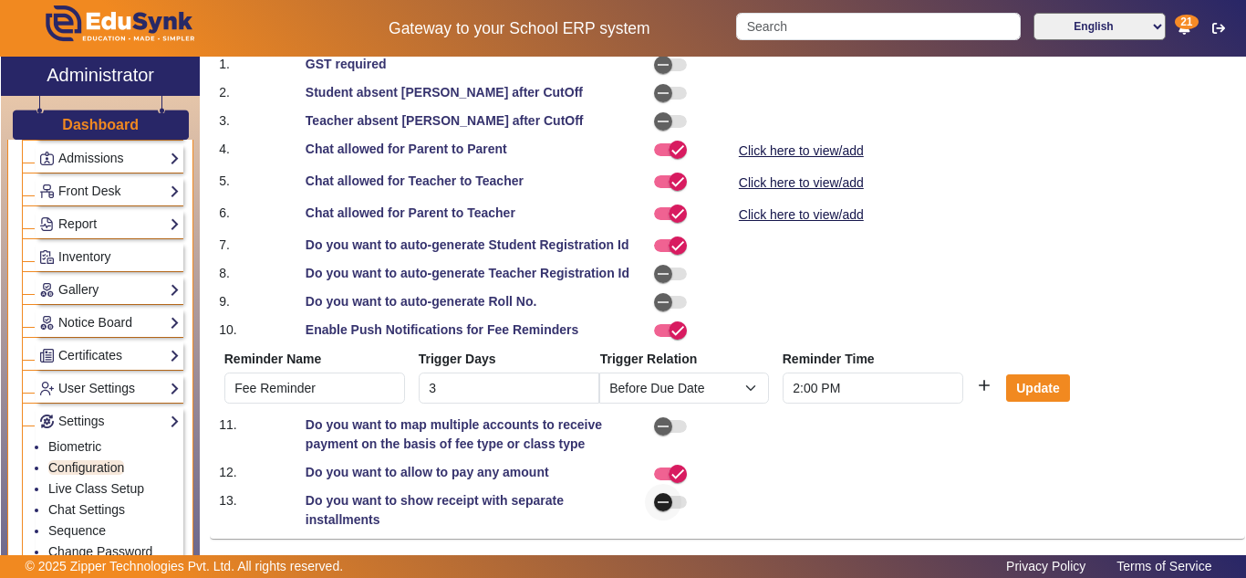
click at [667, 502] on icon "button" at bounding box center [663, 502] width 16 height 16
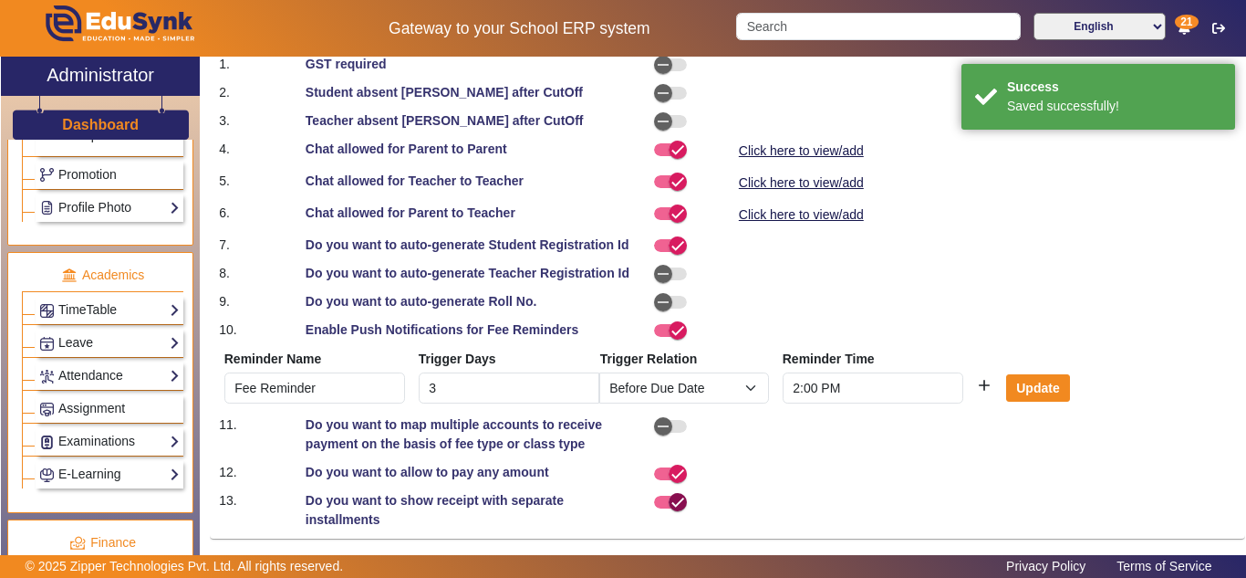
scroll to position [1054, 0]
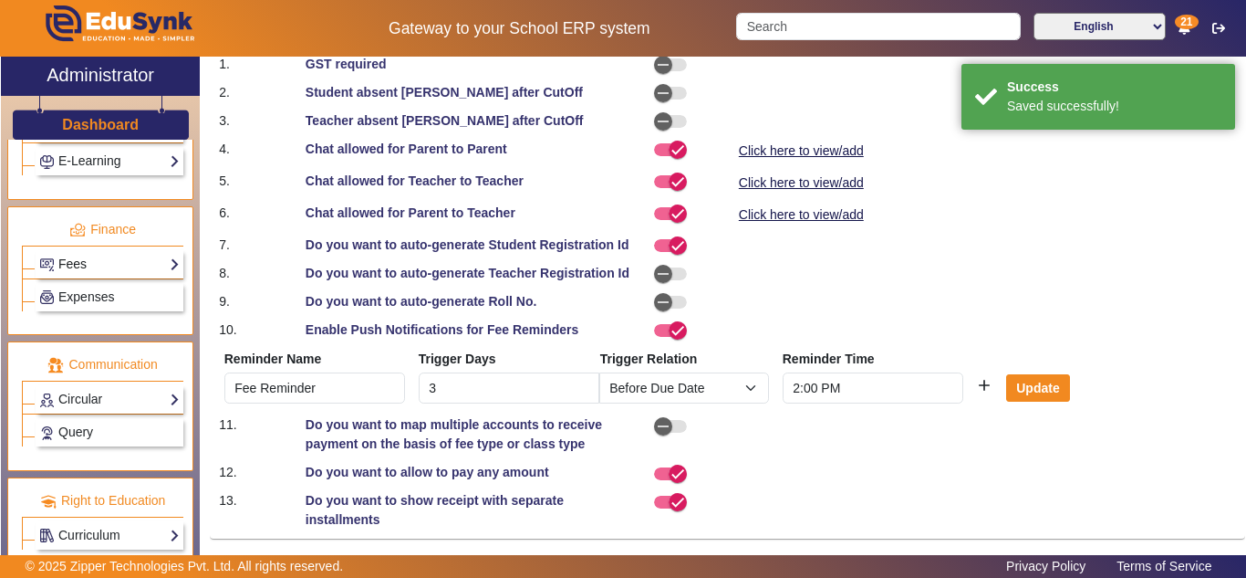
click at [75, 262] on link "Fees" at bounding box center [109, 264] width 141 height 21
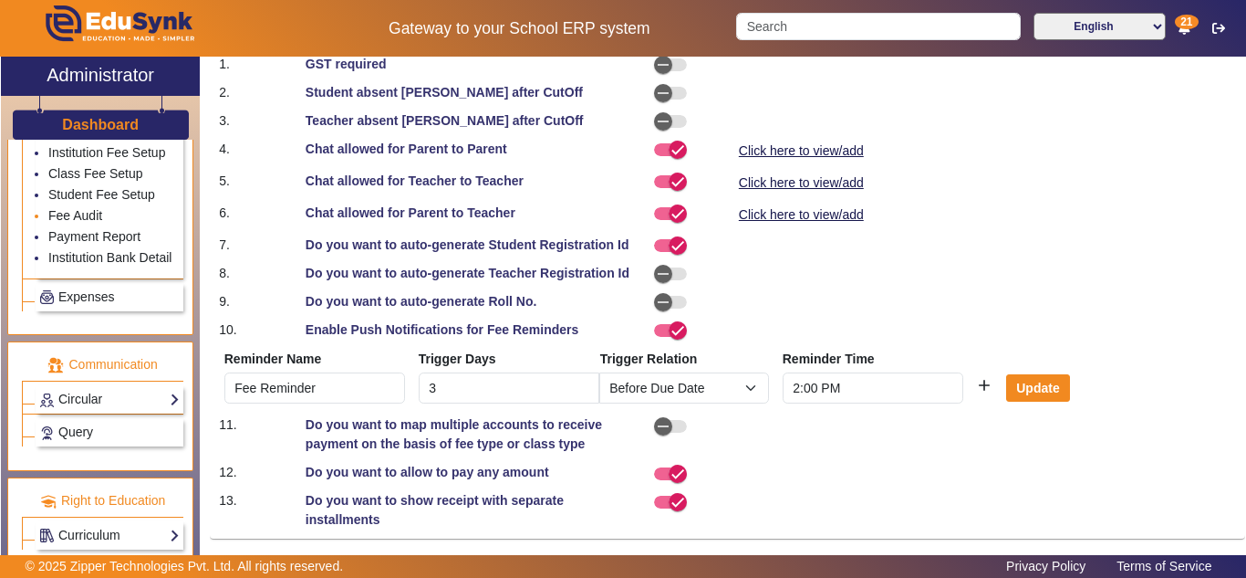
scroll to position [896, 0]
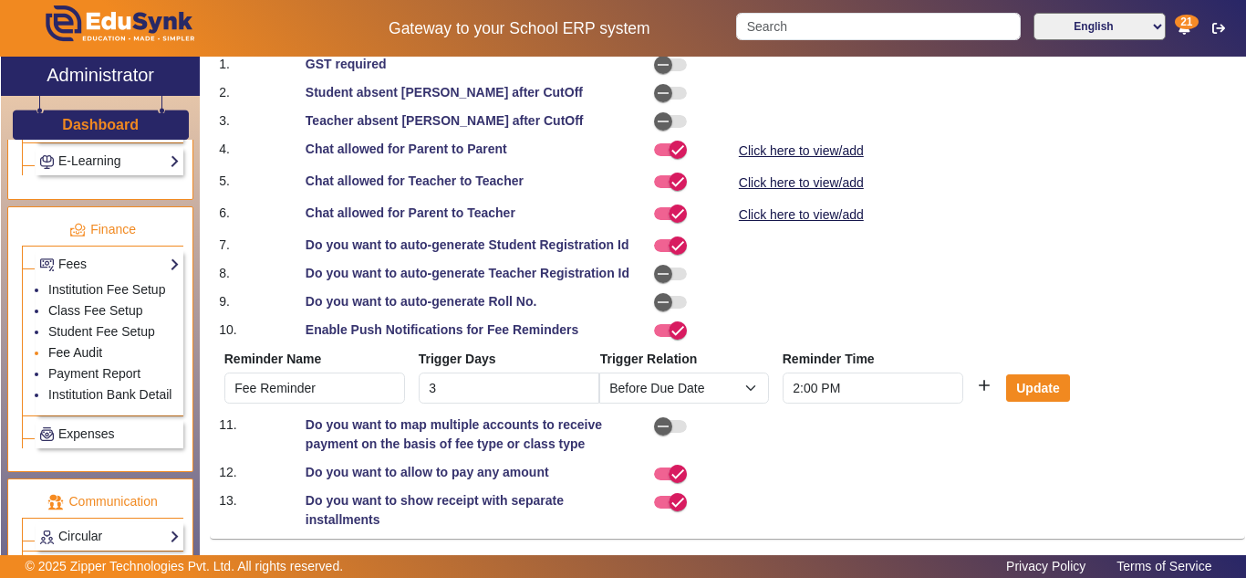
click at [79, 351] on link "Fee Audit" at bounding box center [75, 352] width 54 height 15
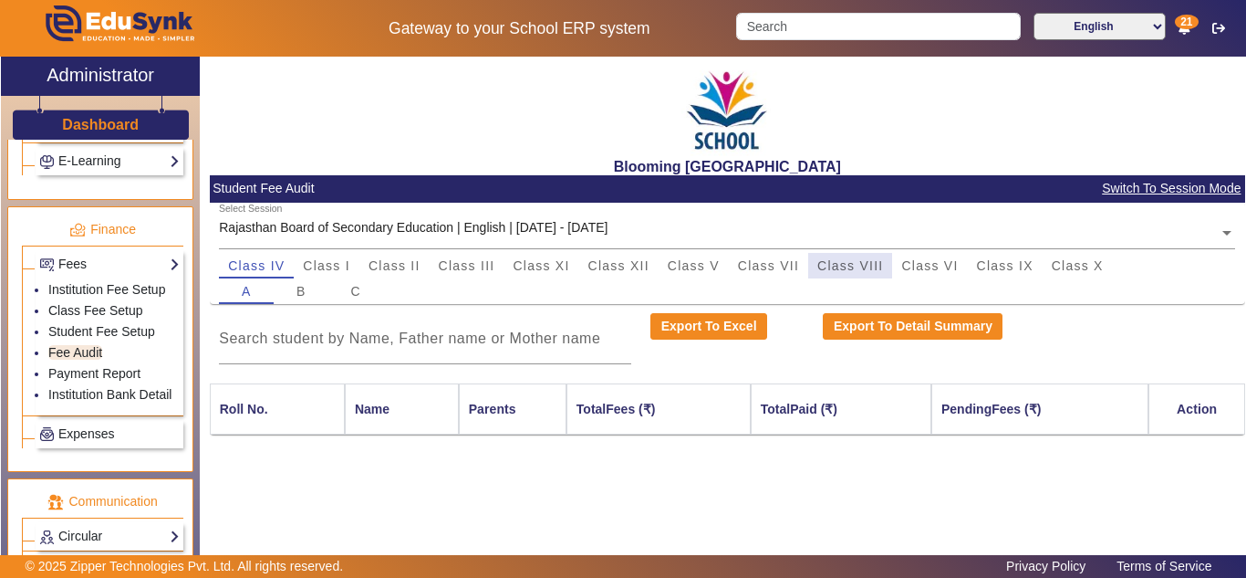
click at [850, 266] on span "Class VIII" at bounding box center [850, 265] width 66 height 13
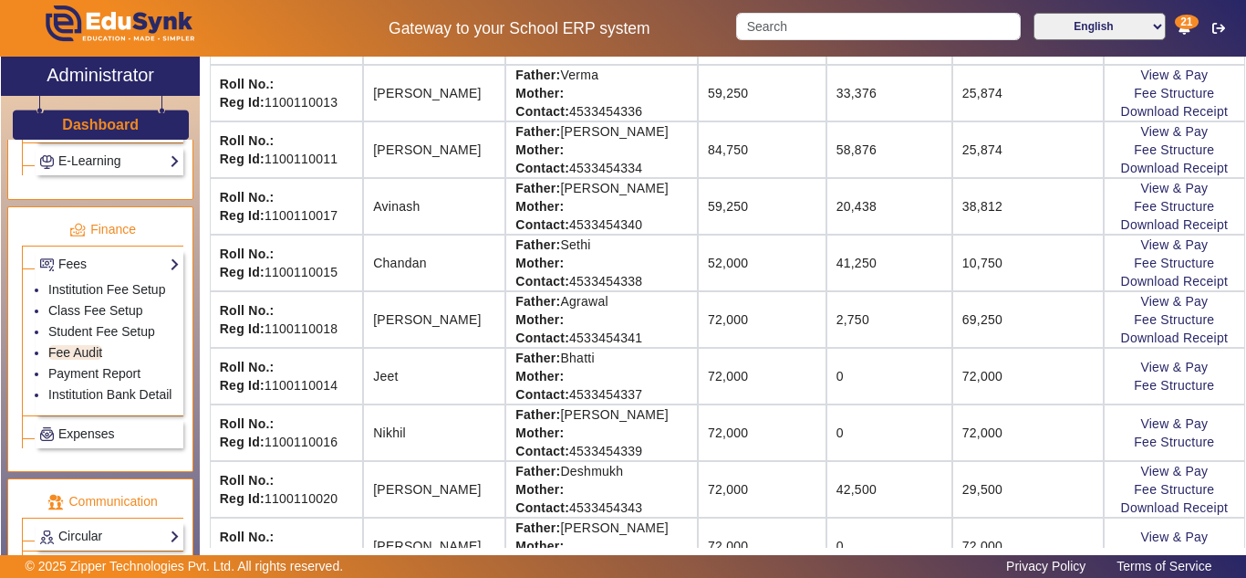
scroll to position [517, 0]
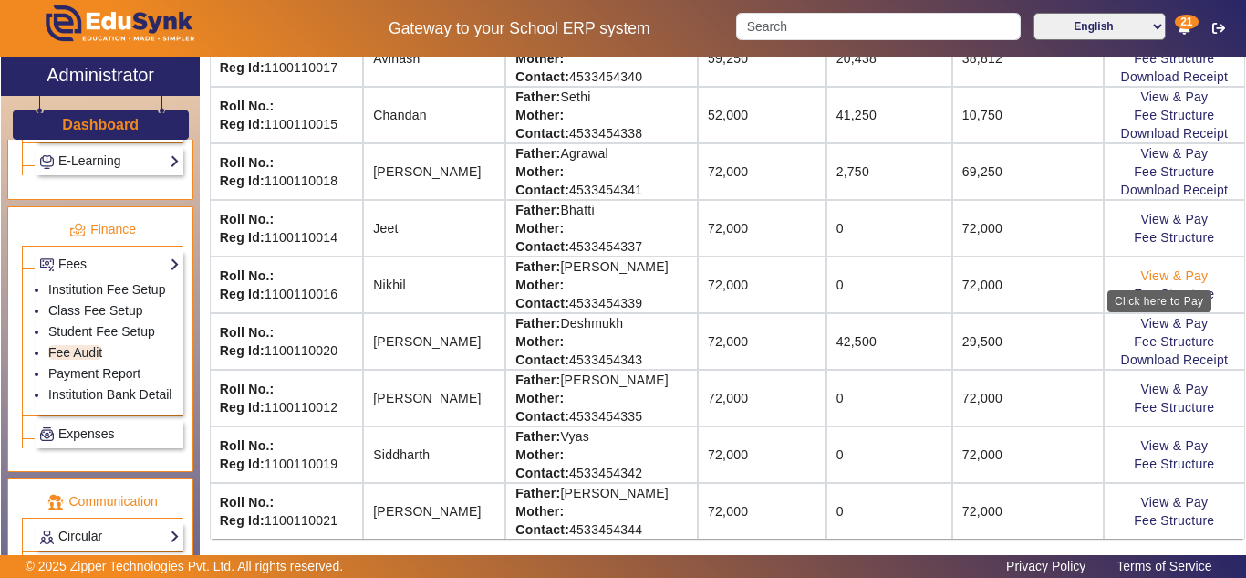
click at [1169, 274] on link "View & Pay" at bounding box center [1174, 275] width 68 height 15
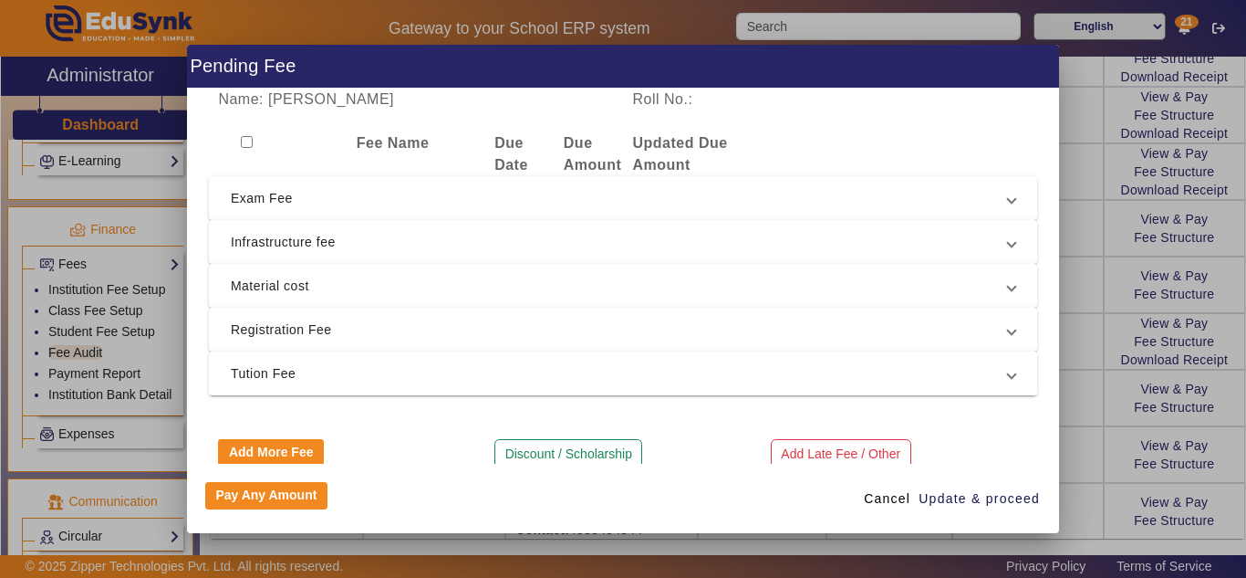
click at [318, 371] on span "Tution Fee" at bounding box center [619, 373] width 777 height 22
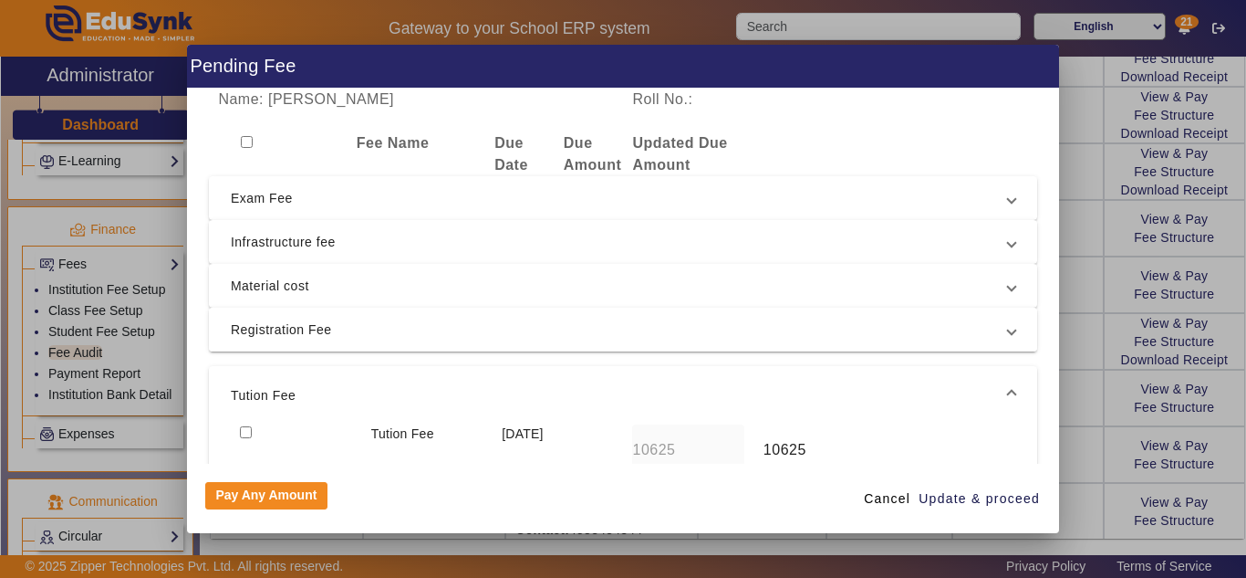
click at [337, 331] on span "Registration Fee" at bounding box center [619, 329] width 777 height 22
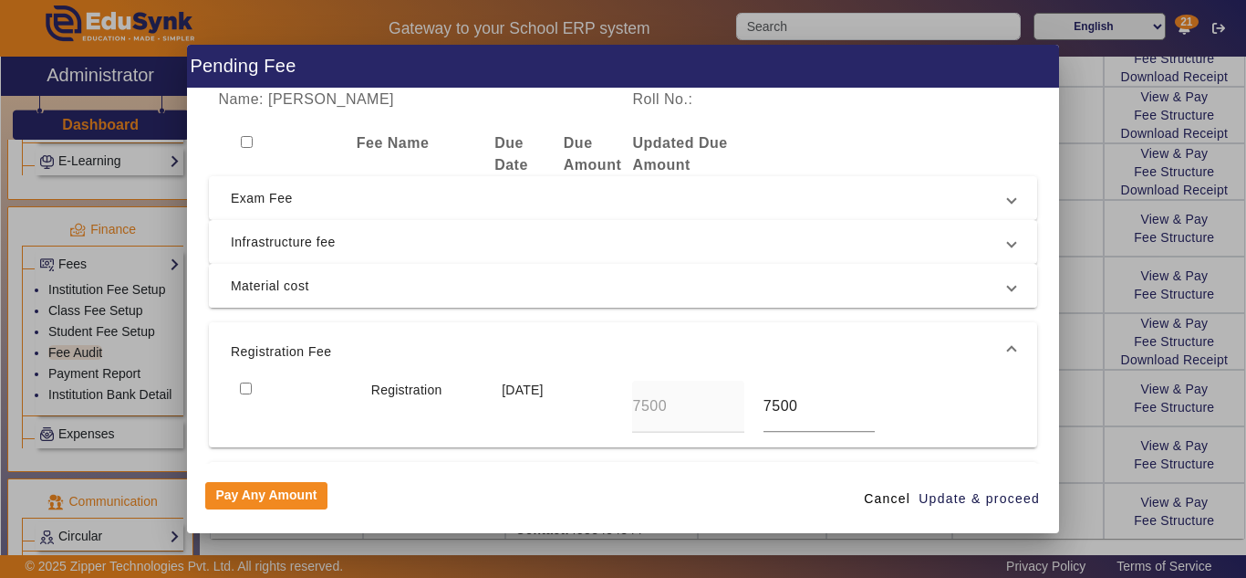
click at [352, 290] on span "Material cost" at bounding box center [619, 286] width 777 height 22
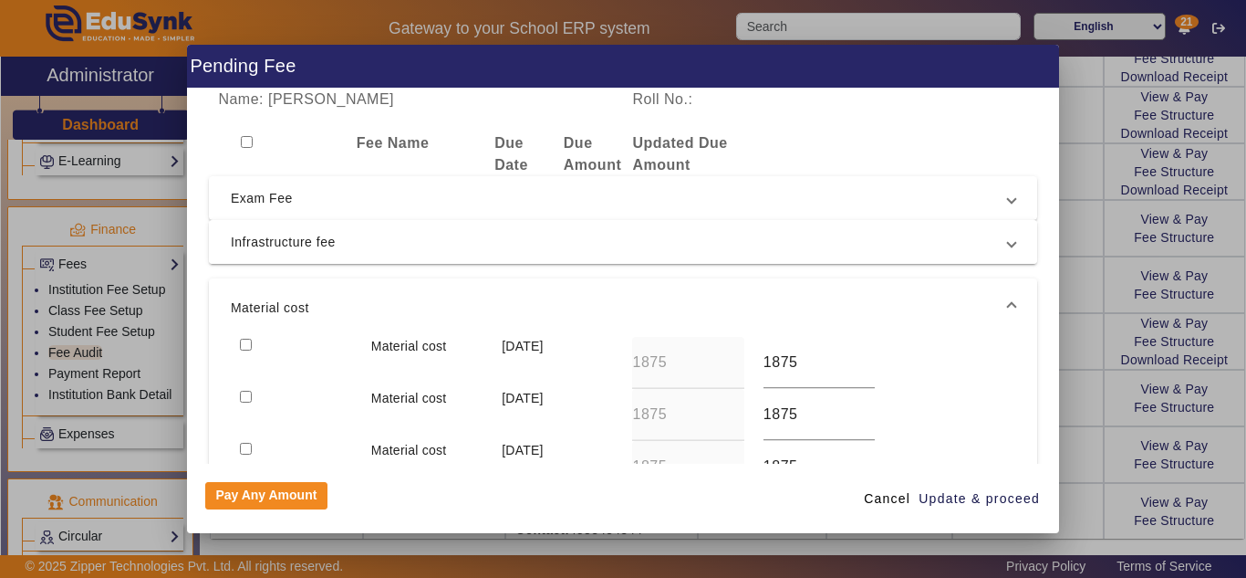
click at [370, 245] on span "Infrastructure fee" at bounding box center [619, 242] width 777 height 22
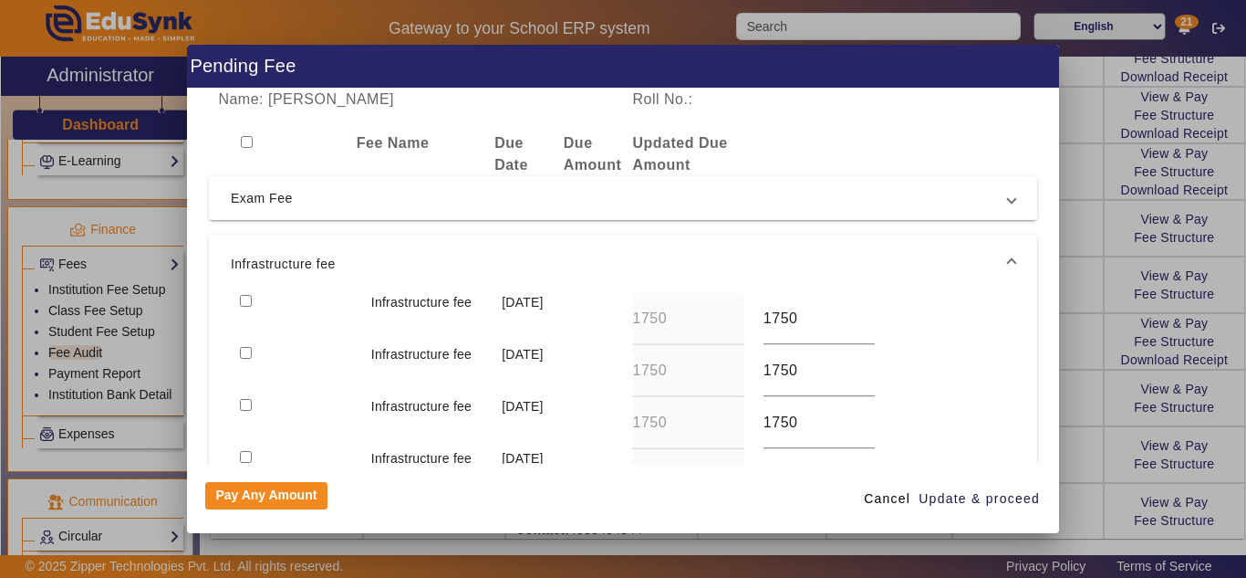
click at [380, 200] on span "Exam Fee" at bounding box center [619, 198] width 777 height 22
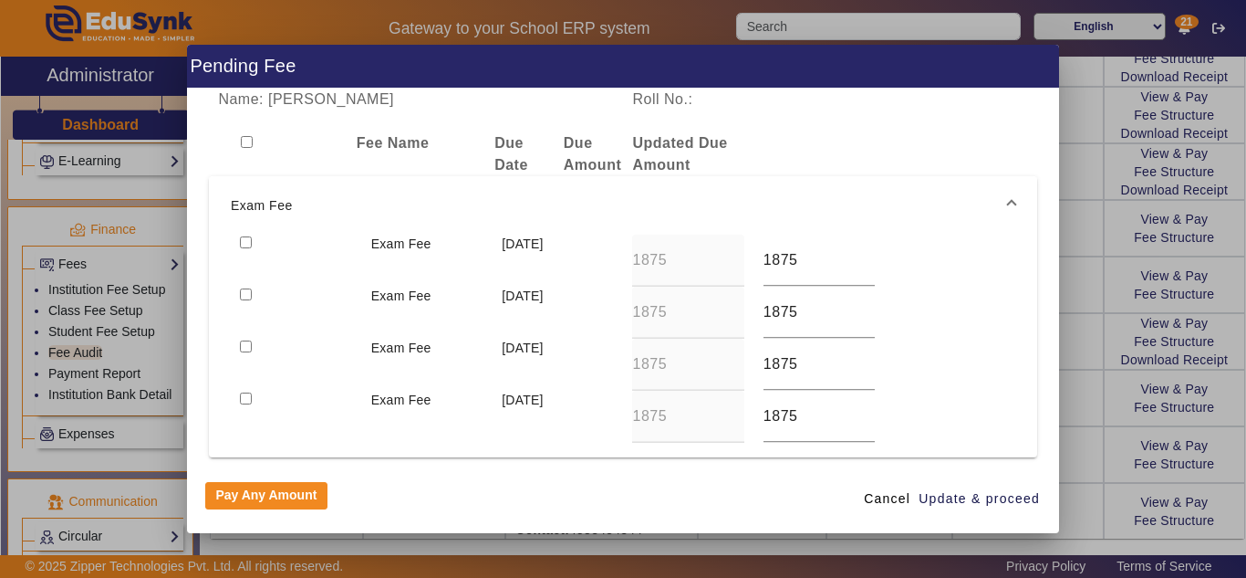
click at [370, 203] on span "Exam Fee" at bounding box center [619, 205] width 777 height 22
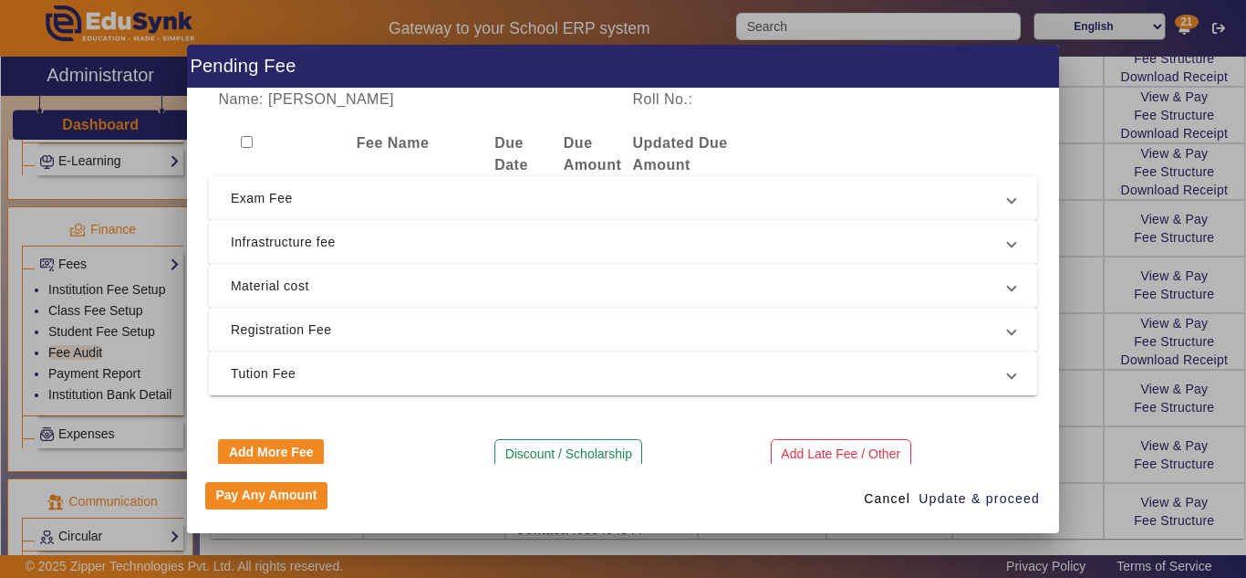
click at [370, 243] on span "Infrastructure fee" at bounding box center [619, 242] width 777 height 22
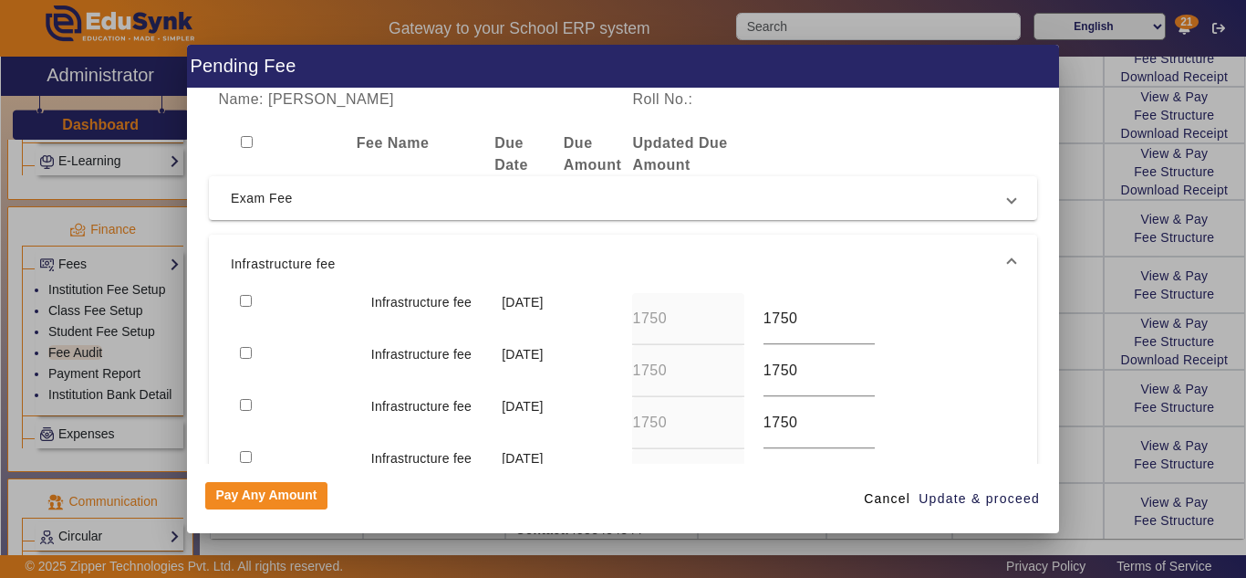
click at [370, 243] on mat-expansion-panel-header "Infrastructure fee" at bounding box center [623, 263] width 828 height 58
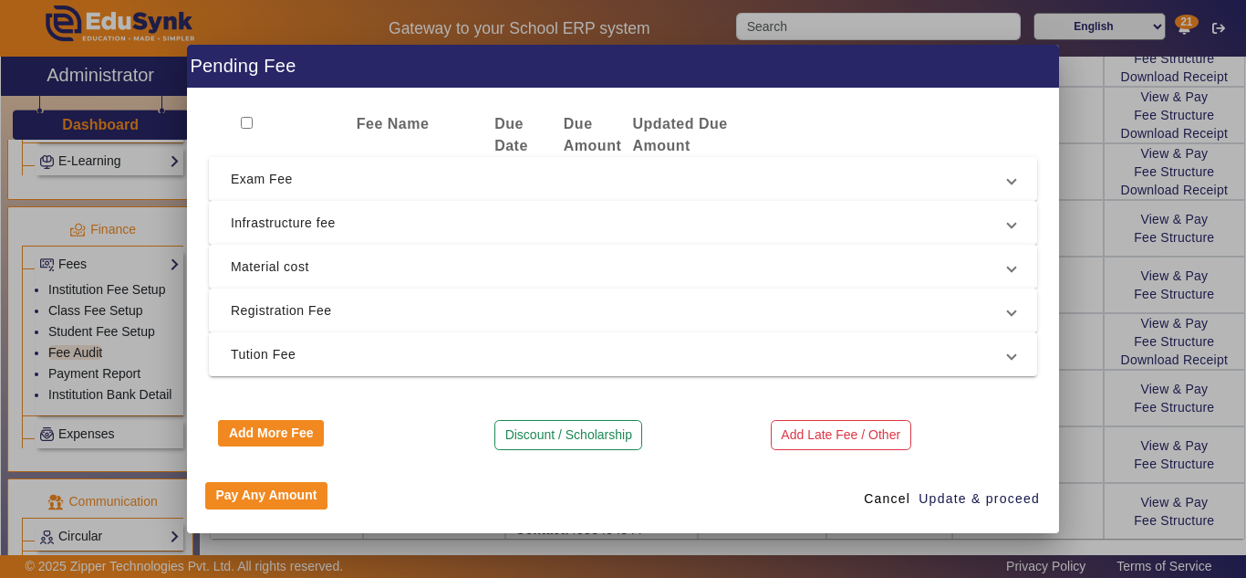
scroll to position [24, 0]
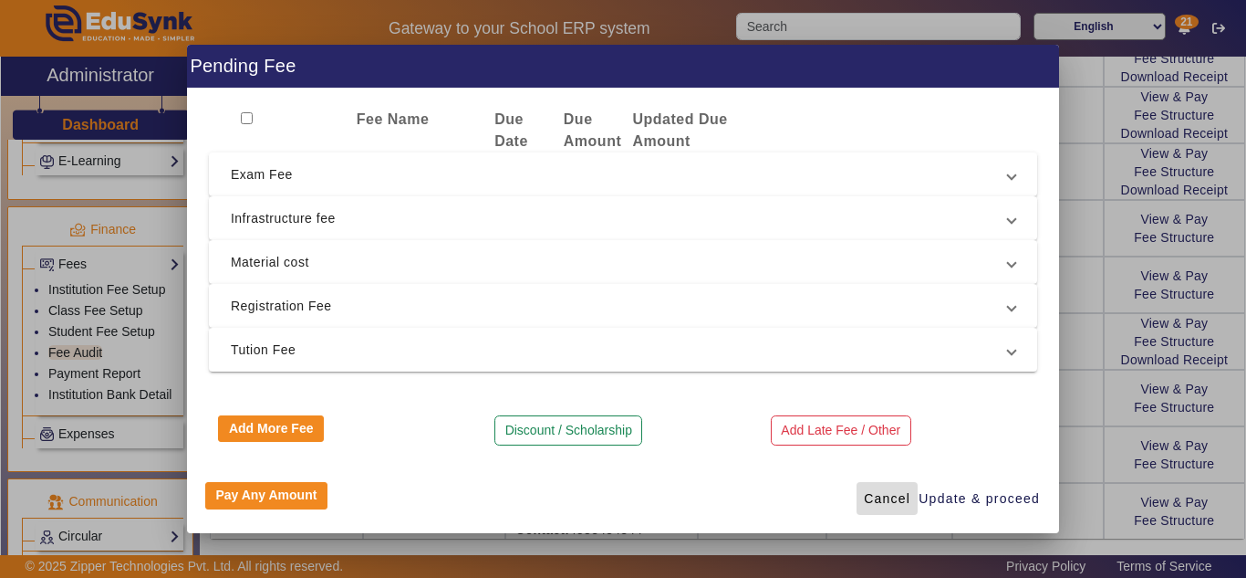
click at [896, 501] on span "Cancel" at bounding box center [887, 498] width 47 height 19
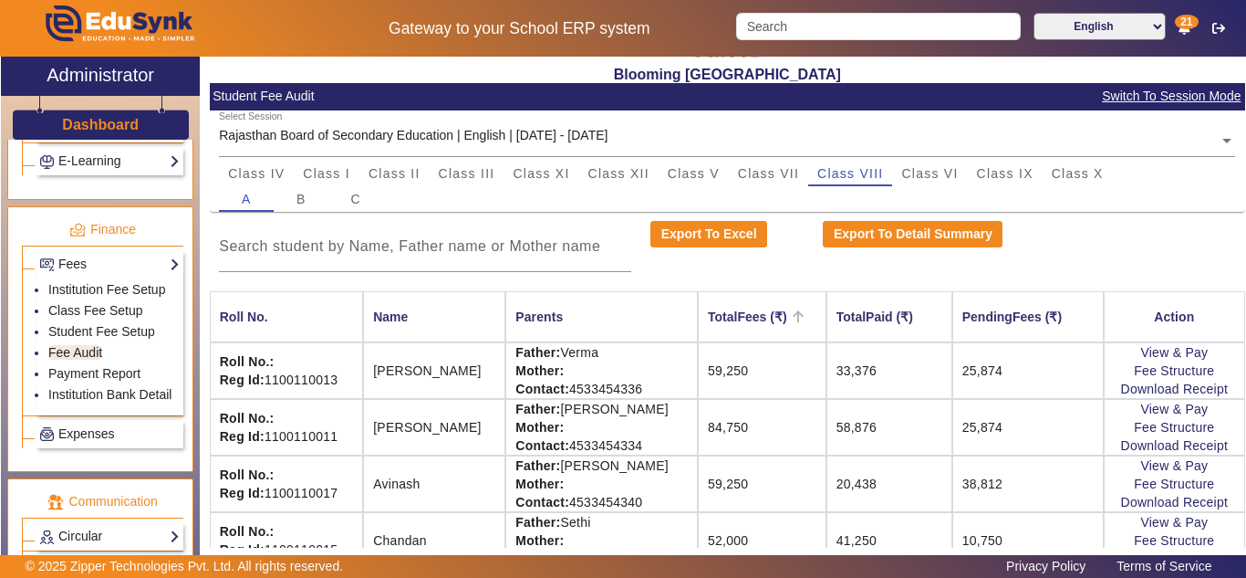
scroll to position [0, 0]
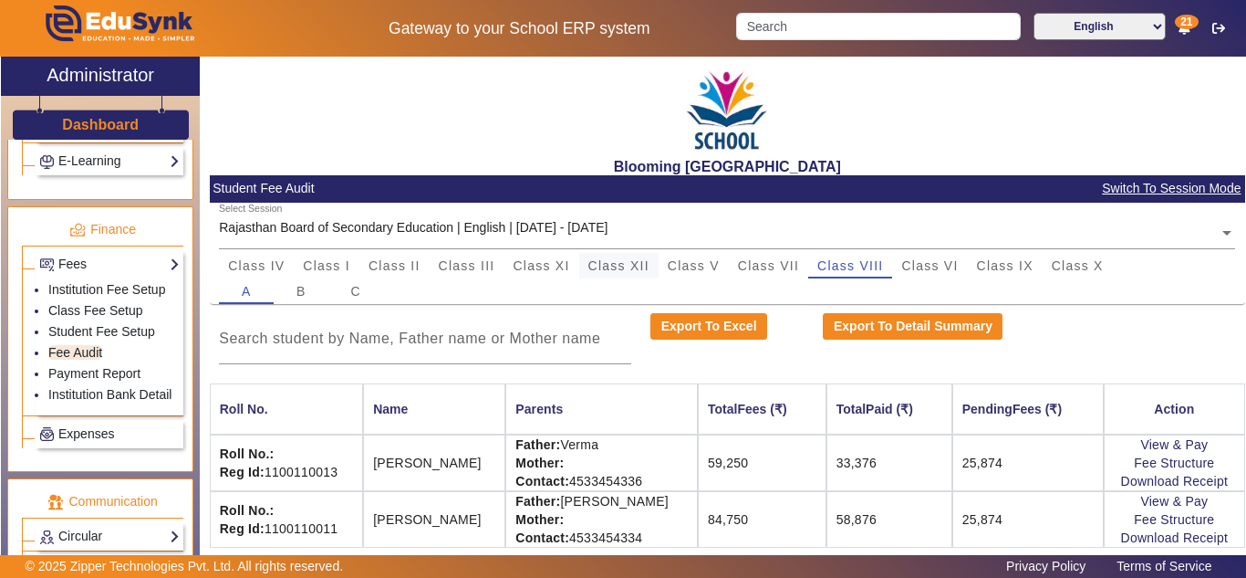
click at [628, 265] on span "Class XII" at bounding box center [618, 265] width 61 height 13
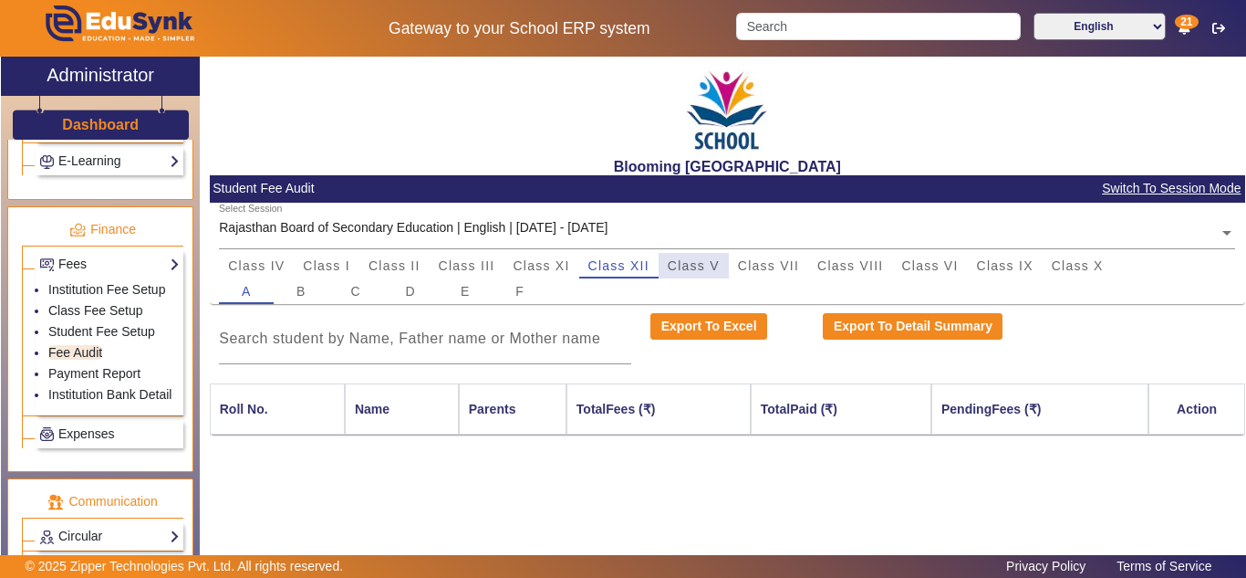
click at [704, 260] on span "Class V" at bounding box center [694, 265] width 52 height 13
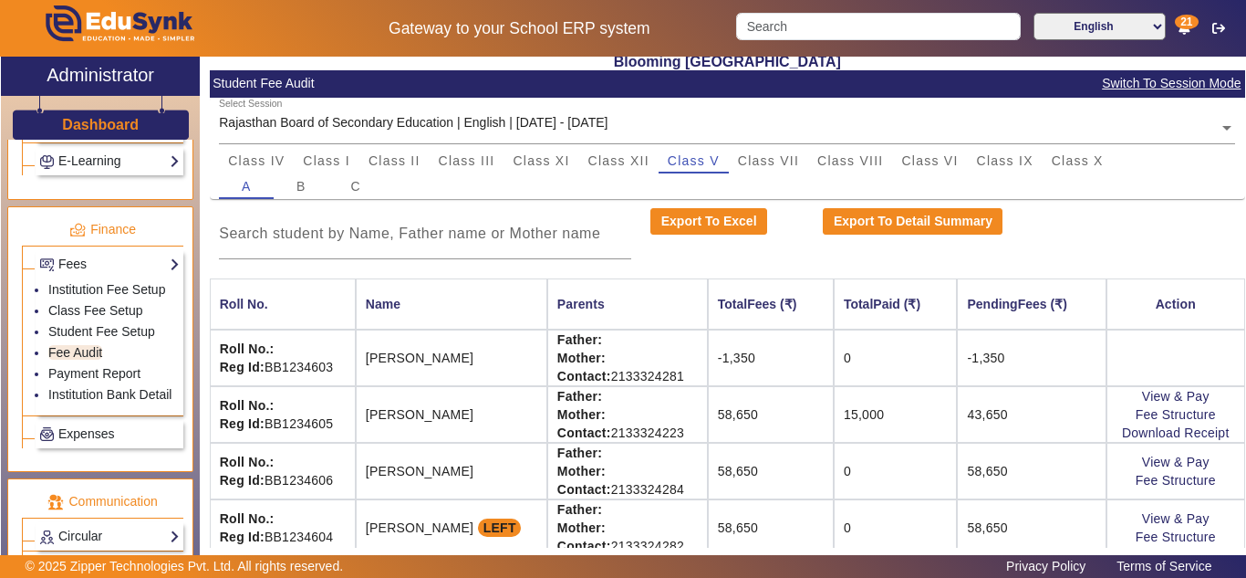
scroll to position [178, 0]
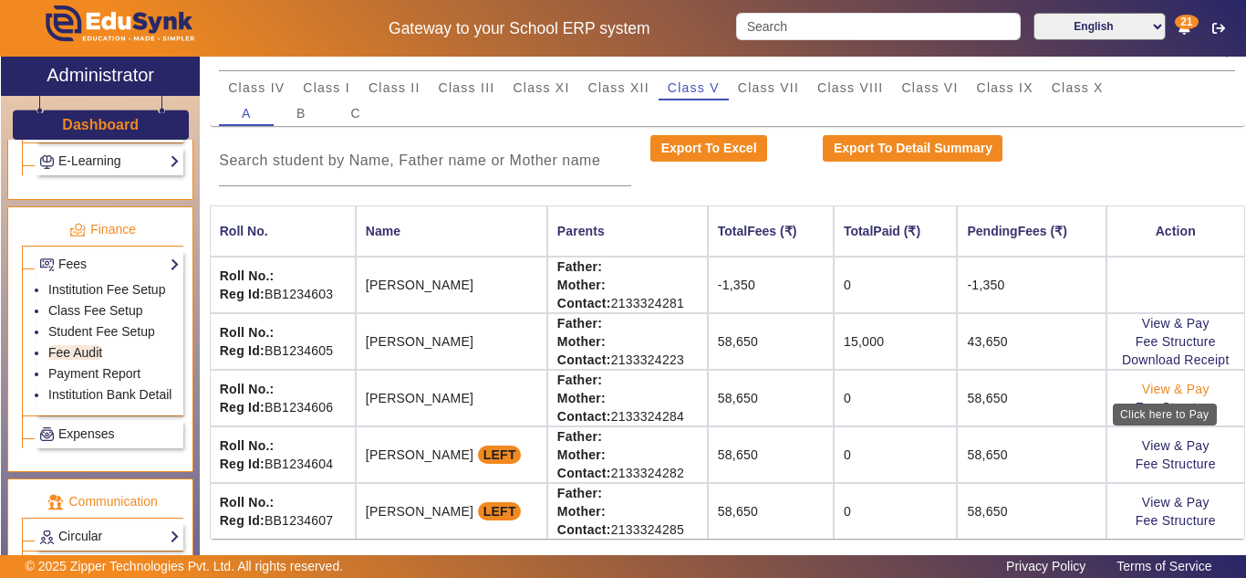
click at [1182, 390] on link "View & Pay" at bounding box center [1176, 388] width 68 height 15
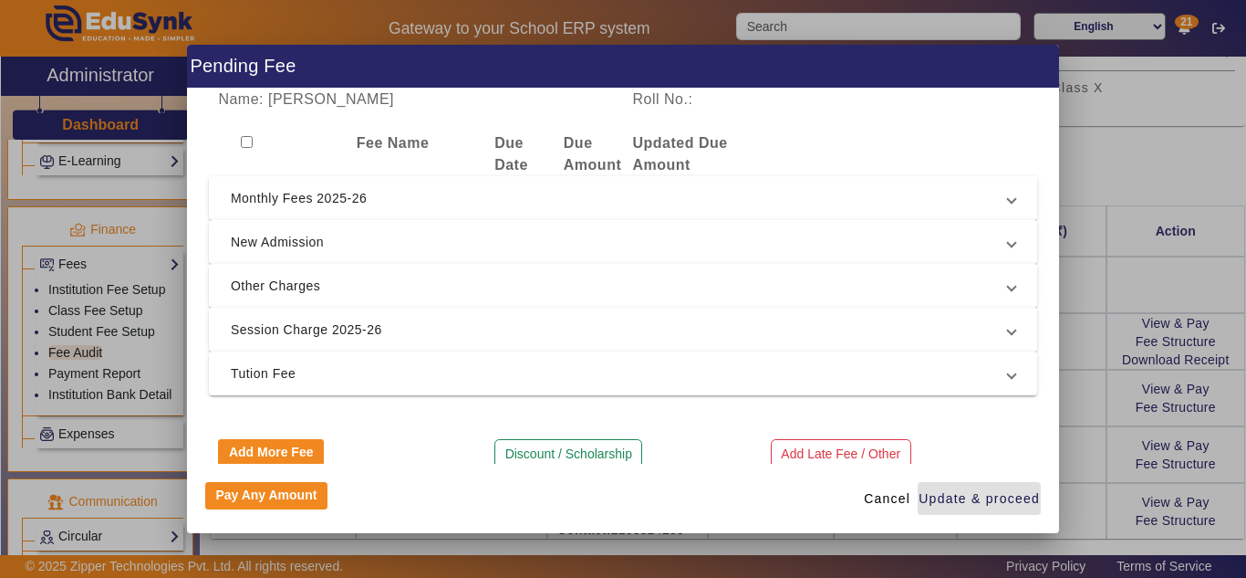
click at [455, 319] on span "Session Charge 2025-26" at bounding box center [619, 329] width 777 height 22
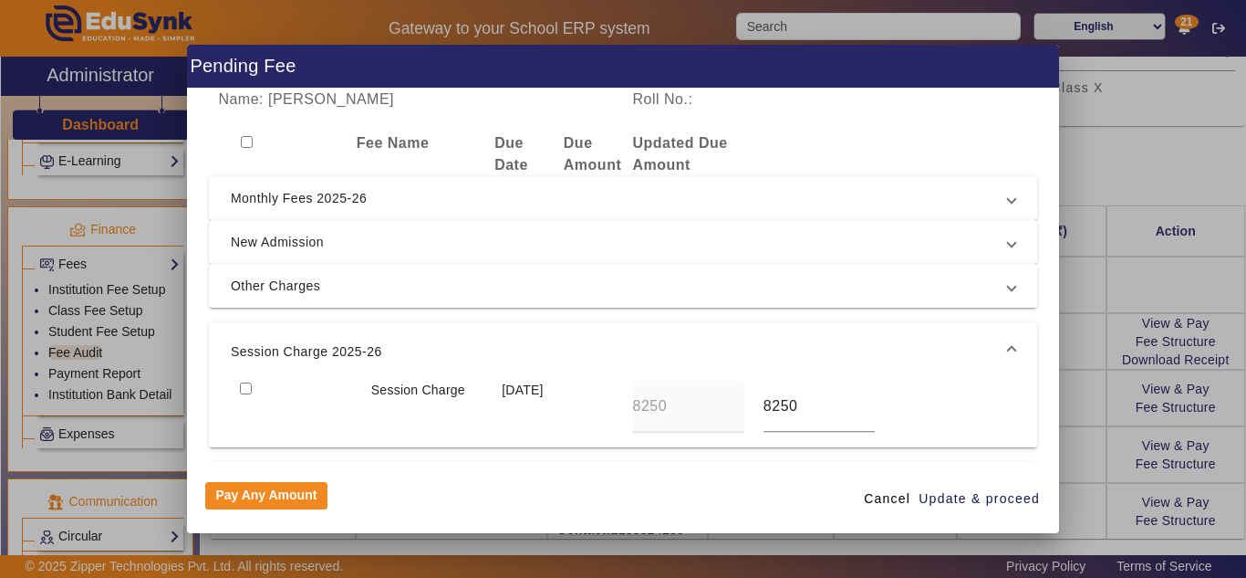
click at [476, 279] on span "Other Charges" at bounding box center [619, 286] width 777 height 22
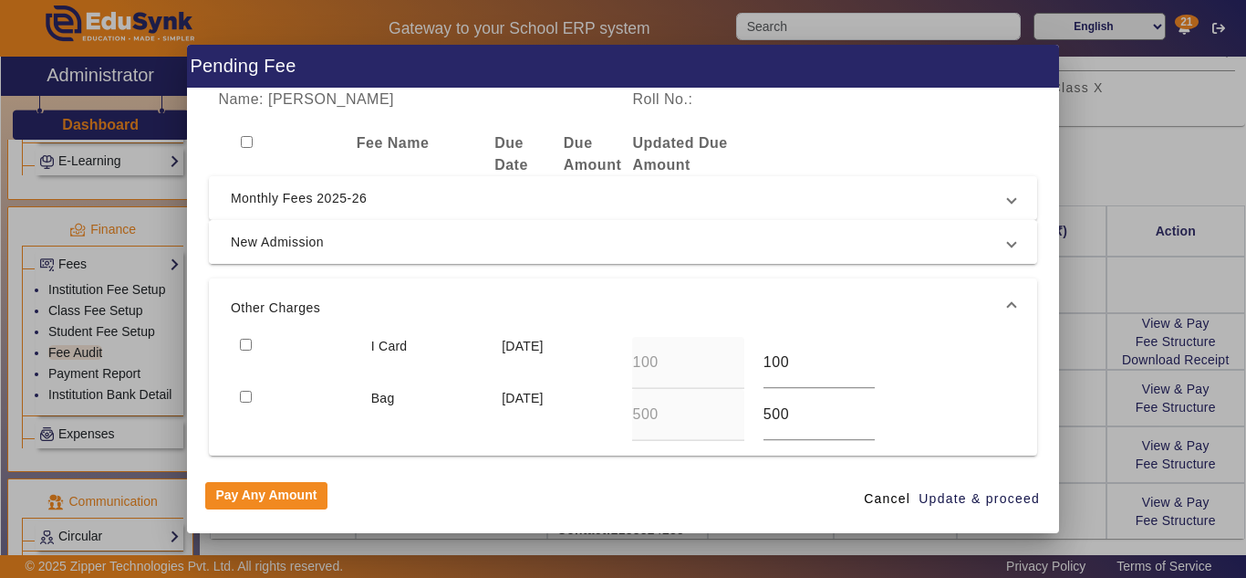
click at [495, 248] on span "New Admission" at bounding box center [619, 242] width 777 height 22
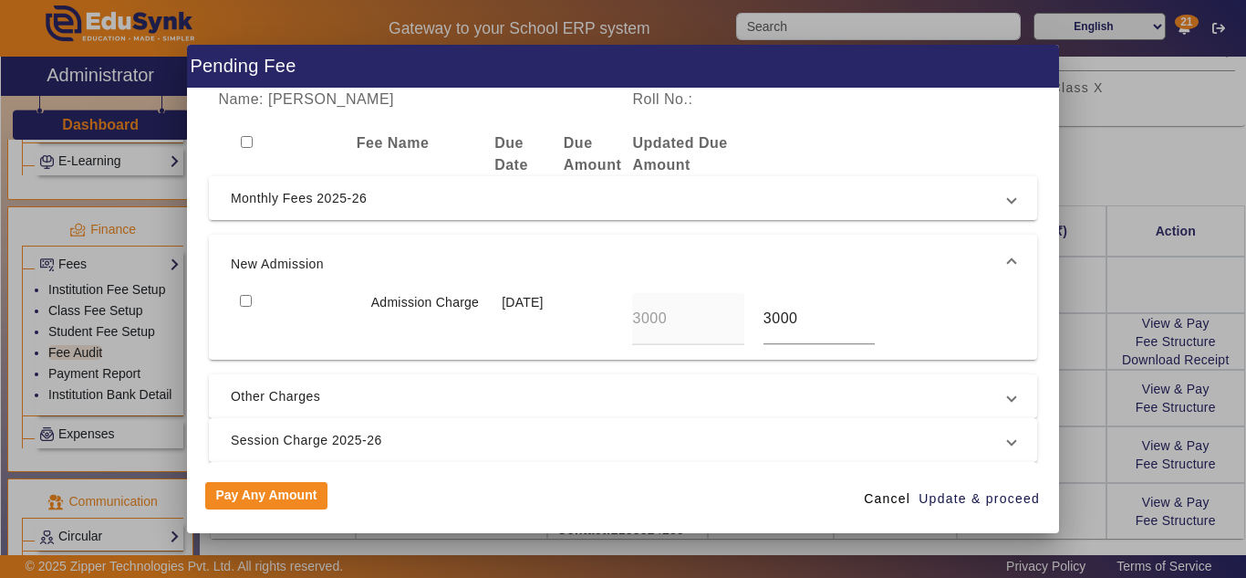
click at [513, 203] on span "Monthly Fees 2025-26" at bounding box center [619, 198] width 777 height 22
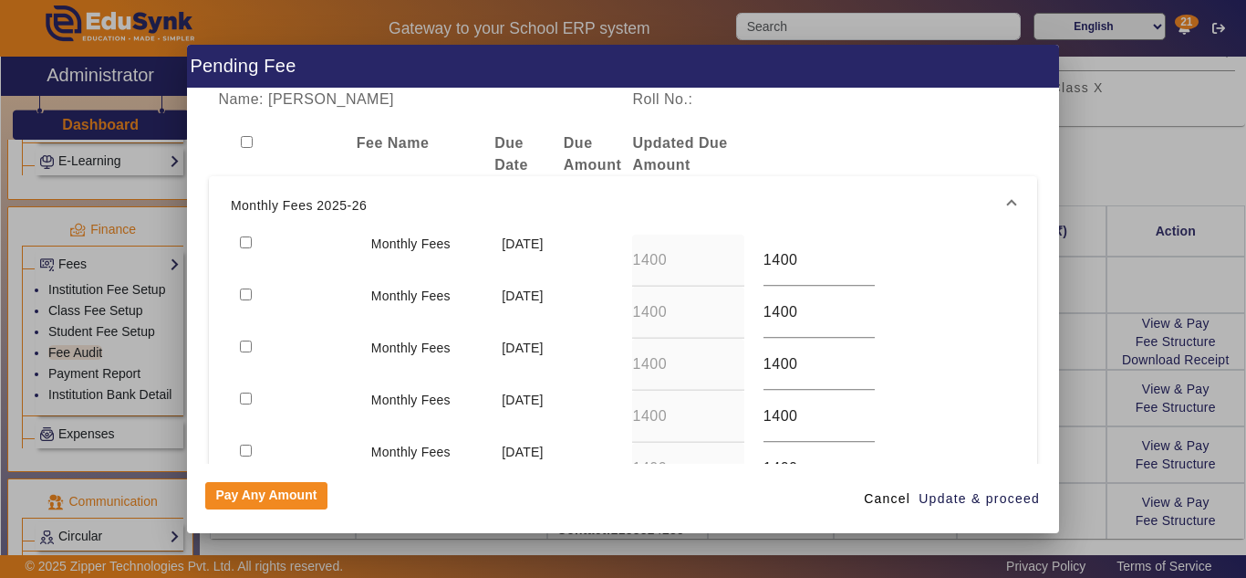
click at [245, 242] on input "checkbox" at bounding box center [246, 242] width 12 height 12
checkbox input "true"
click at [984, 497] on span "Update & proceed" at bounding box center [979, 498] width 121 height 19
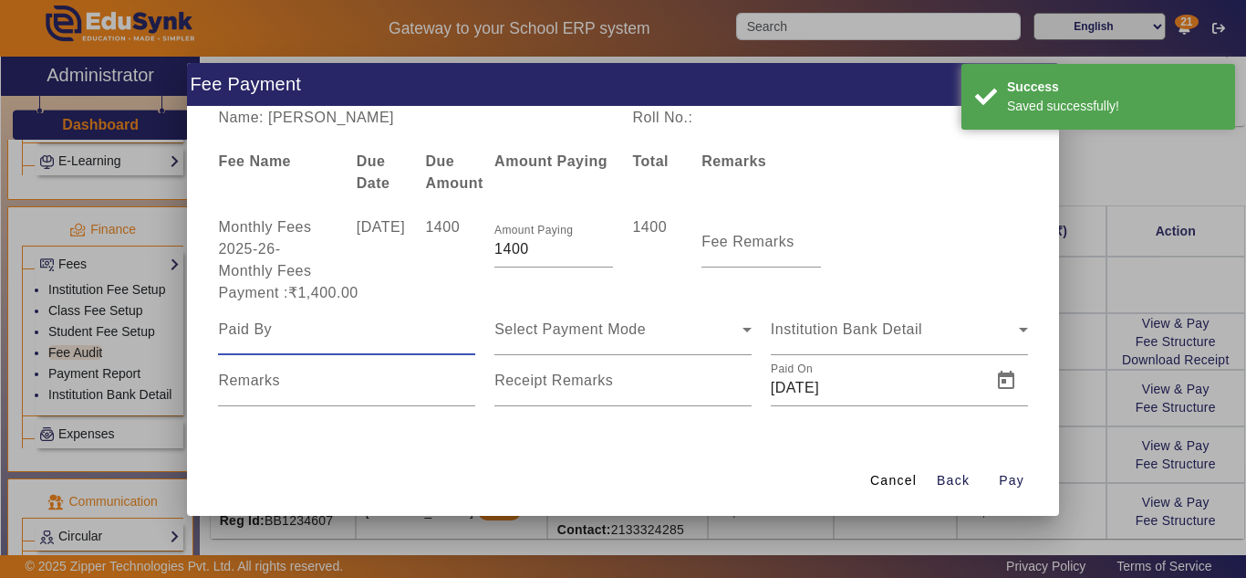
click at [324, 333] on input at bounding box center [346, 329] width 257 height 22
type input "pratik"
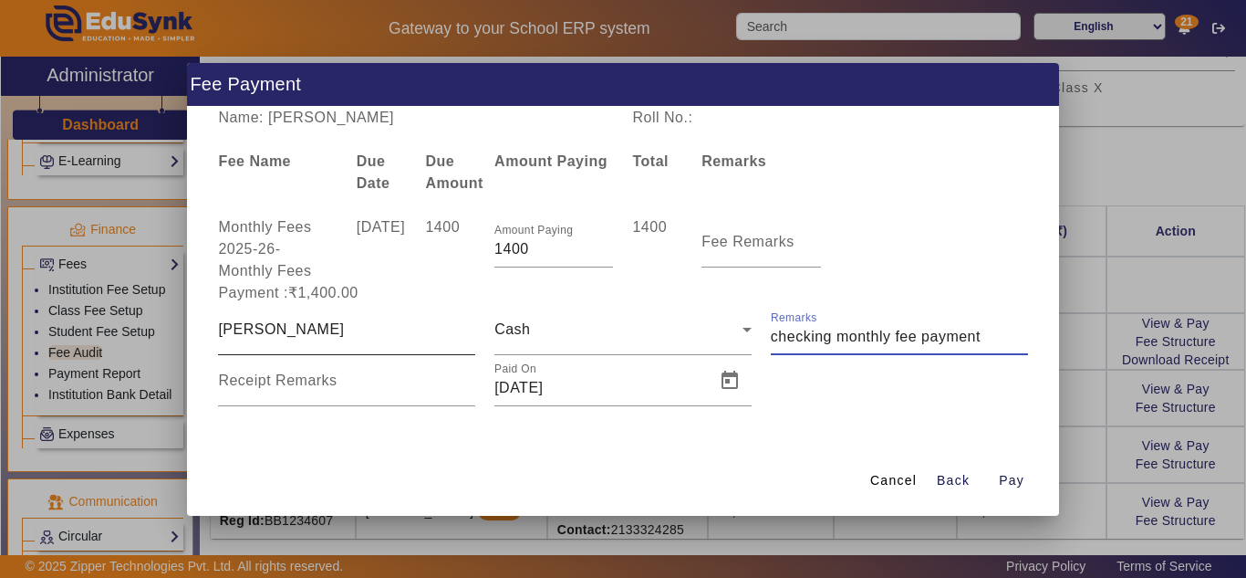
type input "checking monthly fee payment"
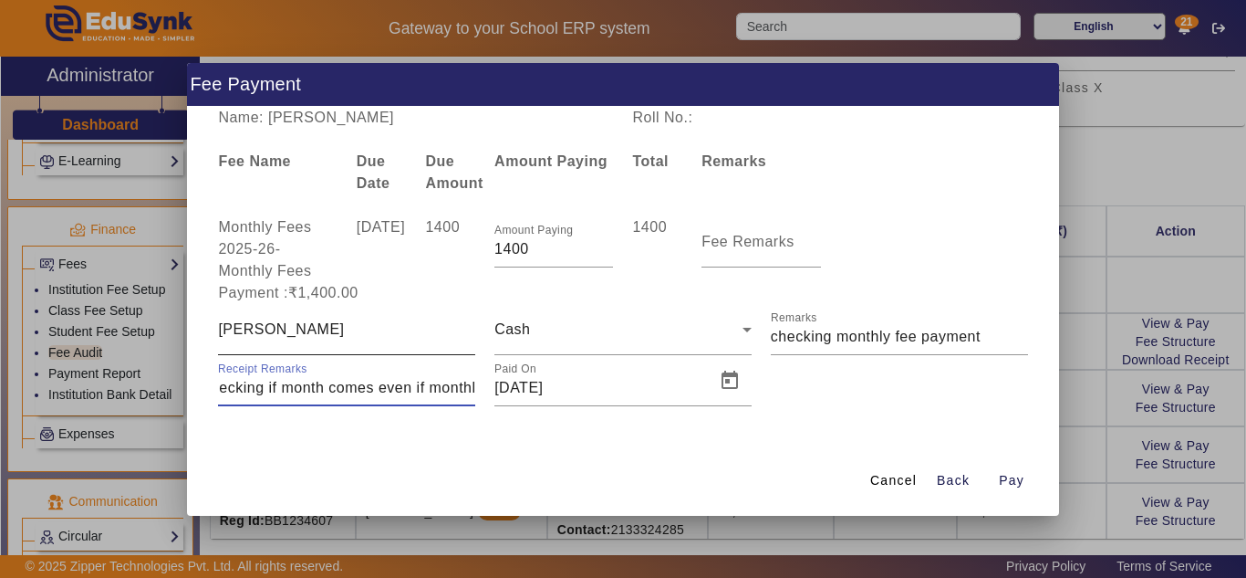
scroll to position [0, 16]
type input "checking if month comes even if month"
click at [314, 330] on input "pratik" at bounding box center [346, 329] width 257 height 22
type input "pratik"
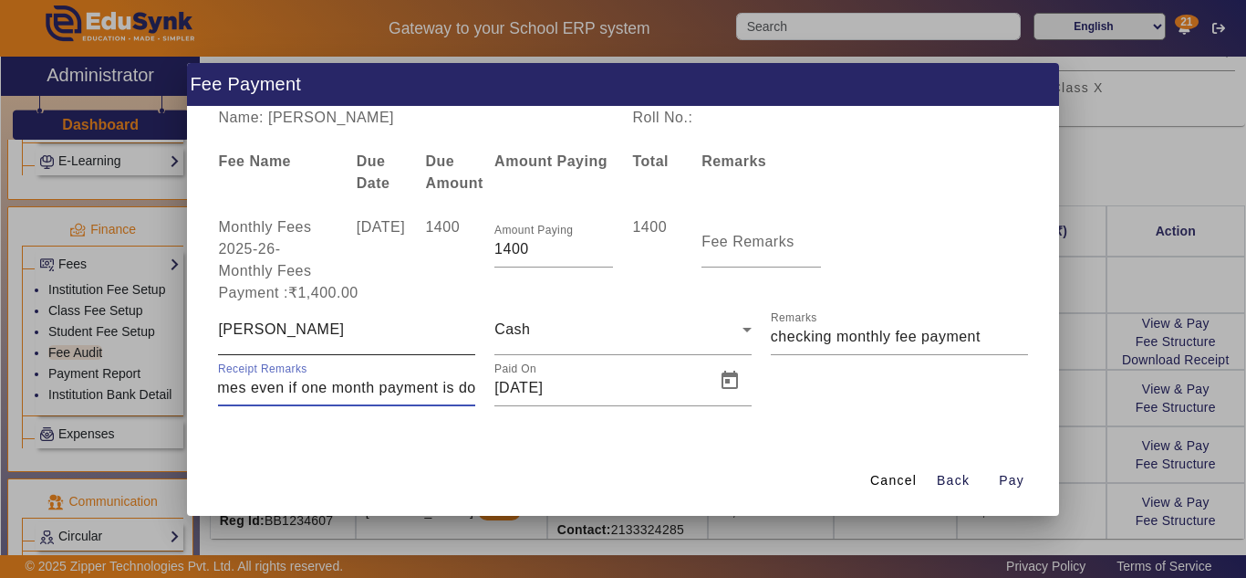
scroll to position [0, 161]
type input "checking if month comes even if one month payment is done"
click at [1013, 476] on span "Pay" at bounding box center [1012, 480] width 26 height 19
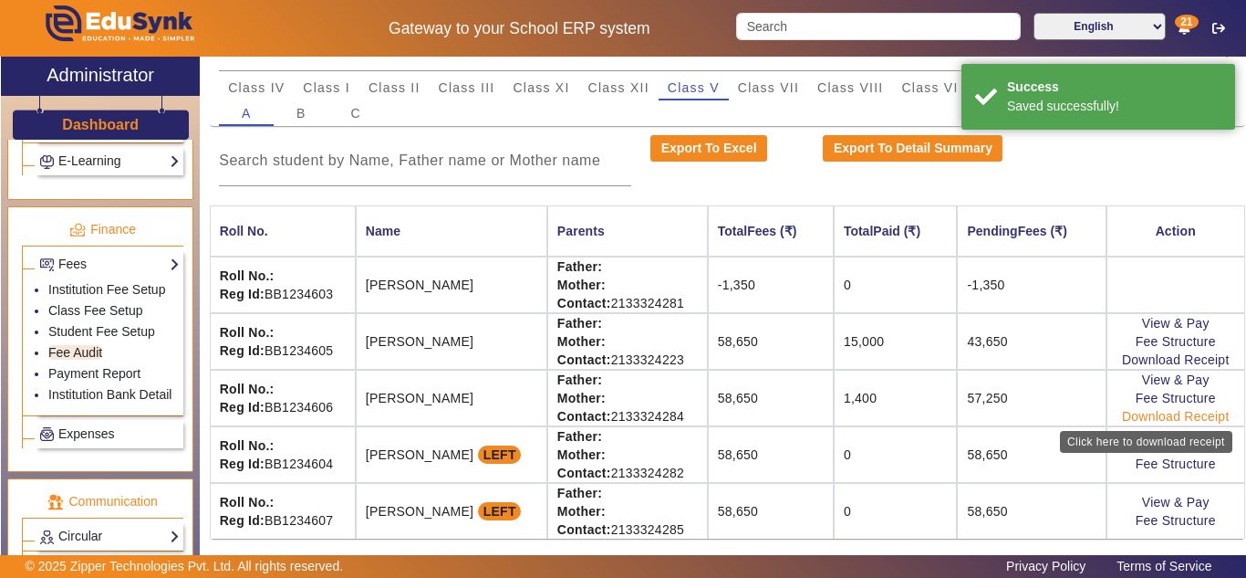
click at [1161, 414] on link "Download Receipt" at bounding box center [1176, 416] width 108 height 15
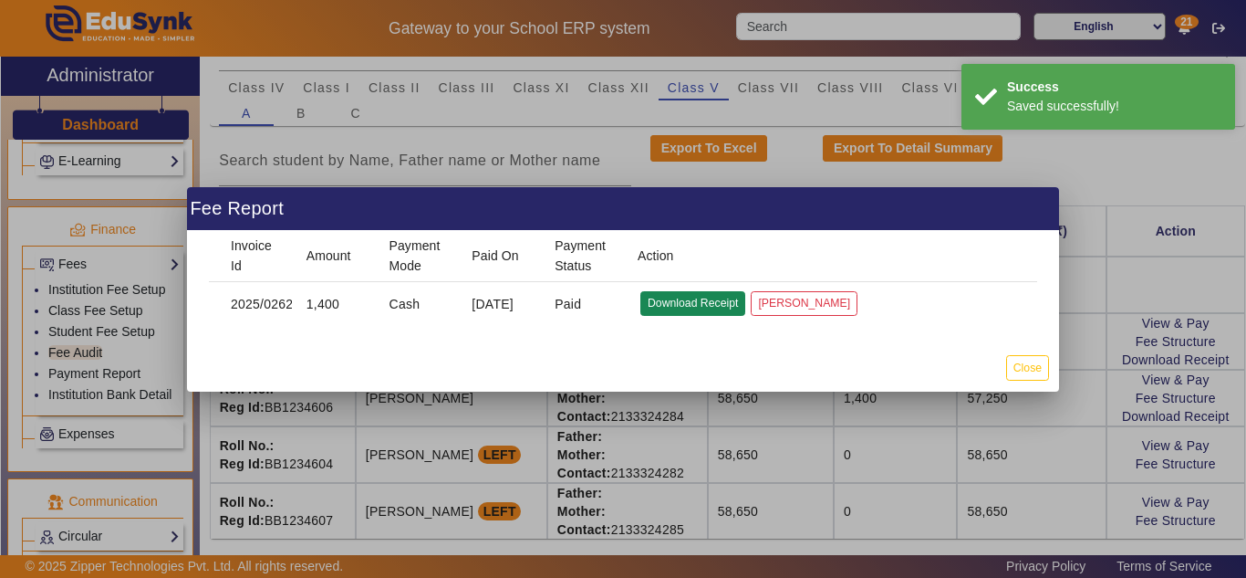
click at [675, 301] on button "Download Receipt" at bounding box center [692, 303] width 105 height 25
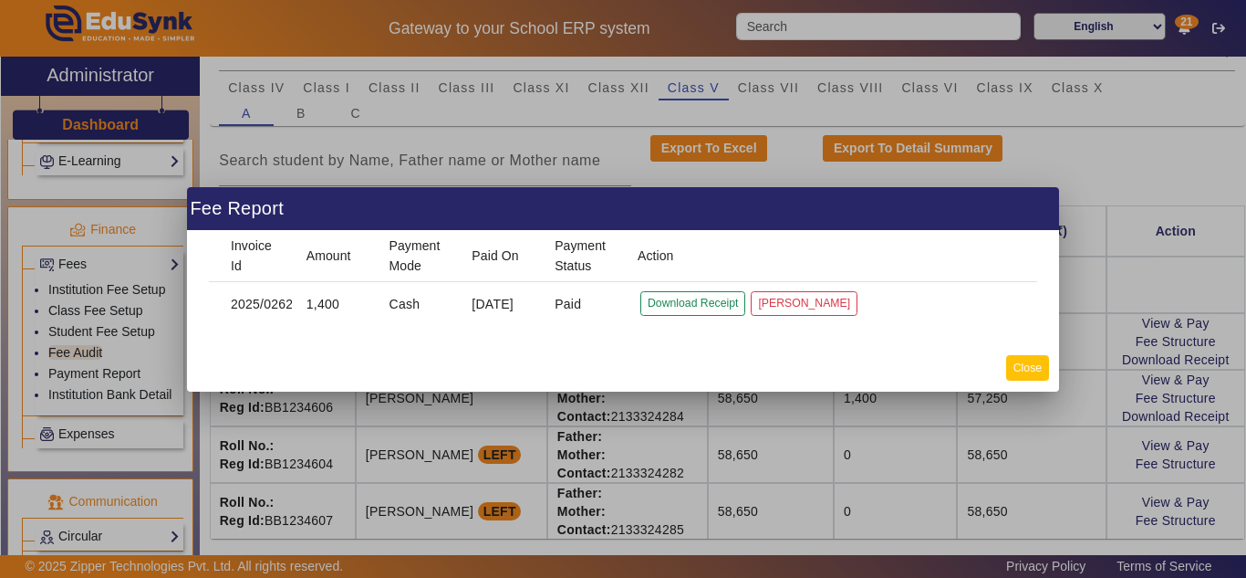
drag, startPoint x: 1026, startPoint y: 363, endPoint x: 704, endPoint y: 332, distance: 323.6
click at [1023, 364] on button "Close" at bounding box center [1027, 367] width 43 height 25
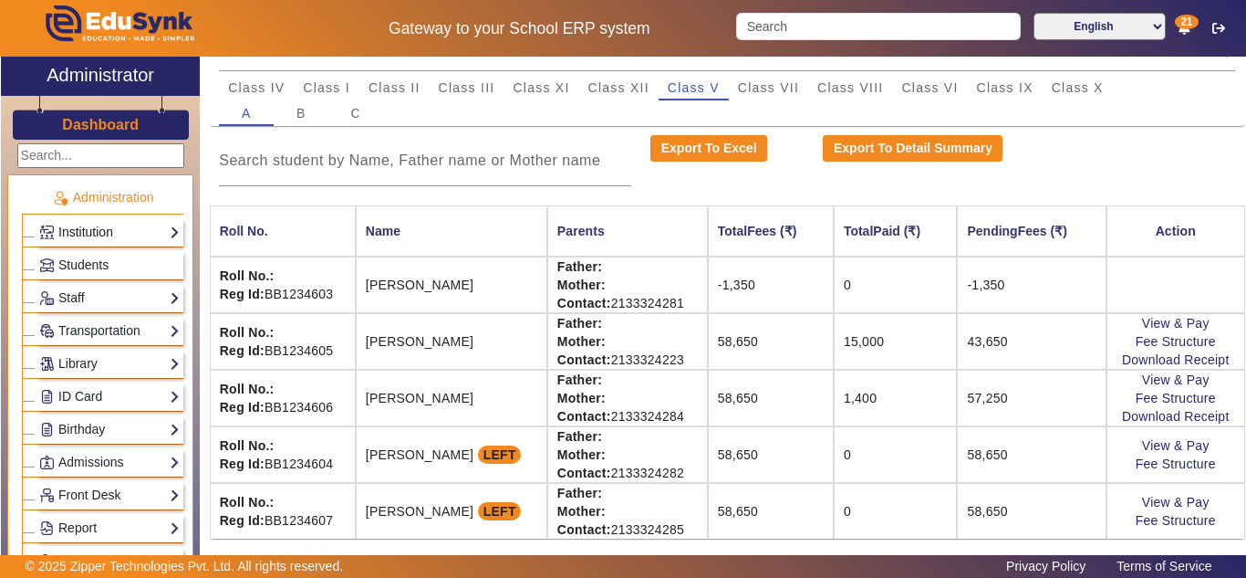
click at [84, 233] on link "Institution" at bounding box center [109, 232] width 141 height 21
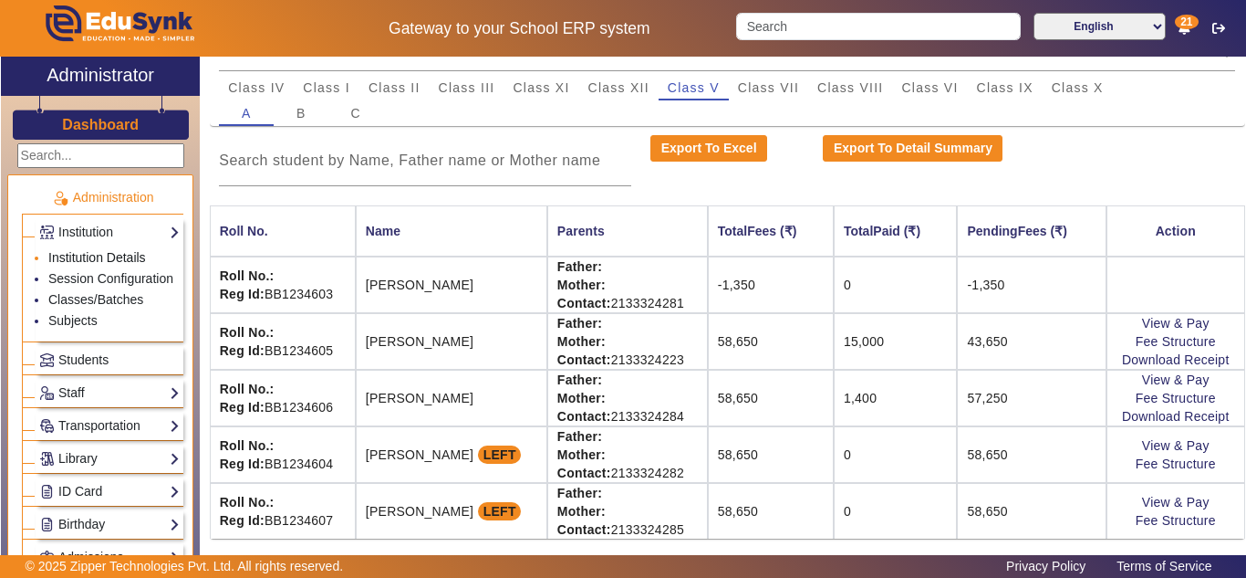
click at [89, 259] on link "Institution Details" at bounding box center [97, 257] width 98 height 15
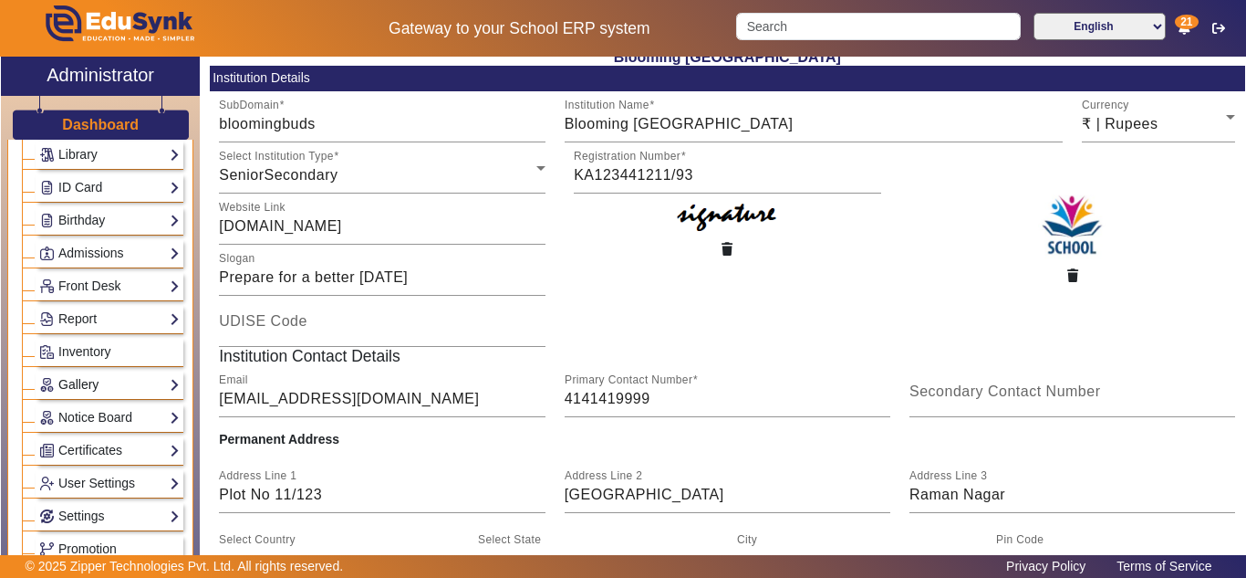
scroll to position [456, 0]
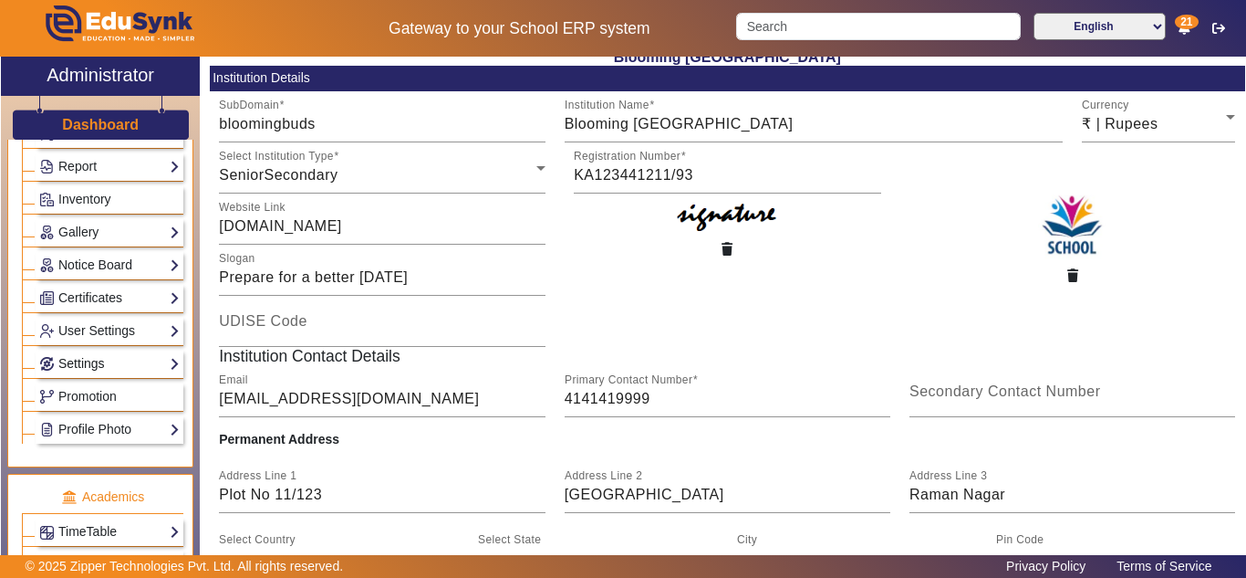
click at [91, 374] on link "Settings" at bounding box center [109, 363] width 141 height 21
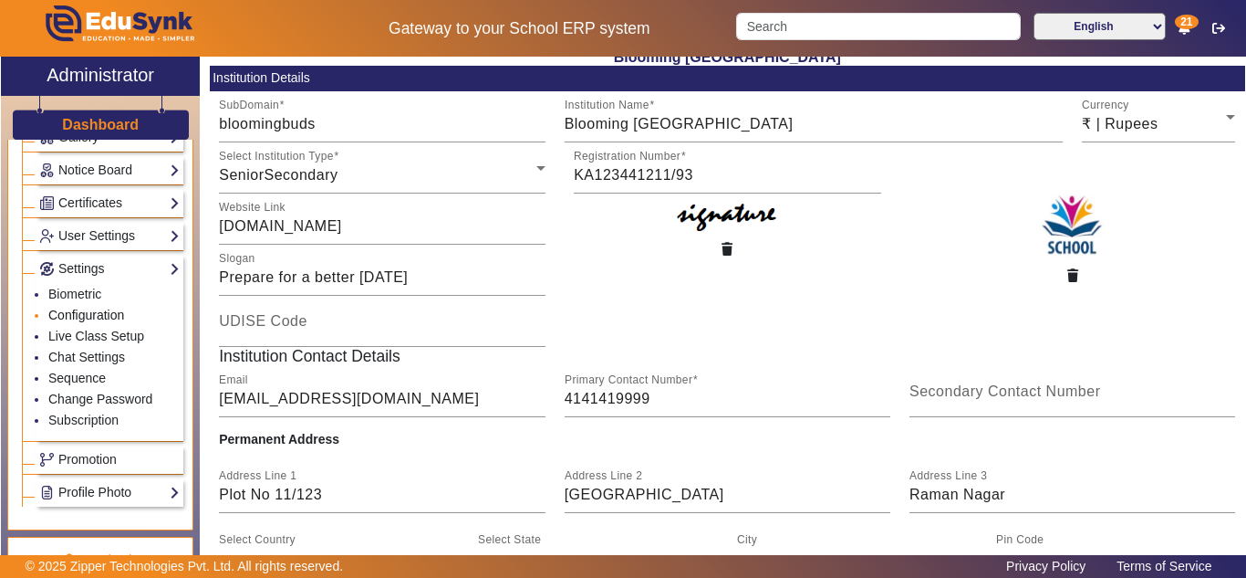
scroll to position [342, 0]
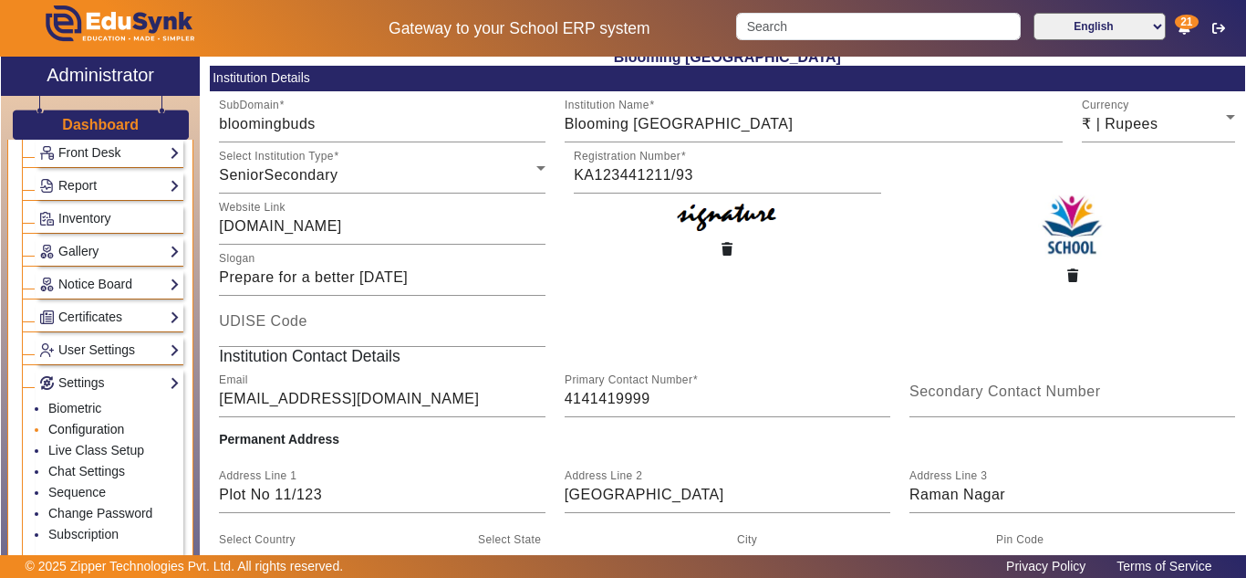
click at [89, 433] on link "Configuration" at bounding box center [86, 429] width 76 height 15
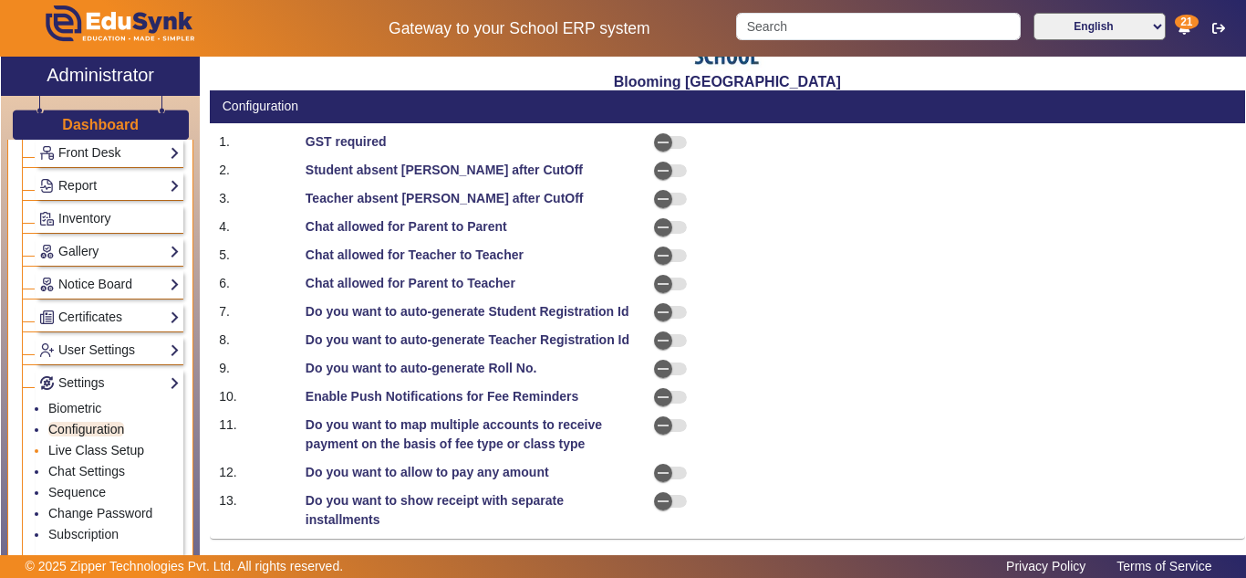
select select "BeforeDueDate"
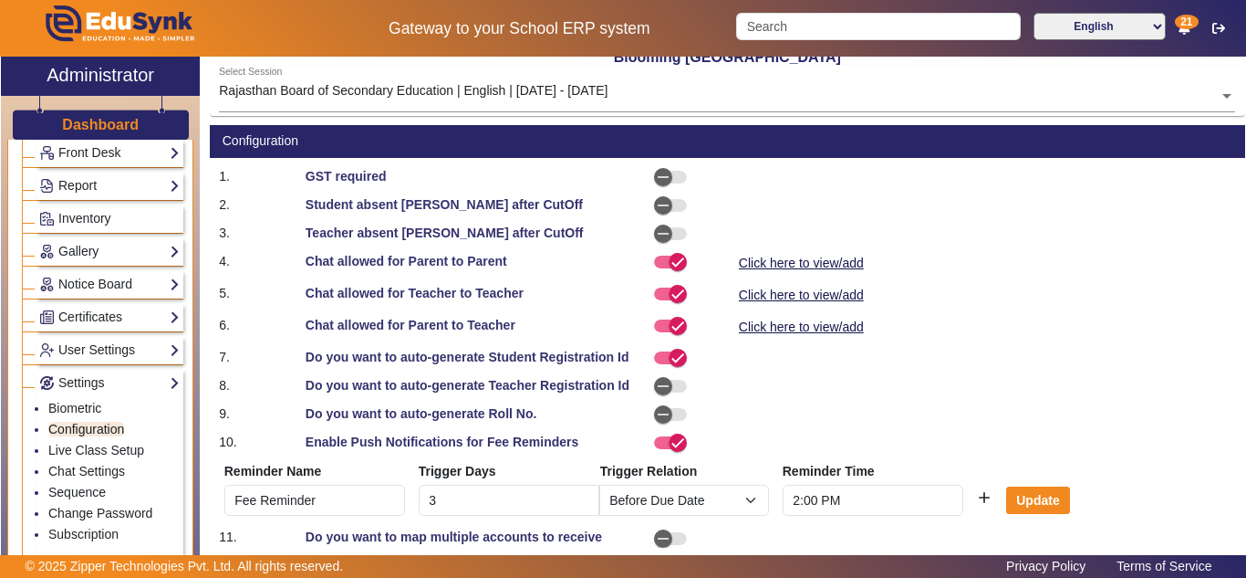
scroll to position [260, 0]
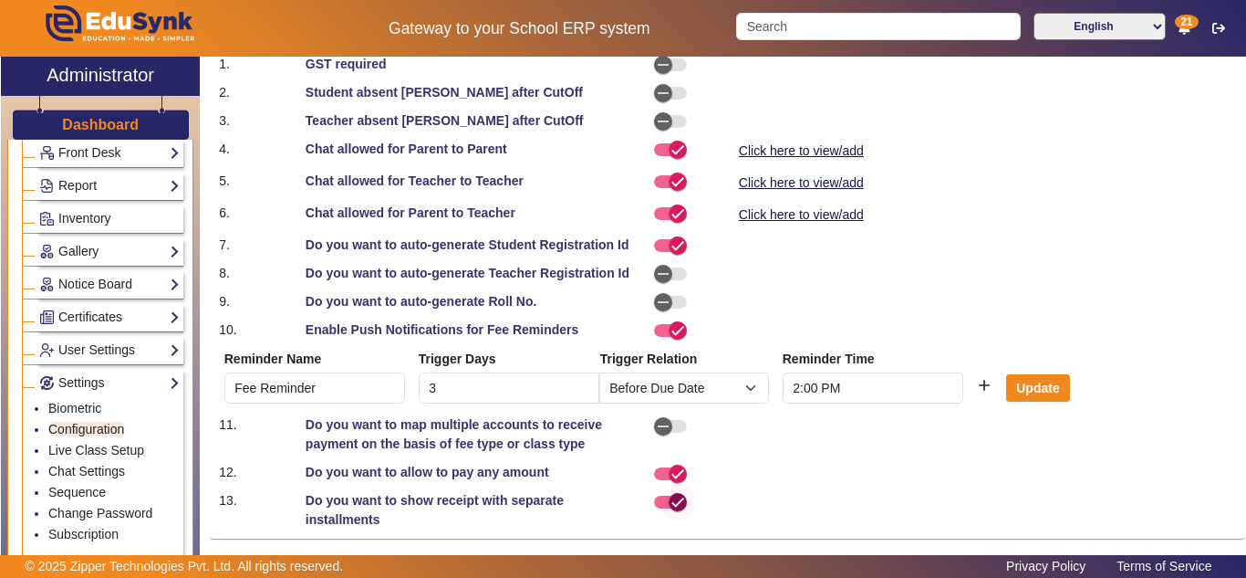
click at [660, 501] on span "button" at bounding box center [678, 502] width 36 height 36
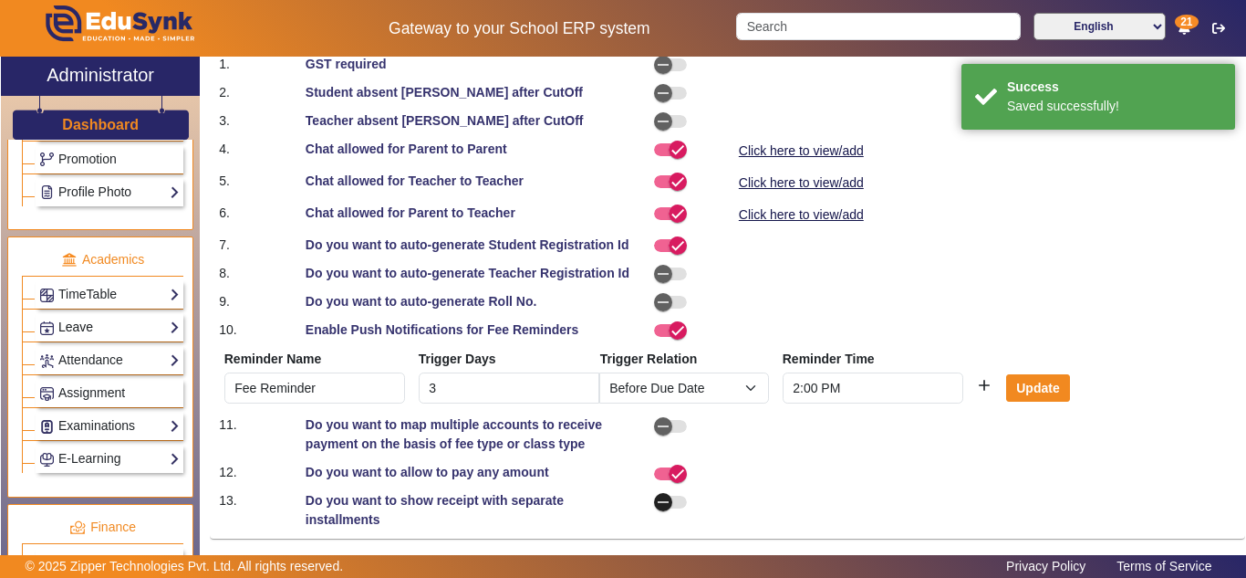
scroll to position [798, 0]
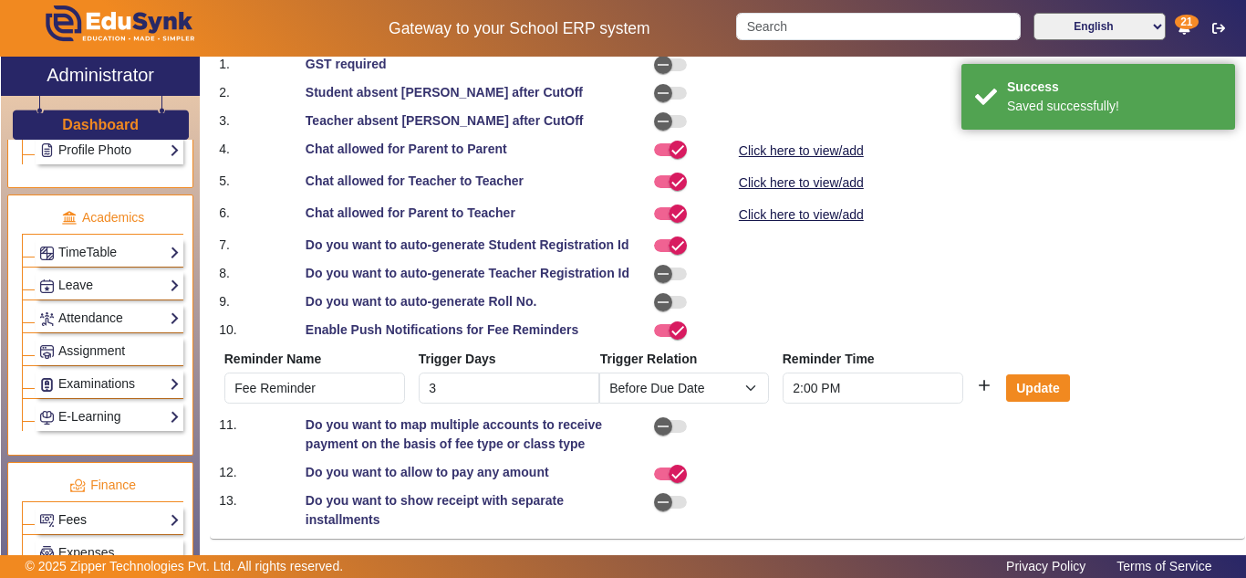
click at [114, 520] on link "Fees" at bounding box center [109, 519] width 141 height 21
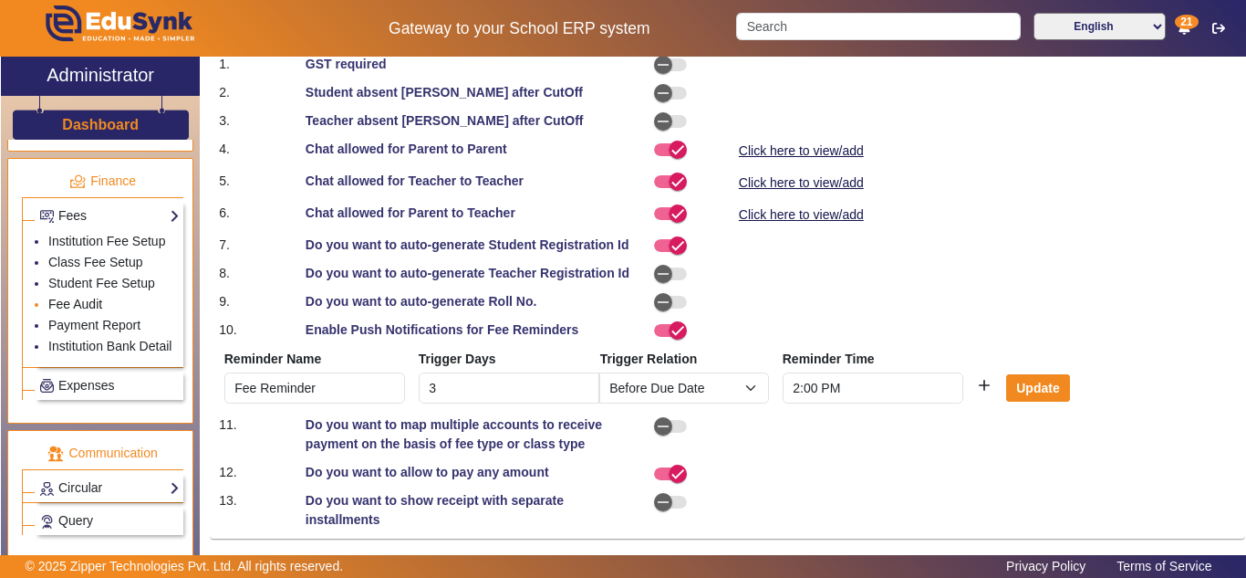
click at [78, 303] on link "Fee Audit" at bounding box center [75, 304] width 54 height 15
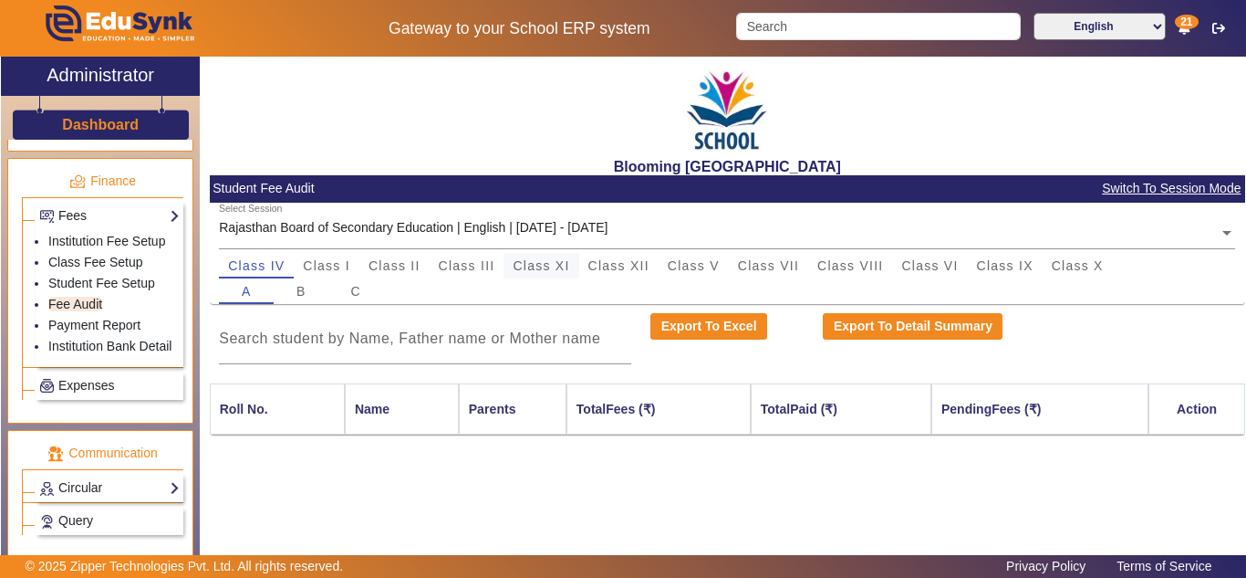
click at [527, 266] on span "Class XI" at bounding box center [541, 265] width 57 height 13
click at [476, 261] on span "Class III" at bounding box center [467, 265] width 57 height 13
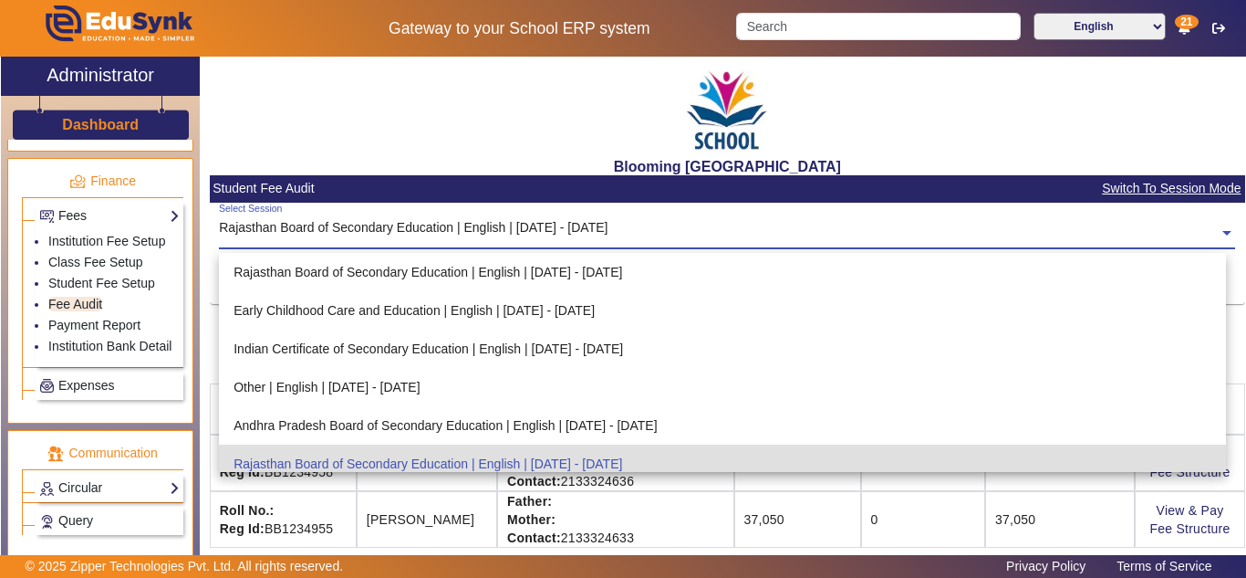
click at [686, 248] on div "Select Session Rajasthan Board of Secondary Education | English | Apr 2025 - Ma…" at bounding box center [727, 226] width 1016 height 47
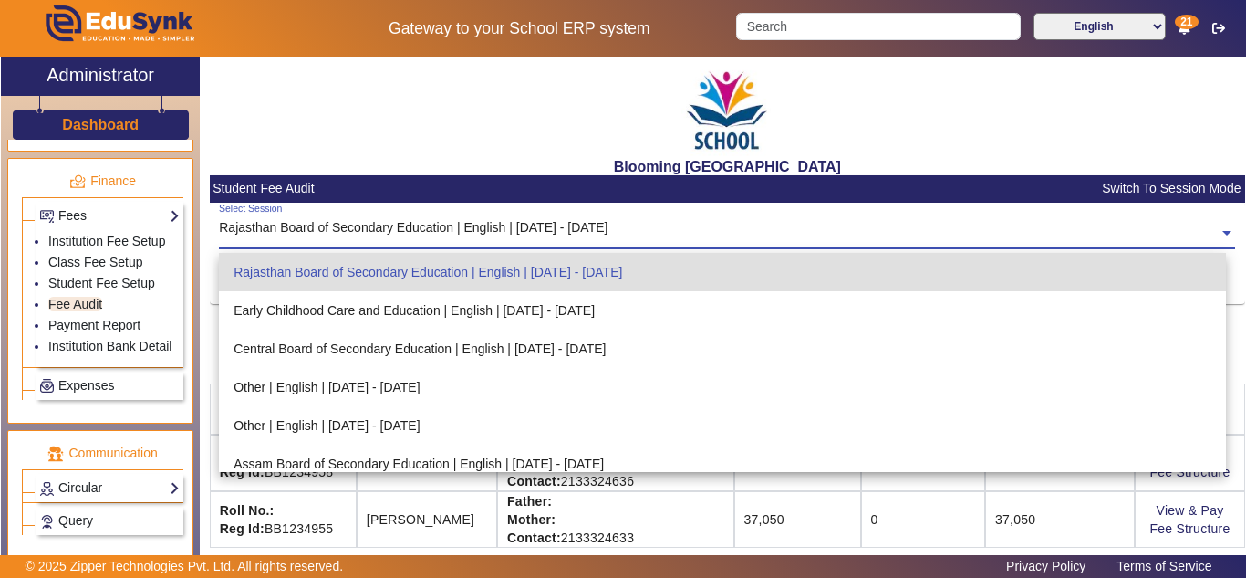
click at [960, 107] on div "Blooming Buds Secondary School" at bounding box center [728, 116] width 1036 height 119
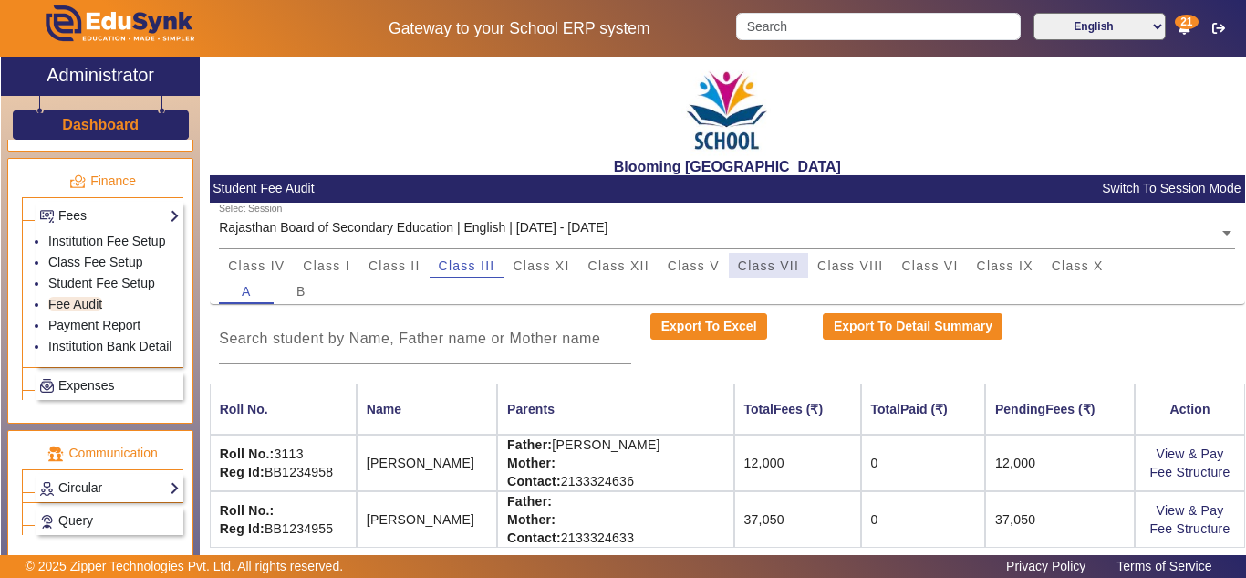
click at [775, 266] on span "Class VII" at bounding box center [768, 265] width 61 height 13
click at [680, 264] on span "Class V" at bounding box center [694, 265] width 52 height 13
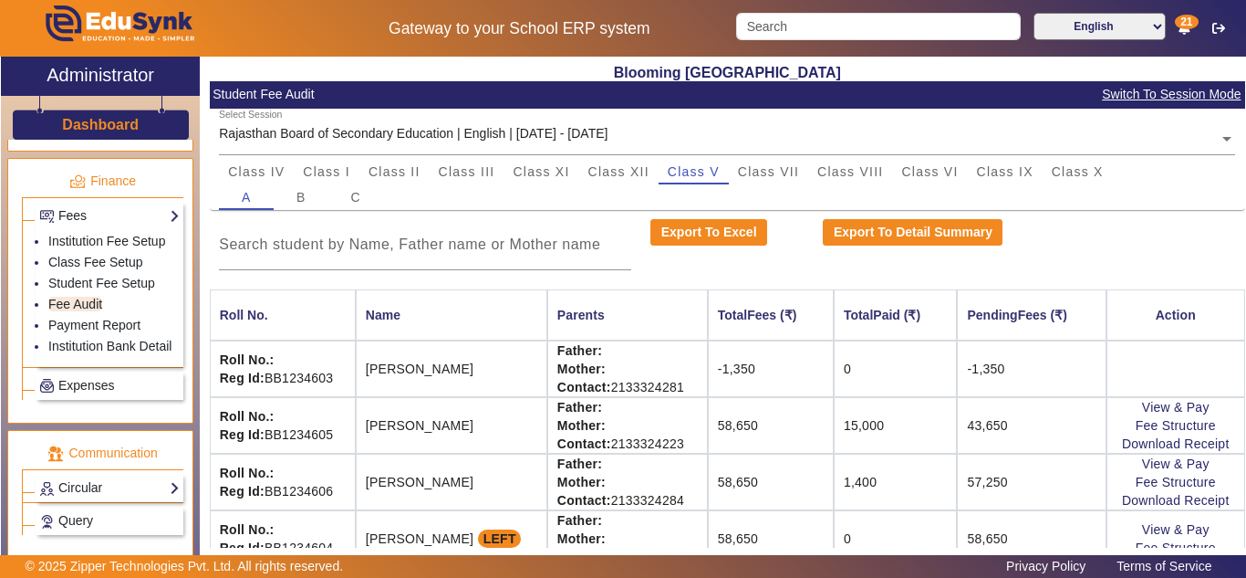
scroll to position [178, 0]
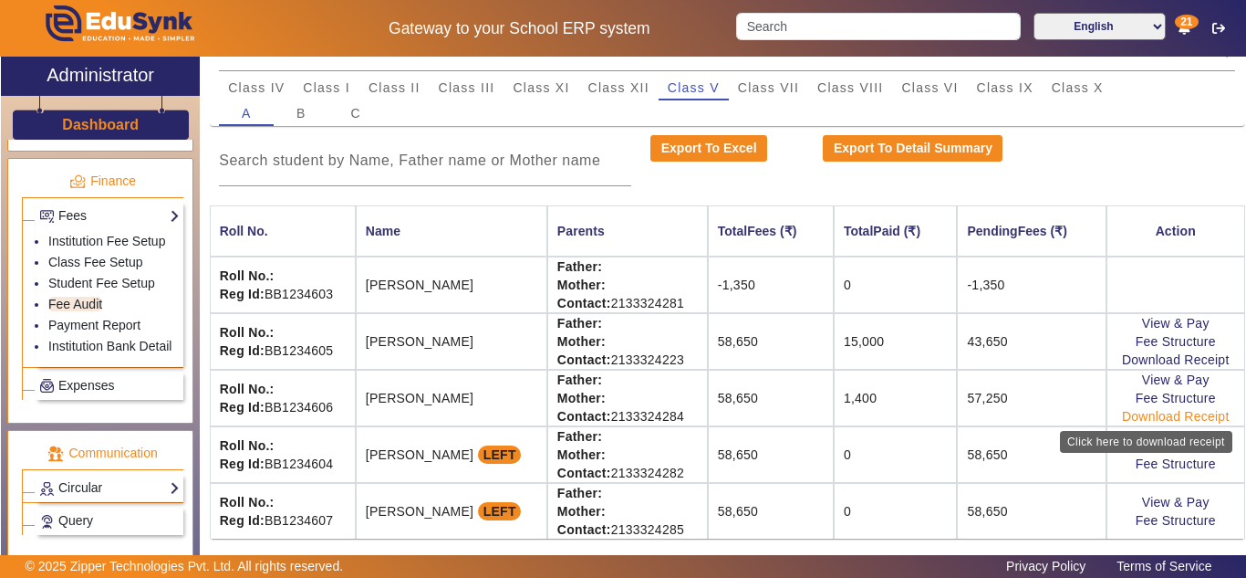
click at [1158, 413] on link "Download Receipt" at bounding box center [1176, 416] width 108 height 15
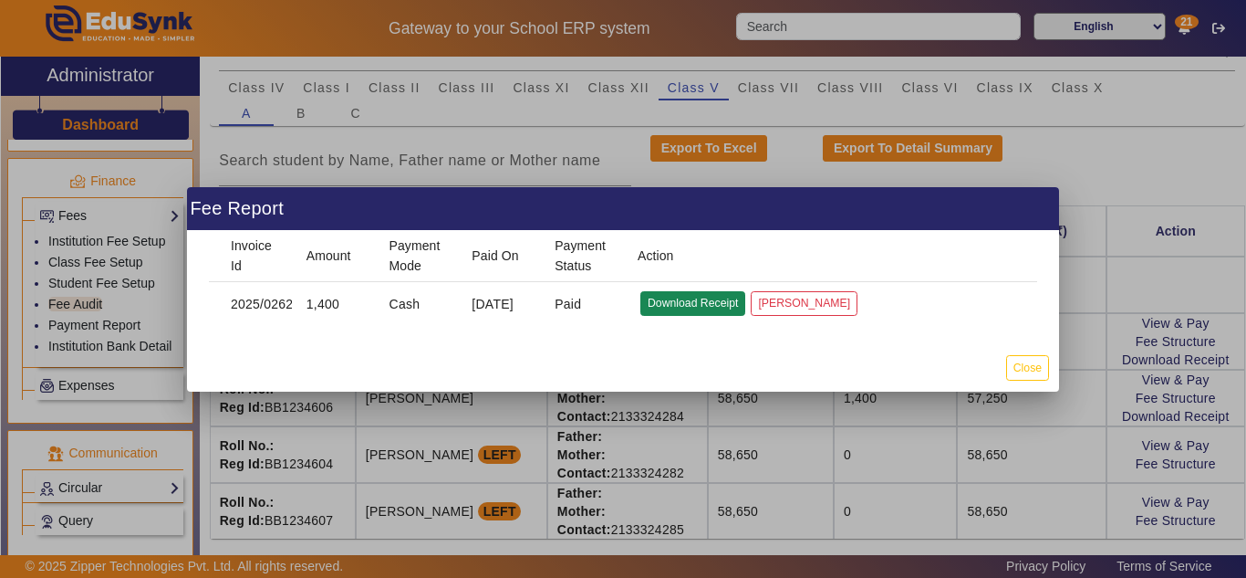
click at [713, 312] on button "Download Receipt" at bounding box center [692, 303] width 105 height 25
click at [1029, 364] on button "Close" at bounding box center [1027, 367] width 43 height 25
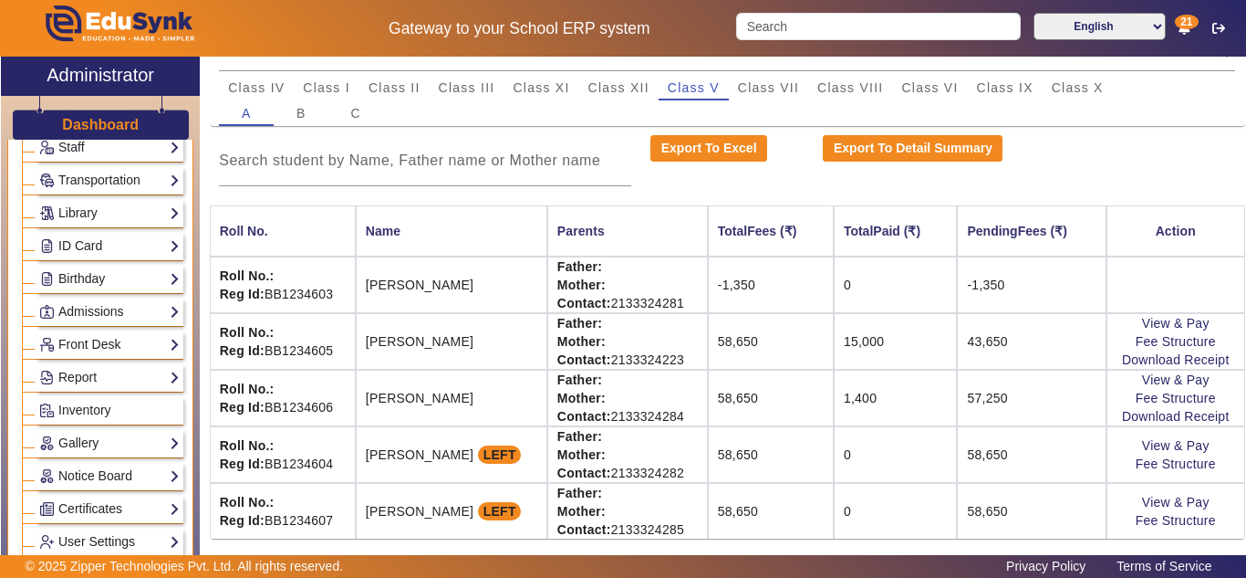
scroll to position [0, 0]
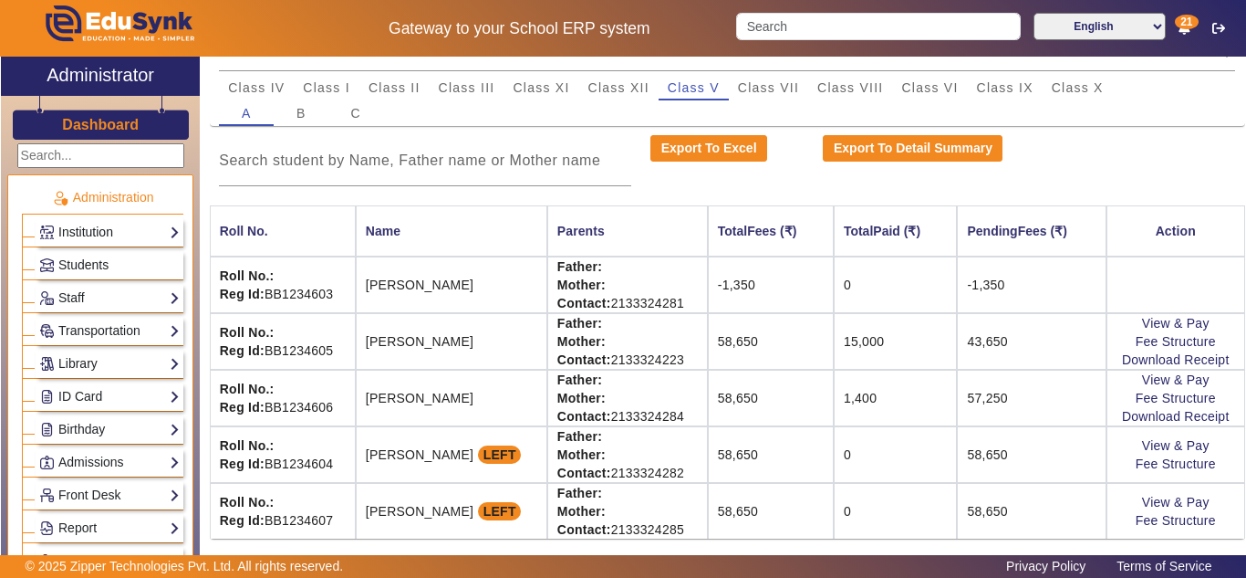
click at [84, 228] on link "Institution" at bounding box center [109, 232] width 141 height 21
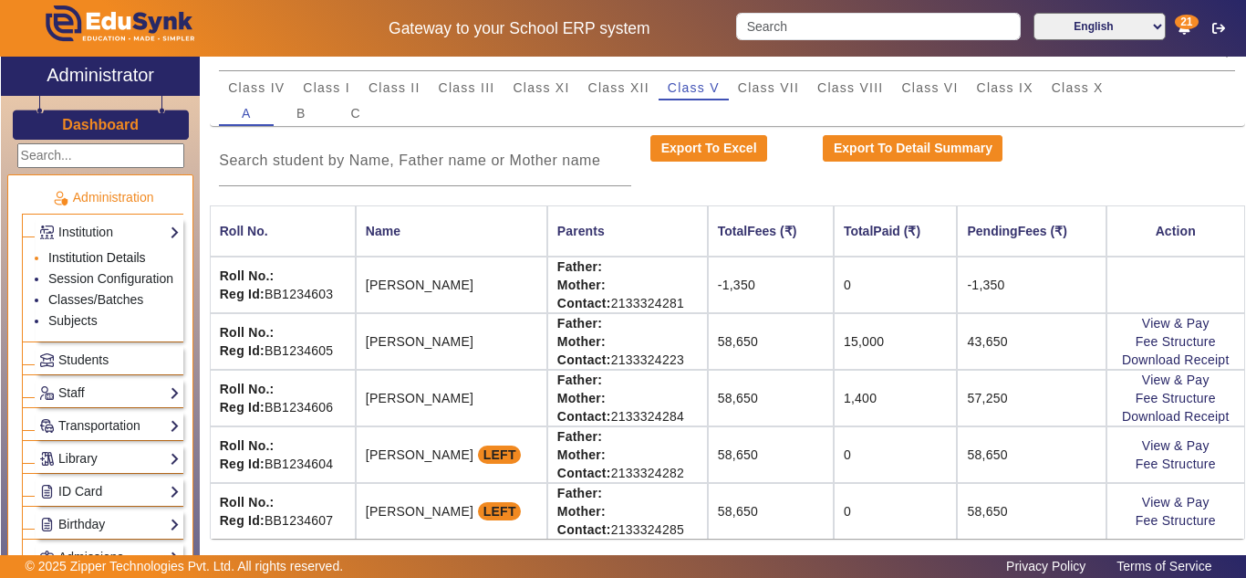
click at [89, 255] on link "Institution Details" at bounding box center [97, 257] width 98 height 15
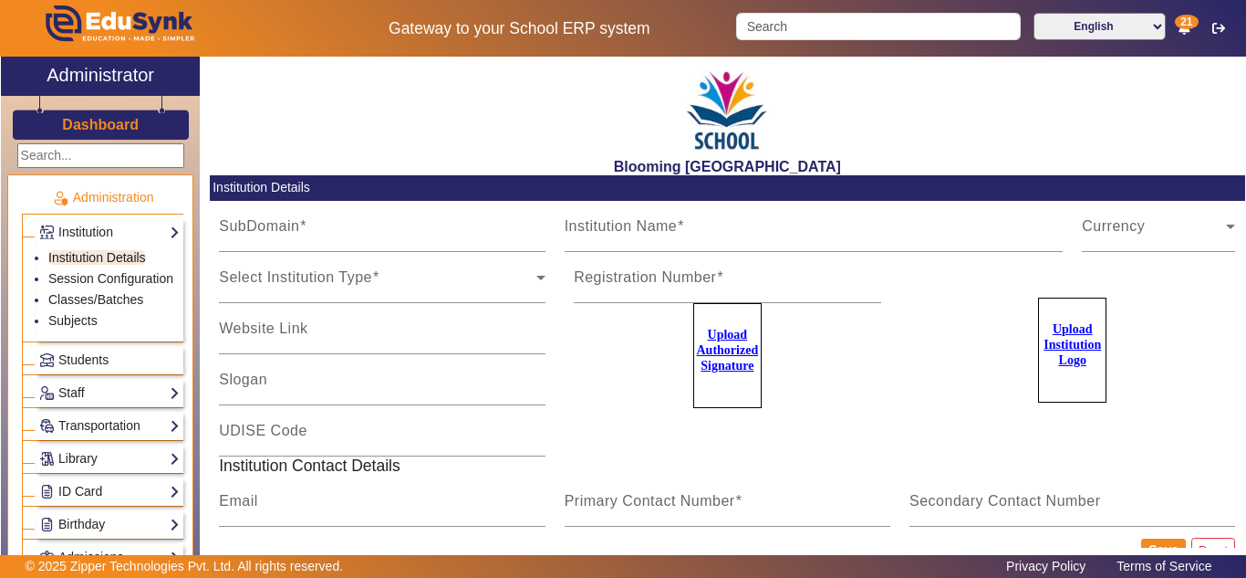
type input "bloomingbuds"
type input "Blooming Buds Secondary School"
type input "www.edusynk.com"
type input "Prepare for a better tomorrow"
type input "KA123441211/93"
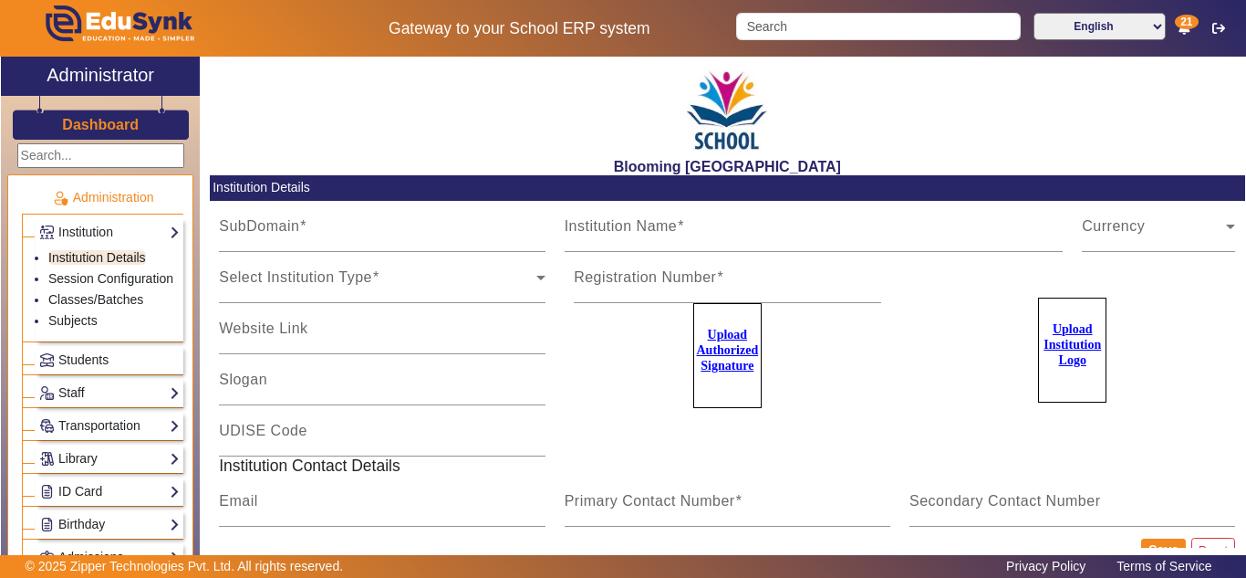
type input "admin@bloomingbuds.com"
type input "4141419999"
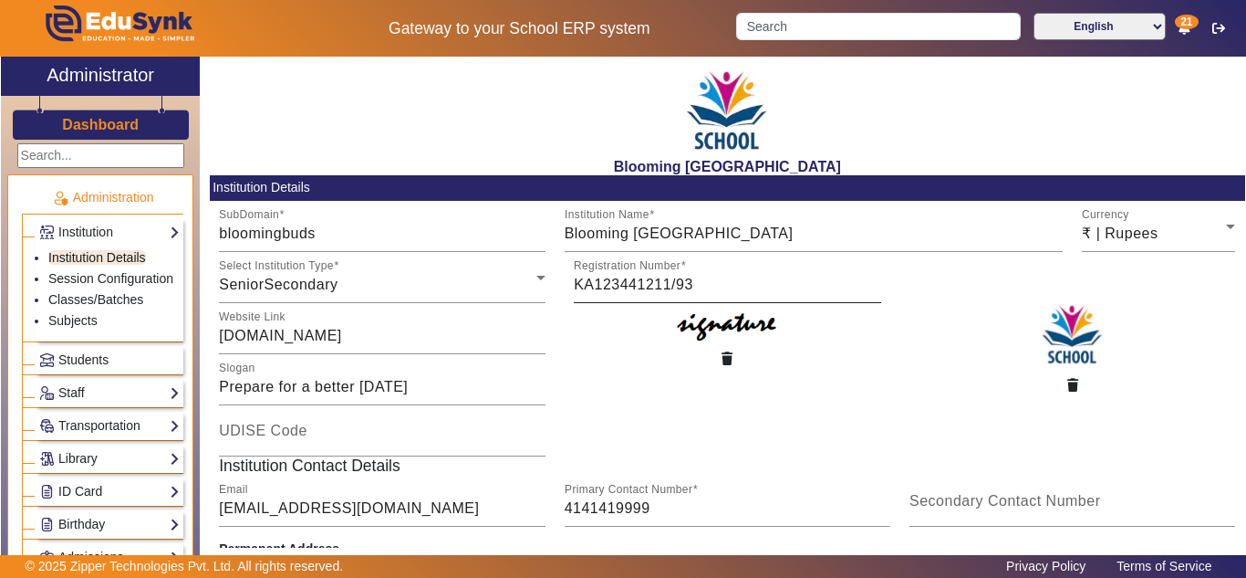
scroll to position [262, 0]
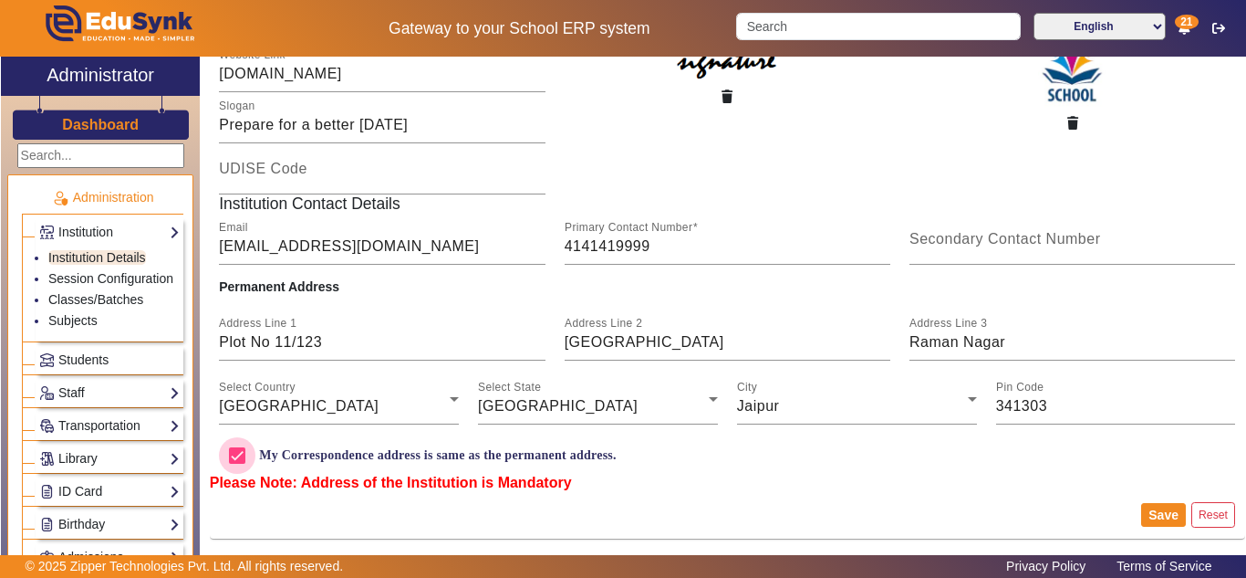
click at [242, 452] on input "My Correspondence address is same as the permanent address." at bounding box center [237, 455] width 36 height 36
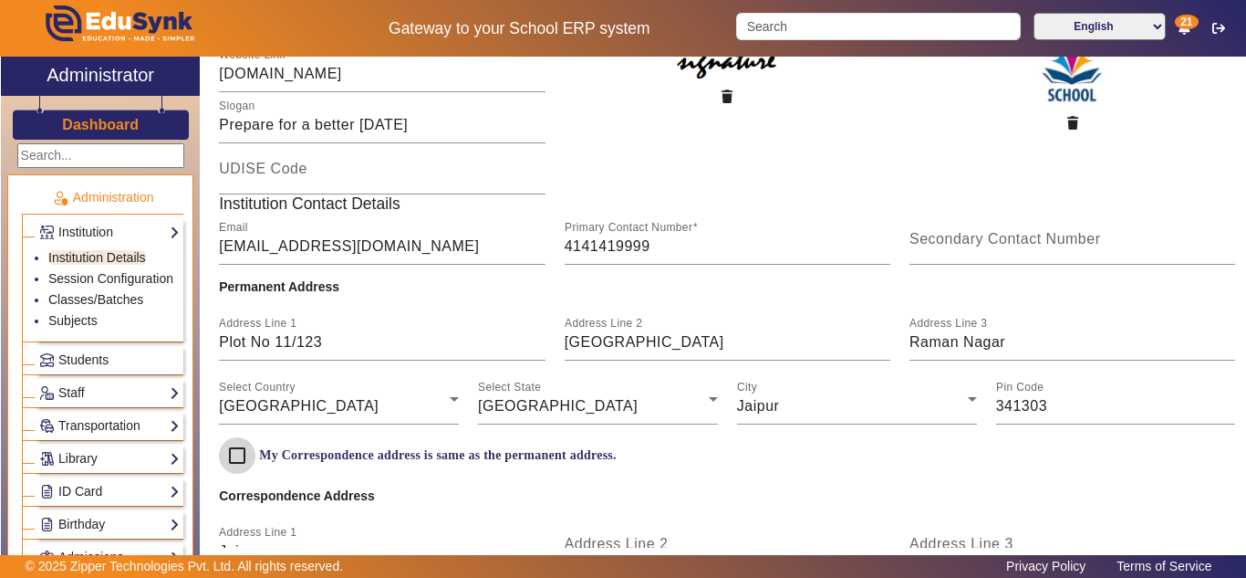
click at [242, 452] on input "My Correspondence address is same as the permanent address." at bounding box center [237, 455] width 36 height 36
checkbox input "true"
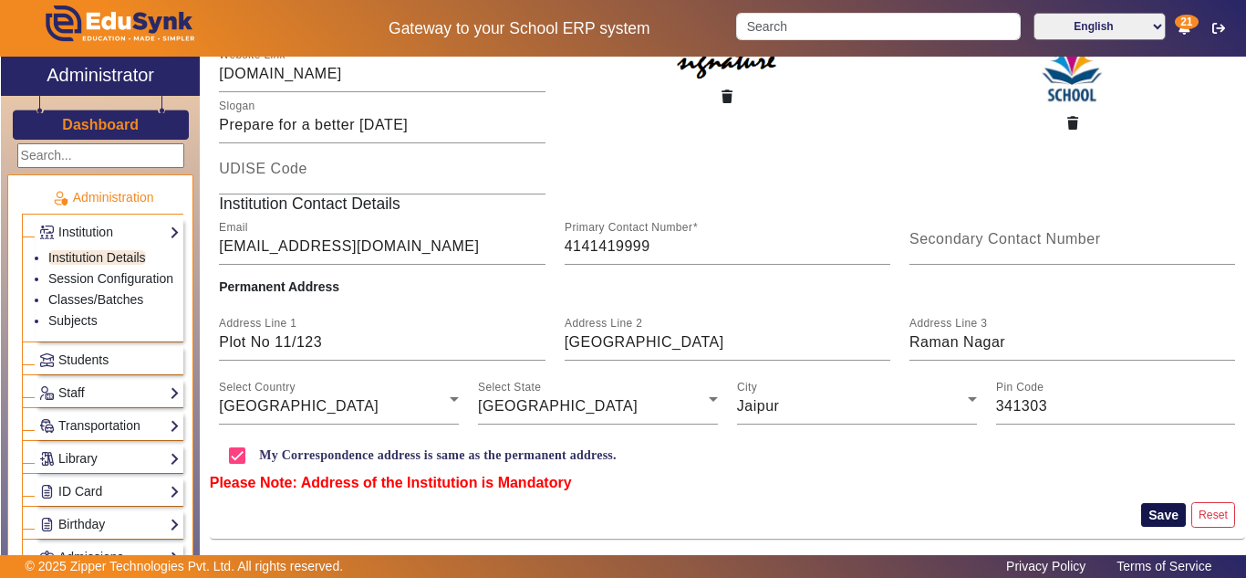
click at [1151, 512] on button "Save" at bounding box center [1163, 515] width 45 height 24
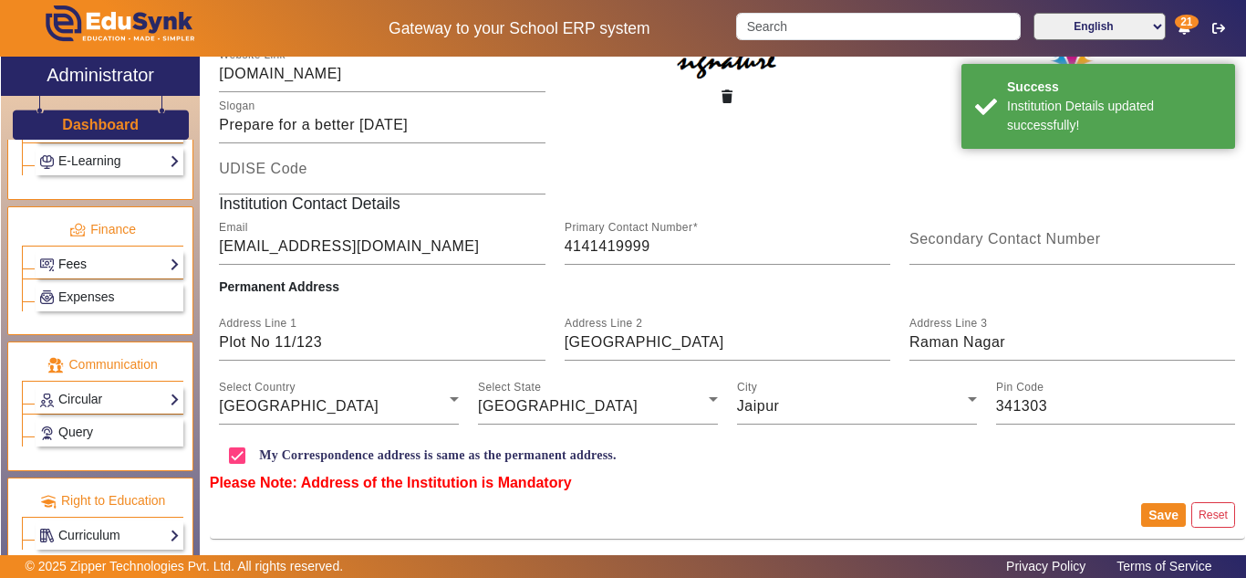
click at [80, 269] on link "Fees" at bounding box center [109, 264] width 141 height 21
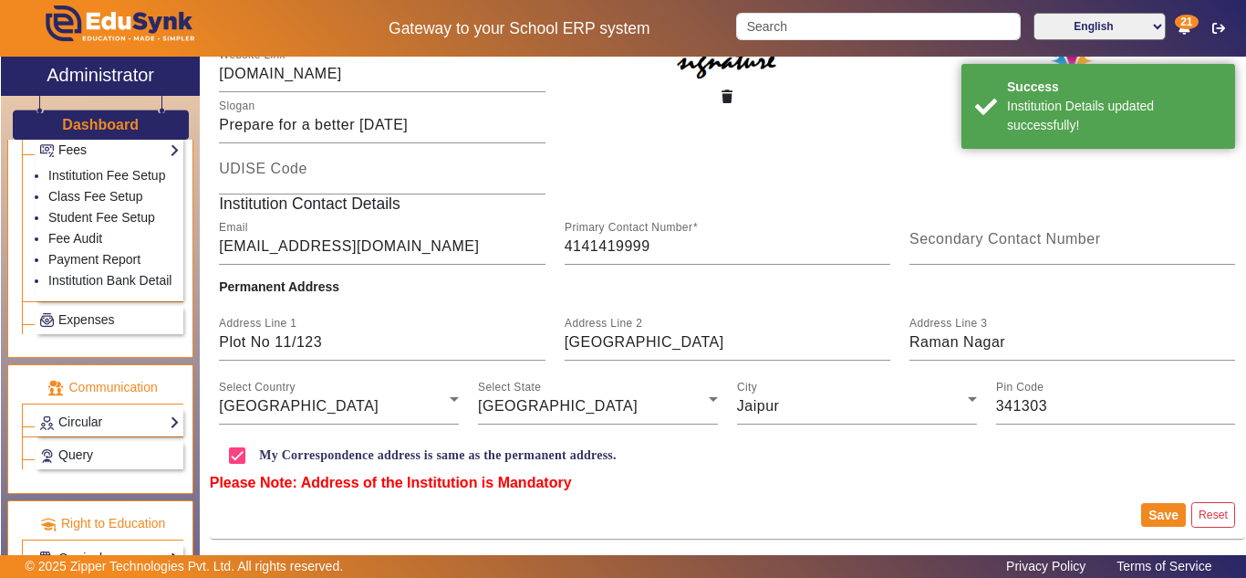
scroll to position [896, 0]
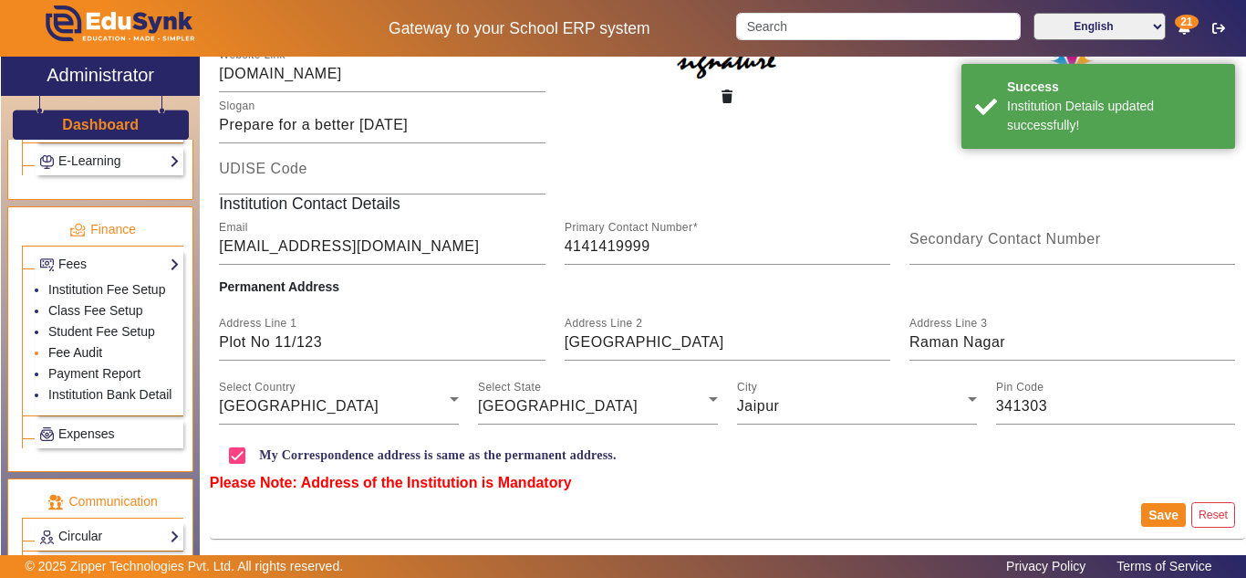
click at [71, 352] on link "Fee Audit" at bounding box center [75, 352] width 54 height 15
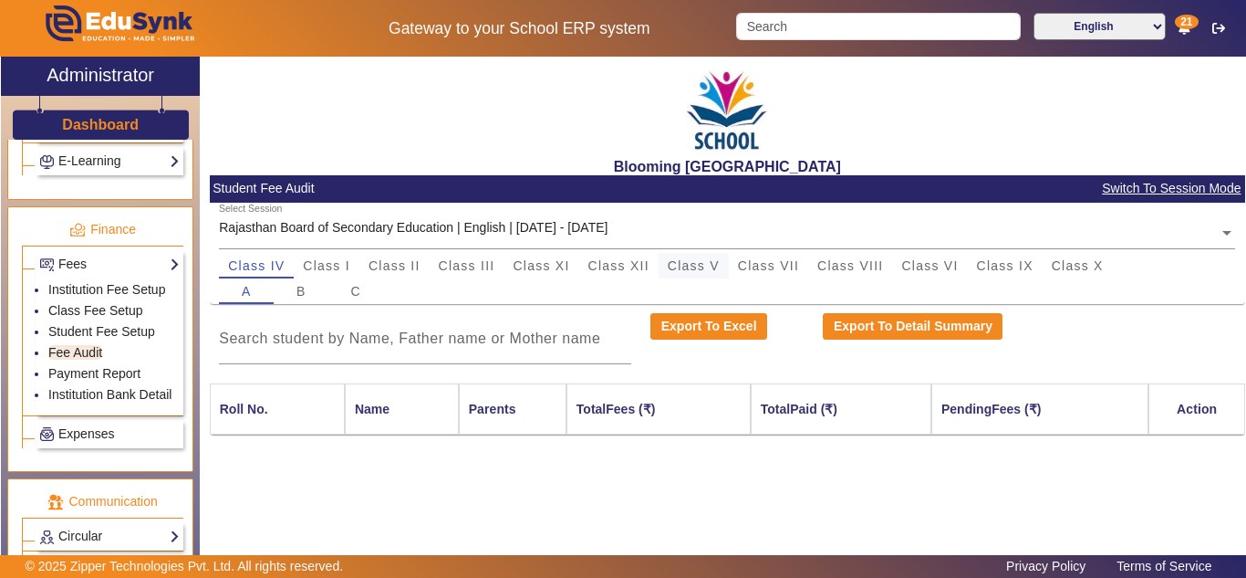
click at [716, 275] on span "Class V" at bounding box center [694, 266] width 52 height 26
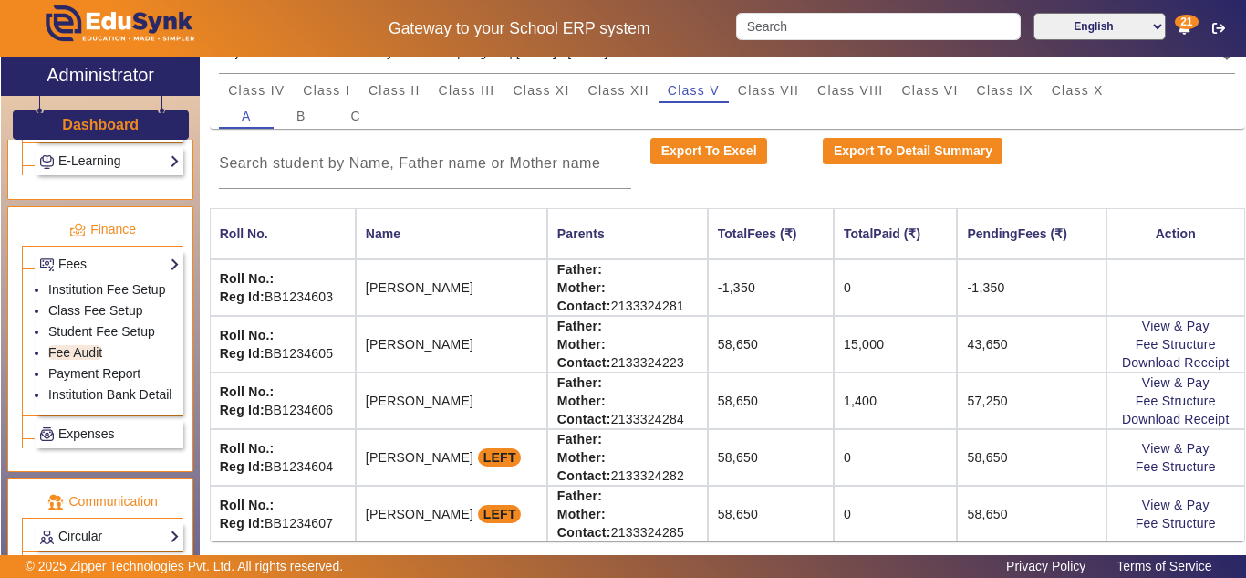
scroll to position [178, 0]
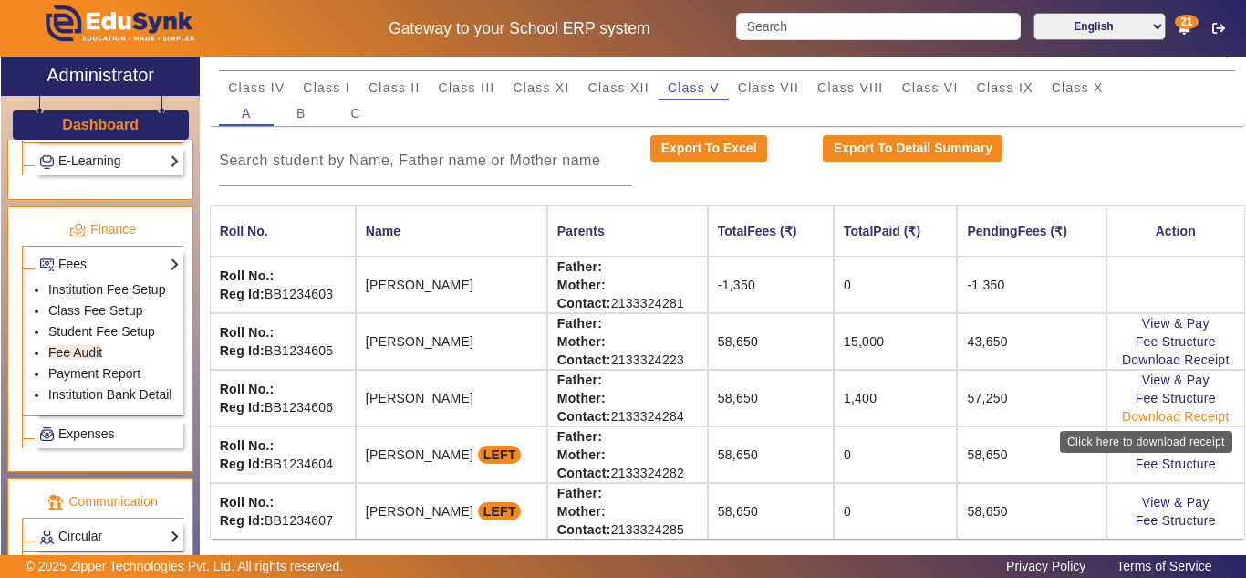
click at [1161, 413] on link "Download Receipt" at bounding box center [1176, 416] width 108 height 15
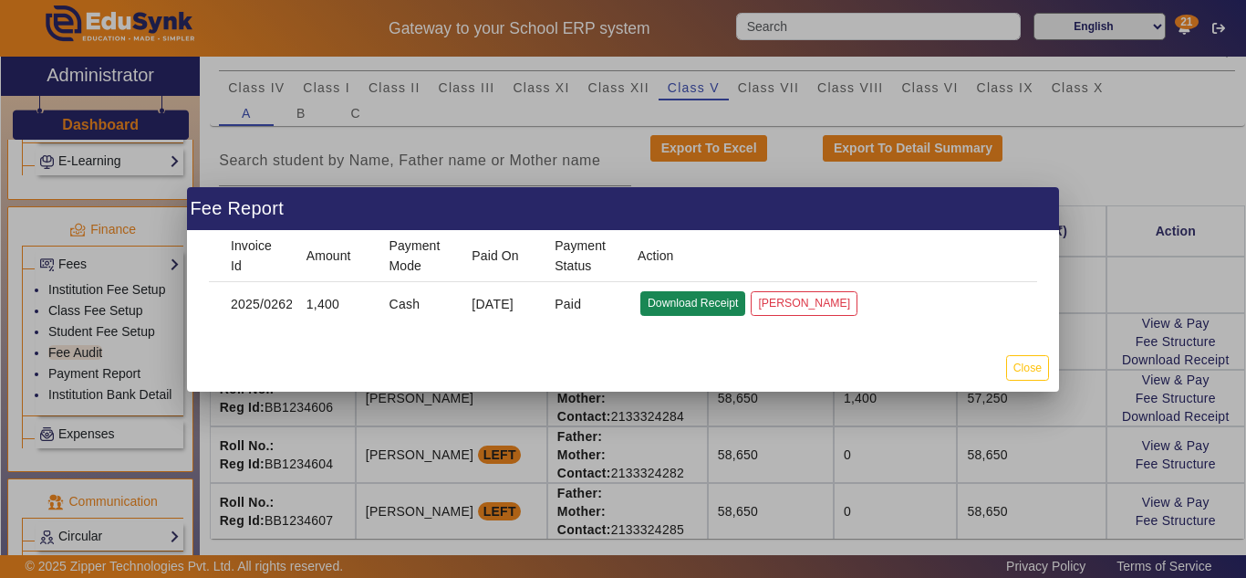
click at [687, 309] on button "Download Receipt" at bounding box center [692, 303] width 105 height 25
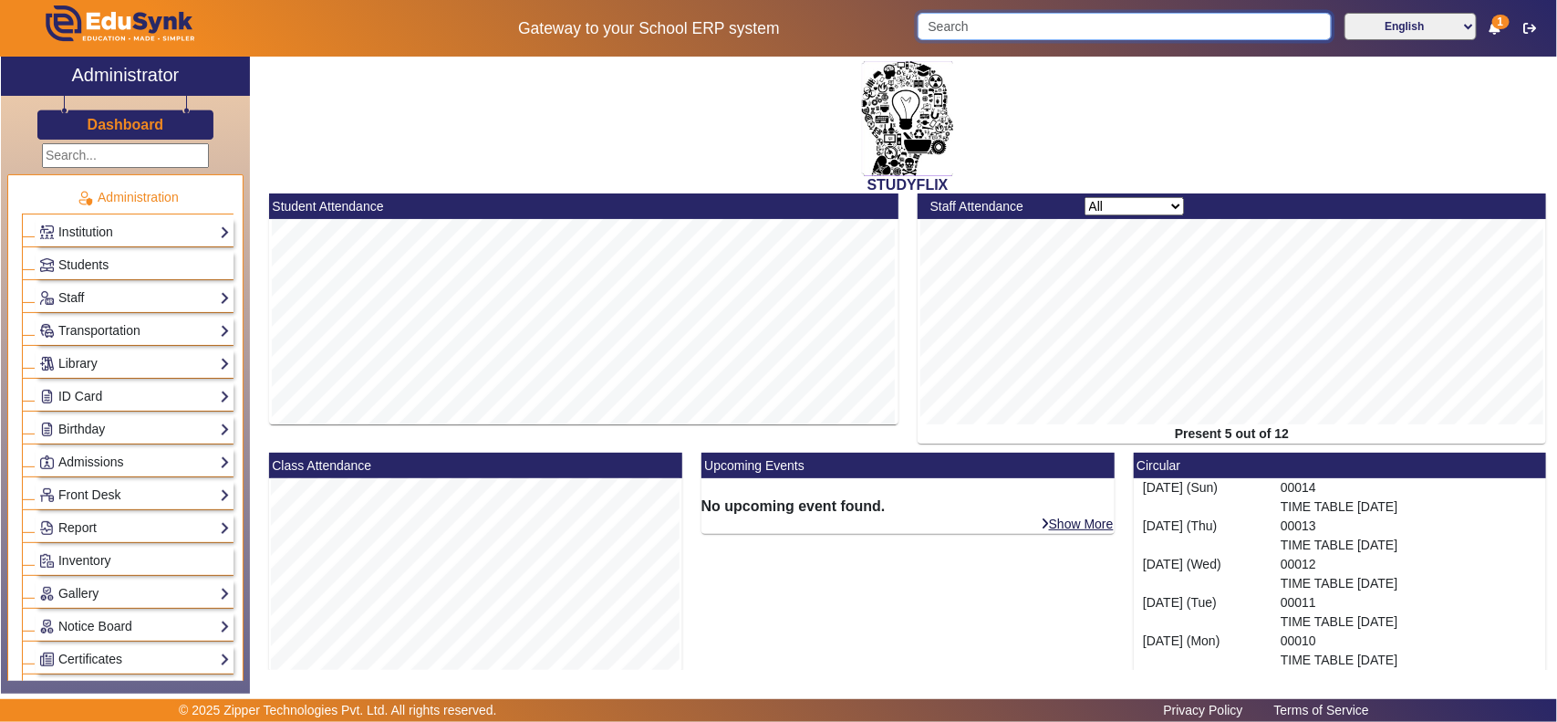
click at [1066, 20] on input "Search" at bounding box center [1124, 26] width 413 height 27
paste input "[PERSON_NAME]"
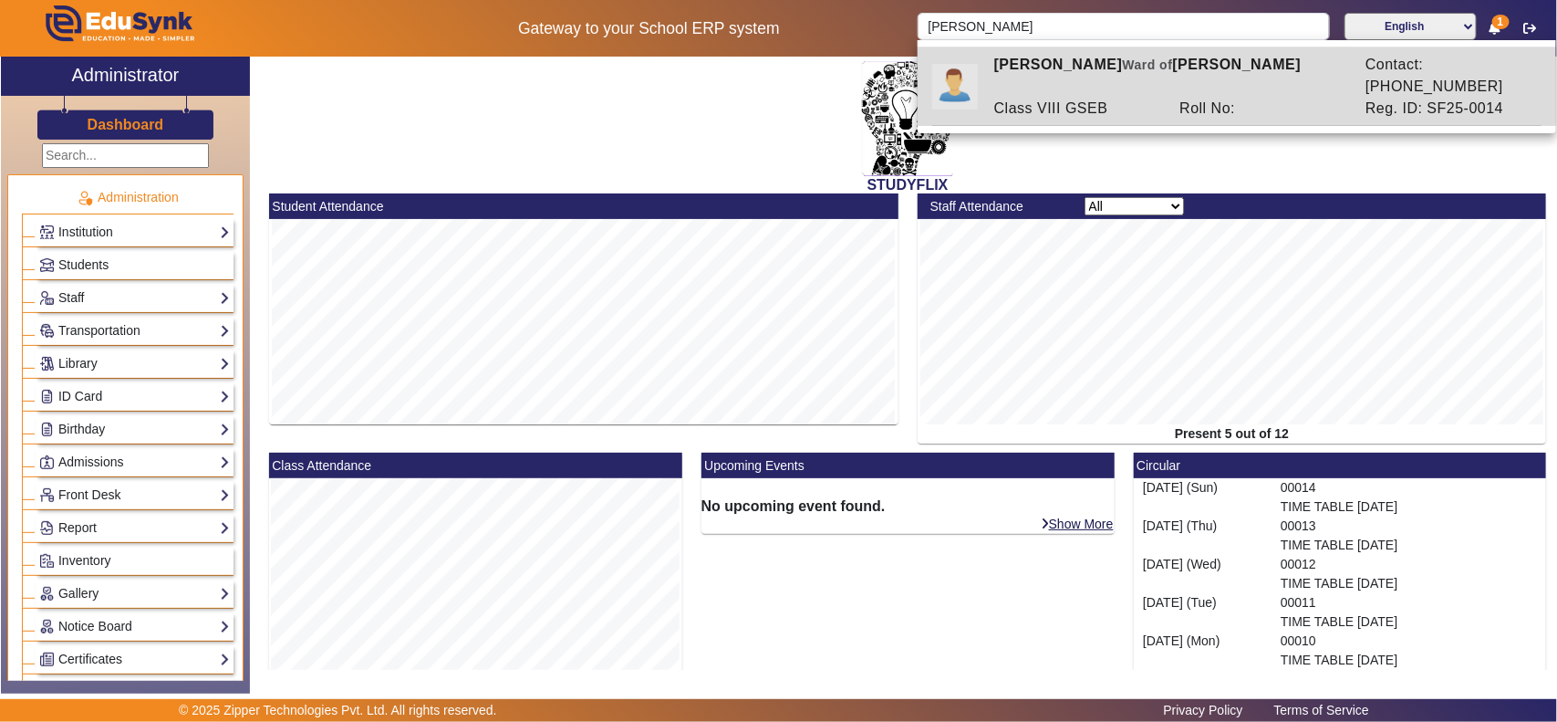
click at [1107, 98] on div "Class VIII GSEB" at bounding box center [1077, 109] width 186 height 22
type input "[PERSON_NAME]"
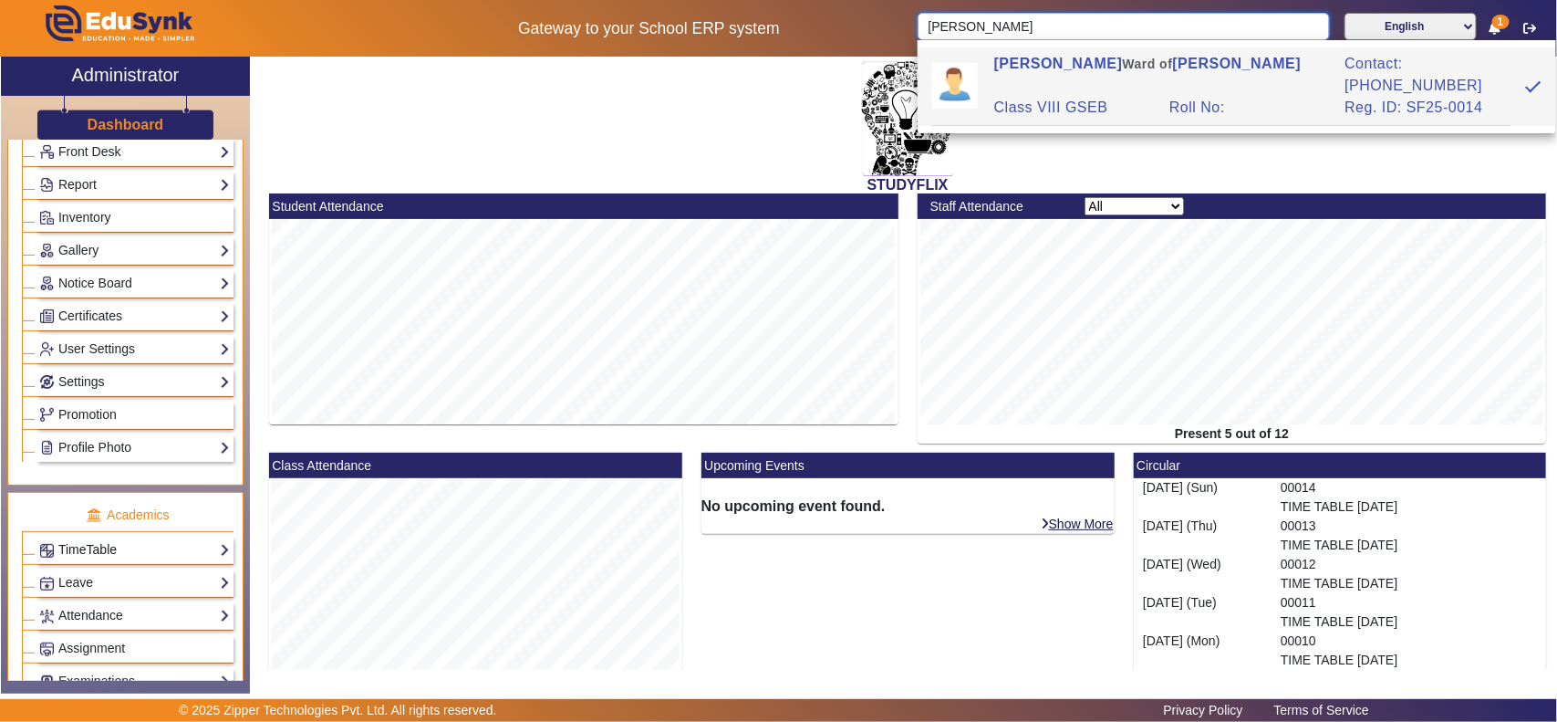
scroll to position [760, 0]
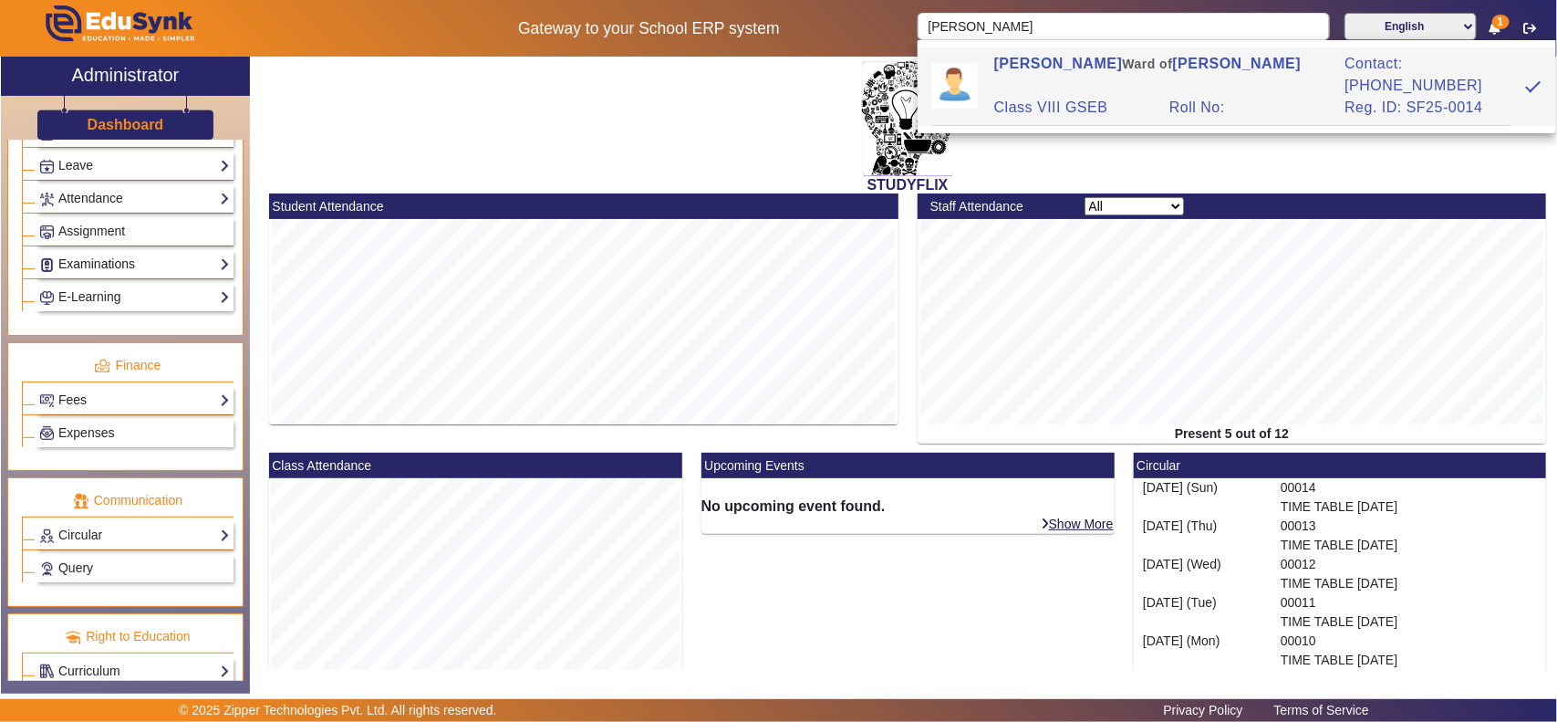
click at [87, 275] on link "Examinations" at bounding box center [134, 264] width 191 height 21
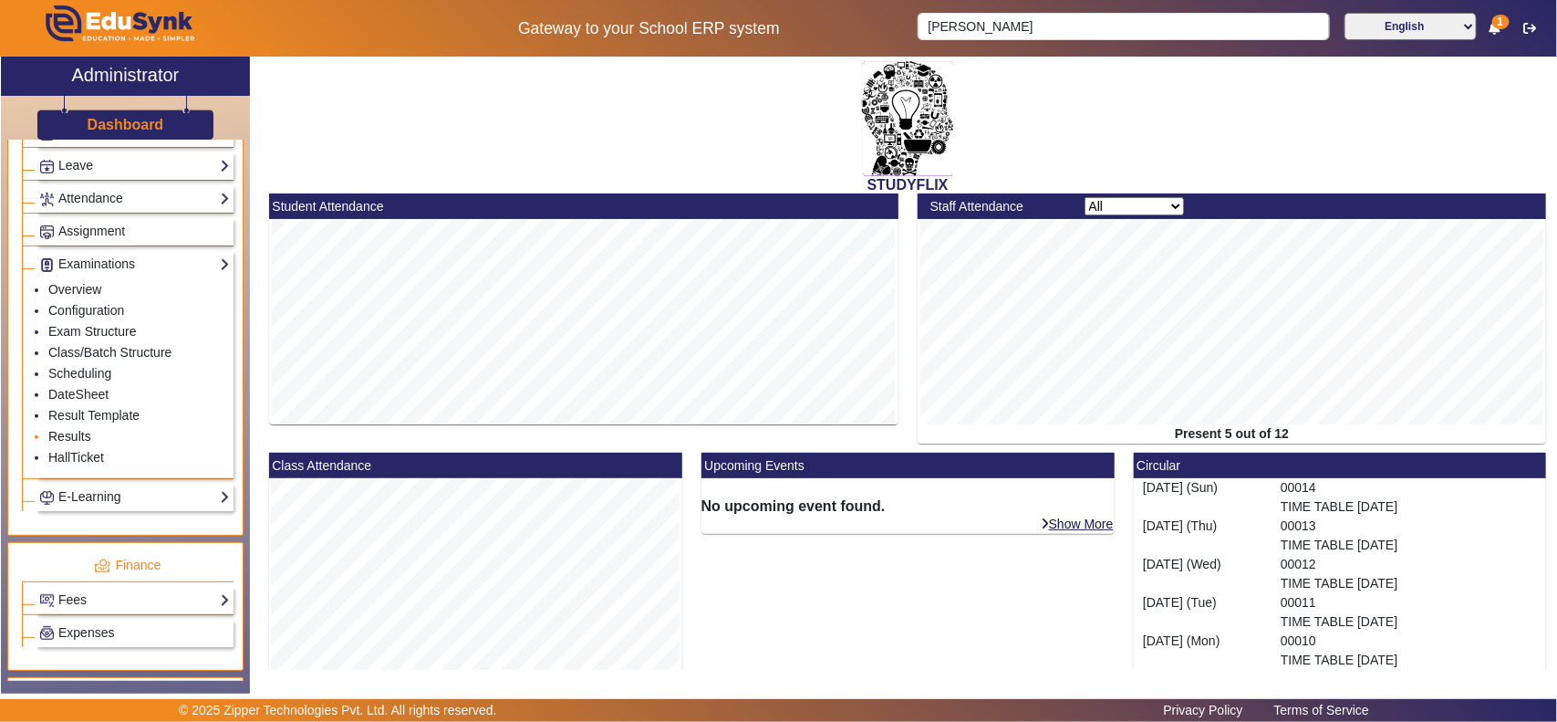
click at [67, 443] on link "Results" at bounding box center [69, 436] width 43 height 15
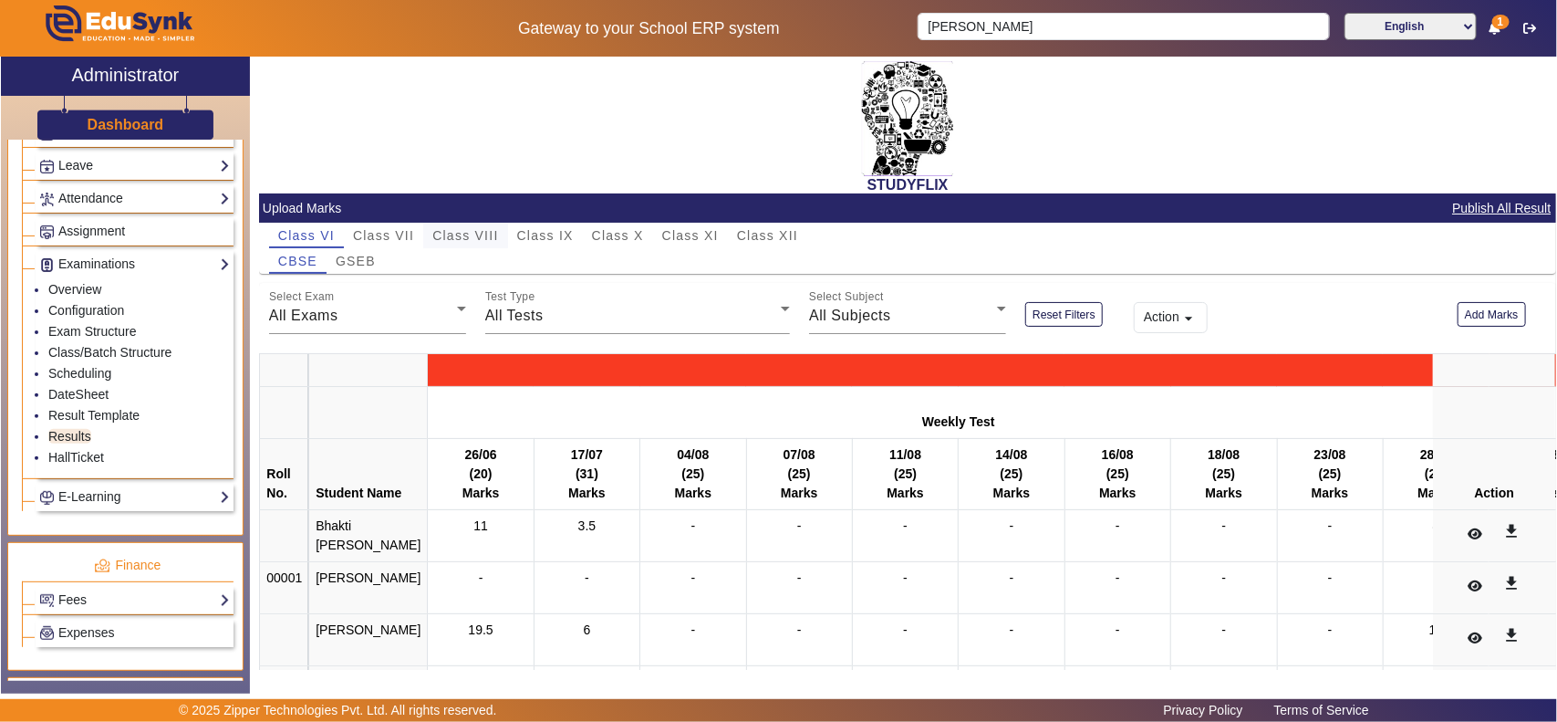
click at [475, 233] on span "Class VIII" at bounding box center [465, 235] width 66 height 13
click at [463, 230] on span "Class VIII" at bounding box center [465, 235] width 66 height 13
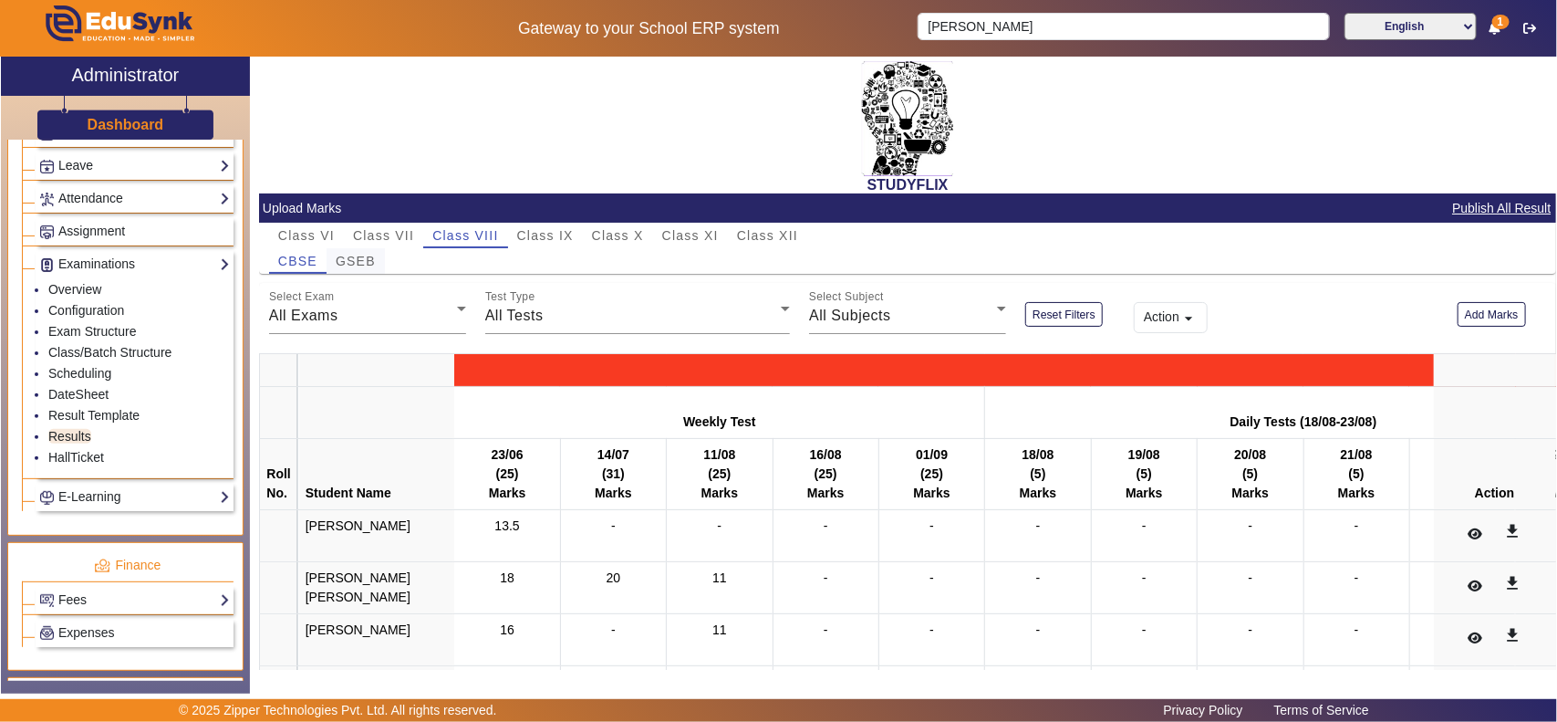
click at [359, 255] on span "GSEB" at bounding box center [356, 261] width 40 height 13
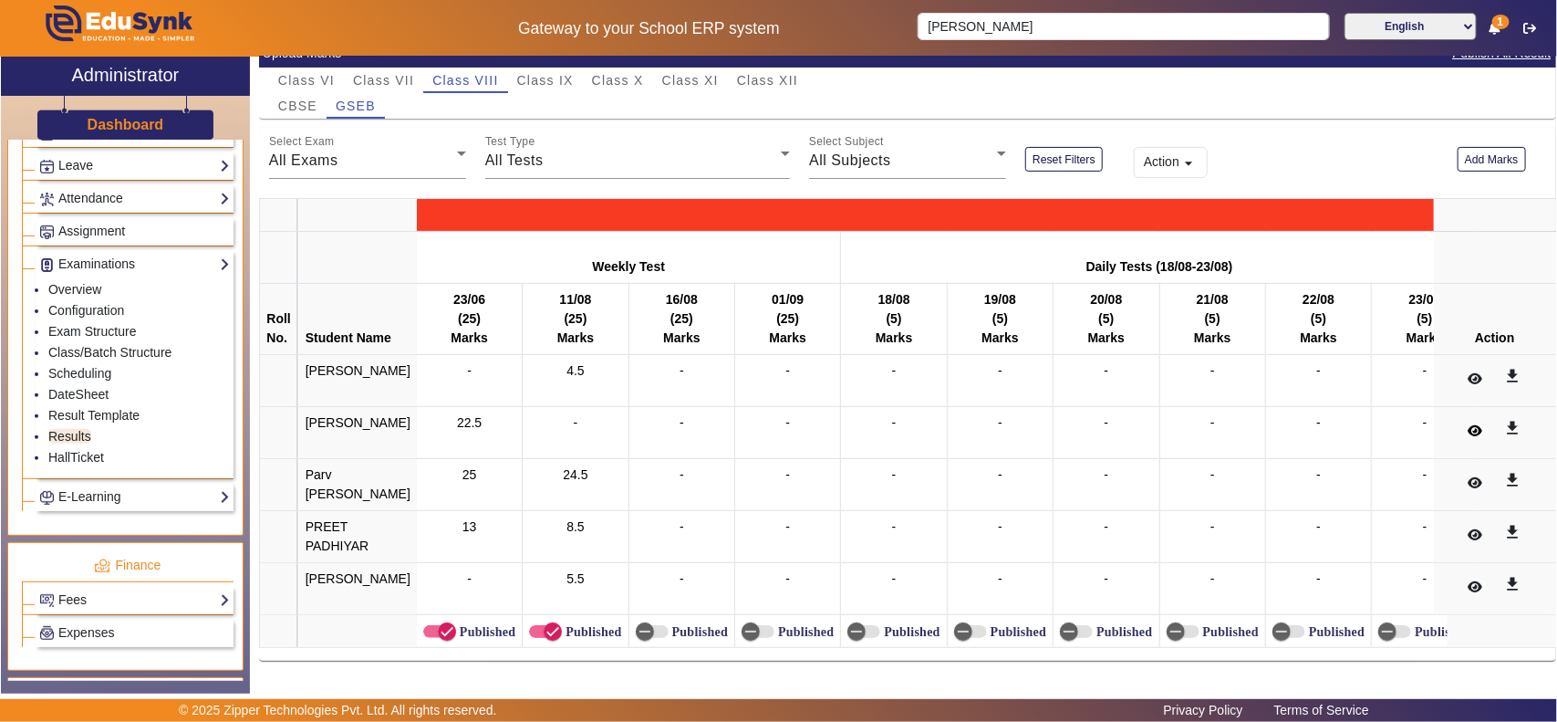
click at [1468, 424] on icon at bounding box center [1475, 430] width 15 height 13
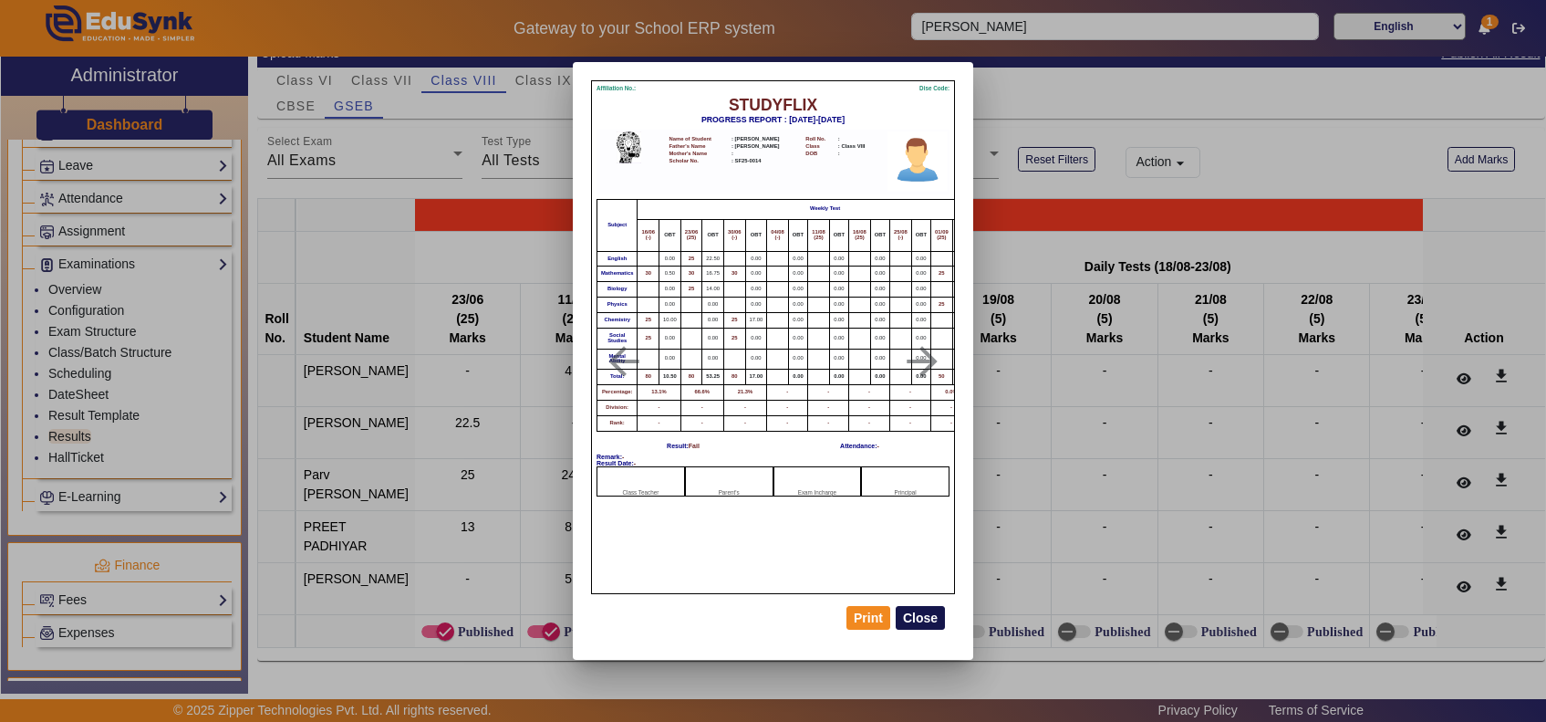
click at [918, 620] on button "Close" at bounding box center [920, 618] width 49 height 24
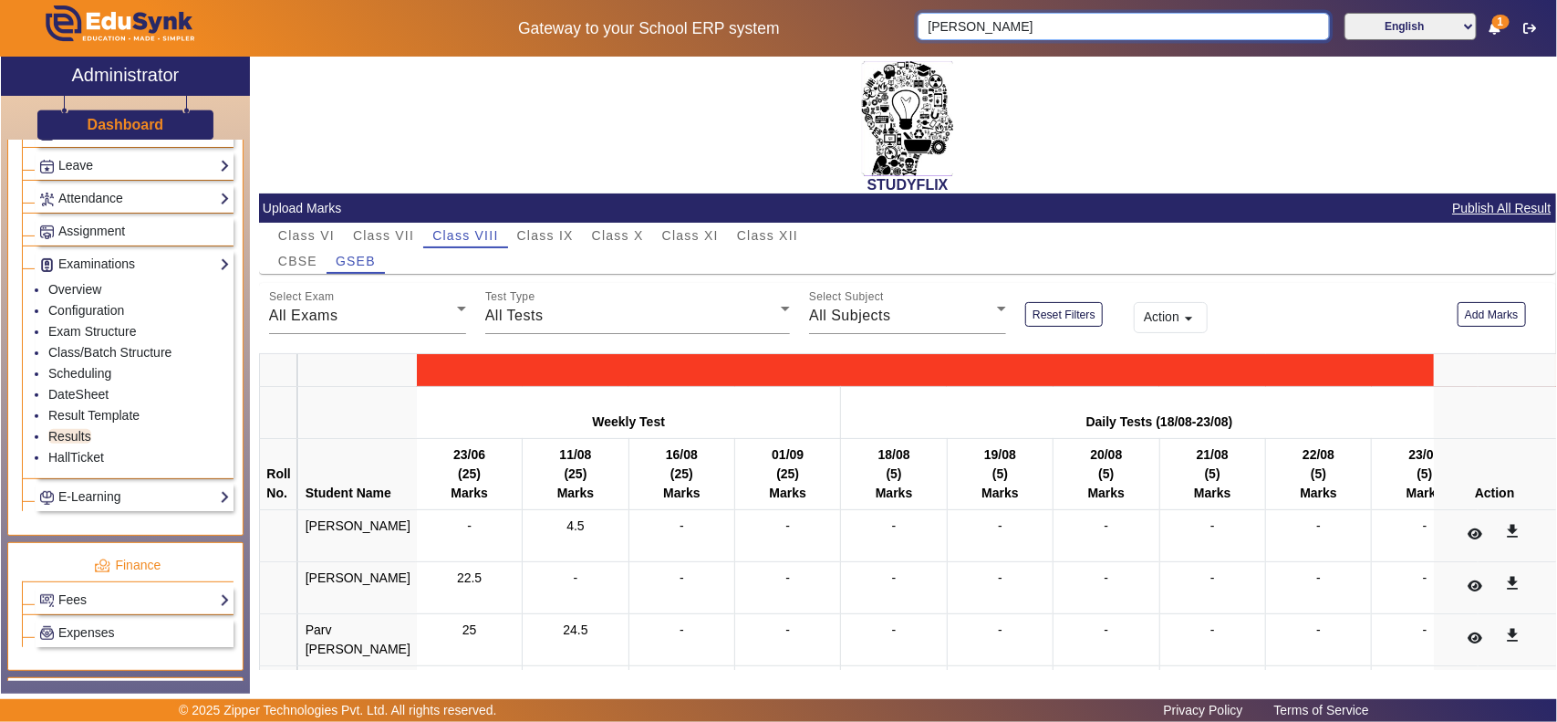
click at [1082, 27] on input "Nai Devanshi Nitinbhai" at bounding box center [1123, 26] width 411 height 27
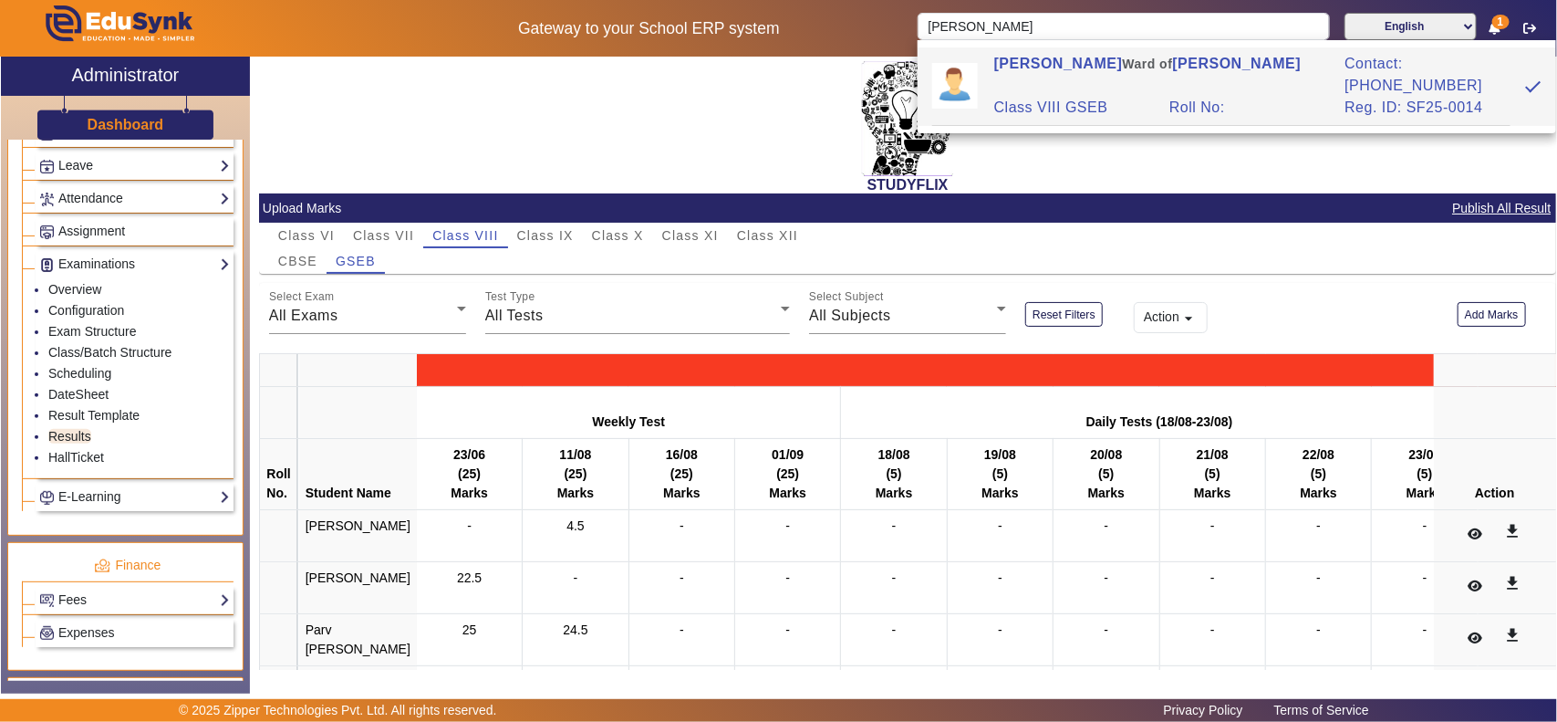
click at [1362, 97] on div "Reg. ID: SF25-0014" at bounding box center [1423, 108] width 175 height 22
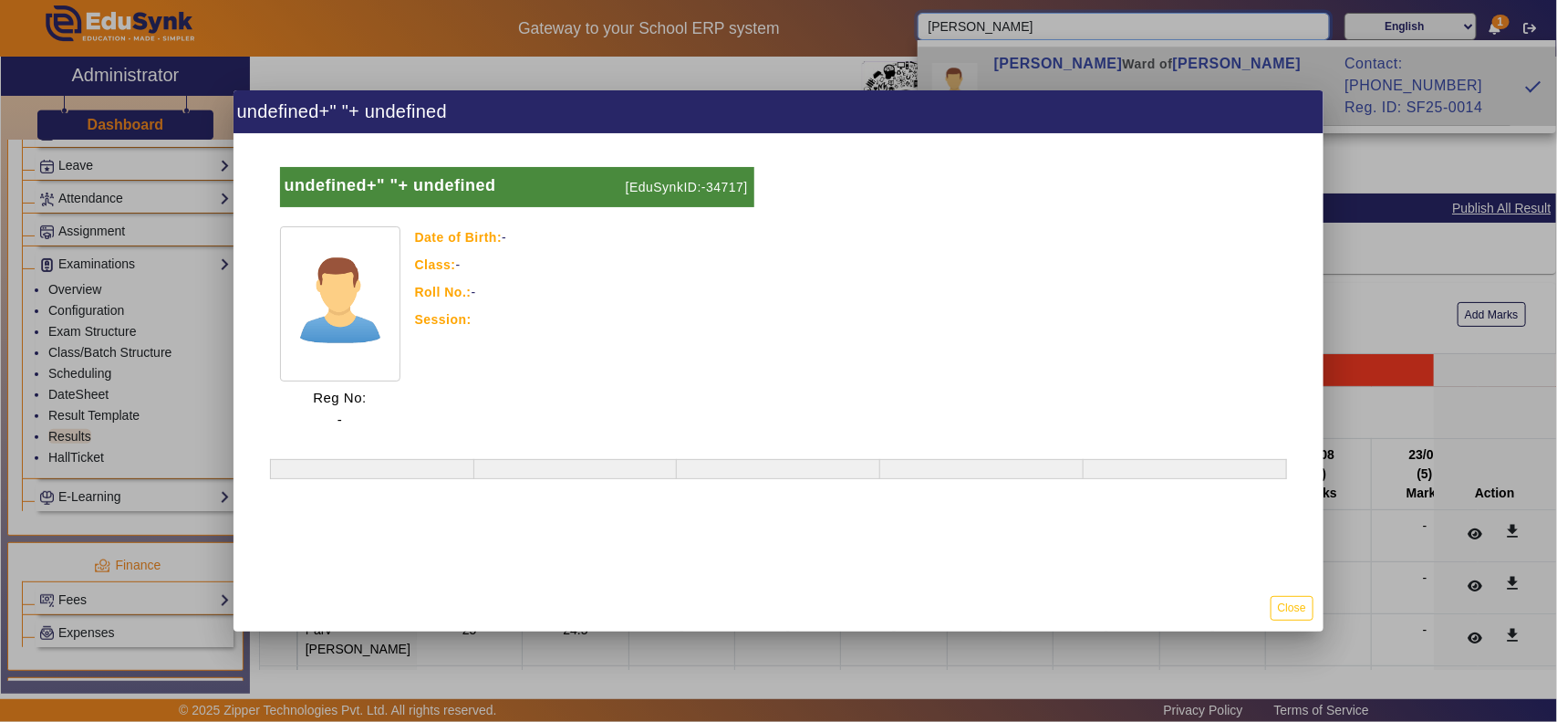
type input "Nai Devanshi Nitinbhai"
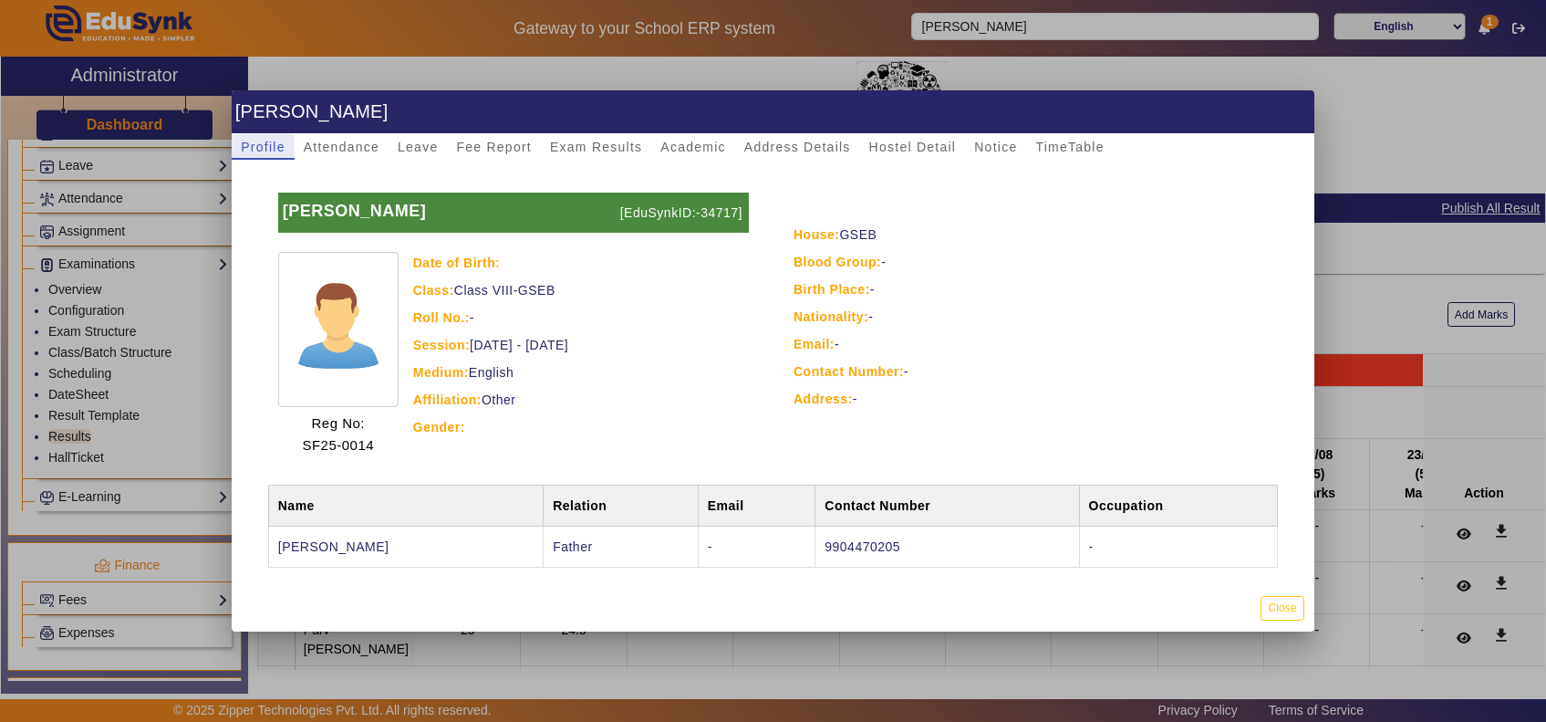
click at [710, 202] on p "[EduSynkID:-34717]" at bounding box center [682, 213] width 133 height 40
click at [705, 213] on p "[EduSynkID:-34717]" at bounding box center [682, 213] width 133 height 40
copy p "34717"
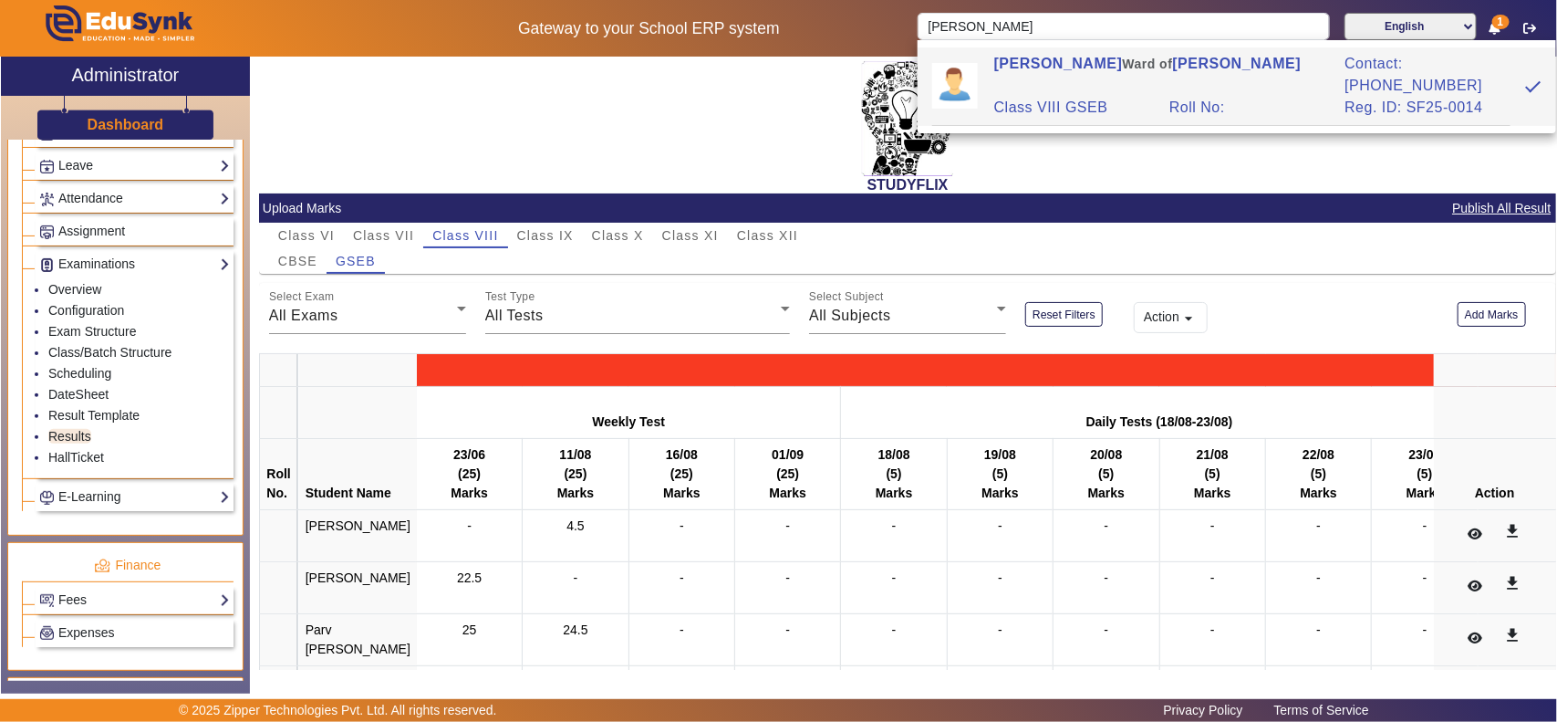
click at [672, 151] on div "STUDYFLIX" at bounding box center [907, 125] width 1297 height 137
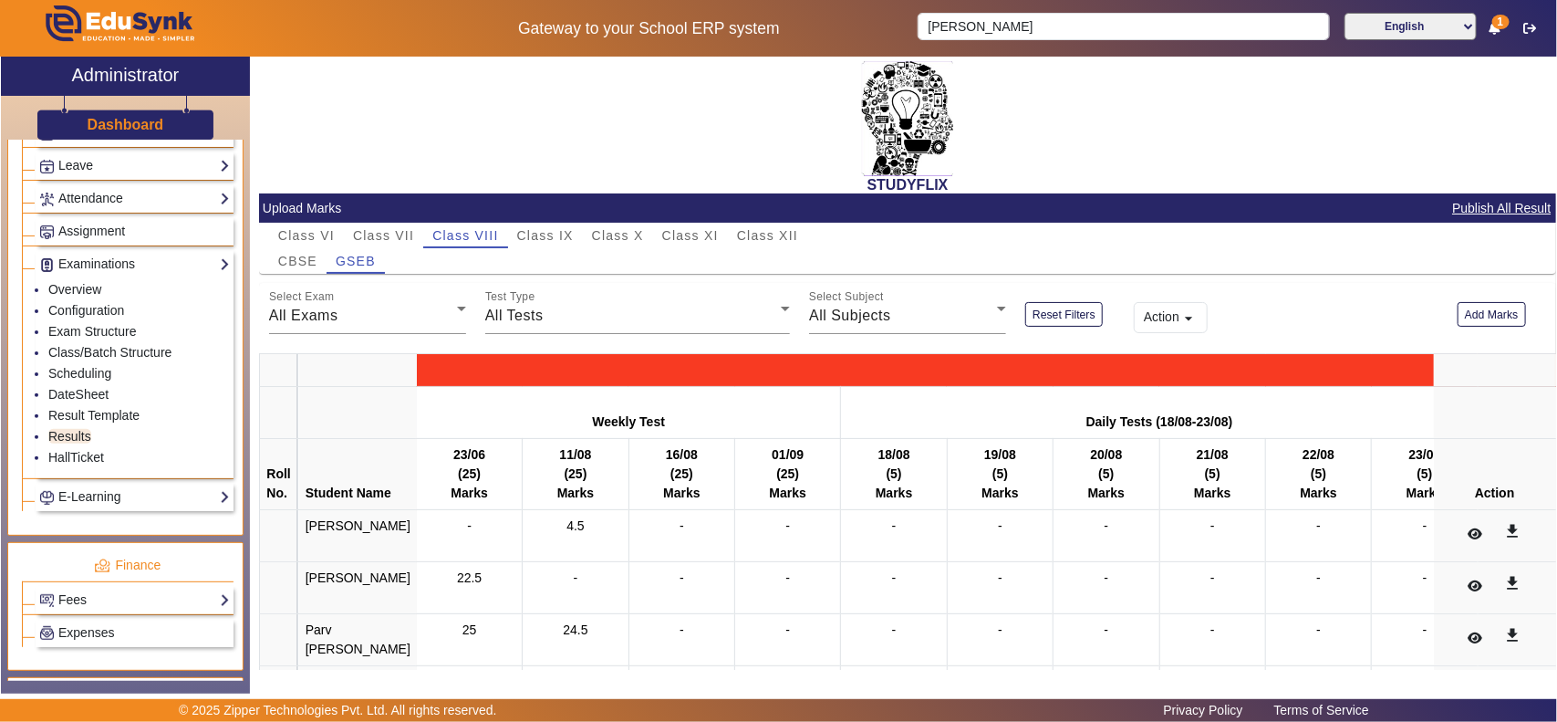
scroll to position [167, 0]
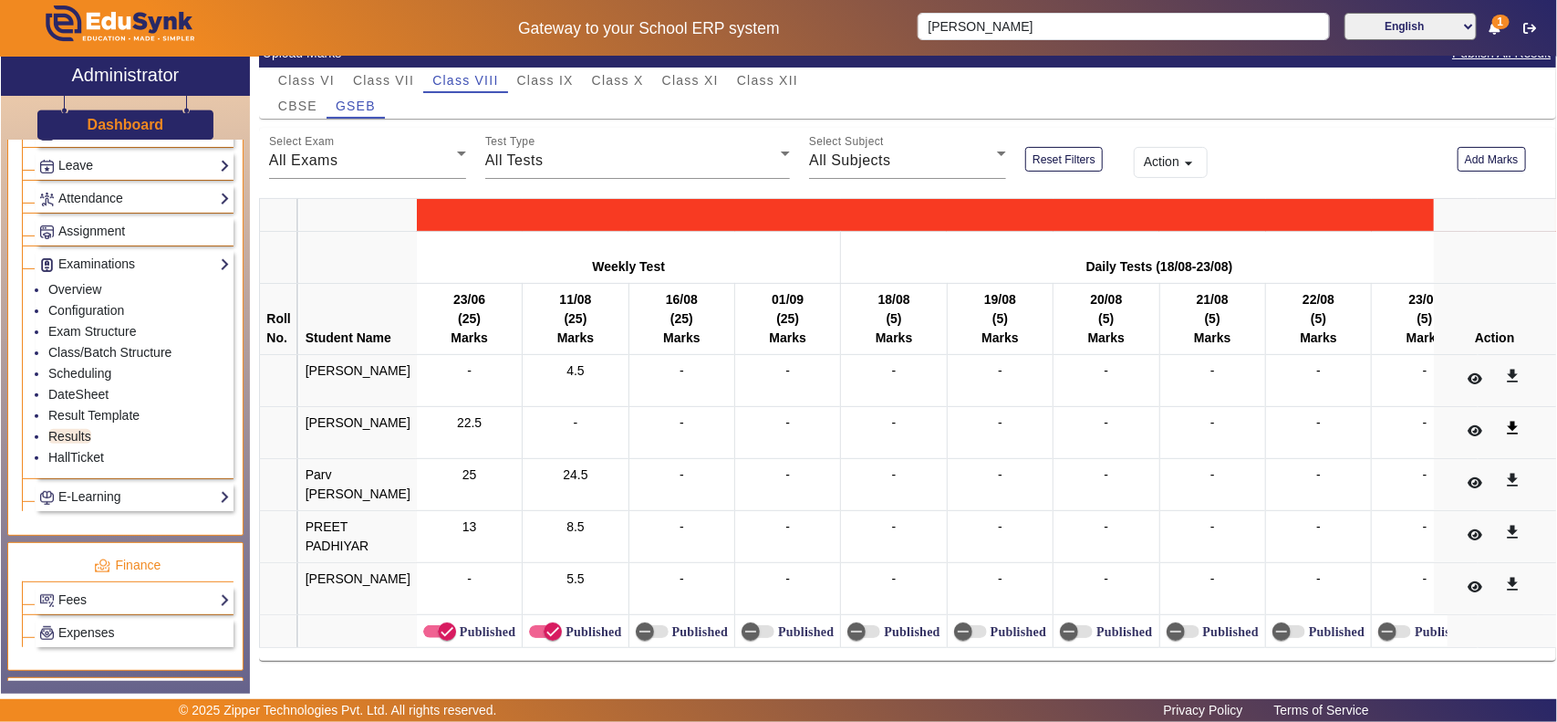
click at [1504, 419] on mat-icon "get_app" at bounding box center [1513, 428] width 18 height 18
click at [1468, 424] on icon at bounding box center [1475, 430] width 15 height 13
click at [348, 153] on div "All Exams" at bounding box center [363, 161] width 188 height 22
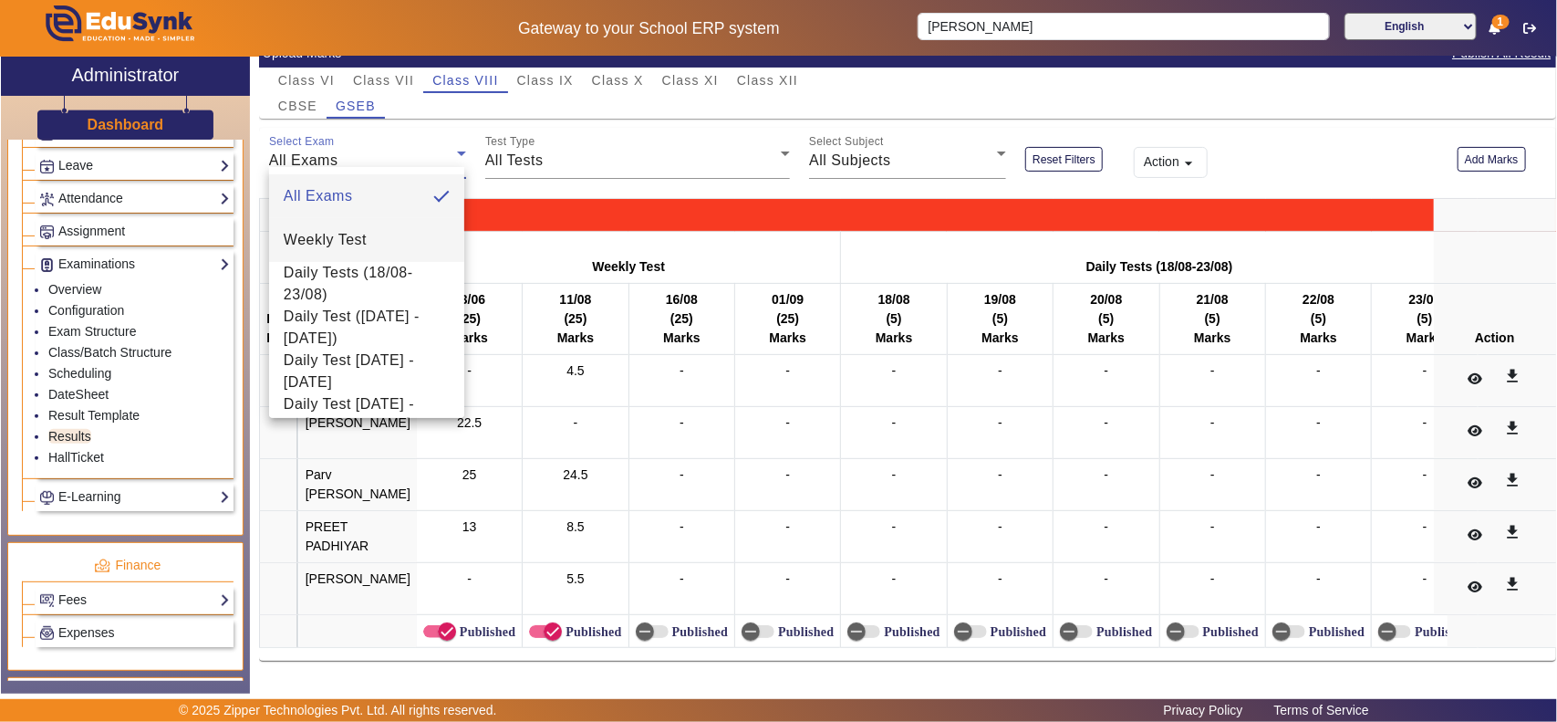
click at [356, 244] on span "Weekly Test" at bounding box center [325, 240] width 83 height 22
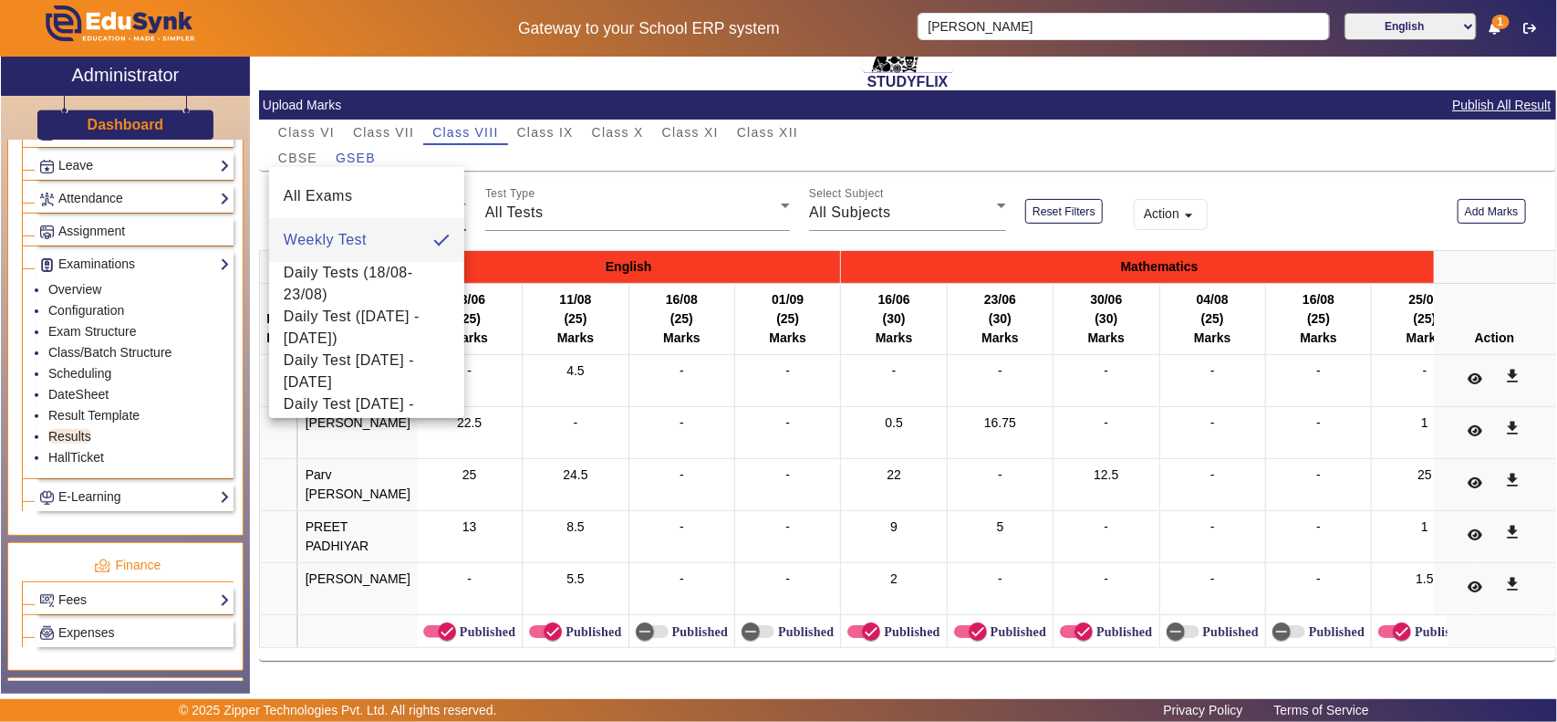
scroll to position [116, 0]
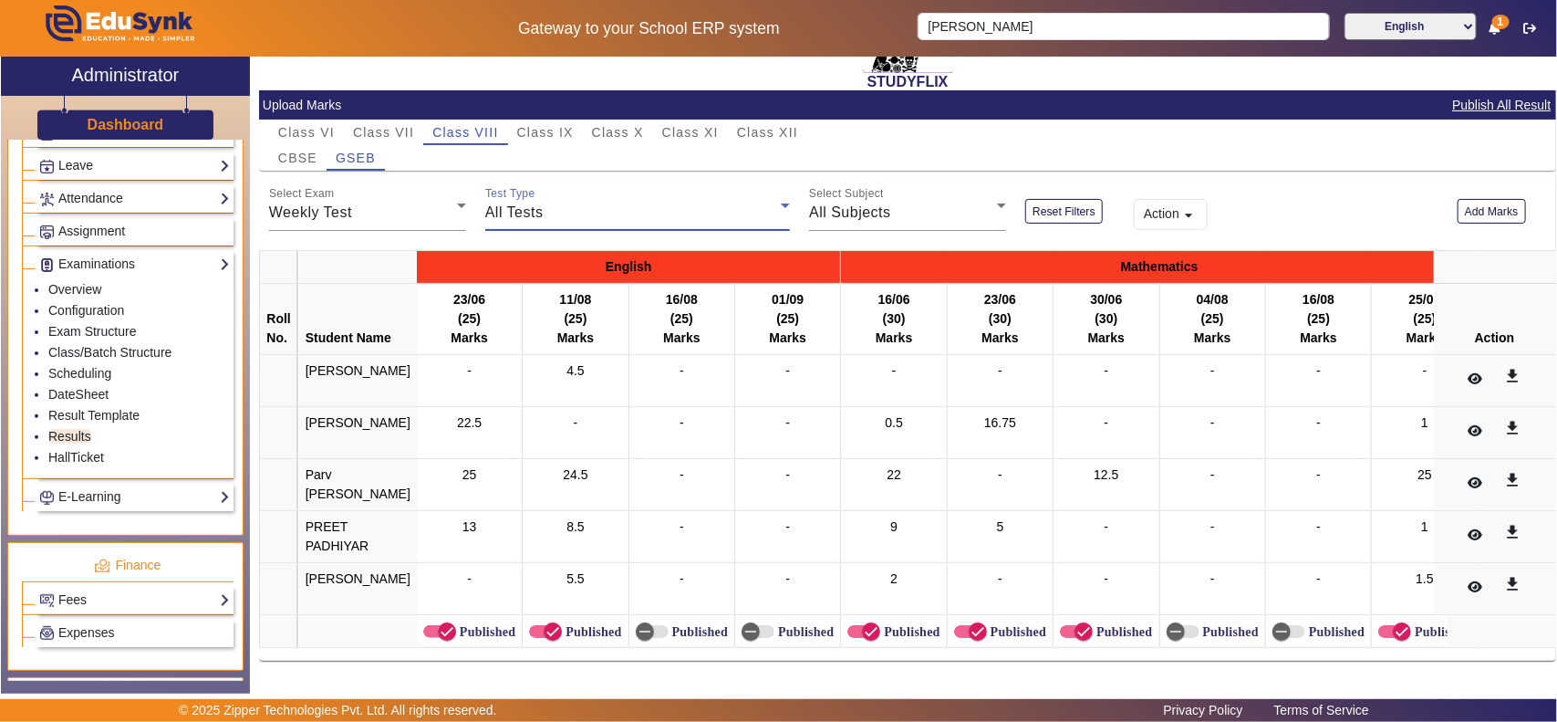
click at [599, 202] on div "All Tests" at bounding box center [633, 213] width 296 height 22
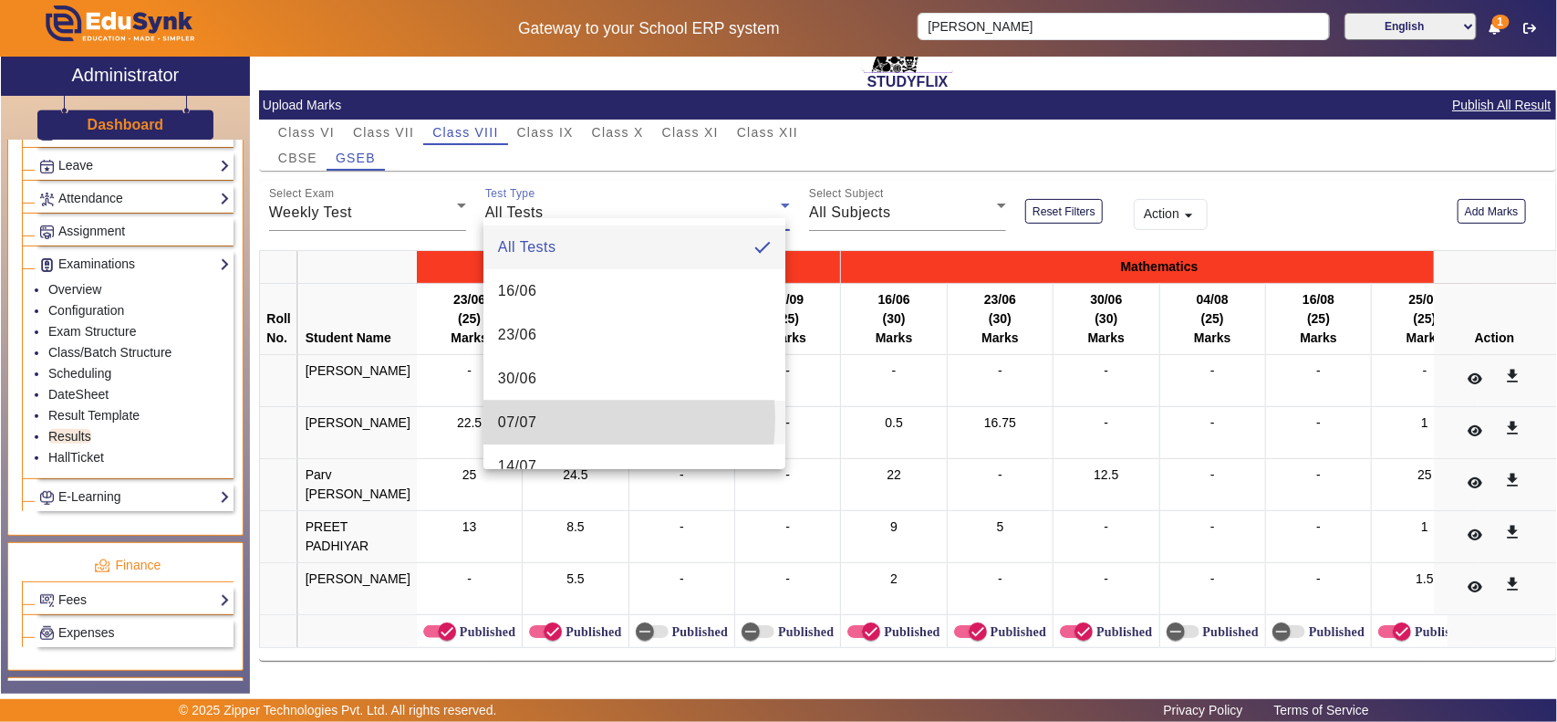
click at [545, 418] on mat-option "07/07" at bounding box center [635, 423] width 302 height 44
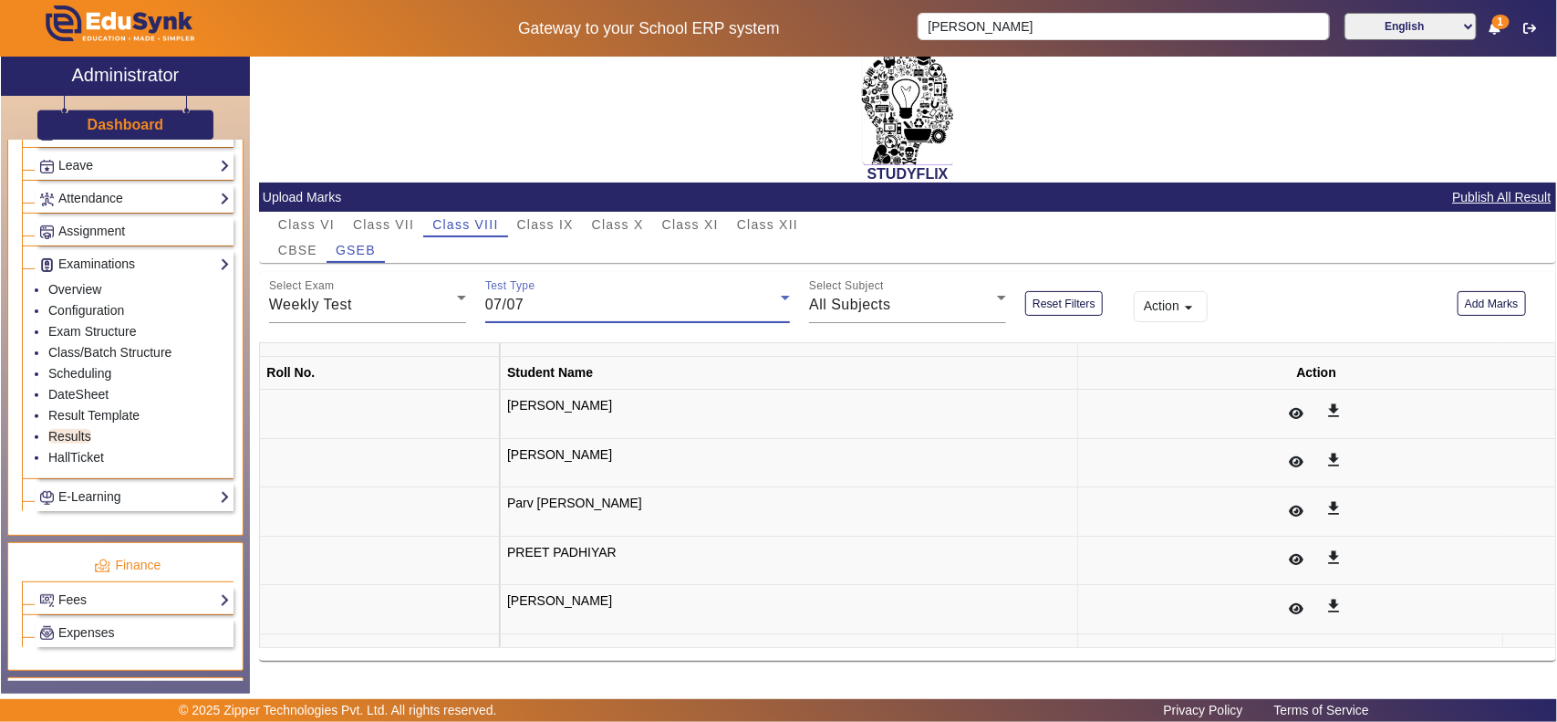
scroll to position [14, 0]
click at [926, 297] on div "All Subjects" at bounding box center [903, 305] width 188 height 22
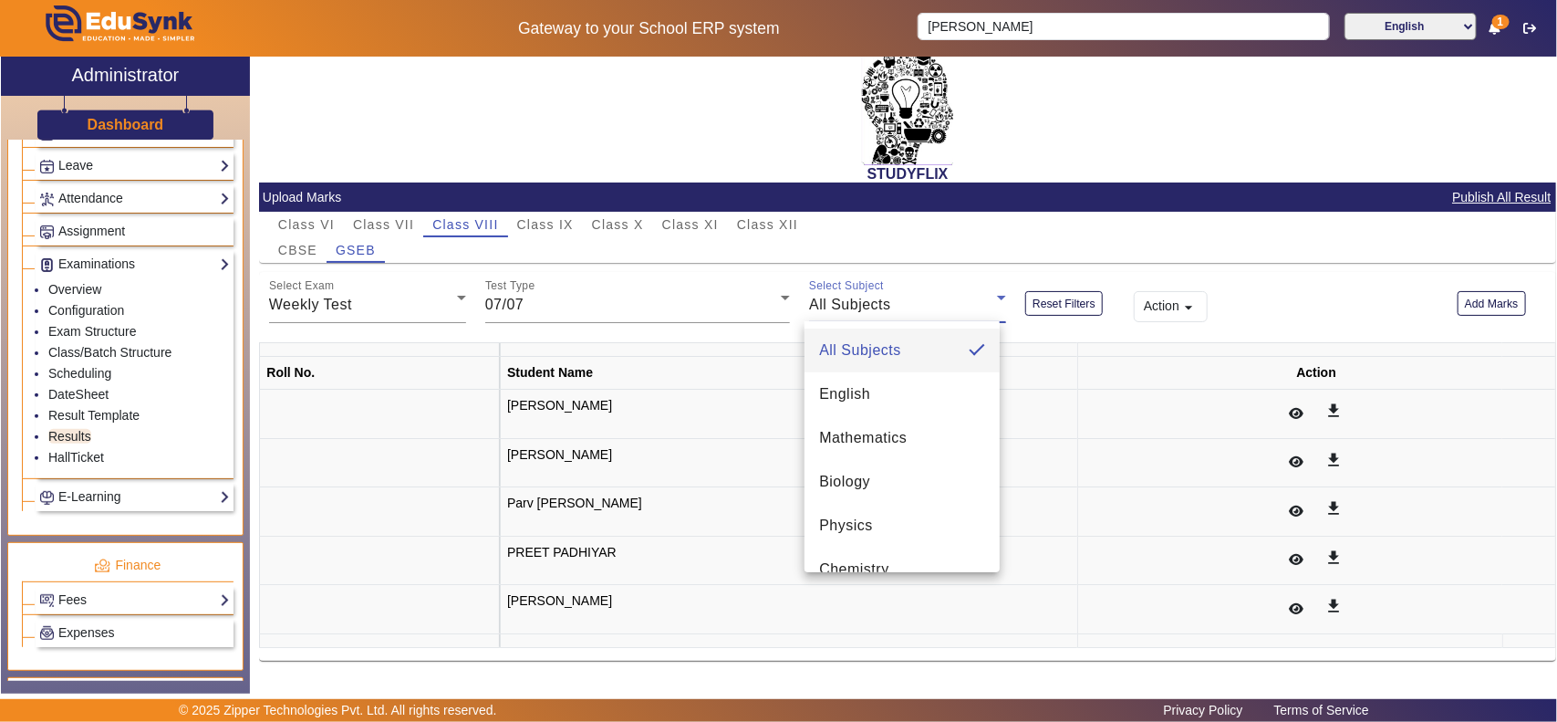
click at [927, 301] on div at bounding box center [778, 361] width 1557 height 722
click at [919, 304] on div "All Subjects" at bounding box center [903, 305] width 188 height 22
click at [886, 468] on mat-option "Biology" at bounding box center [902, 482] width 195 height 44
click at [947, 302] on div "Biology" at bounding box center [903, 305] width 188 height 22
click at [903, 338] on mat-option "All Subjects" at bounding box center [902, 350] width 195 height 44
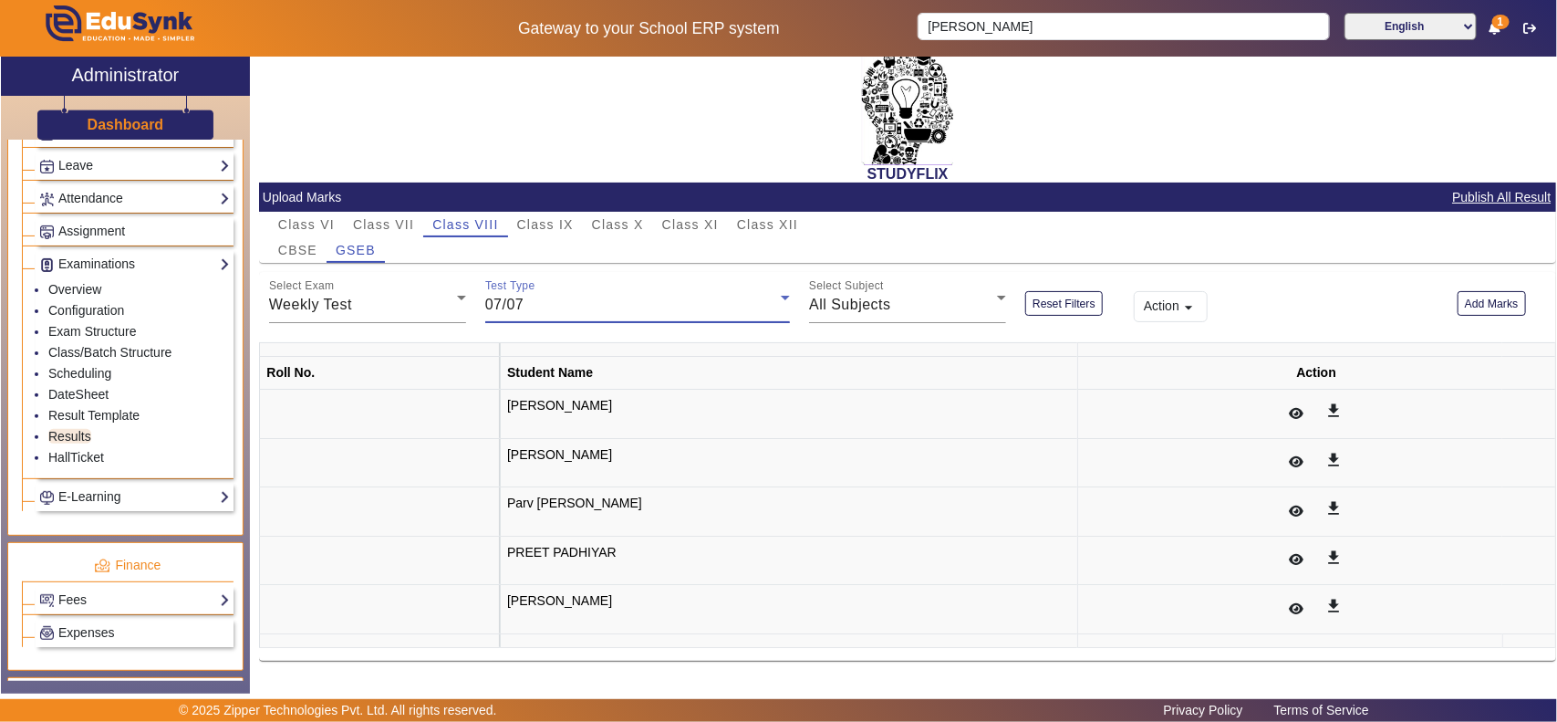
click at [703, 294] on div "07/07" at bounding box center [633, 305] width 296 height 22
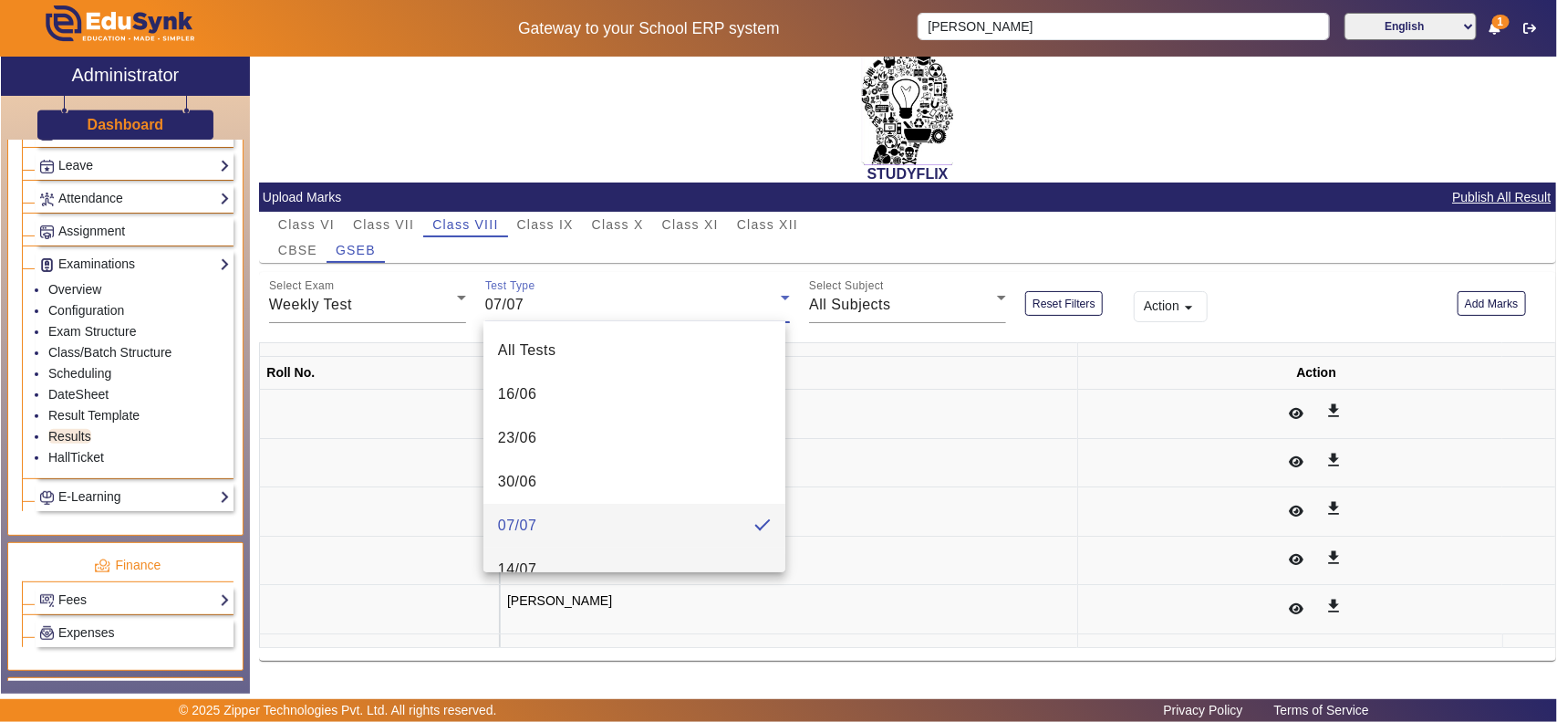
click at [604, 555] on mat-option "14/07" at bounding box center [635, 569] width 302 height 44
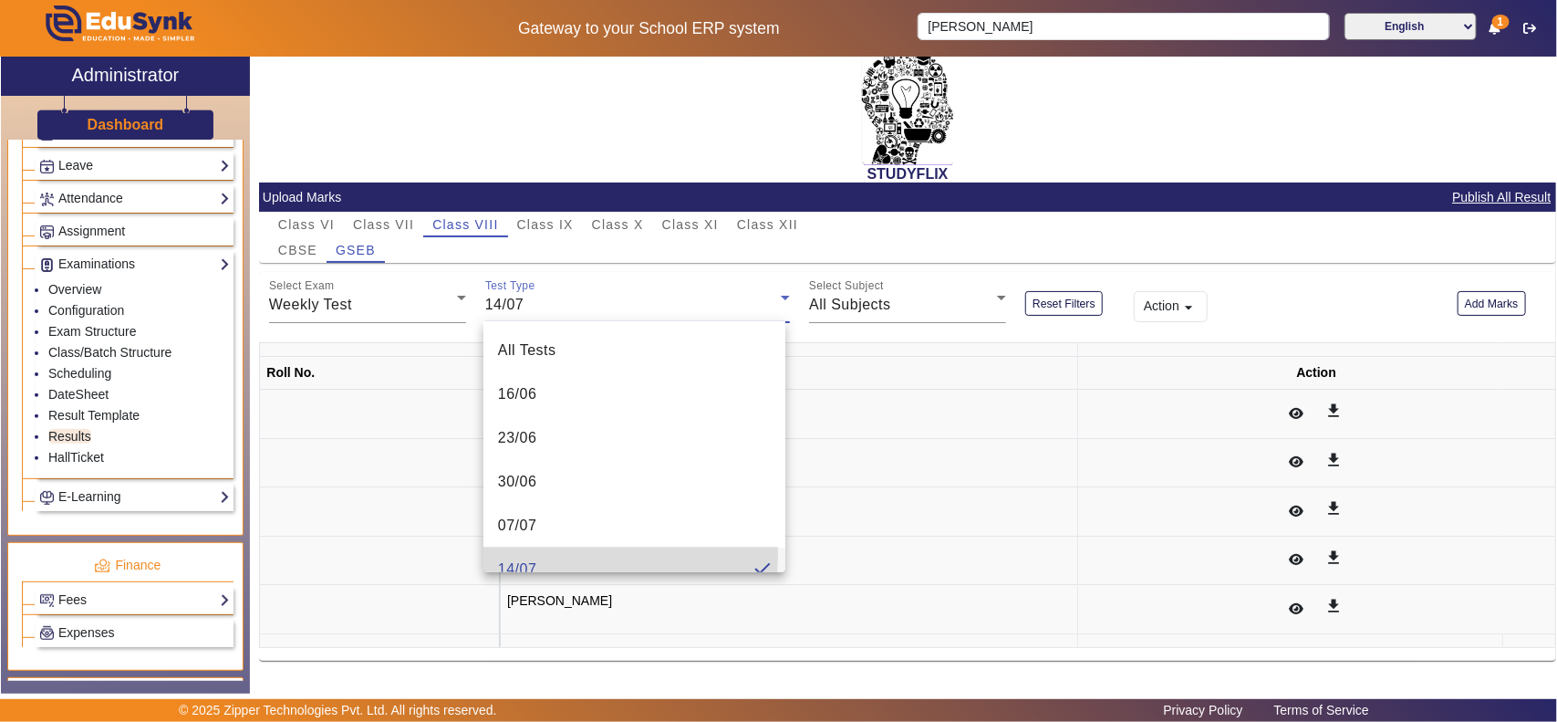
scroll to position [0, 0]
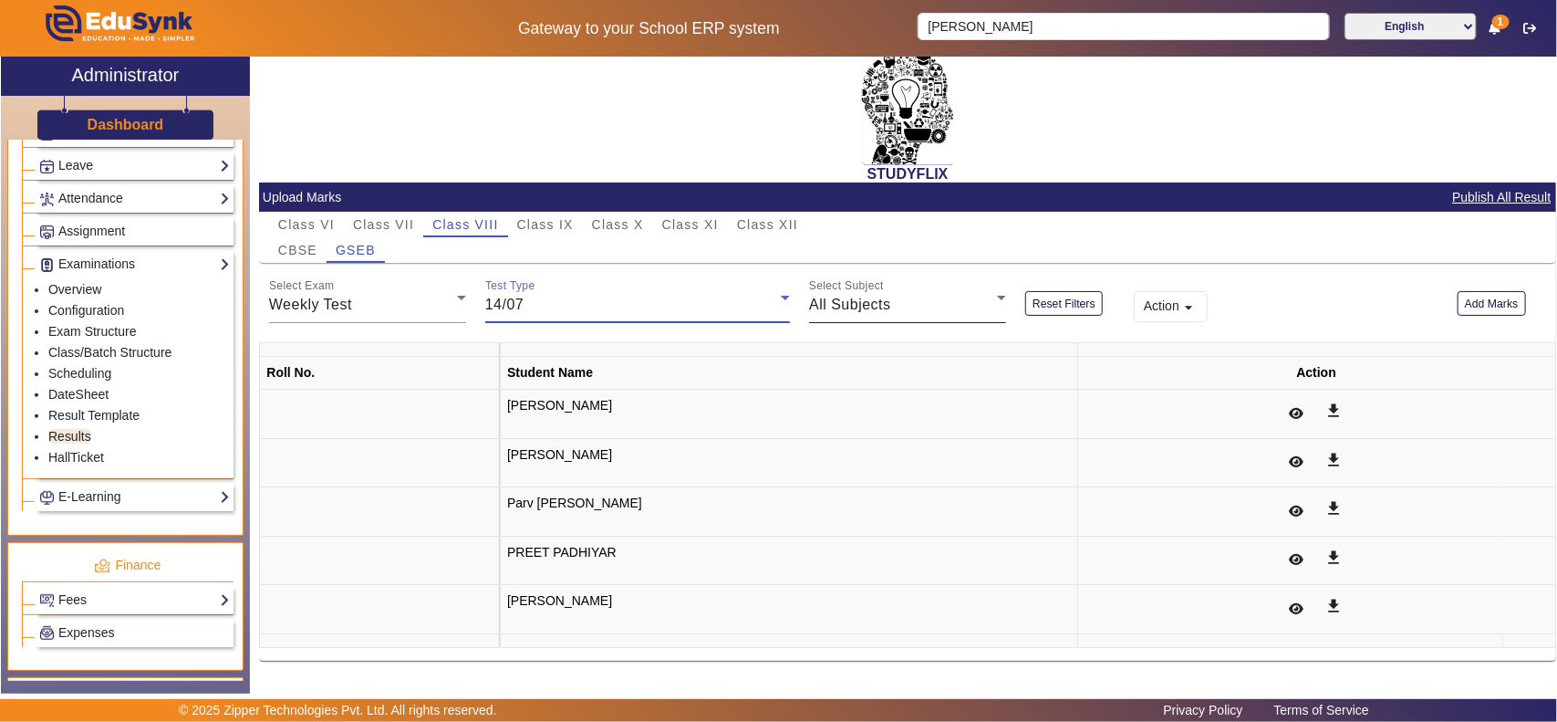
click at [905, 302] on div "All Subjects" at bounding box center [903, 305] width 188 height 22
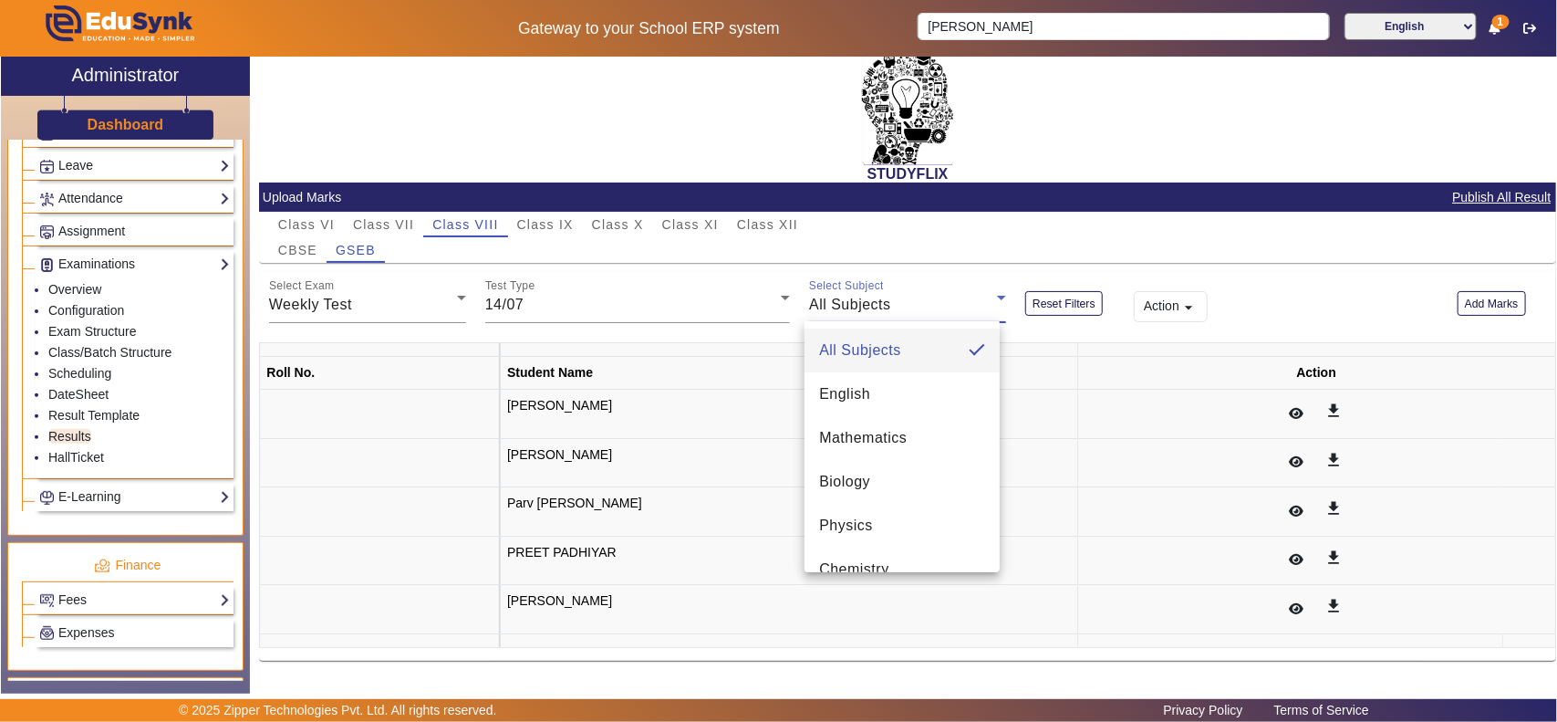
click at [591, 307] on div at bounding box center [778, 361] width 1557 height 722
click at [573, 284] on div "Test Type 14/07" at bounding box center [637, 297] width 305 height 51
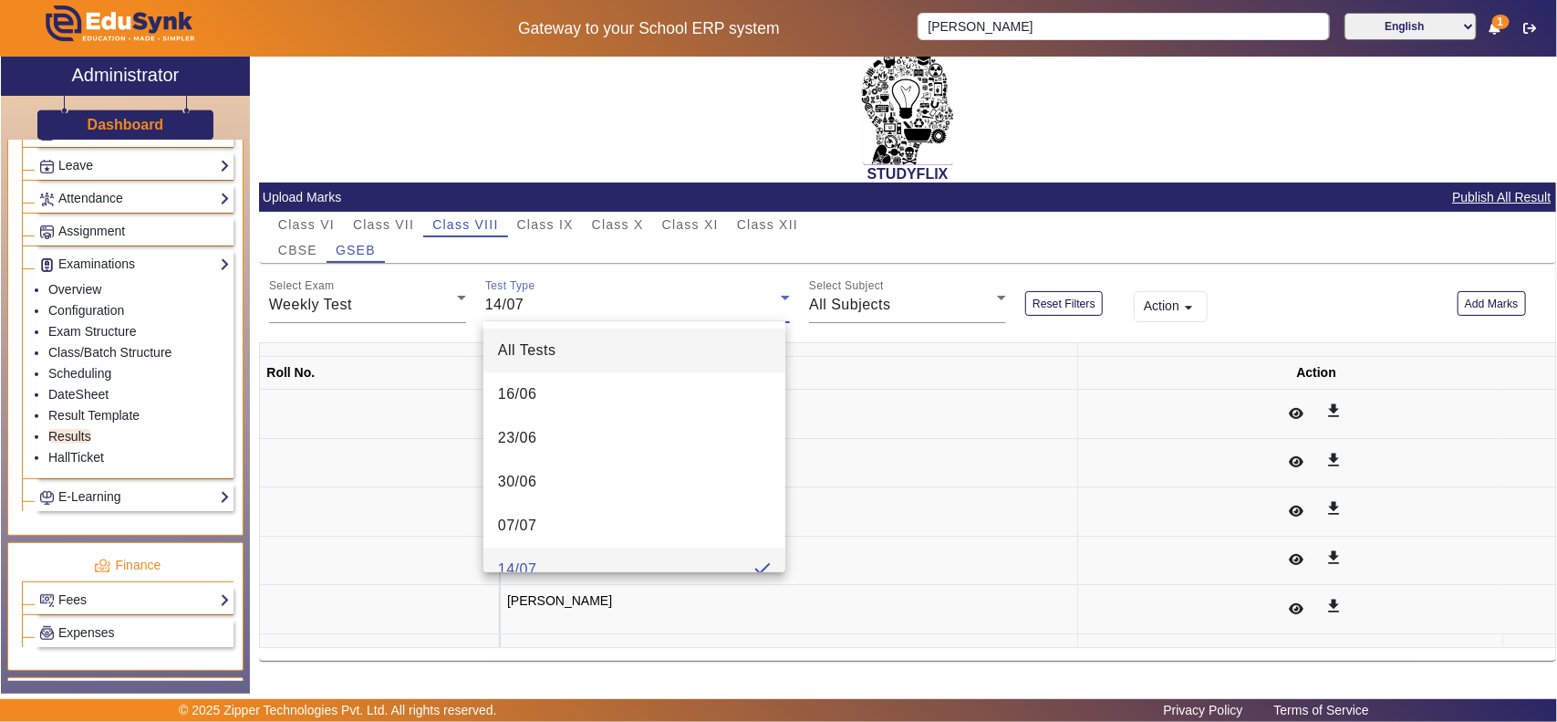
scroll to position [19, 0]
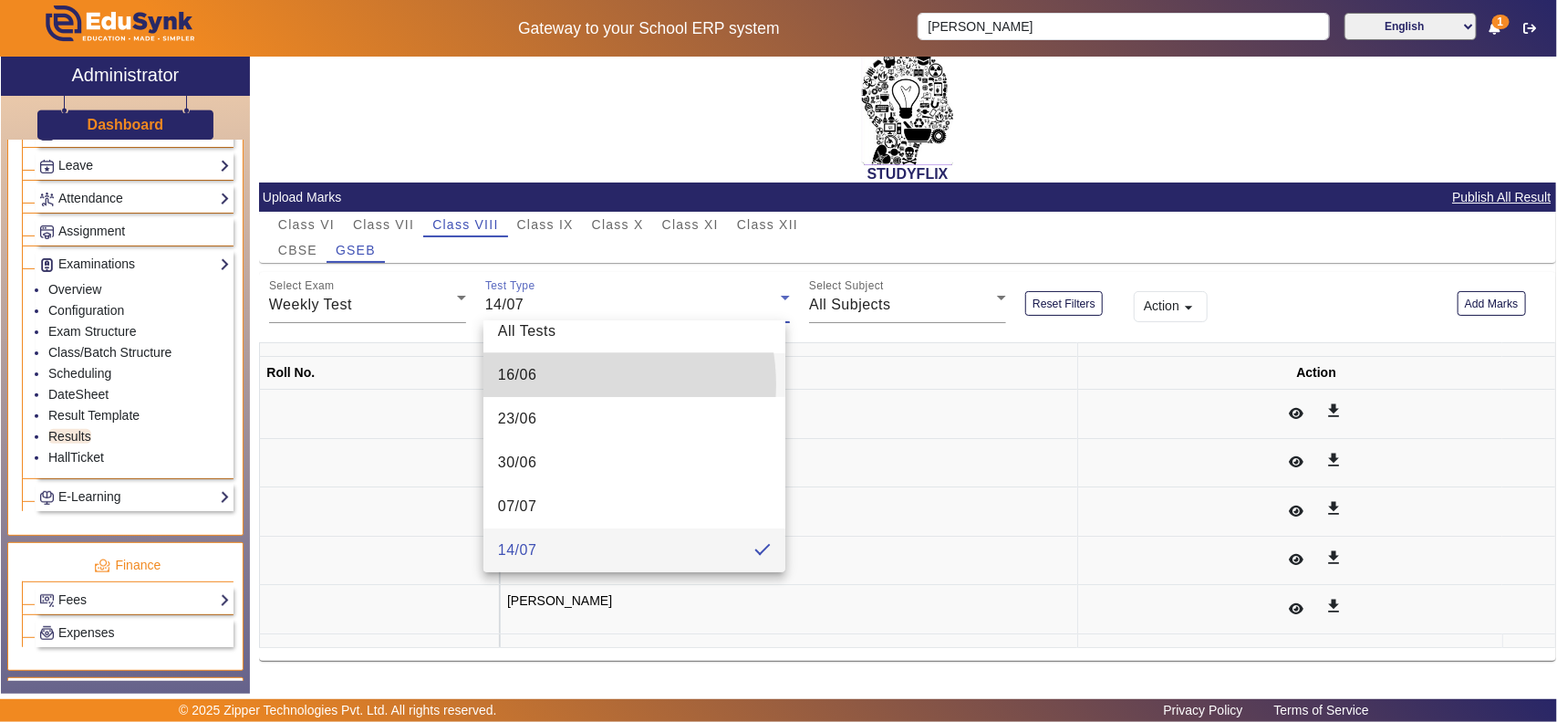
click at [567, 384] on mat-option "16/06" at bounding box center [635, 375] width 302 height 44
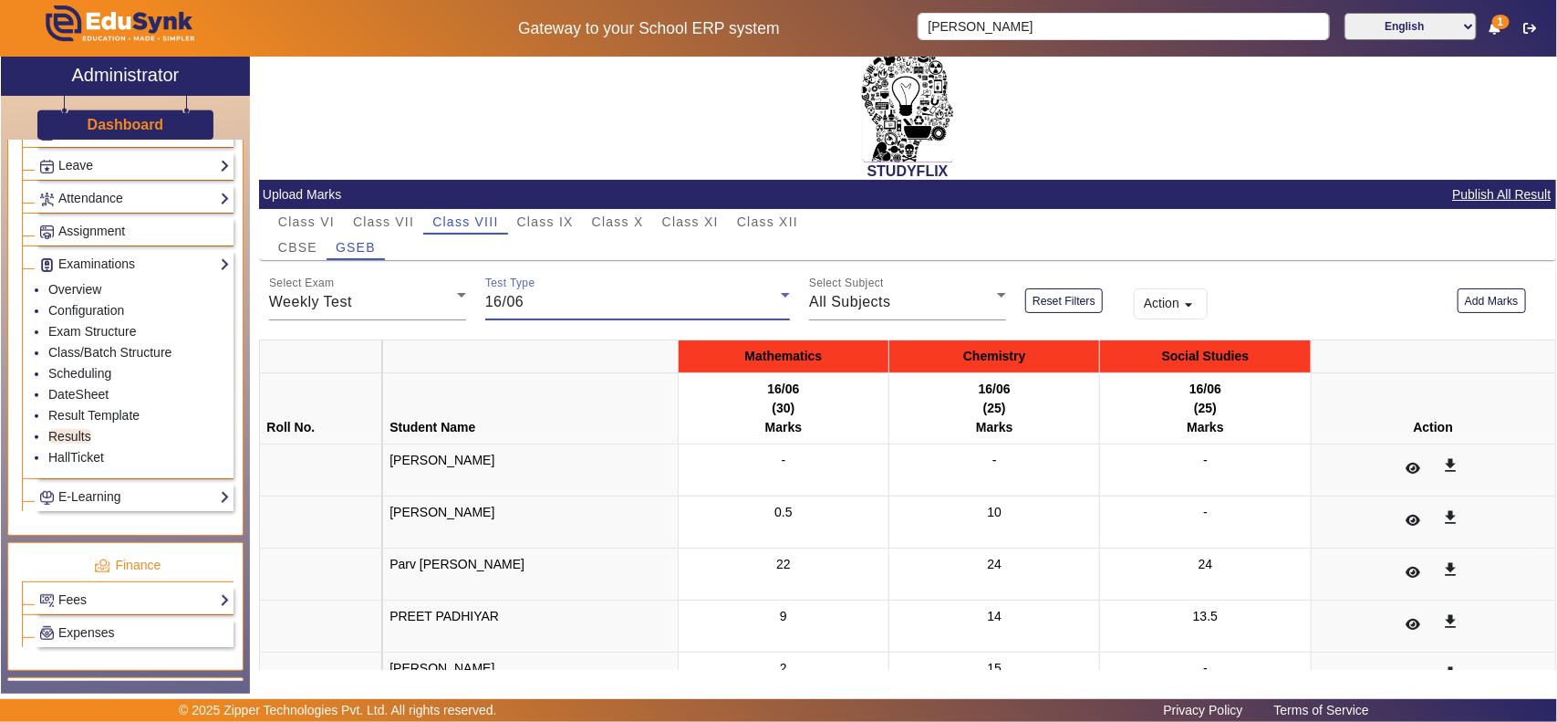
scroll to position [105, 0]
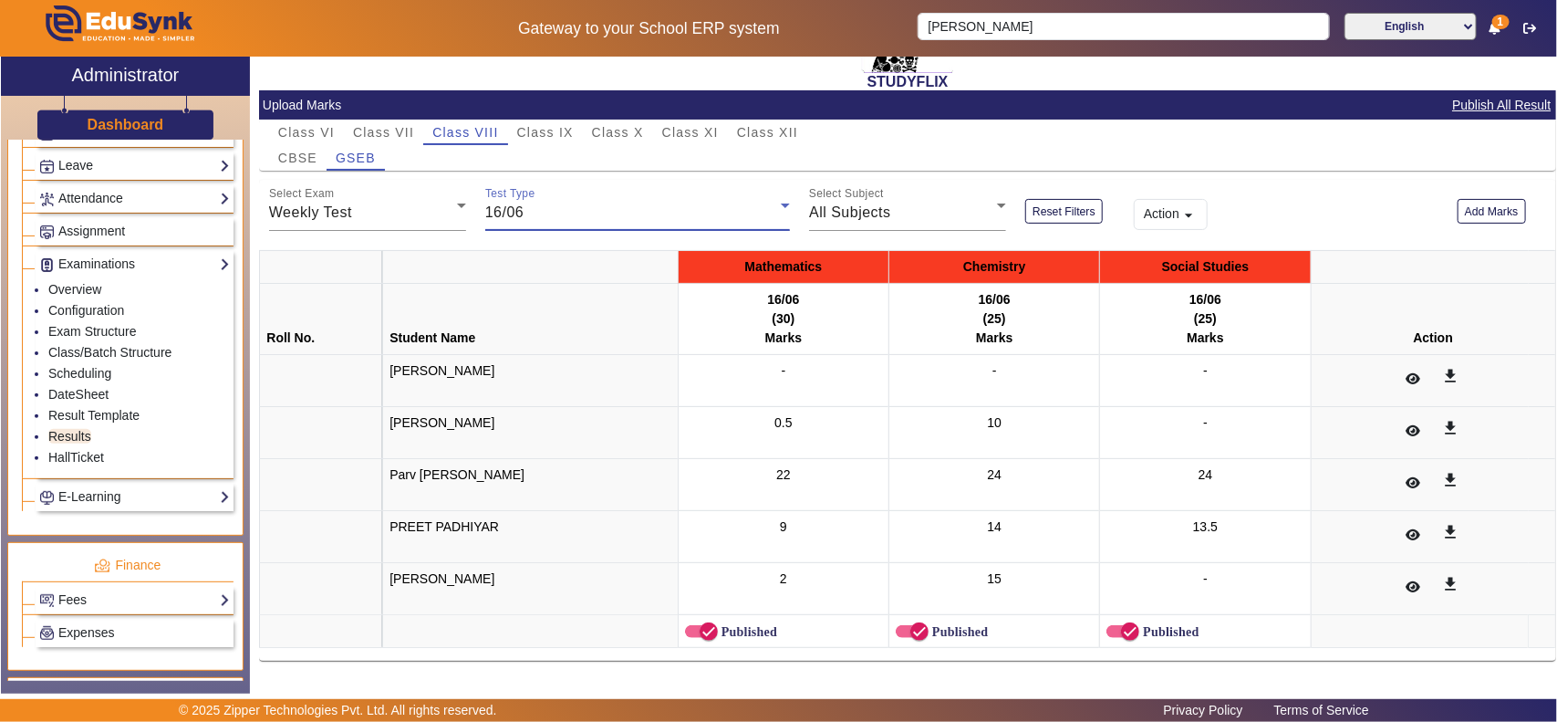
click at [618, 217] on div "16/06" at bounding box center [633, 213] width 296 height 22
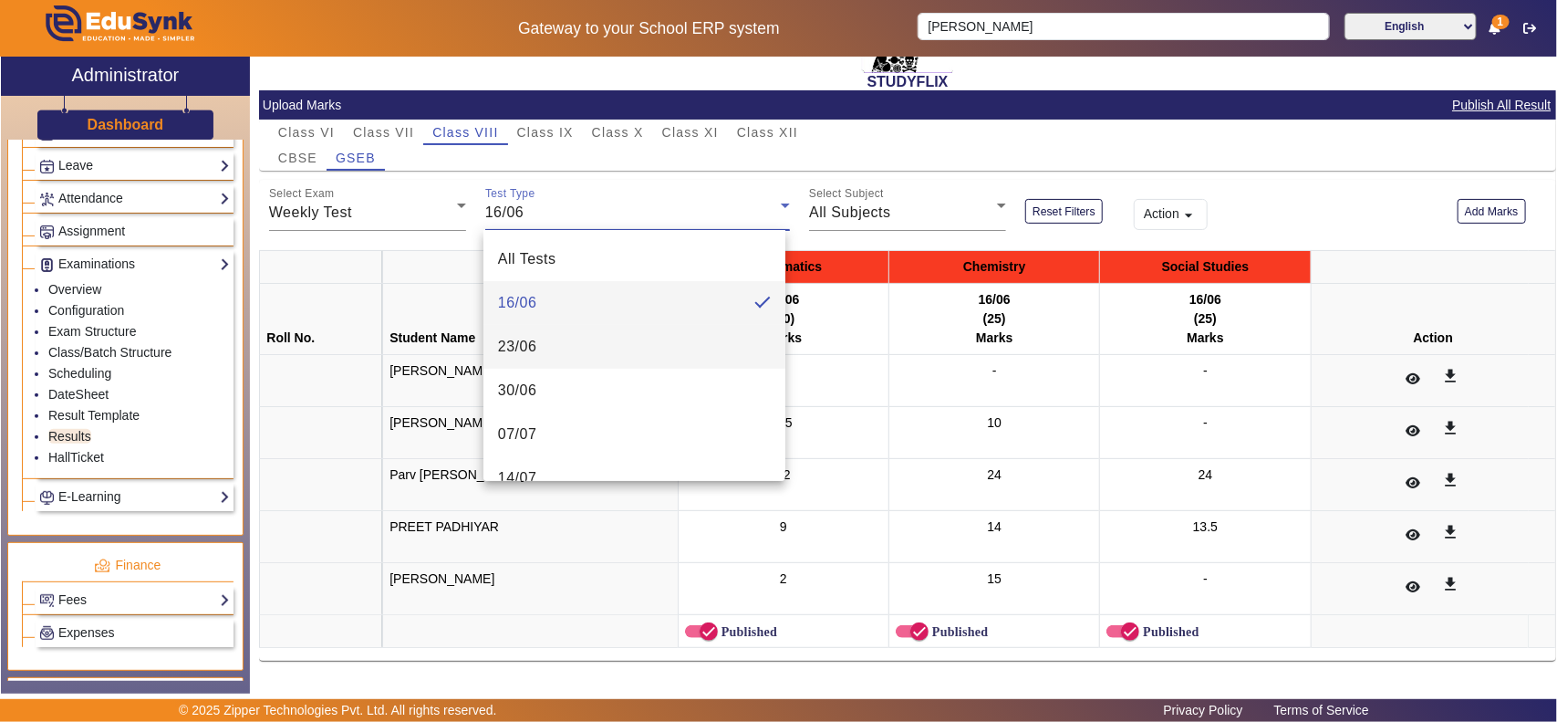
click at [581, 347] on mat-option "23/06" at bounding box center [635, 347] width 302 height 44
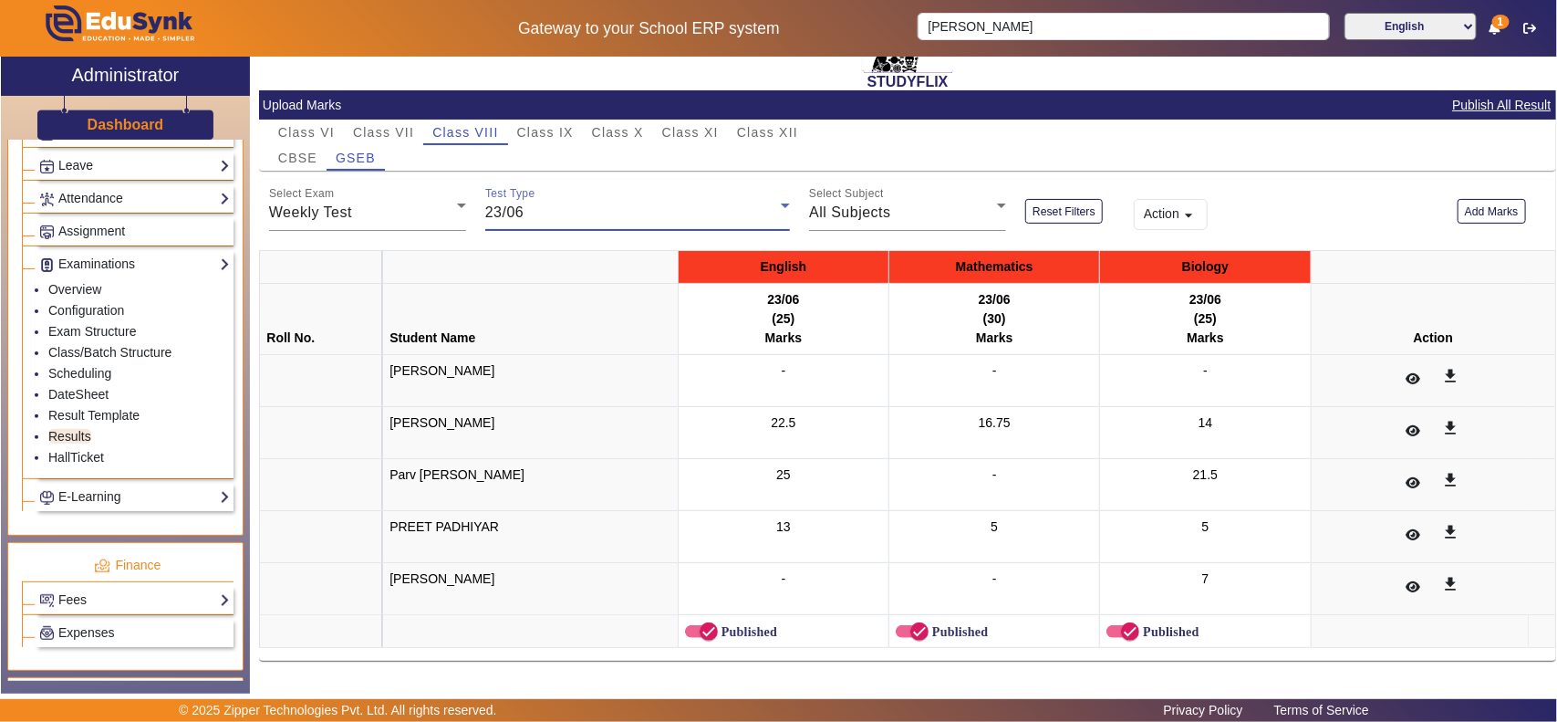
click at [603, 211] on div "23/06" at bounding box center [633, 213] width 296 height 22
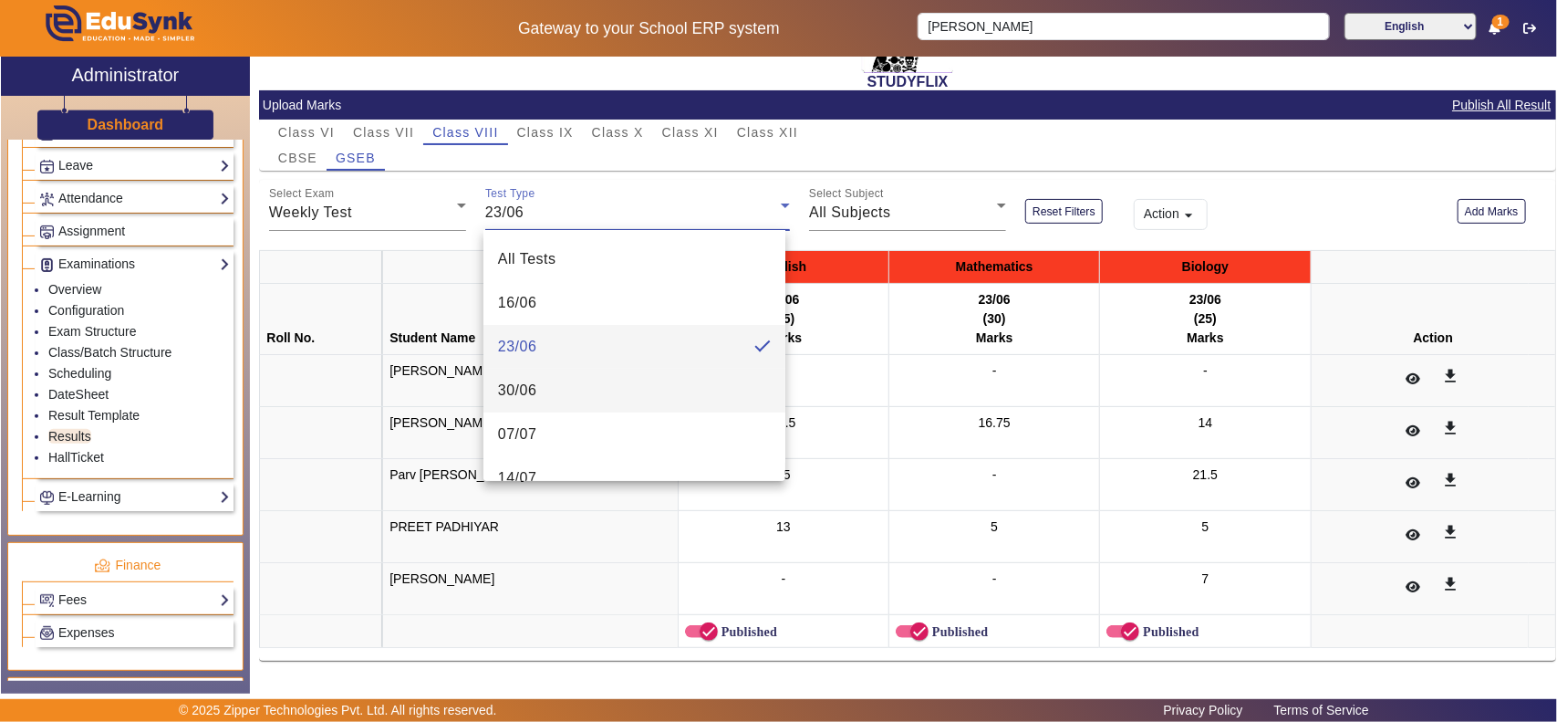
click at [572, 393] on mat-option "30/06" at bounding box center [635, 391] width 302 height 44
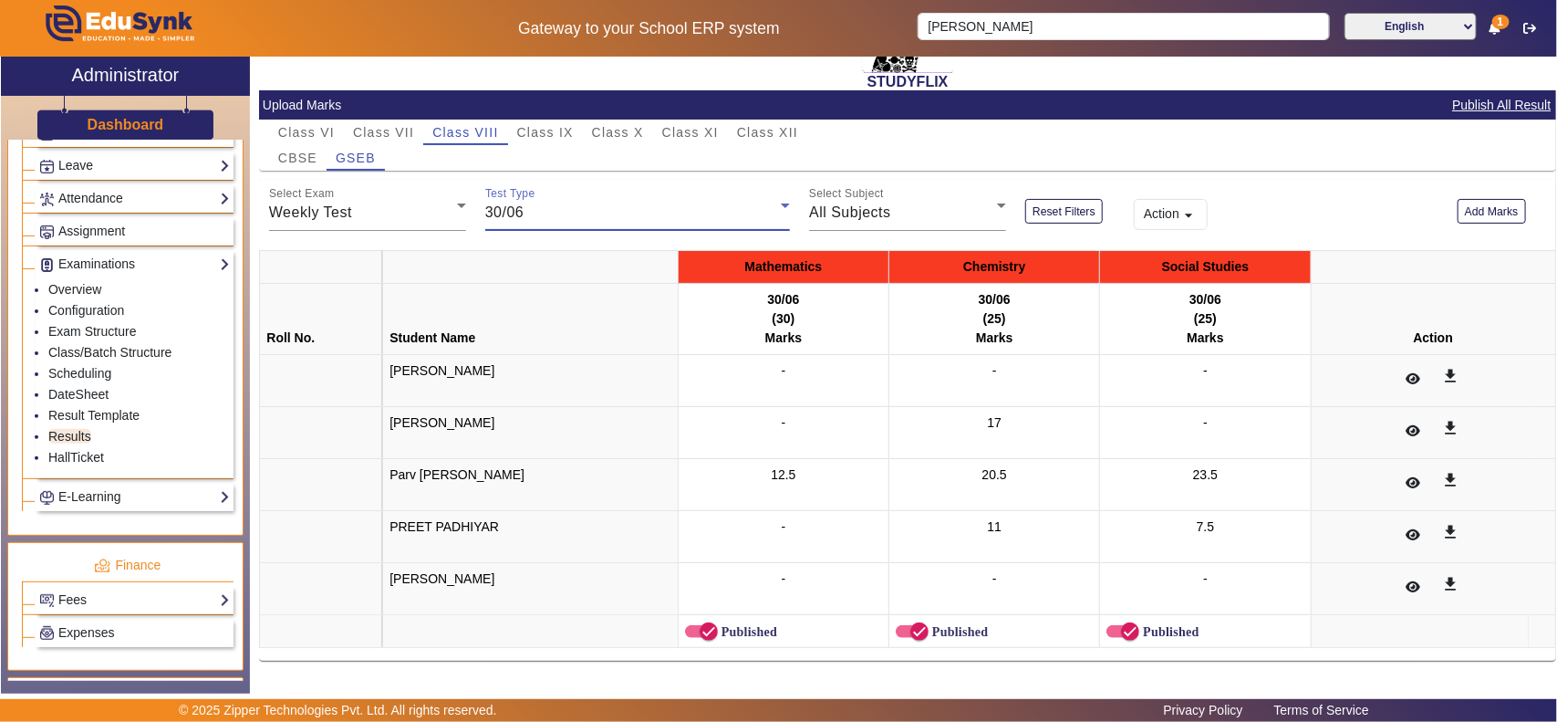
click at [596, 219] on div "30/06" at bounding box center [633, 213] width 296 height 22
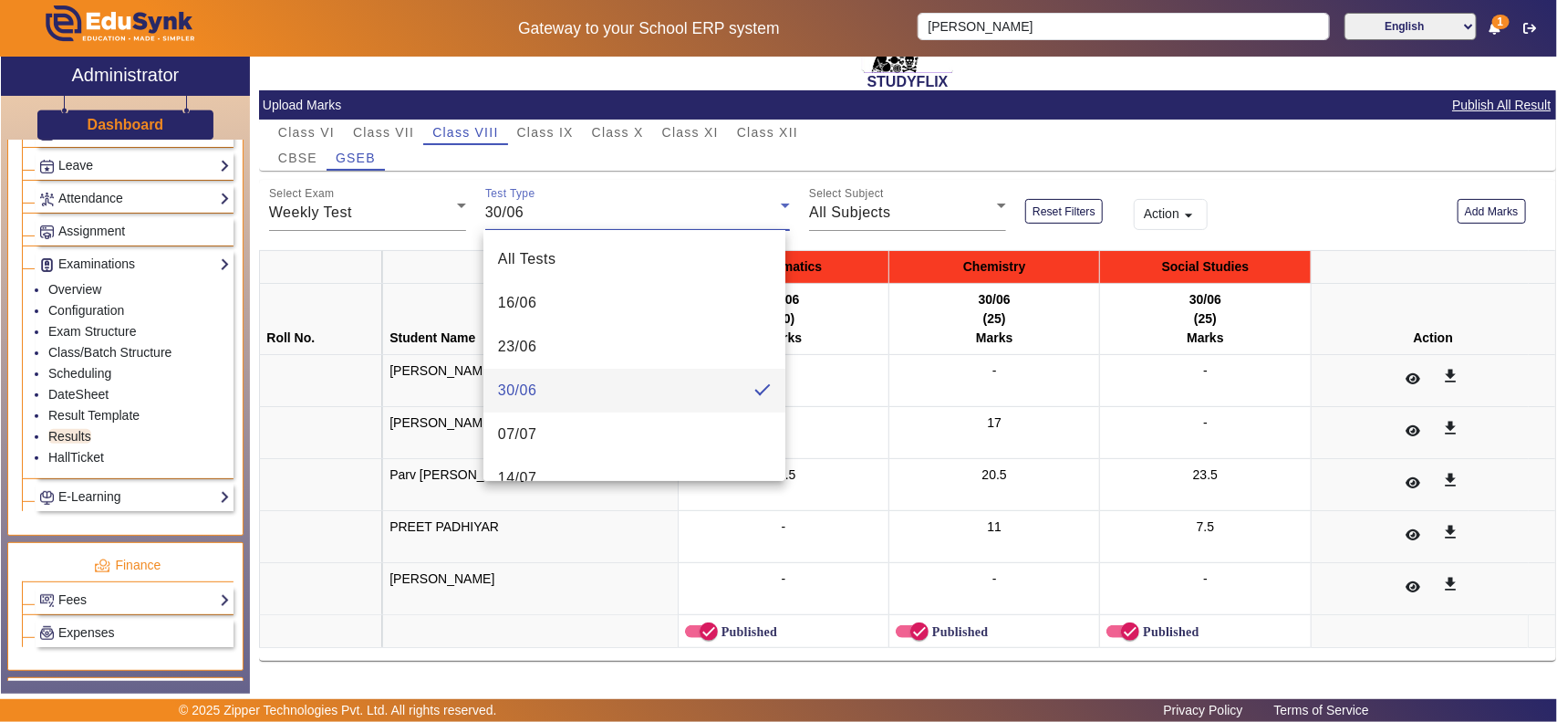
click at [1088, 21] on div at bounding box center [778, 361] width 1557 height 722
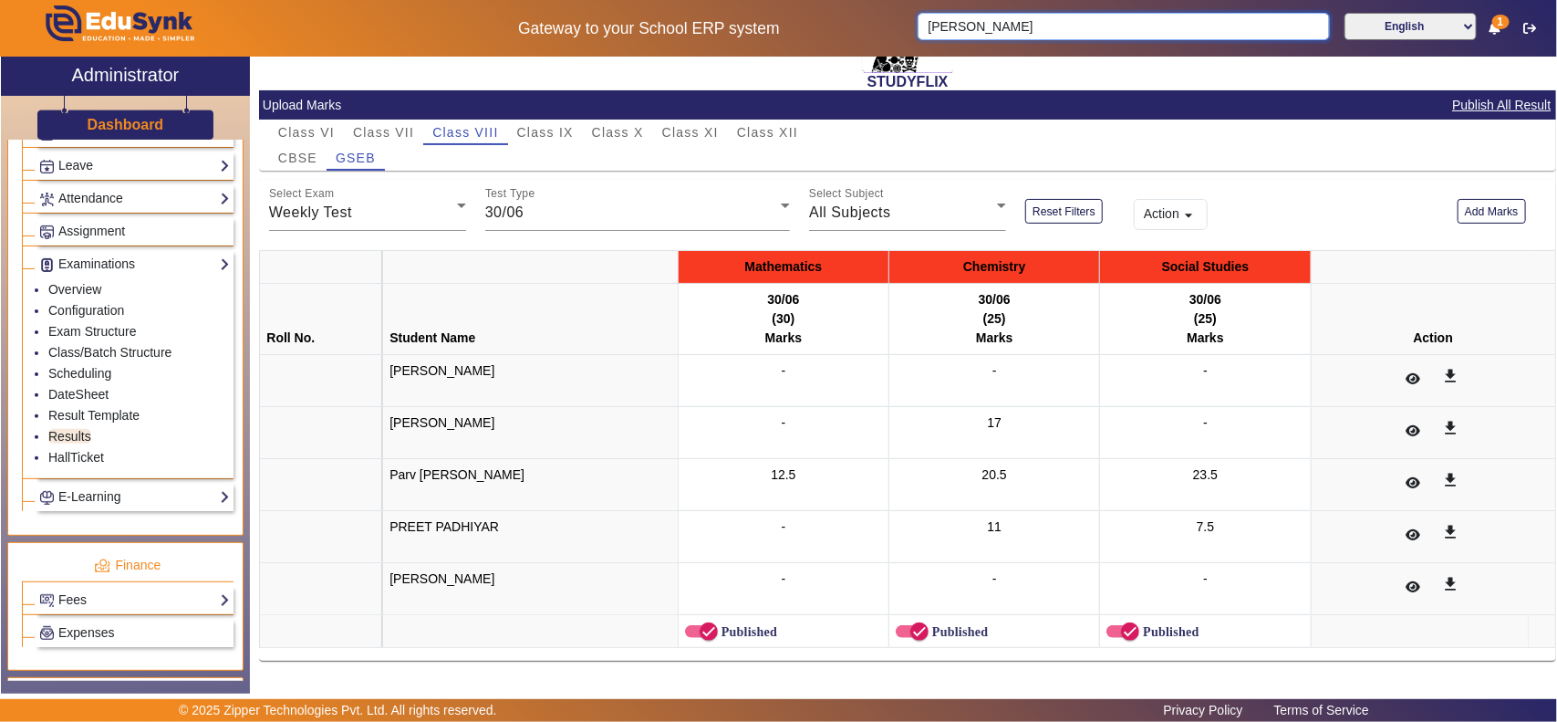
click at [1082, 30] on input "Nai Devanshi Nitinbhai" at bounding box center [1123, 26] width 411 height 27
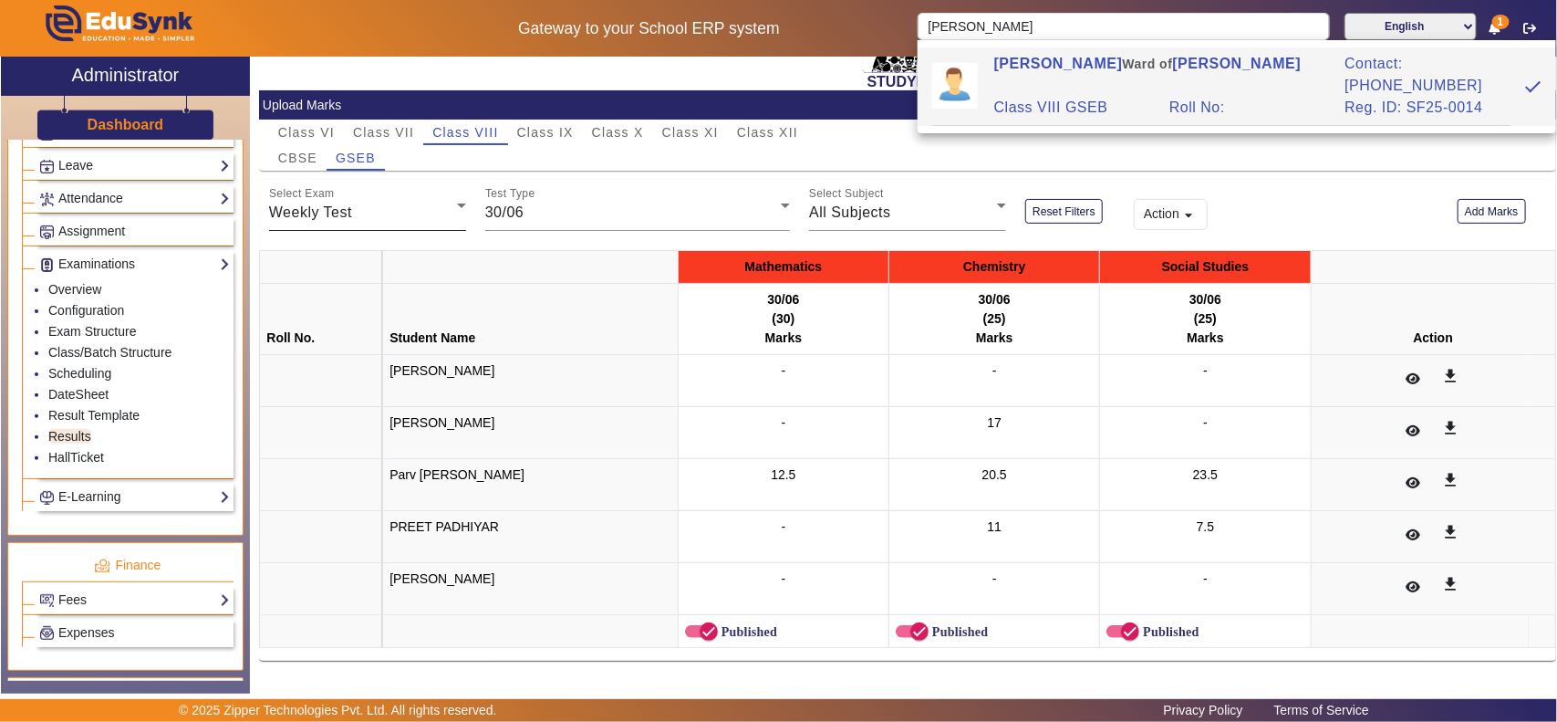
click at [345, 212] on span "Weekly Test" at bounding box center [310, 212] width 83 height 16
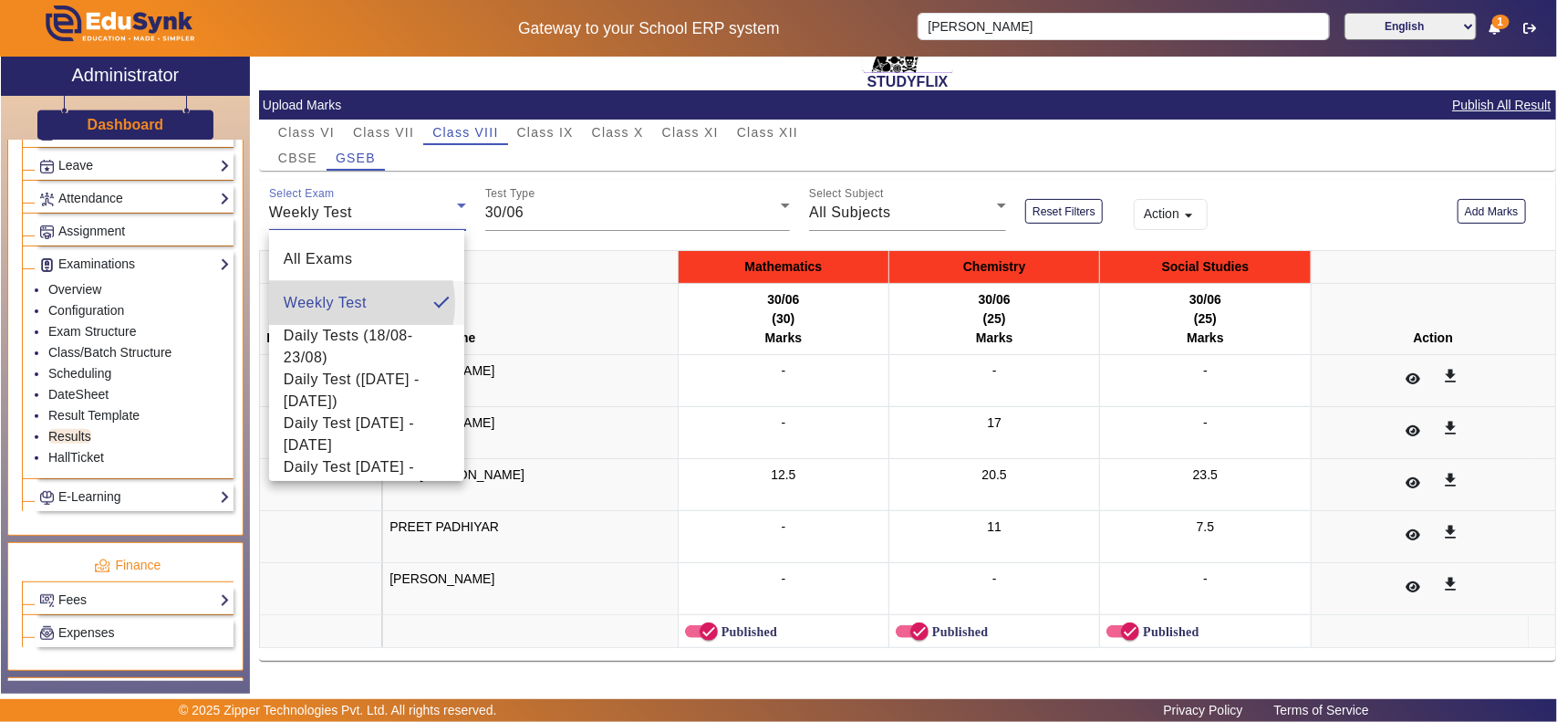
click at [345, 303] on span "Weekly Test" at bounding box center [325, 303] width 83 height 22
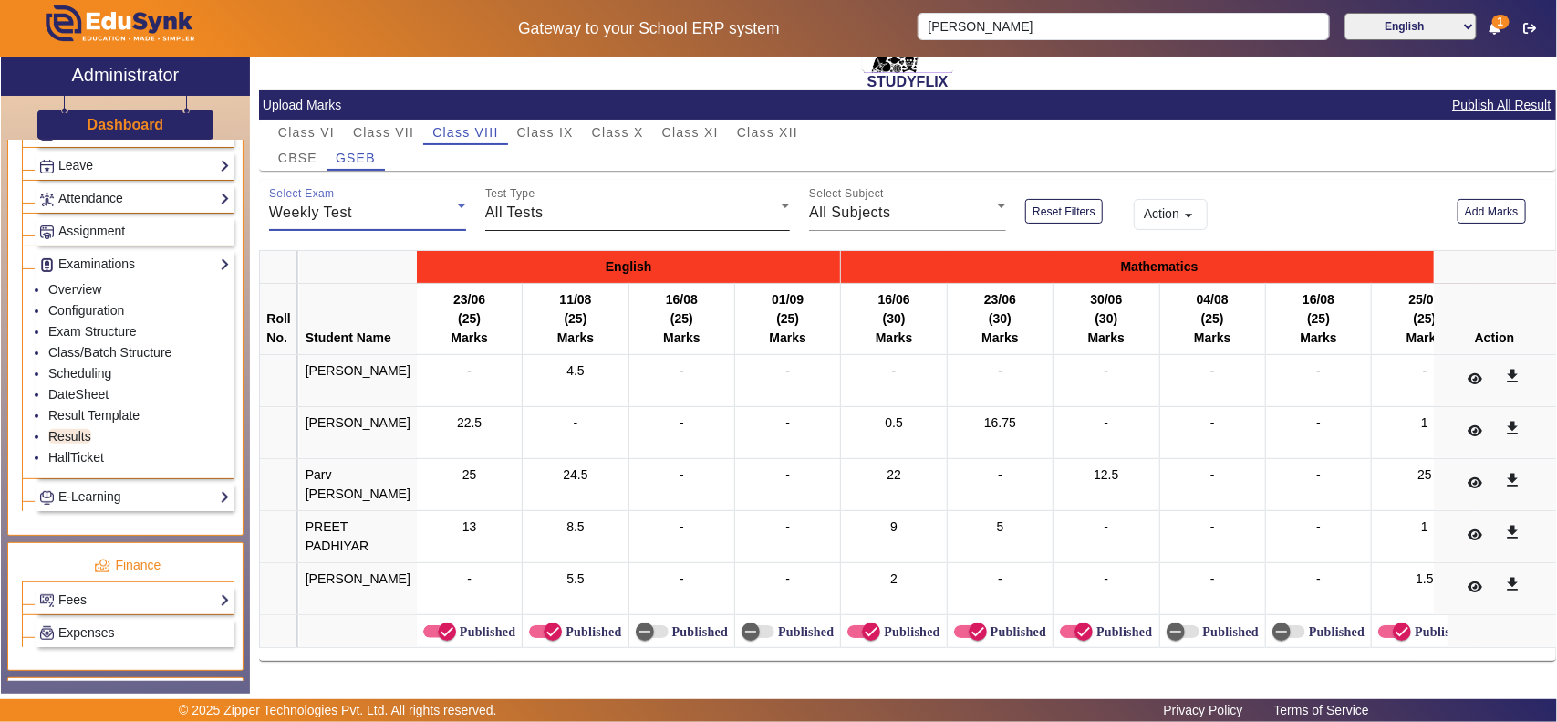
click at [575, 207] on div "All Tests" at bounding box center [633, 213] width 296 height 22
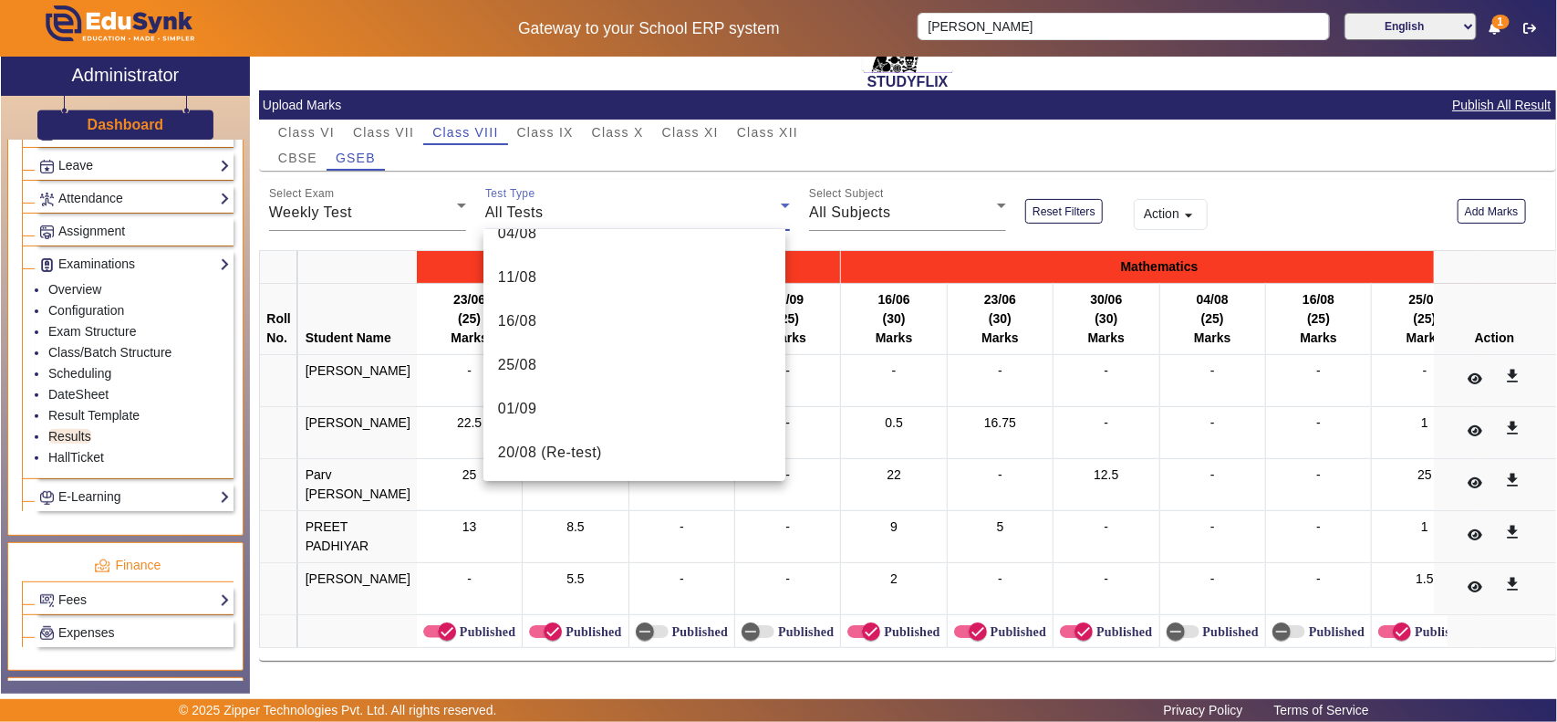
scroll to position [0, 0]
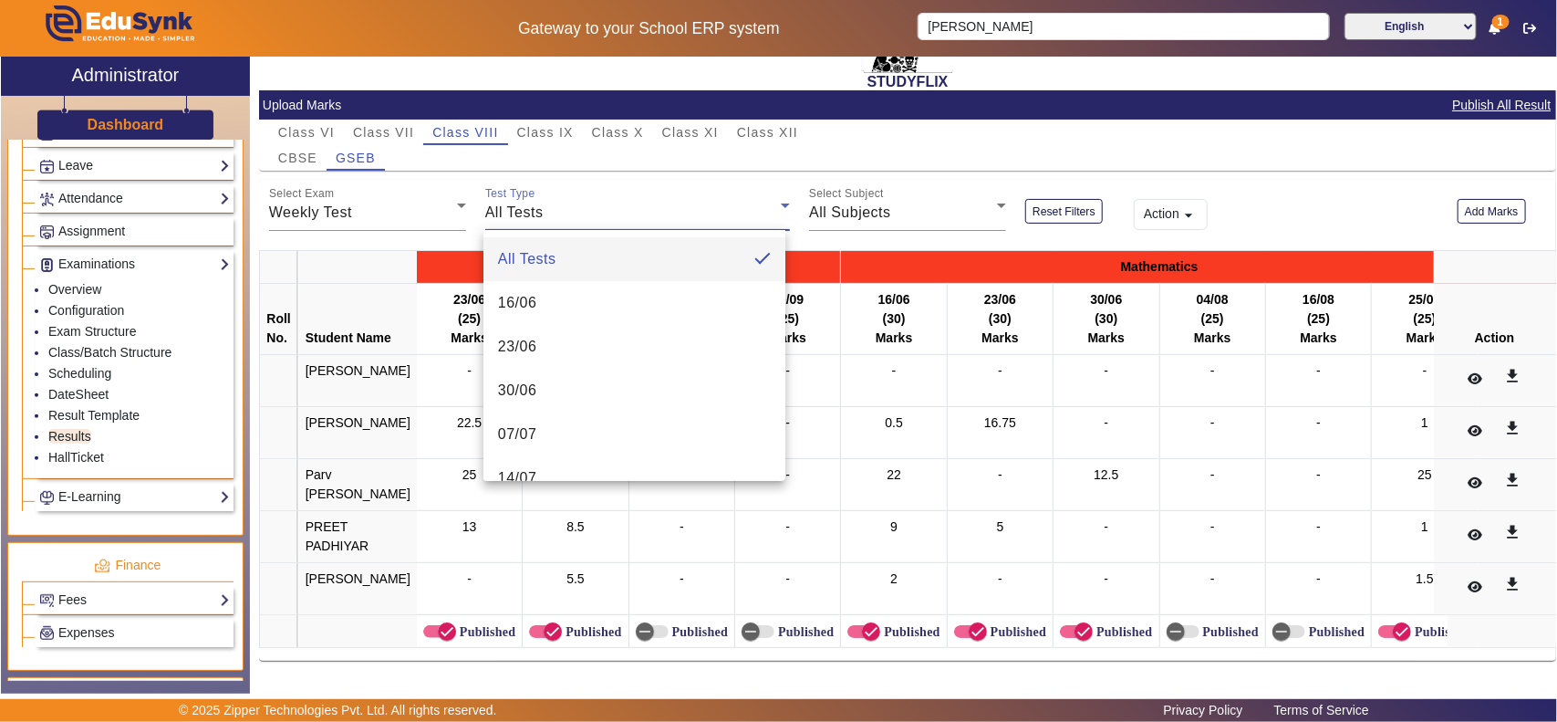
click at [89, 348] on div at bounding box center [778, 361] width 1557 height 722
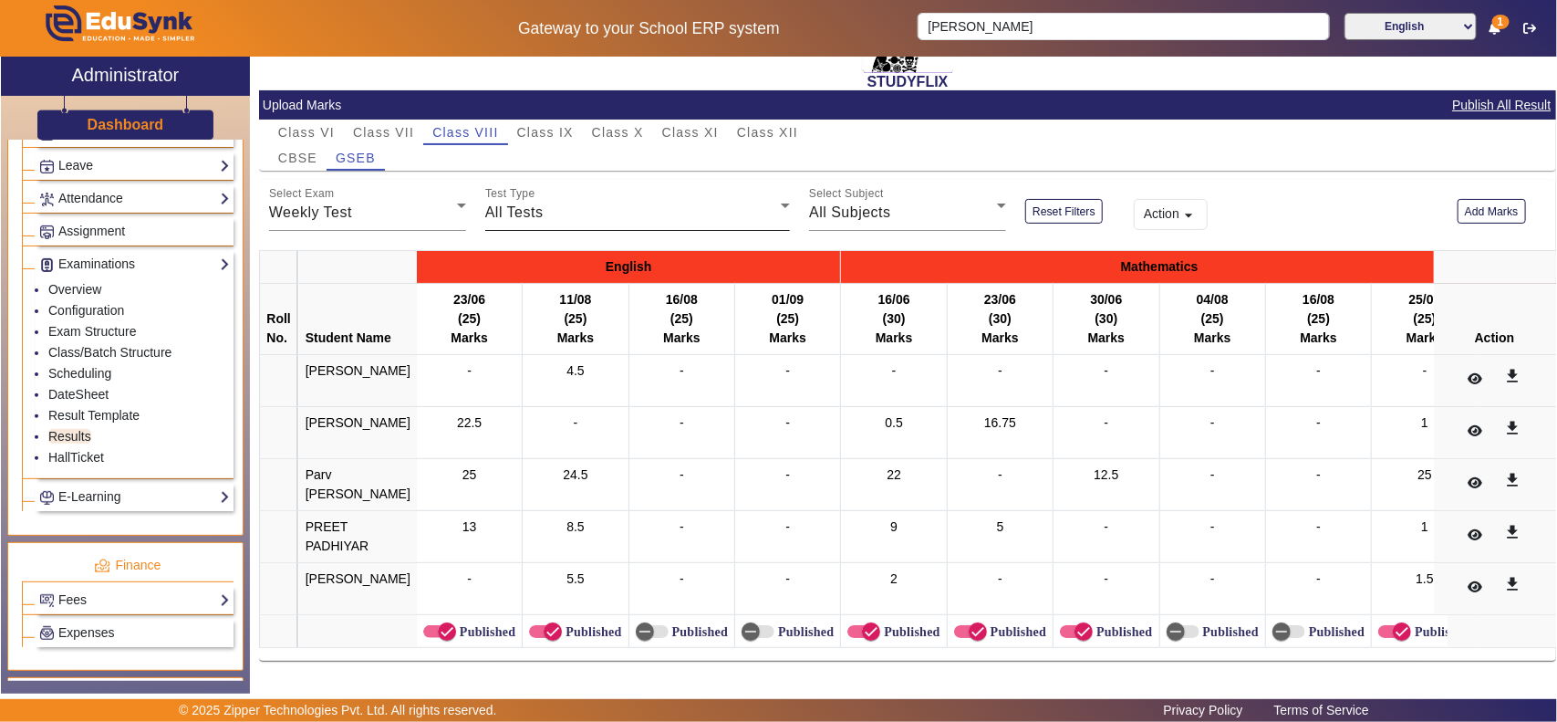
click at [614, 215] on div "All Tests" at bounding box center [633, 213] width 296 height 22
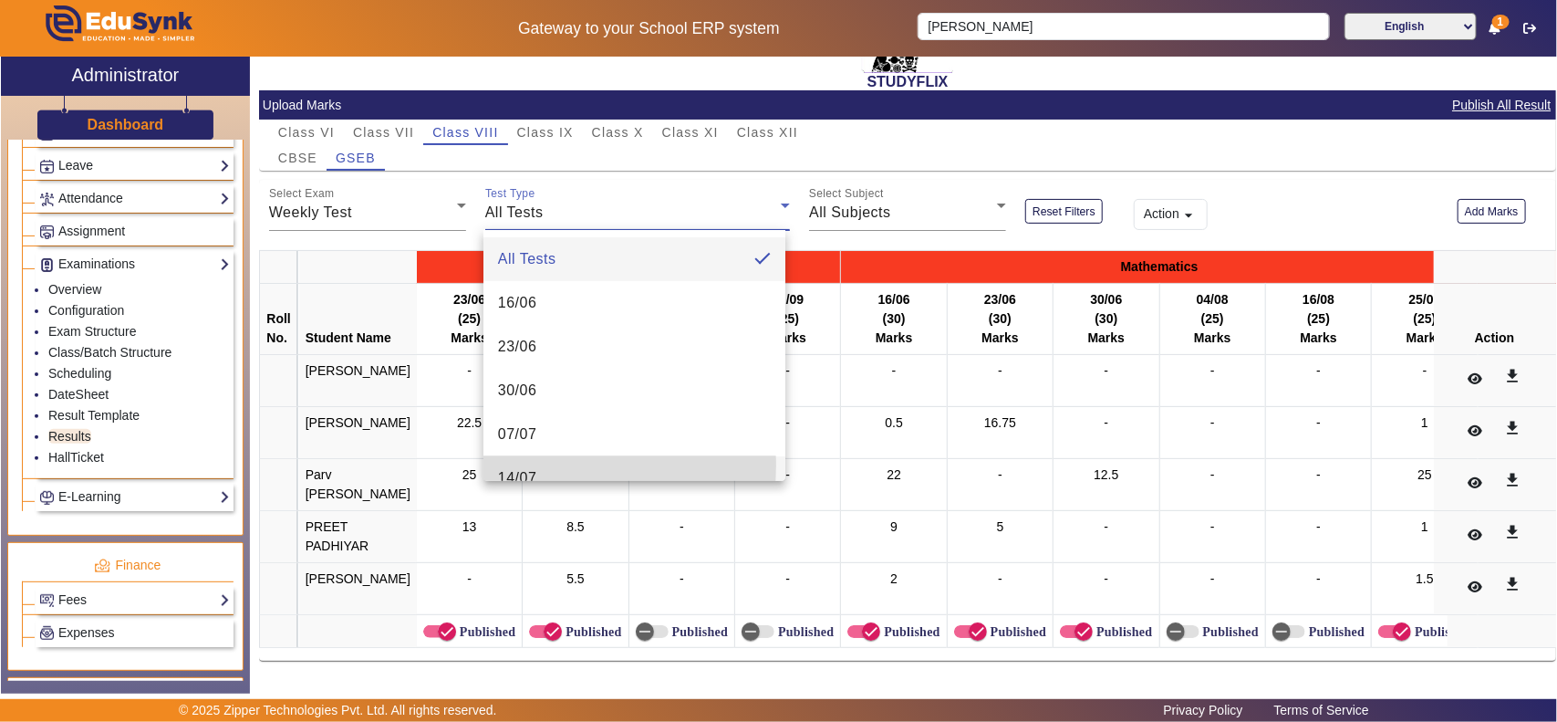
click at [536, 465] on mat-option "14/07" at bounding box center [635, 478] width 302 height 44
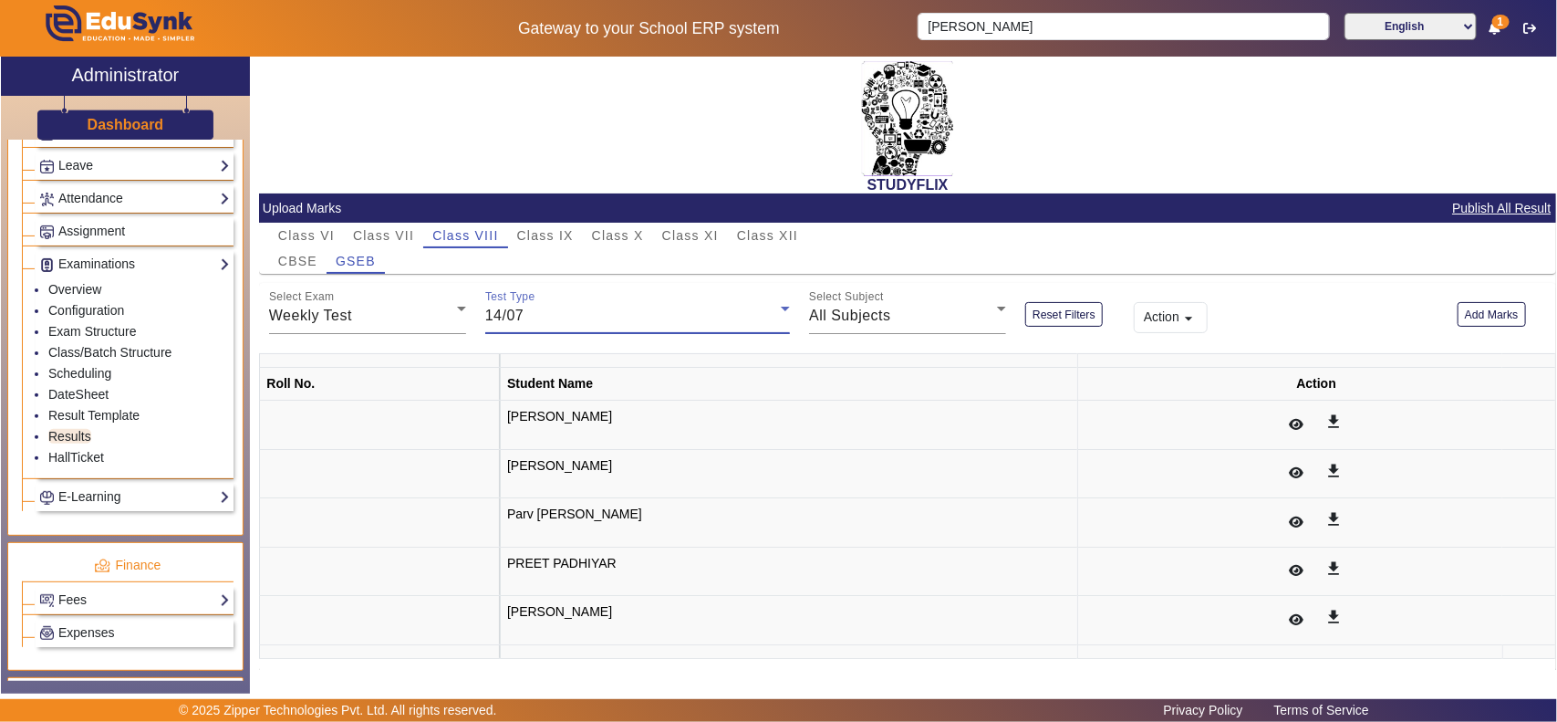
click at [561, 318] on div "14/07" at bounding box center [633, 316] width 296 height 22
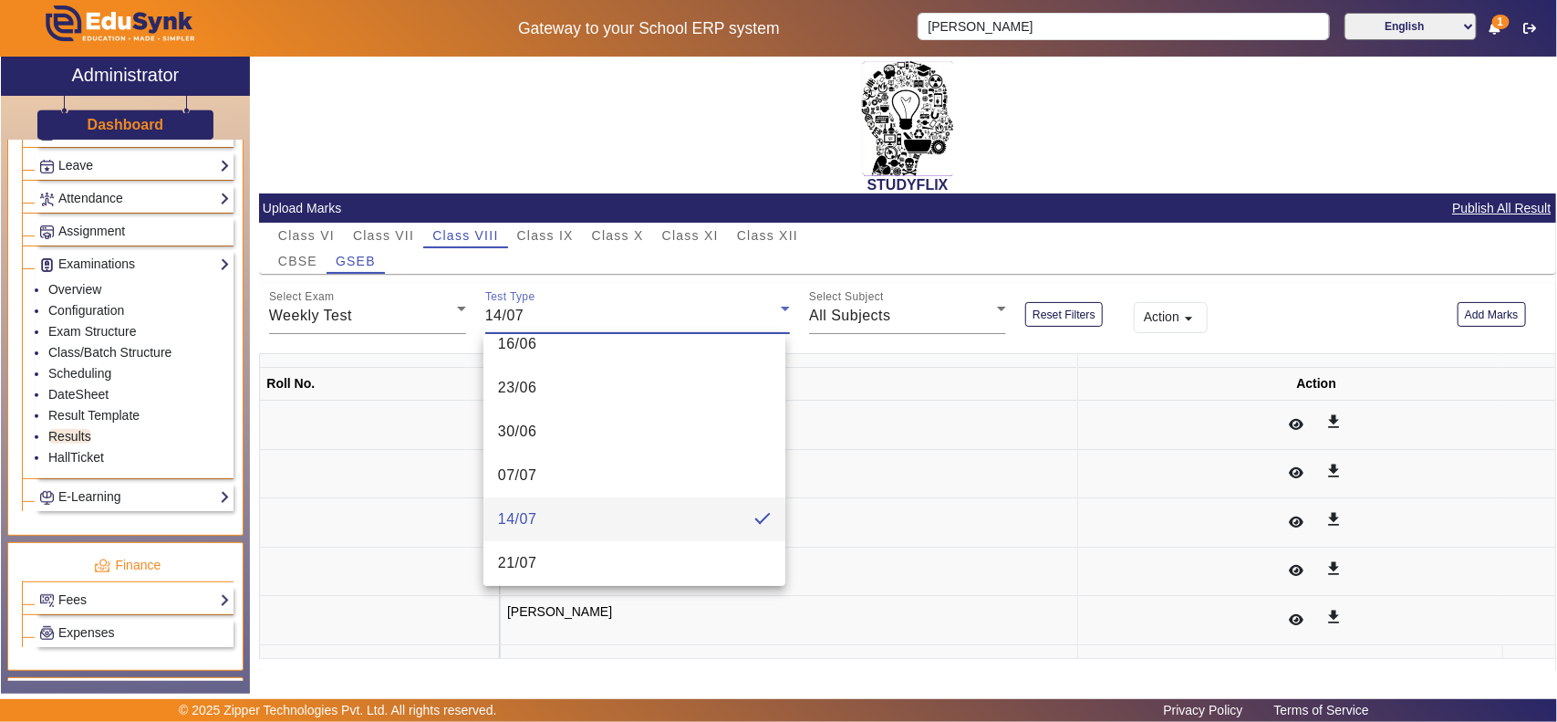
scroll to position [25, 0]
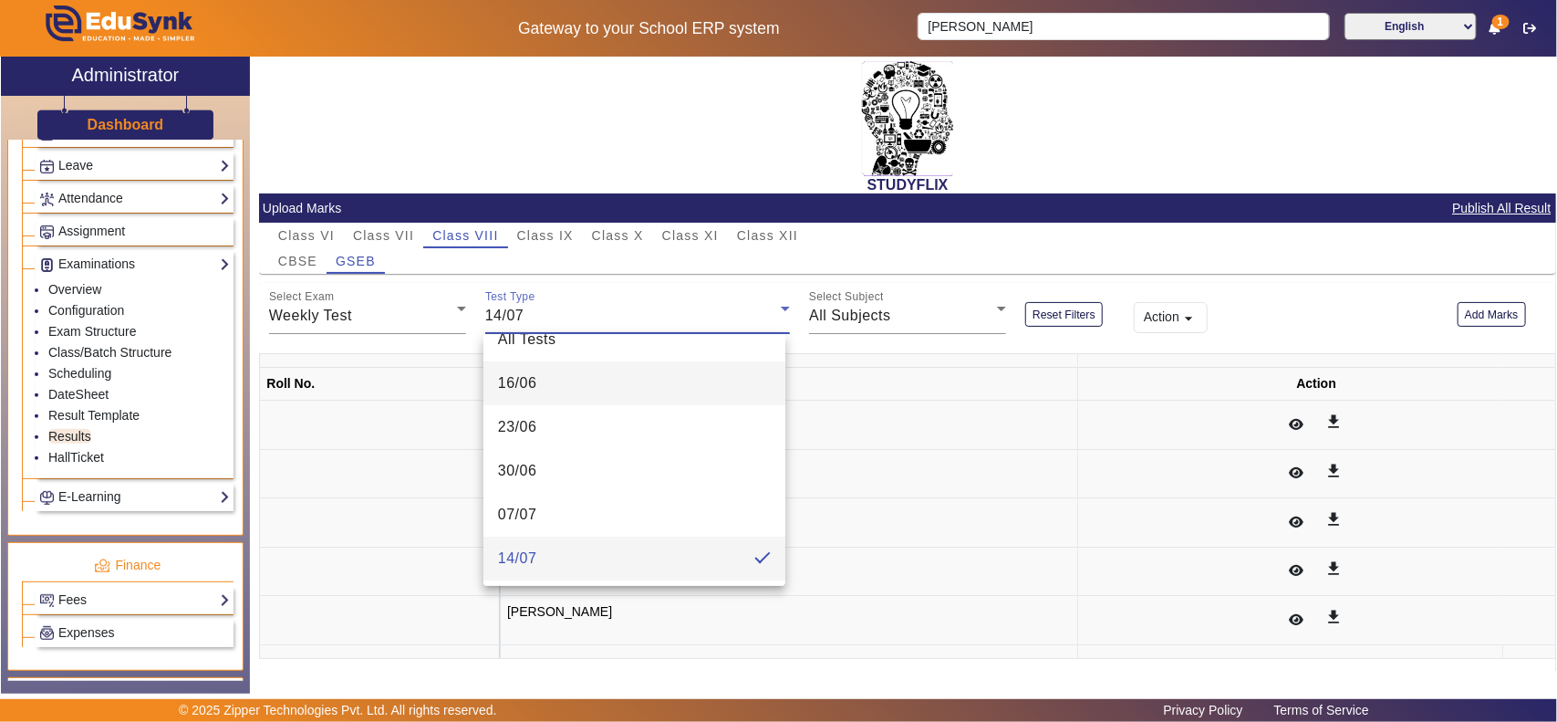
click at [530, 381] on span "16/06" at bounding box center [517, 383] width 39 height 22
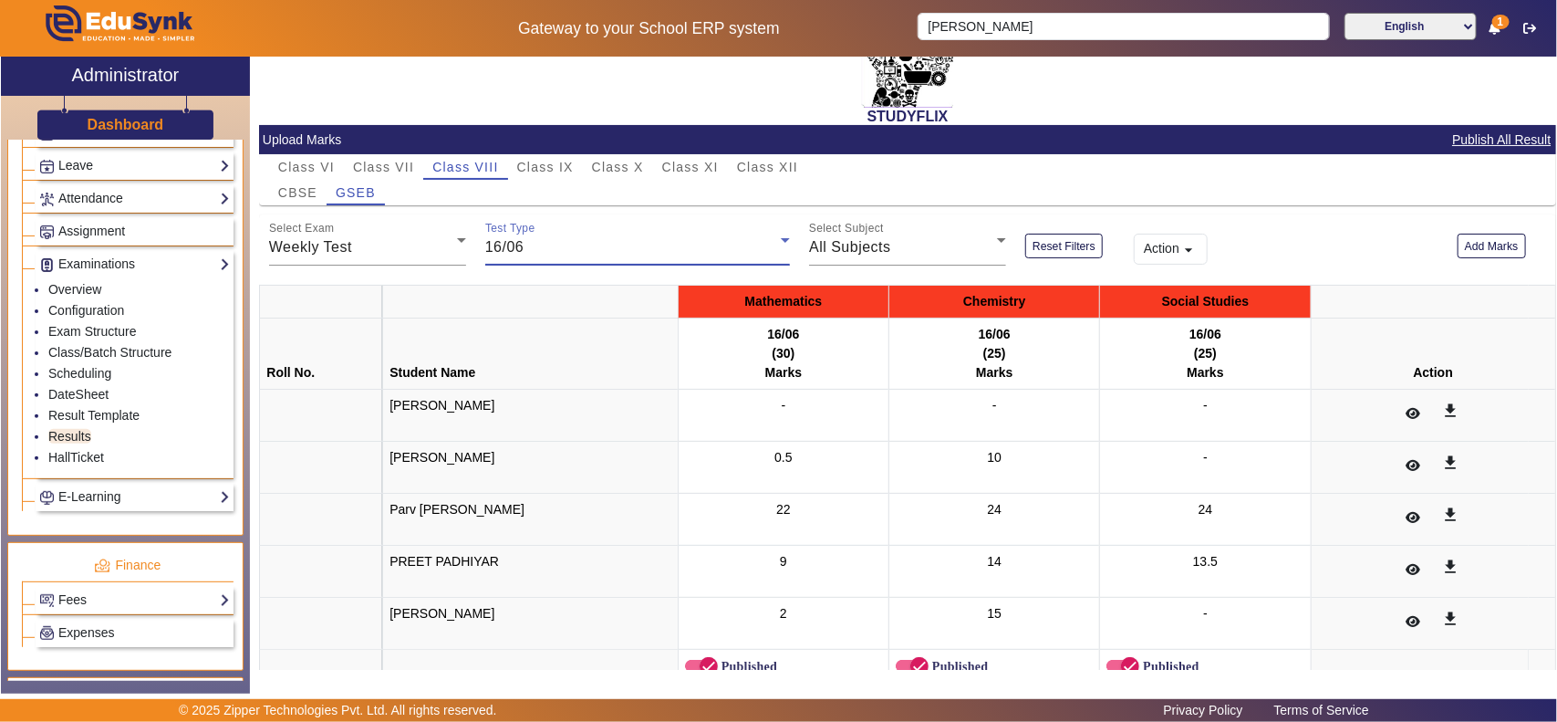
scroll to position [105, 0]
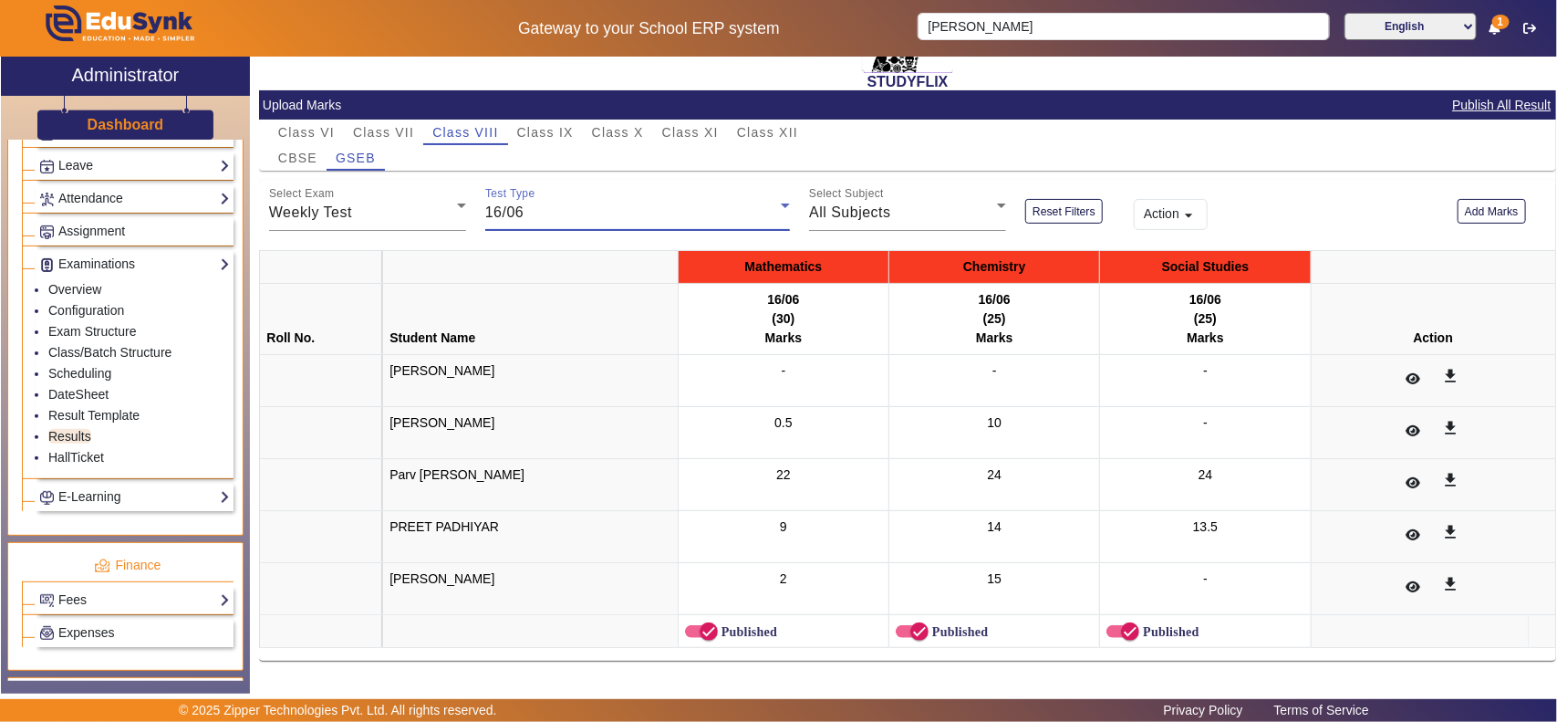
click at [599, 212] on div "16/06" at bounding box center [633, 213] width 296 height 22
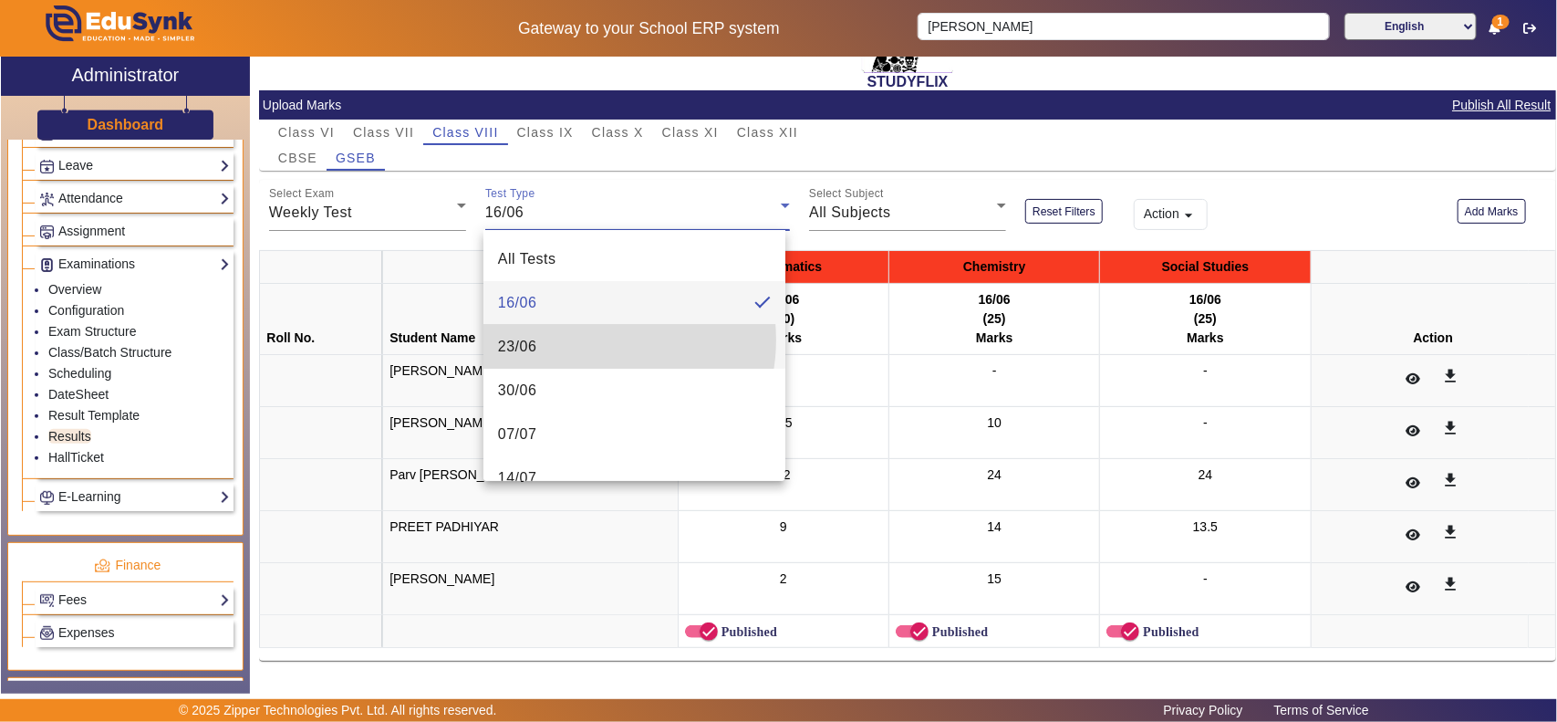
click at [581, 339] on mat-option "23/06" at bounding box center [635, 347] width 302 height 44
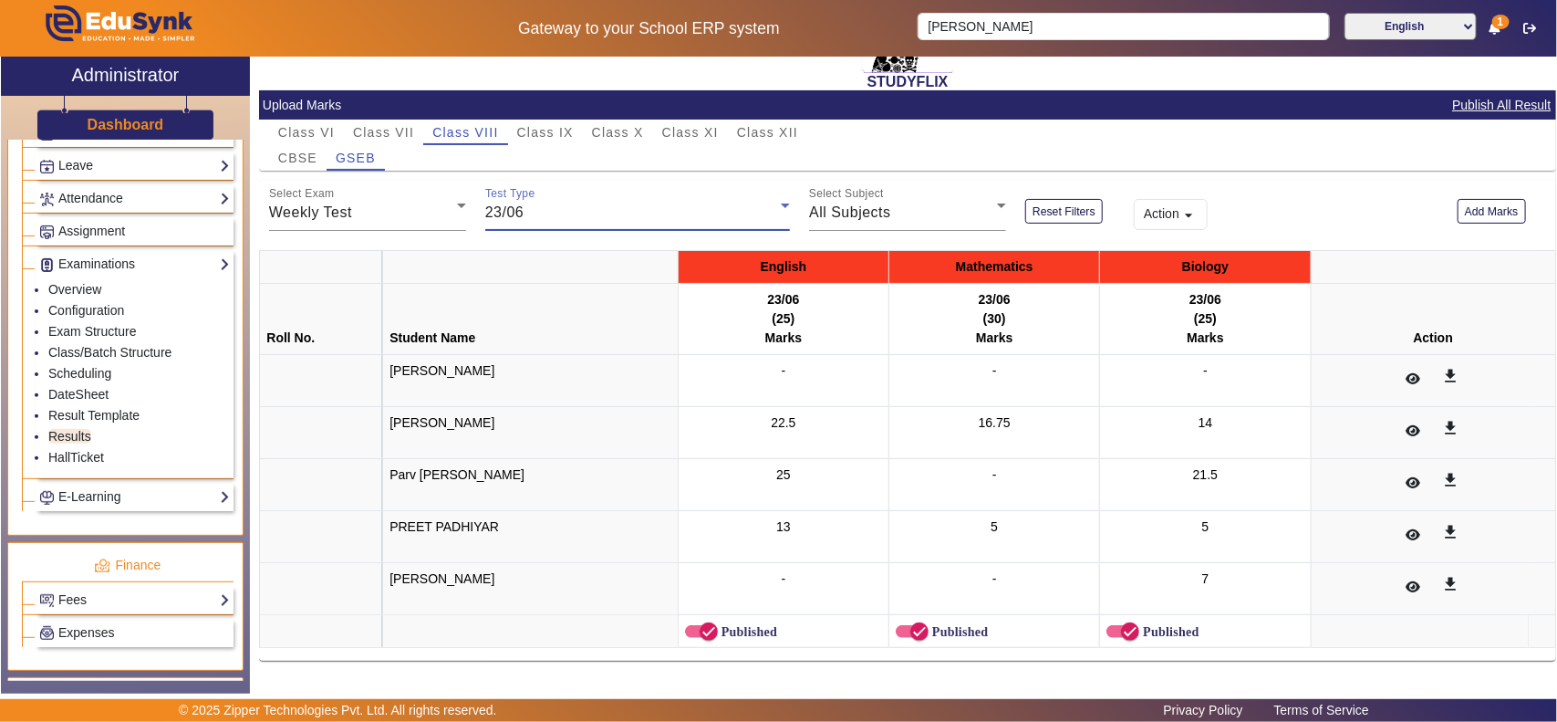
click at [604, 184] on div "Test Type 23/06" at bounding box center [637, 205] width 305 height 51
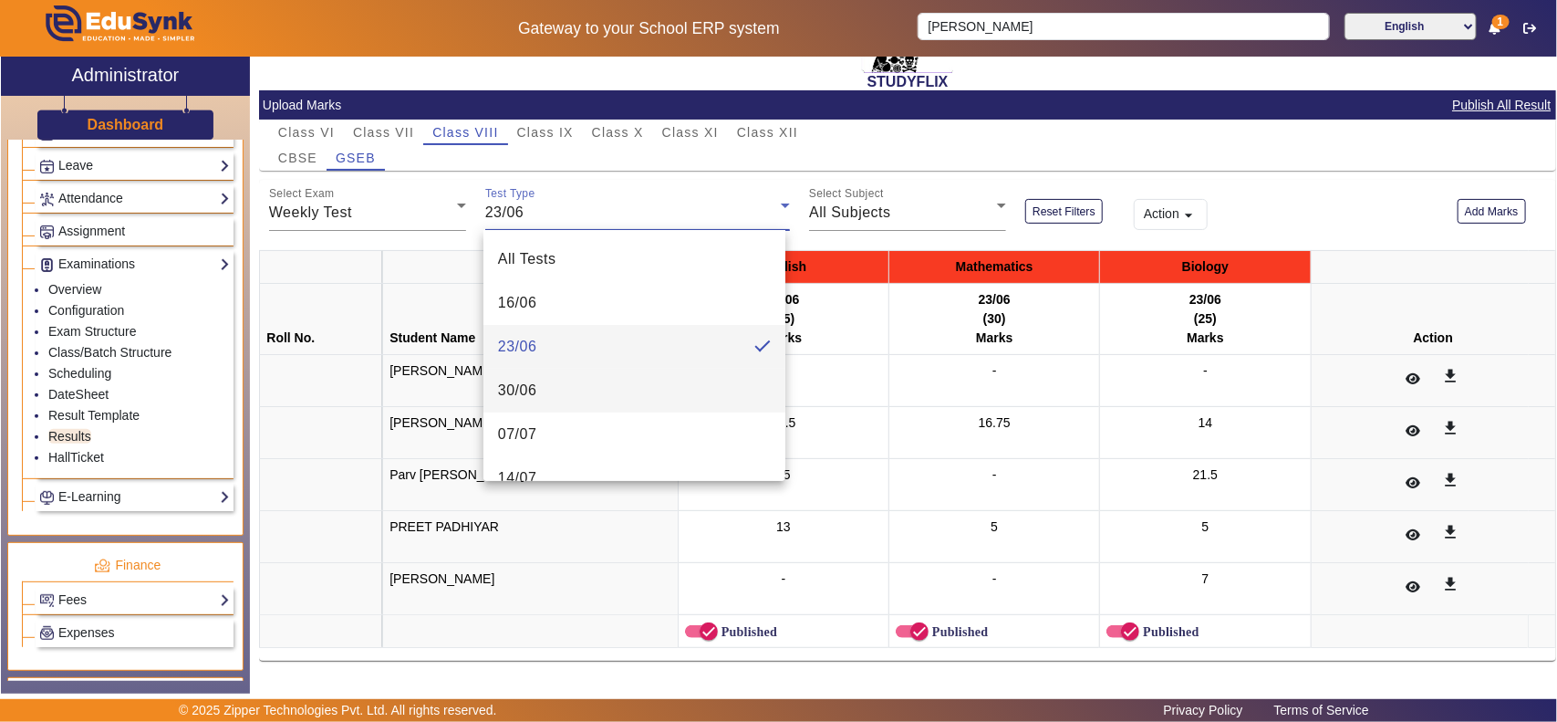
click at [557, 388] on mat-option "30/06" at bounding box center [635, 391] width 302 height 44
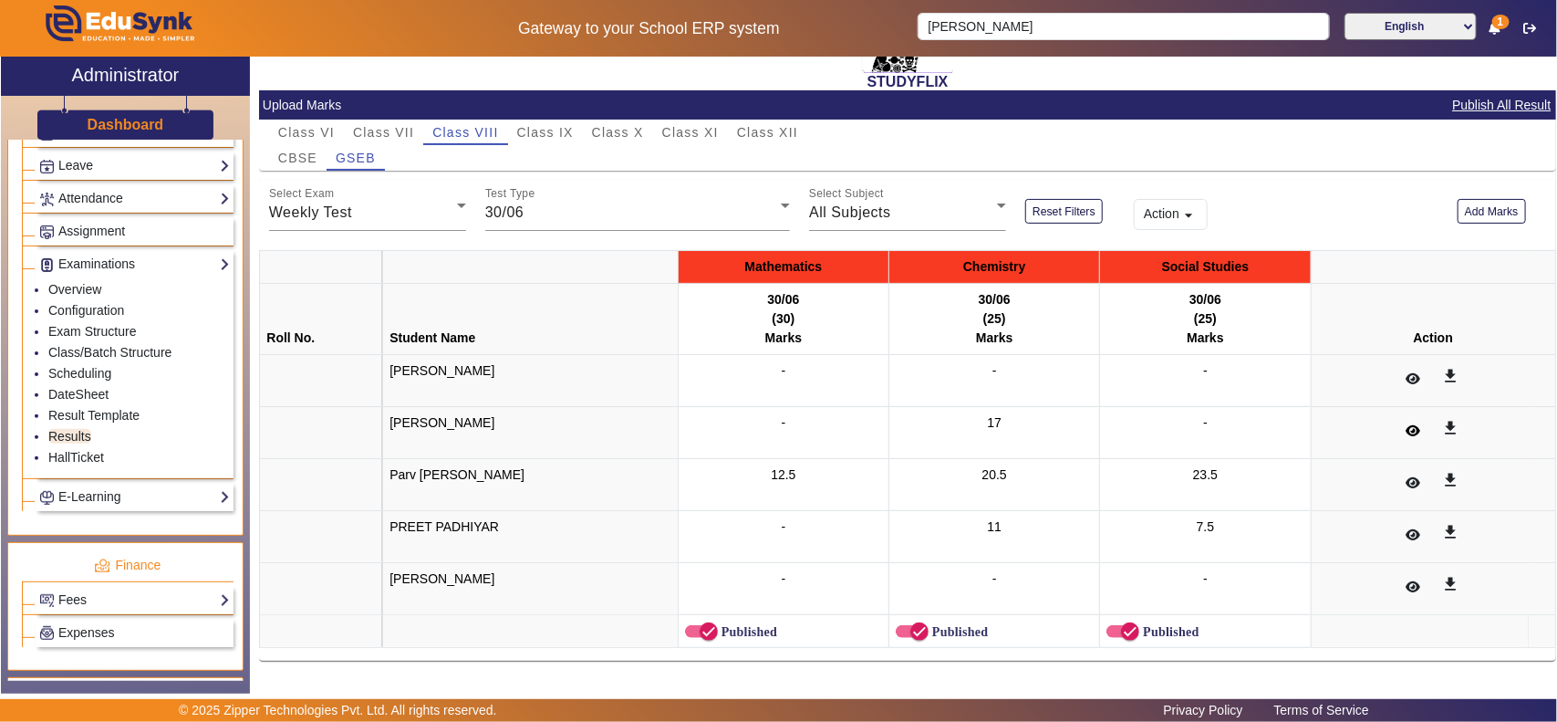
click at [1407, 431] on icon at bounding box center [1414, 430] width 15 height 13
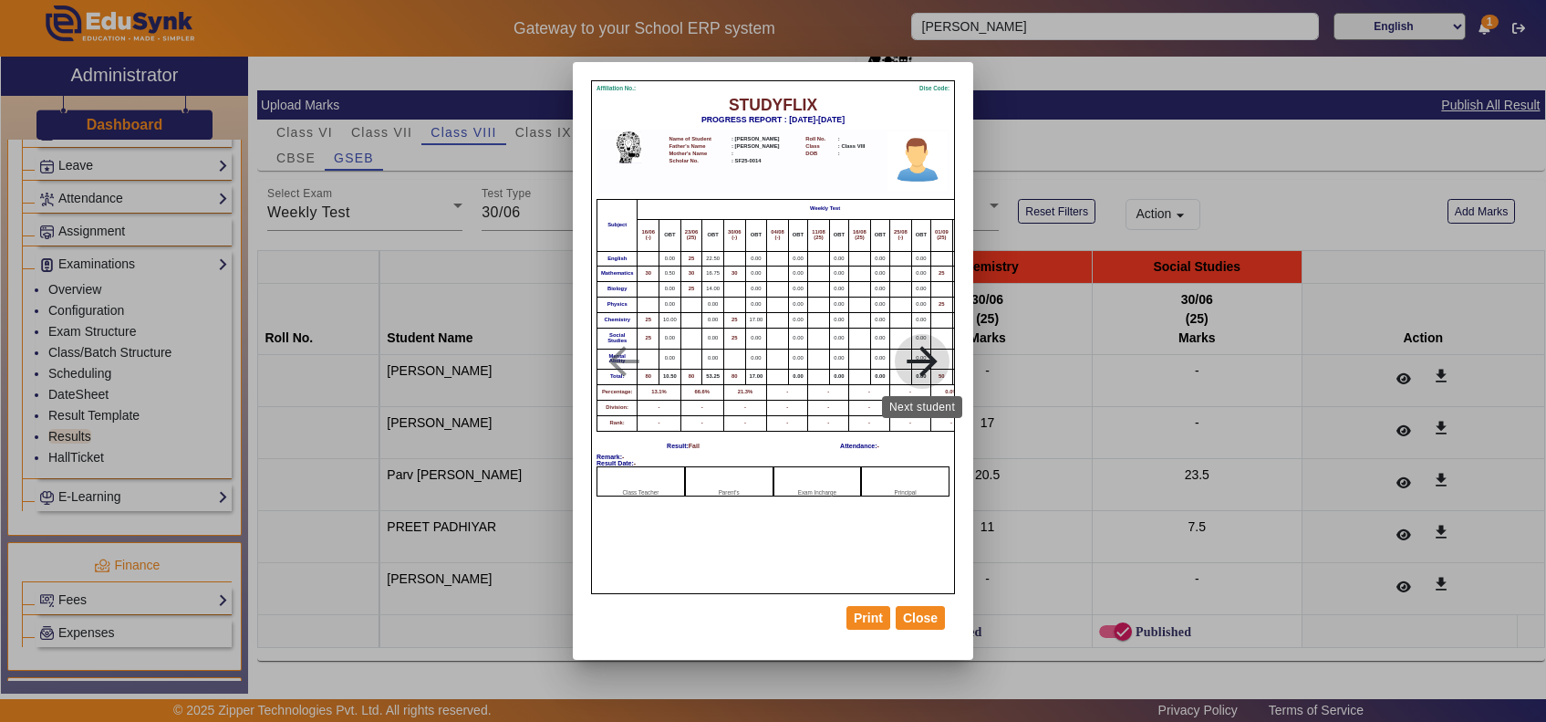
click at [929, 361] on mat-icon "arrow_forward" at bounding box center [922, 361] width 91 height 46
click at [625, 353] on mat-icon "arrow_back" at bounding box center [623, 361] width 91 height 46
click at [621, 357] on mat-icon "arrow_back" at bounding box center [623, 361] width 91 height 46
click at [918, 616] on button "Close" at bounding box center [920, 618] width 49 height 24
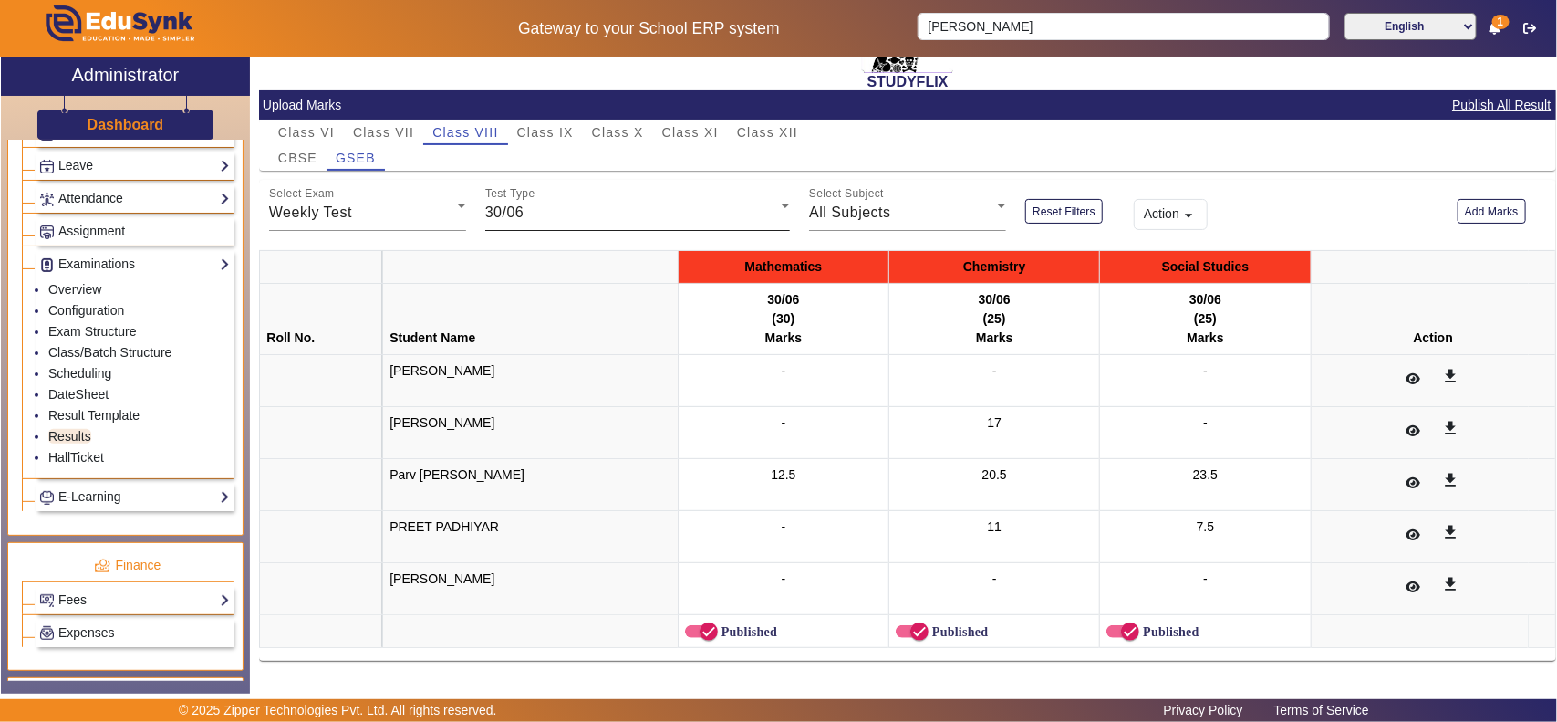
click at [636, 210] on div "30/06" at bounding box center [633, 213] width 296 height 22
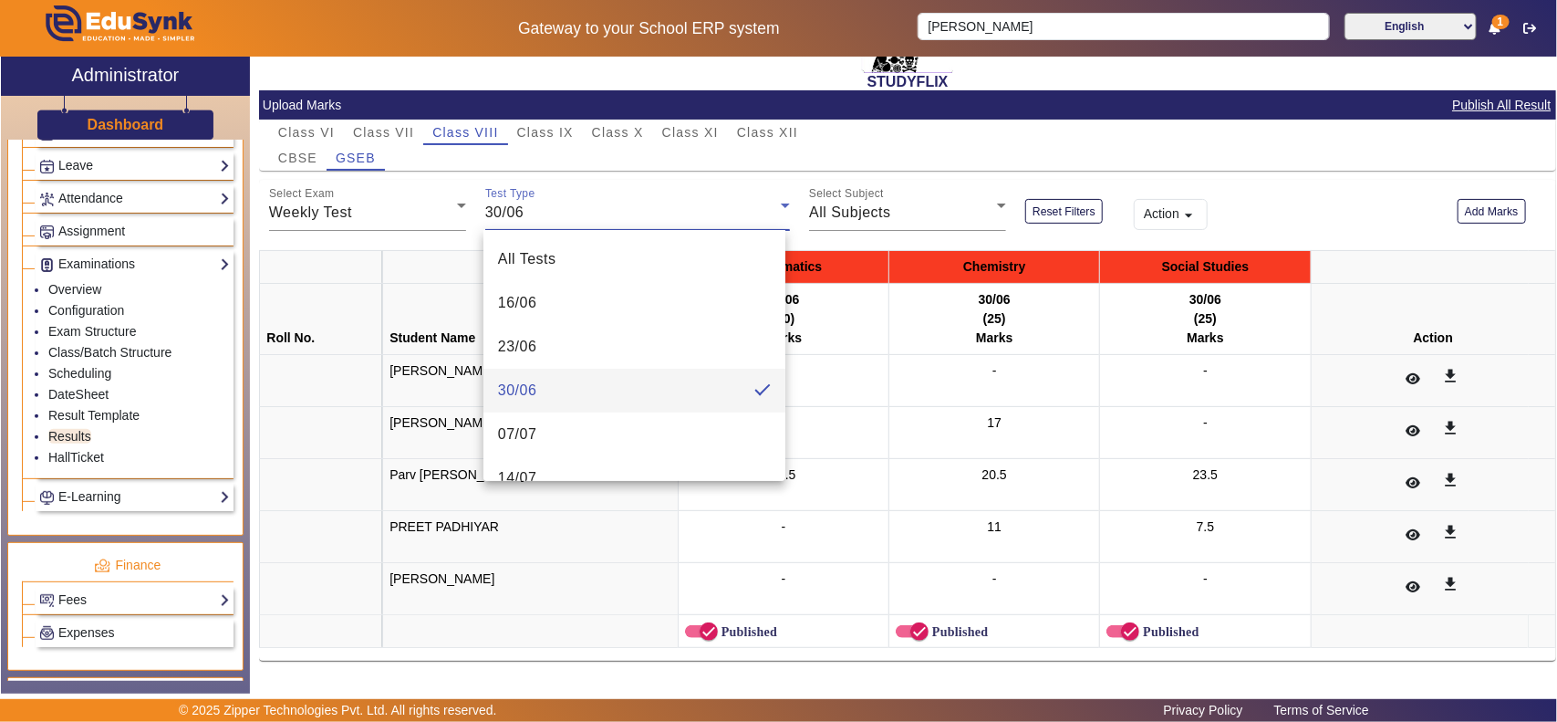
click at [1300, 207] on div at bounding box center [778, 361] width 1557 height 722
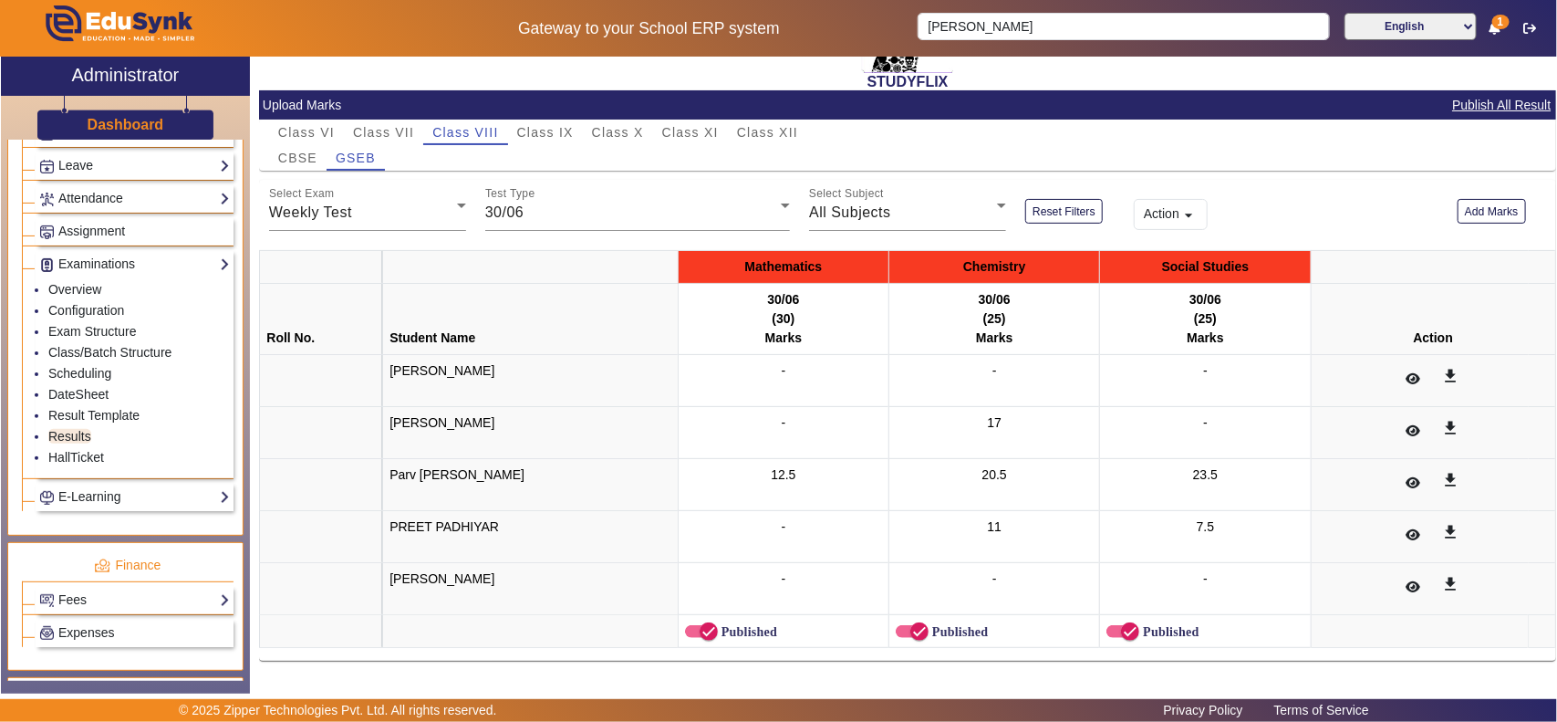
click at [1182, 214] on mat-icon "arrow_drop_down" at bounding box center [1189, 215] width 18 height 18
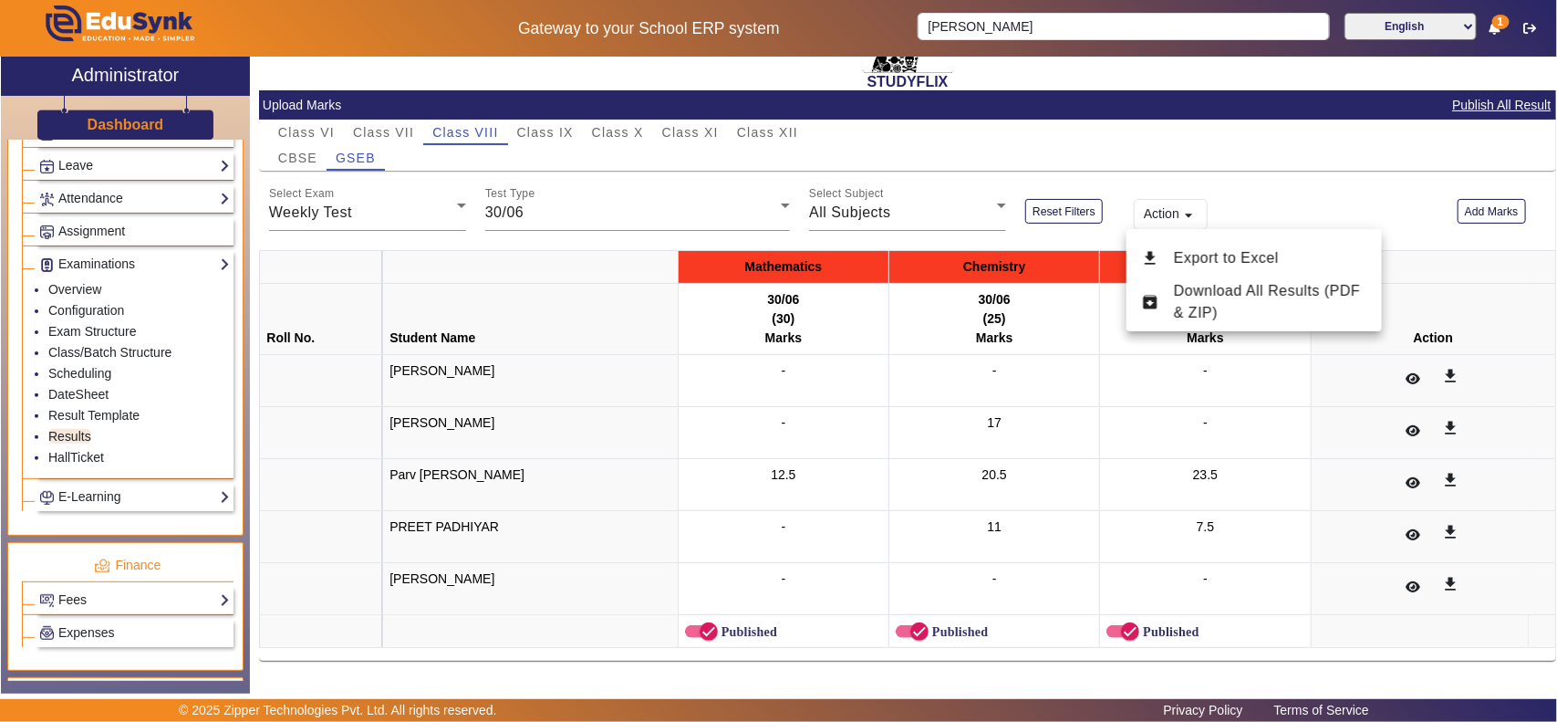
click at [1268, 182] on div at bounding box center [778, 361] width 1557 height 722
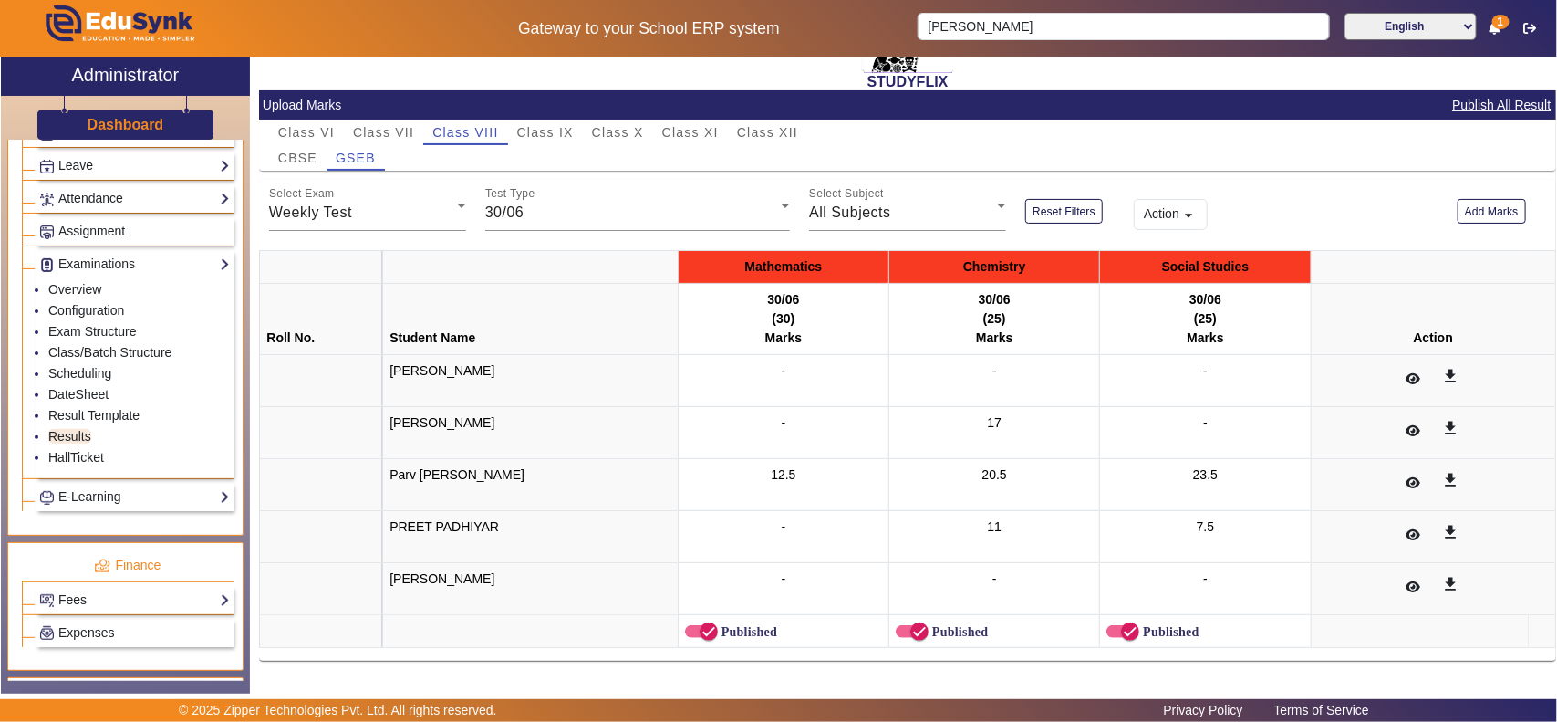
click at [1168, 211] on button "Action arrow_drop_down" at bounding box center [1171, 214] width 75 height 31
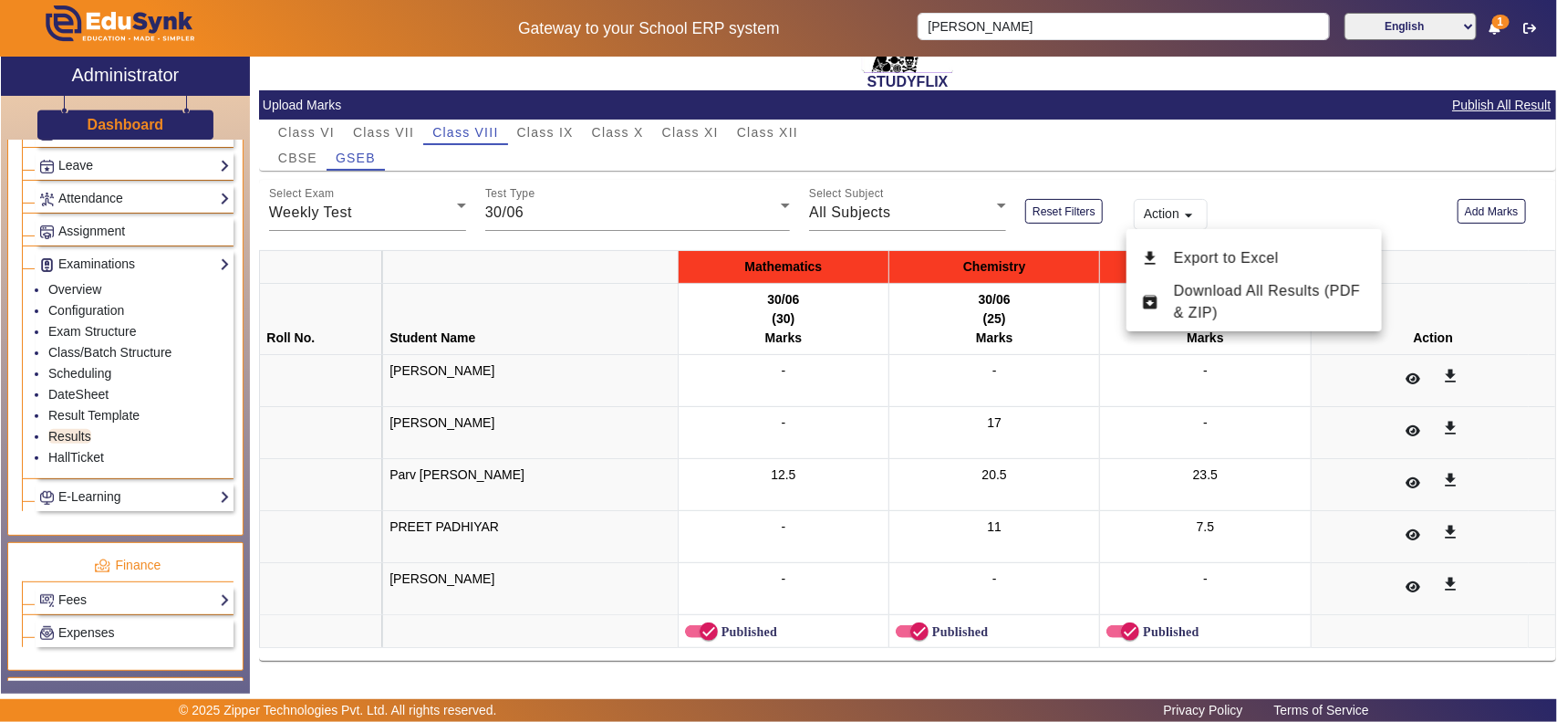
click at [1334, 196] on div at bounding box center [778, 361] width 1557 height 722
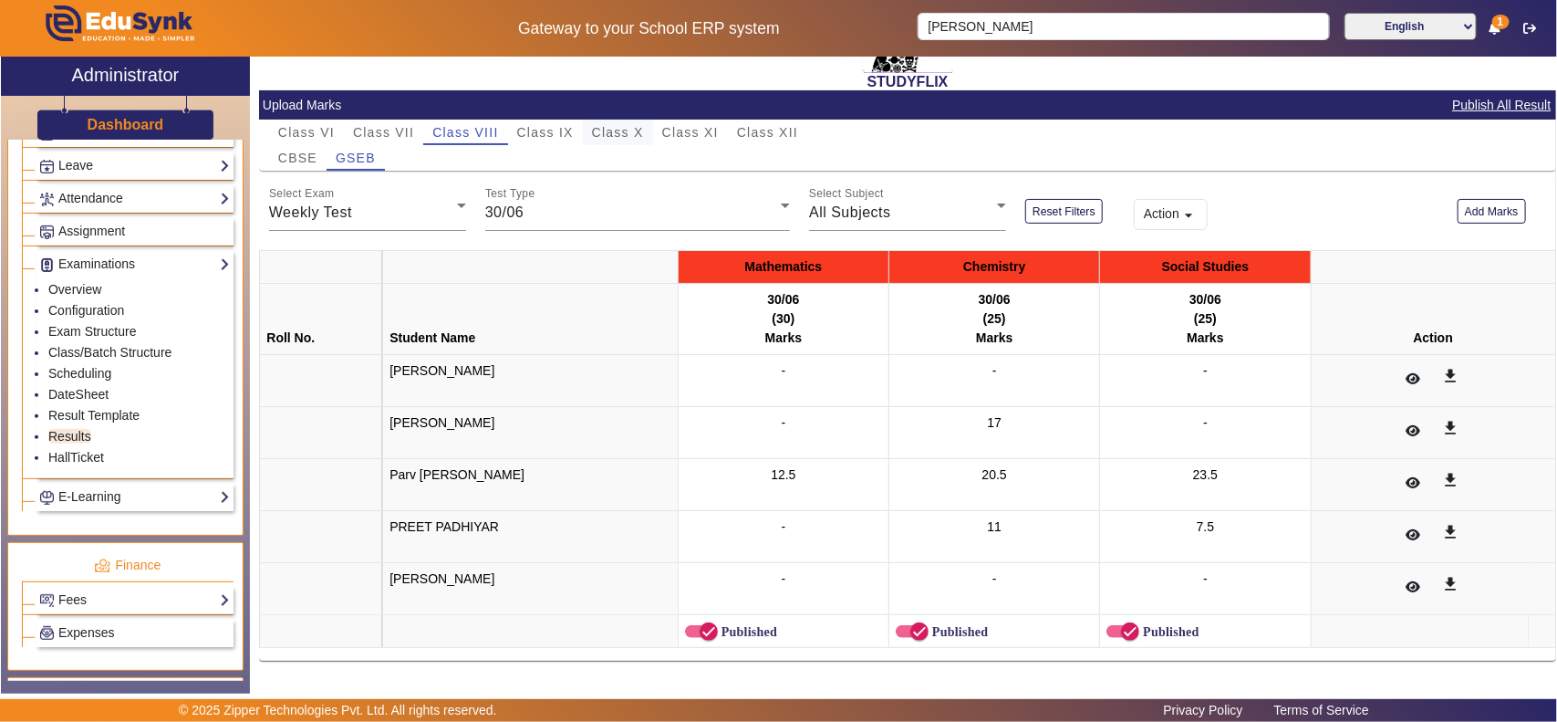
click at [637, 130] on span "Class X" at bounding box center [618, 132] width 52 height 13
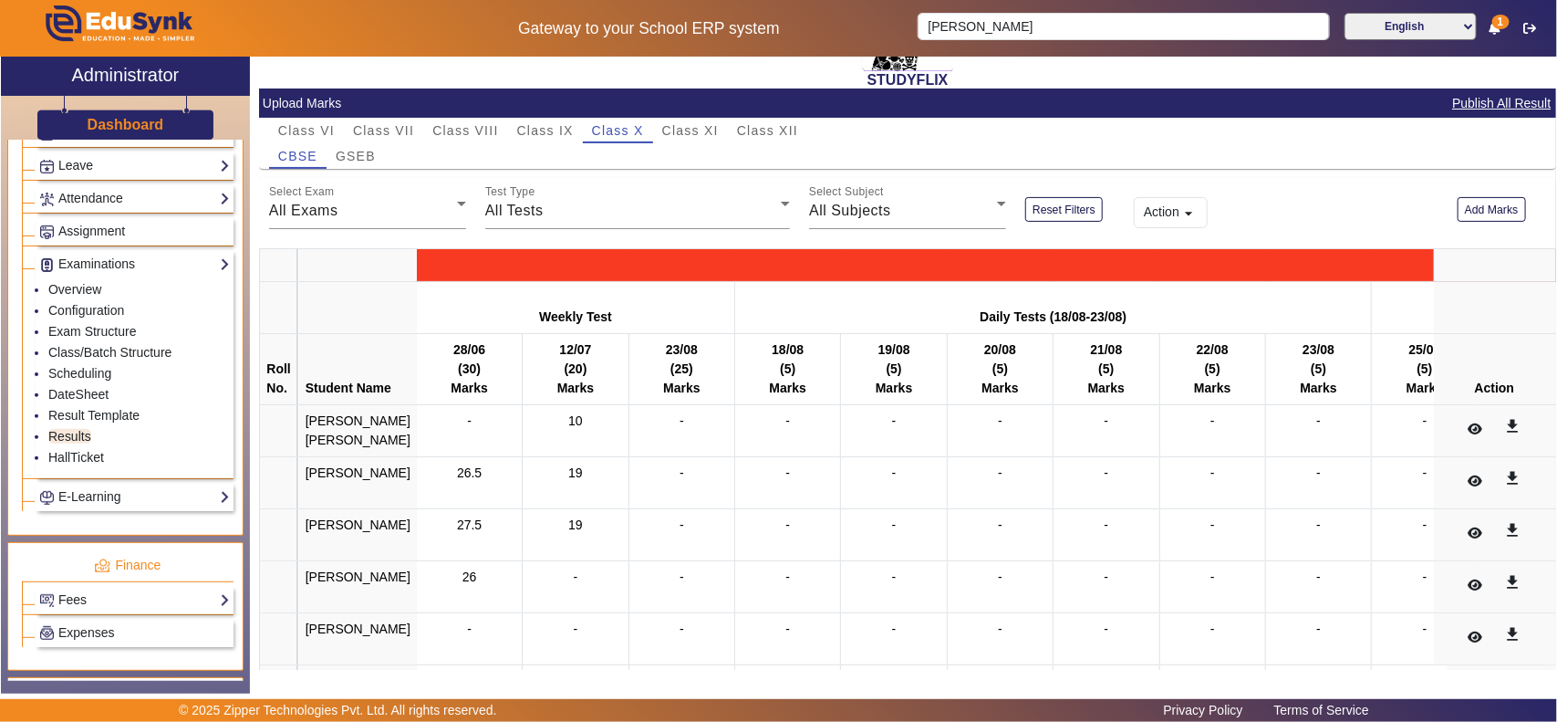
click at [1169, 206] on button "Action arrow_drop_down" at bounding box center [1171, 212] width 75 height 31
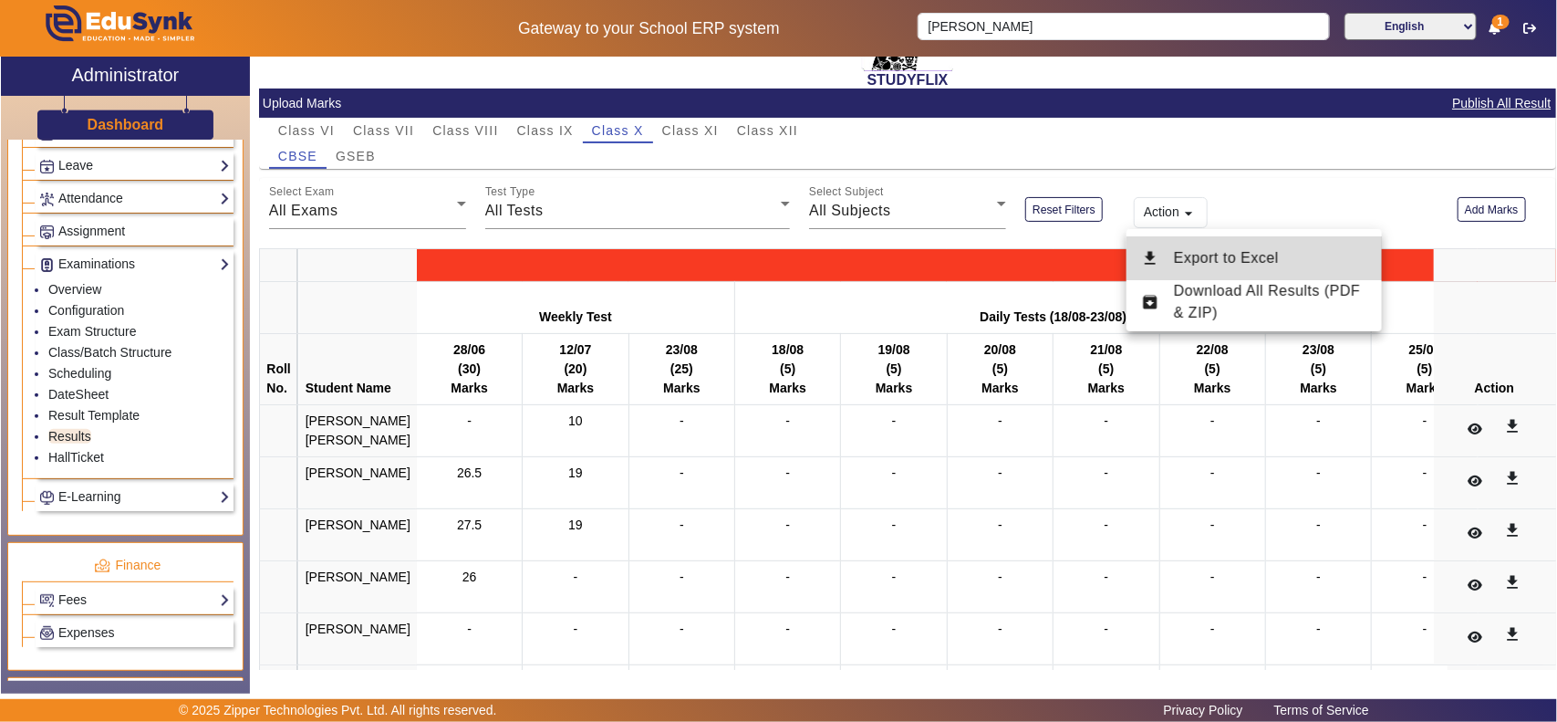
click at [1255, 255] on span "Export to Excel" at bounding box center [1226, 258] width 105 height 16
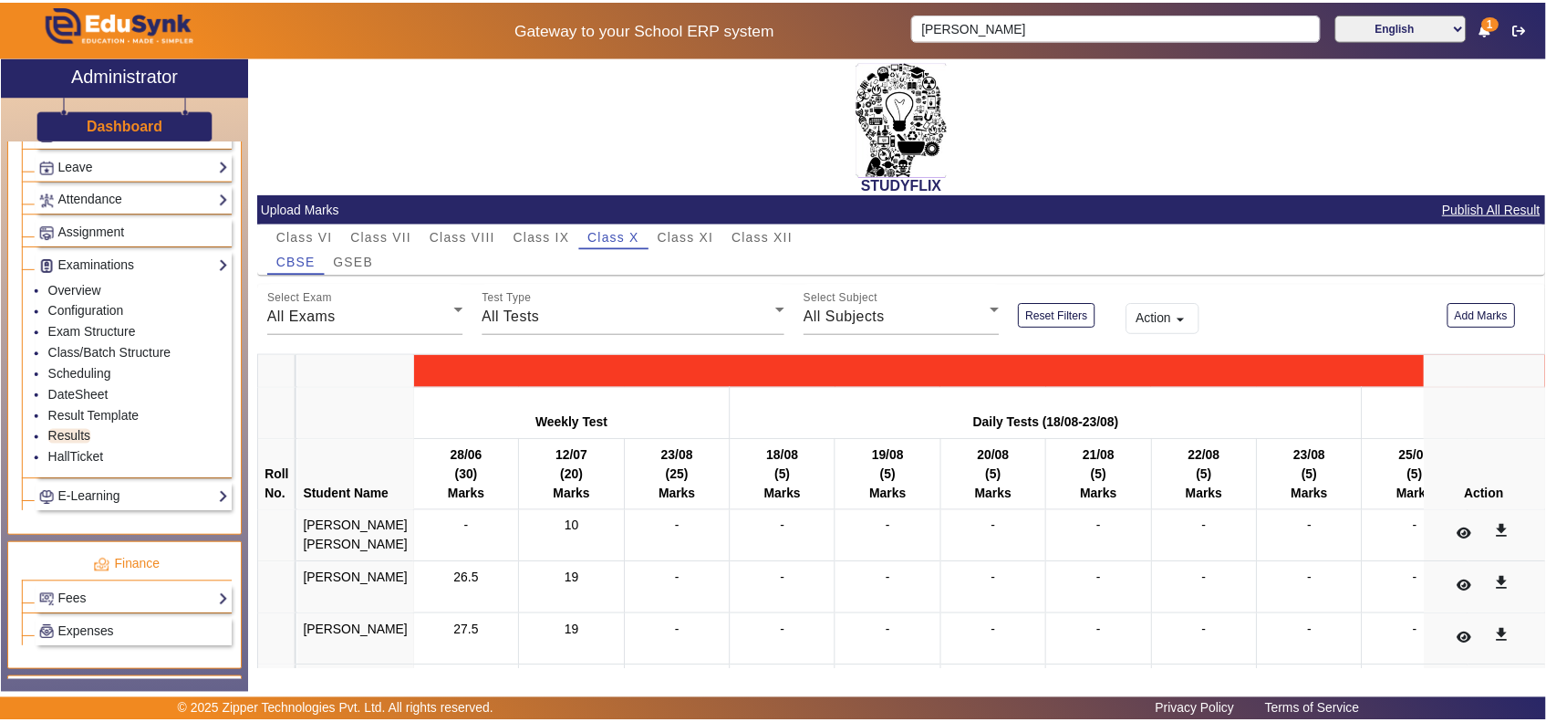
scroll to position [0, 0]
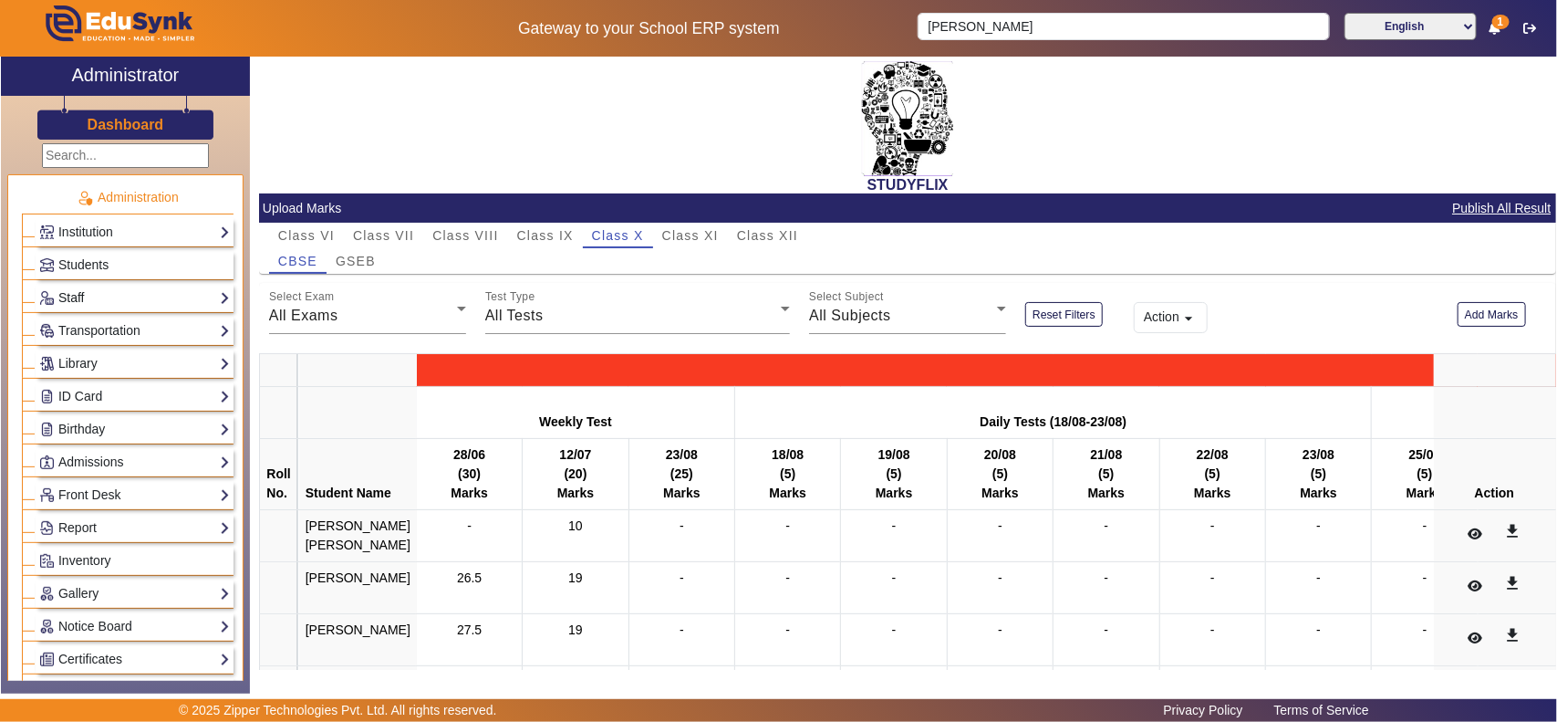
click at [76, 297] on link "Staff" at bounding box center [134, 297] width 191 height 21
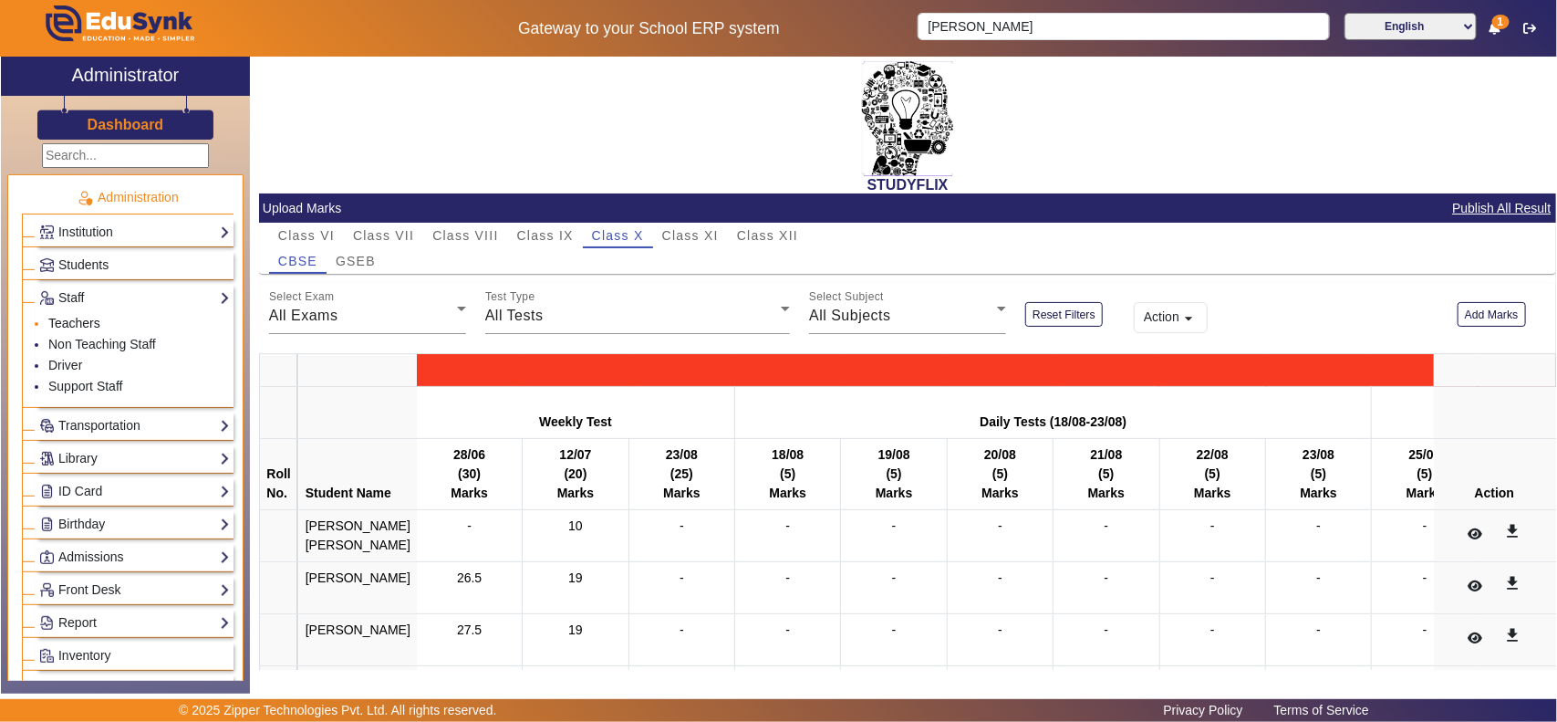
click at [78, 318] on link "Teachers" at bounding box center [74, 323] width 52 height 15
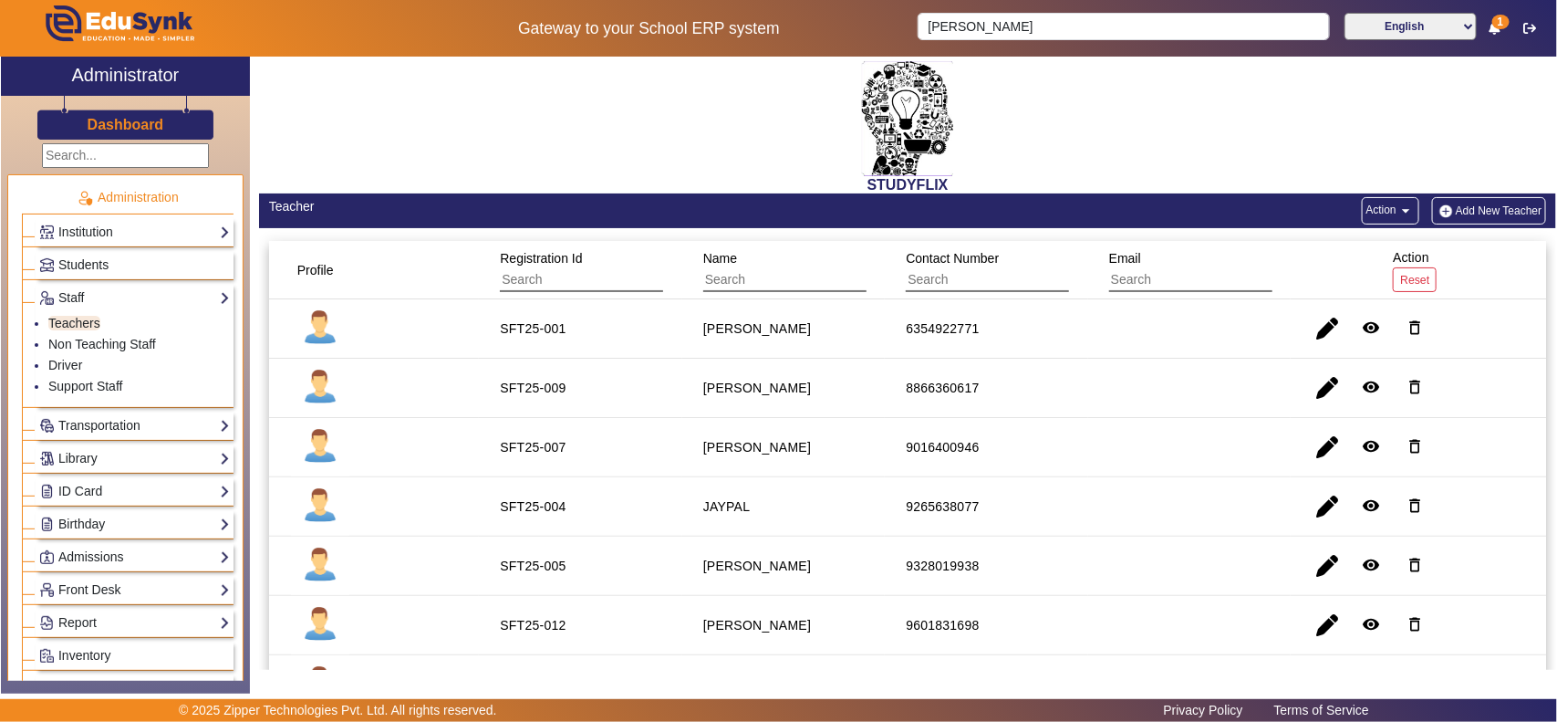
click at [1476, 216] on button "Add New Teacher" at bounding box center [1489, 210] width 115 height 27
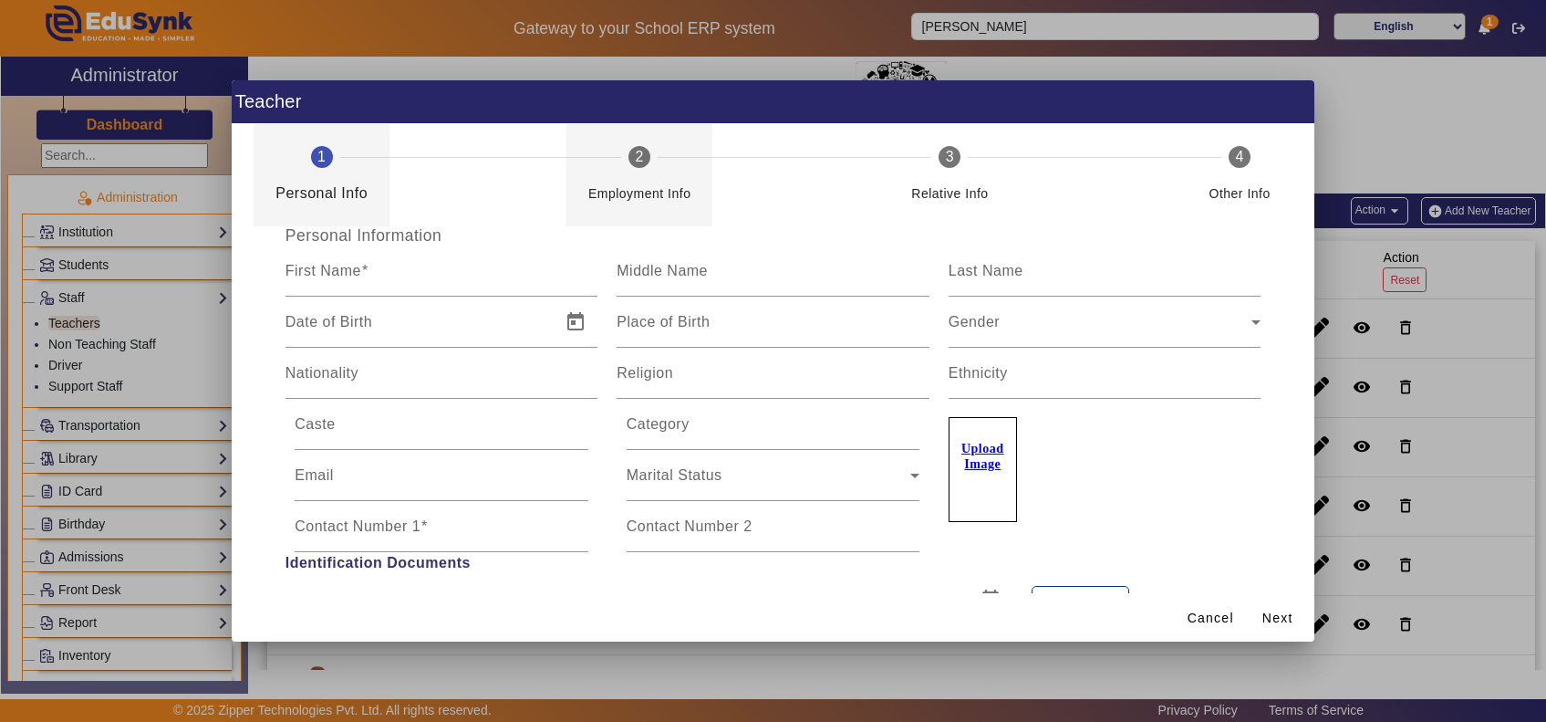
click at [651, 182] on div "Employment Info" at bounding box center [639, 193] width 103 height 22
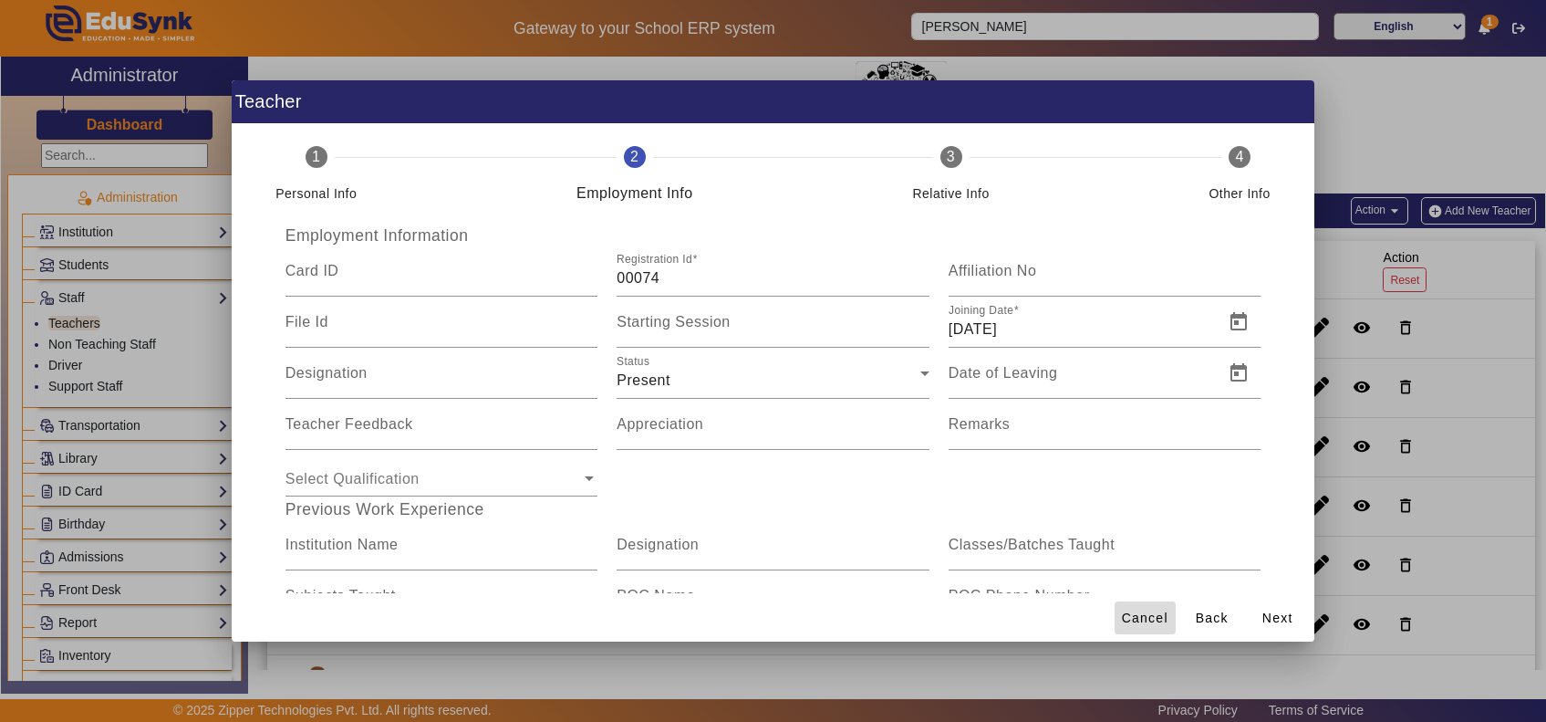
click at [1156, 613] on span "Cancel" at bounding box center [1145, 618] width 47 height 19
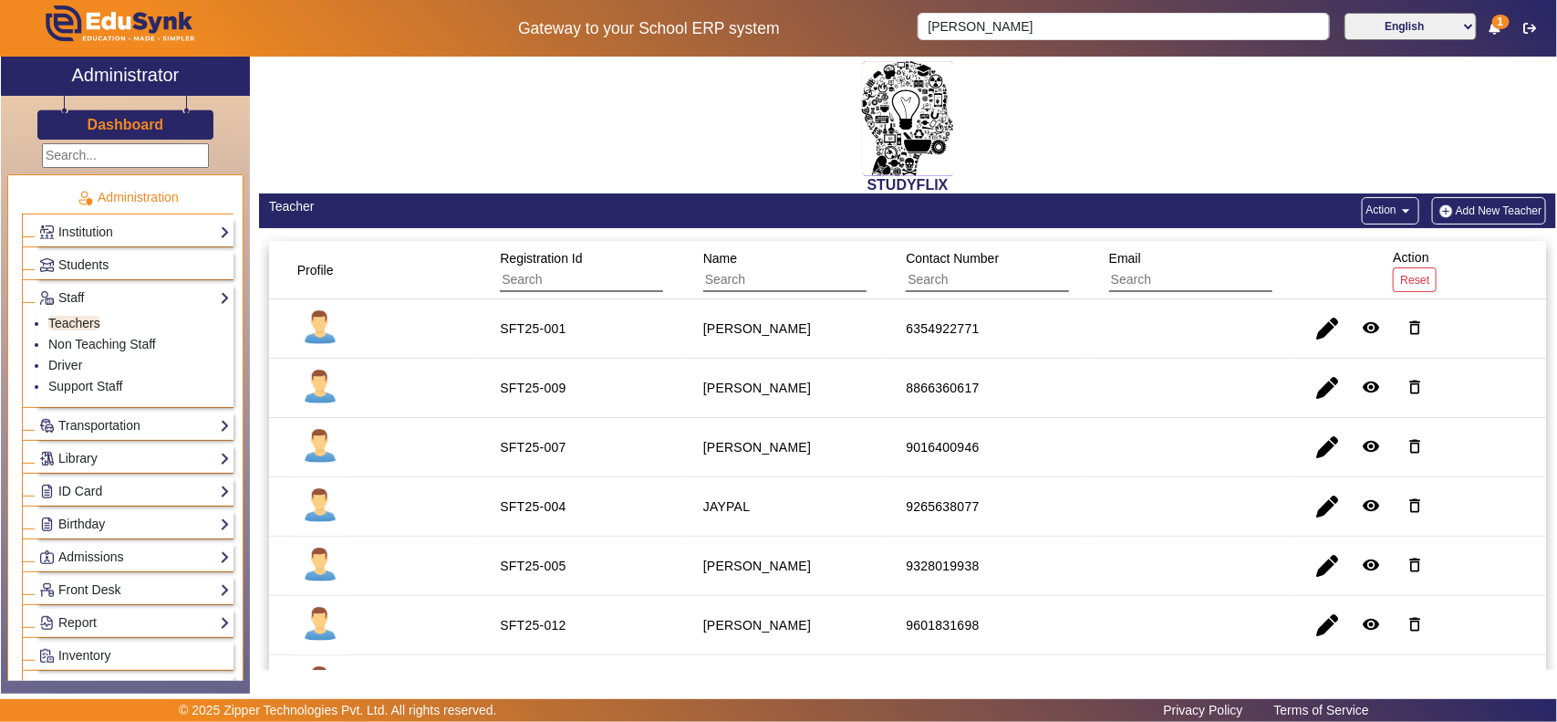
click at [133, 76] on h2 "Administrator" at bounding box center [125, 75] width 108 height 22
